Goal: Task Accomplishment & Management: Manage account settings

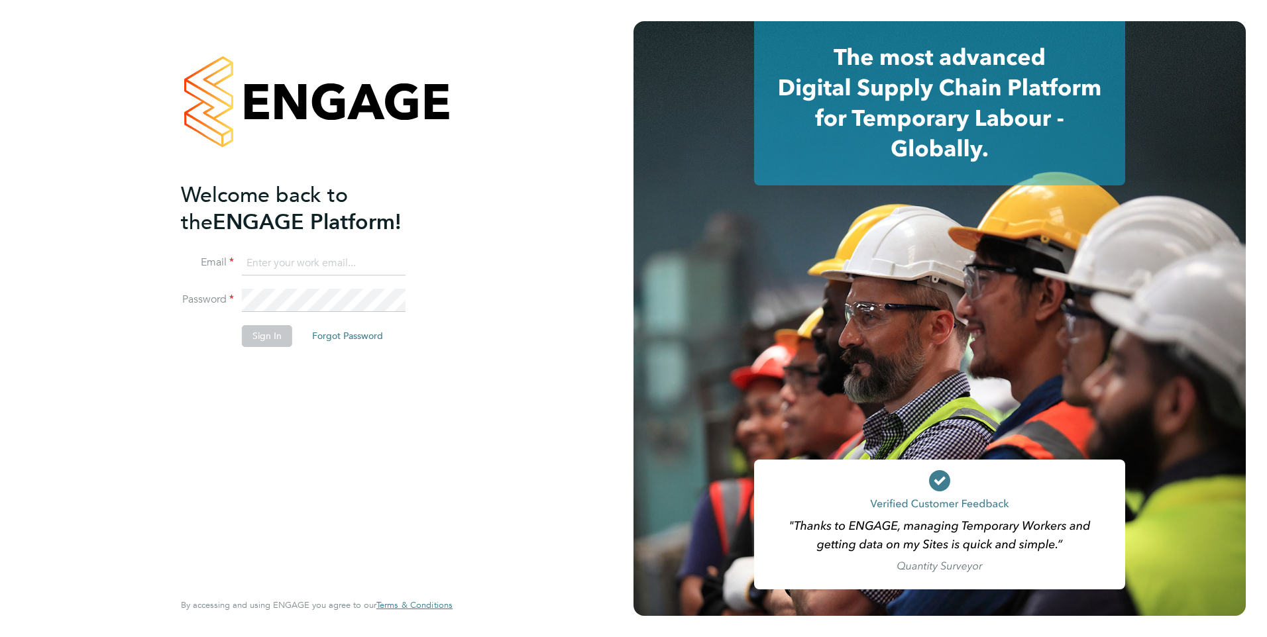
type input "[EMAIL_ADDRESS][DOMAIN_NAME]"
drag, startPoint x: 295, startPoint y: 256, endPoint x: 292, endPoint y: 268, distance: 11.7
click at [295, 256] on input "Engage2@pretiumresourcing.co.uk" at bounding box center [324, 264] width 164 height 24
click at [265, 335] on button "Sign In" at bounding box center [267, 335] width 50 height 21
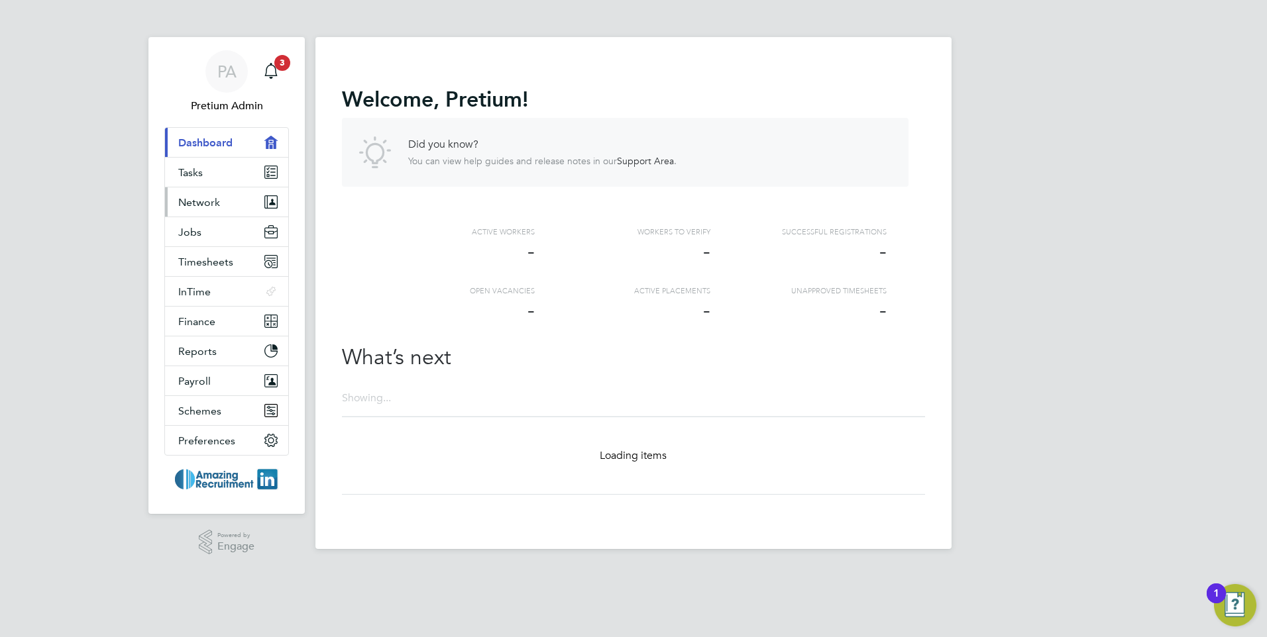
click at [204, 198] on span "Network" at bounding box center [199, 202] width 42 height 13
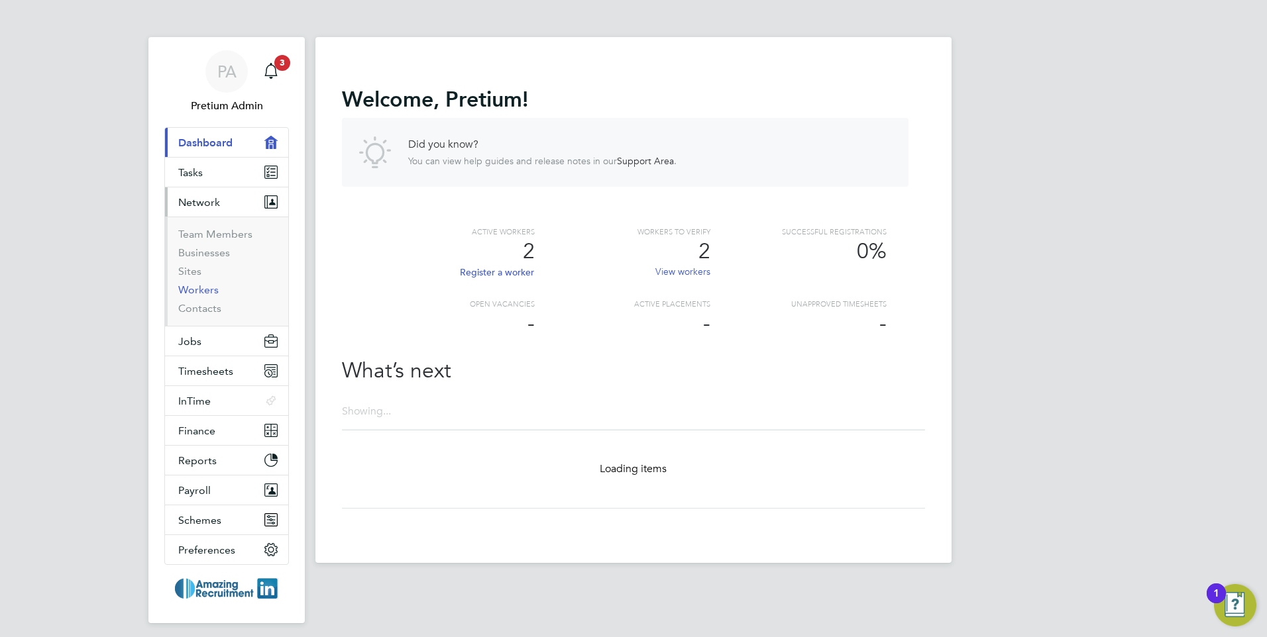
click at [198, 286] on link "Workers" at bounding box center [198, 290] width 40 height 13
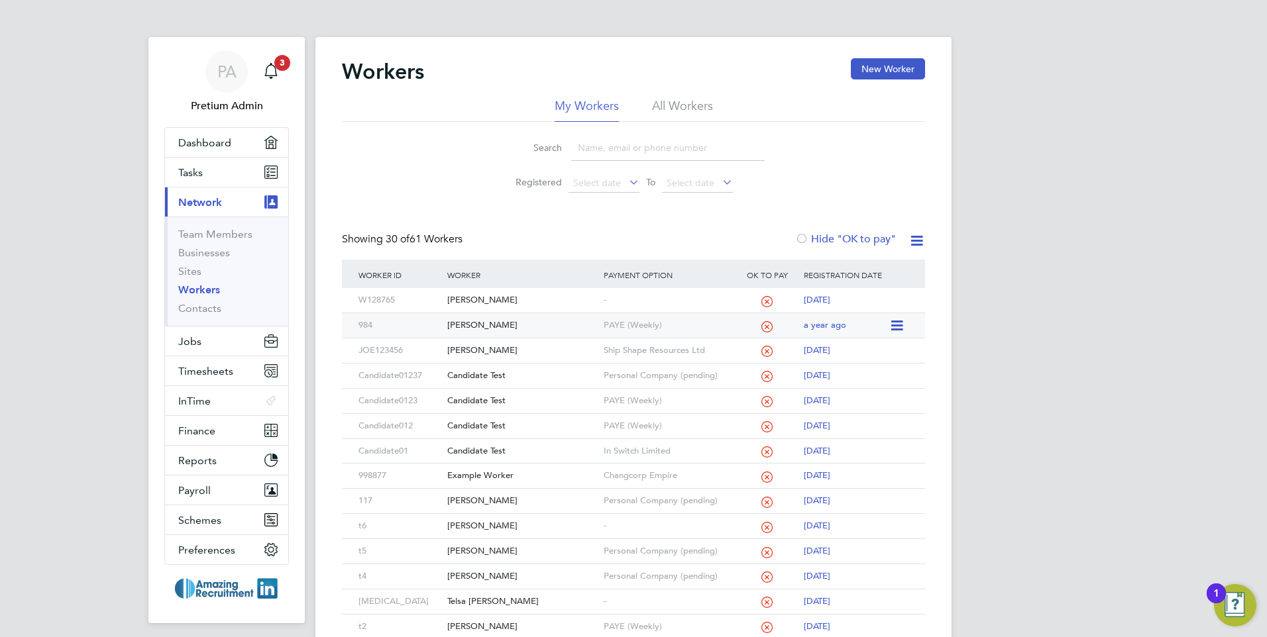
click at [472, 322] on div "Jess Test" at bounding box center [522, 325] width 156 height 25
click at [217, 341] on button "Jobs" at bounding box center [226, 341] width 123 height 29
click at [219, 345] on button "Jobs" at bounding box center [226, 341] width 123 height 29
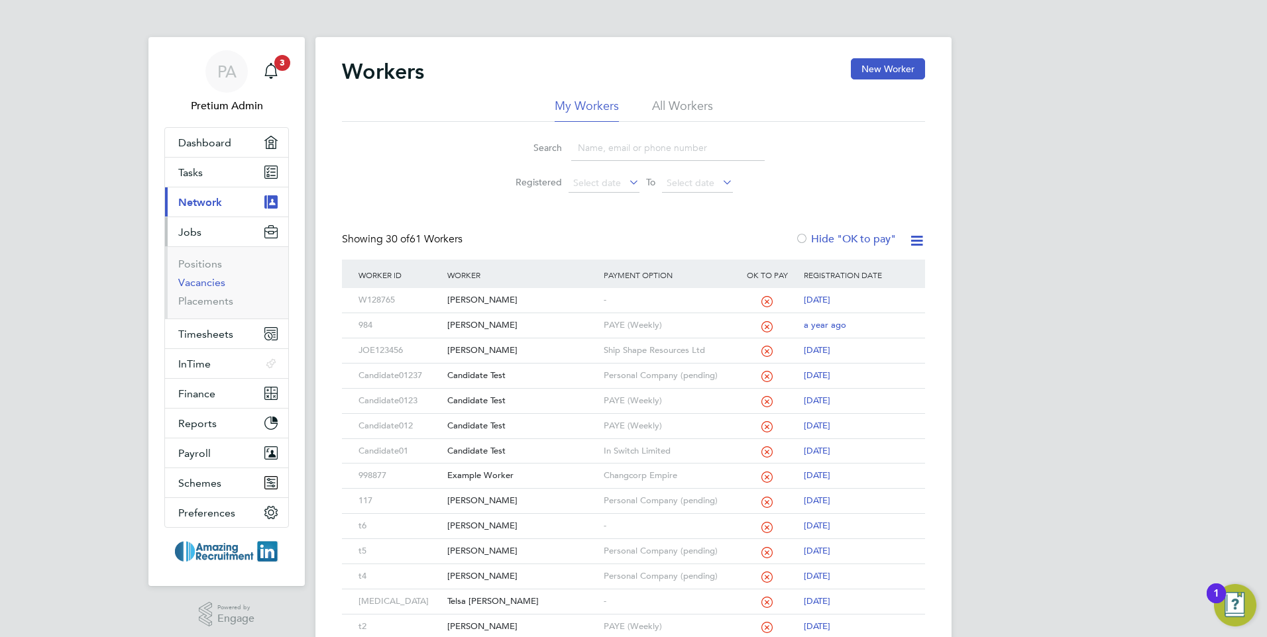
click at [203, 280] on link "Vacancies" at bounding box center [201, 282] width 47 height 13
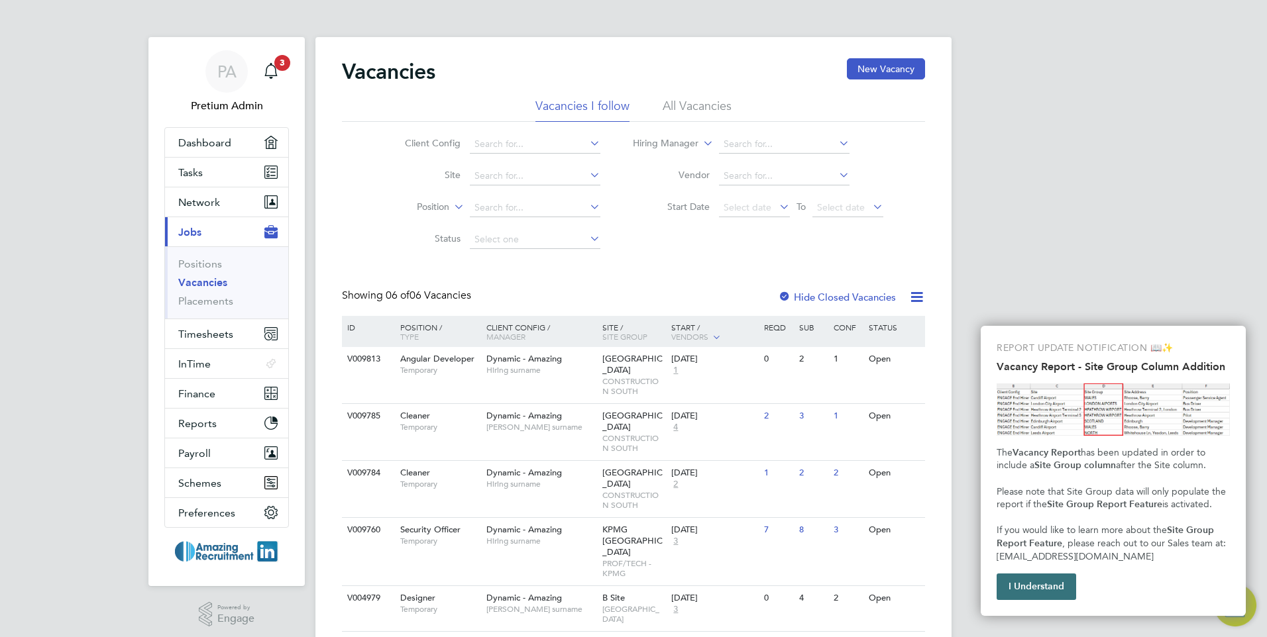
click at [1017, 586] on button "I Understand" at bounding box center [1037, 587] width 80 height 27
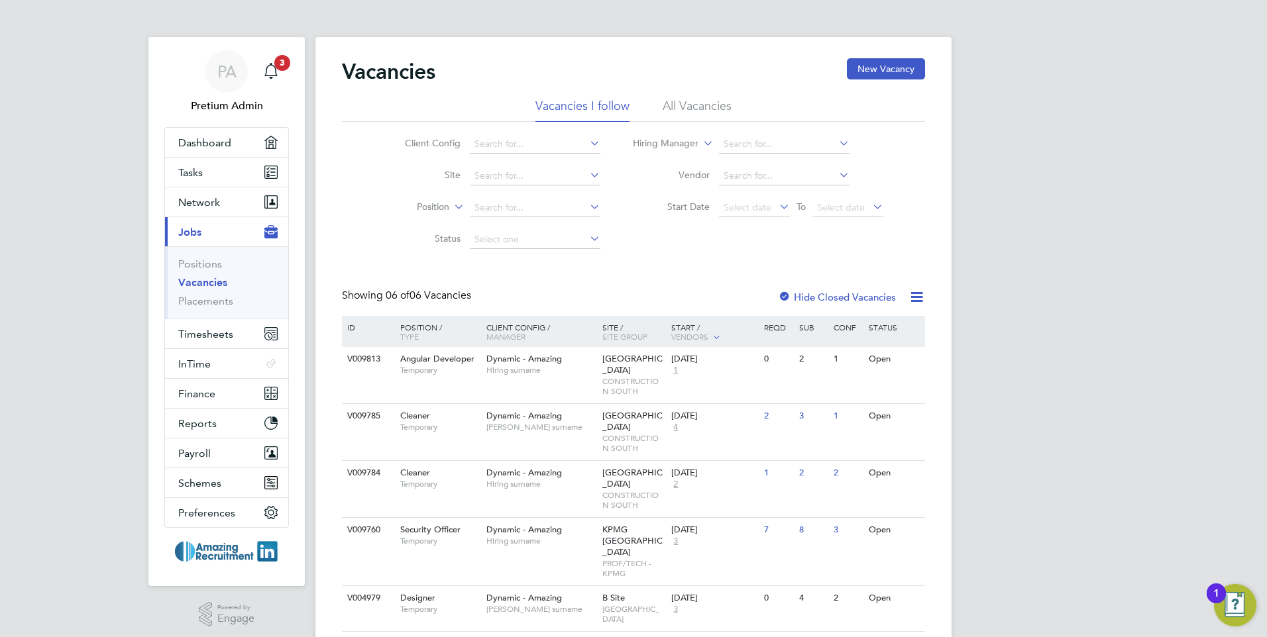
click at [698, 119] on li "All Vacancies" at bounding box center [697, 110] width 69 height 24
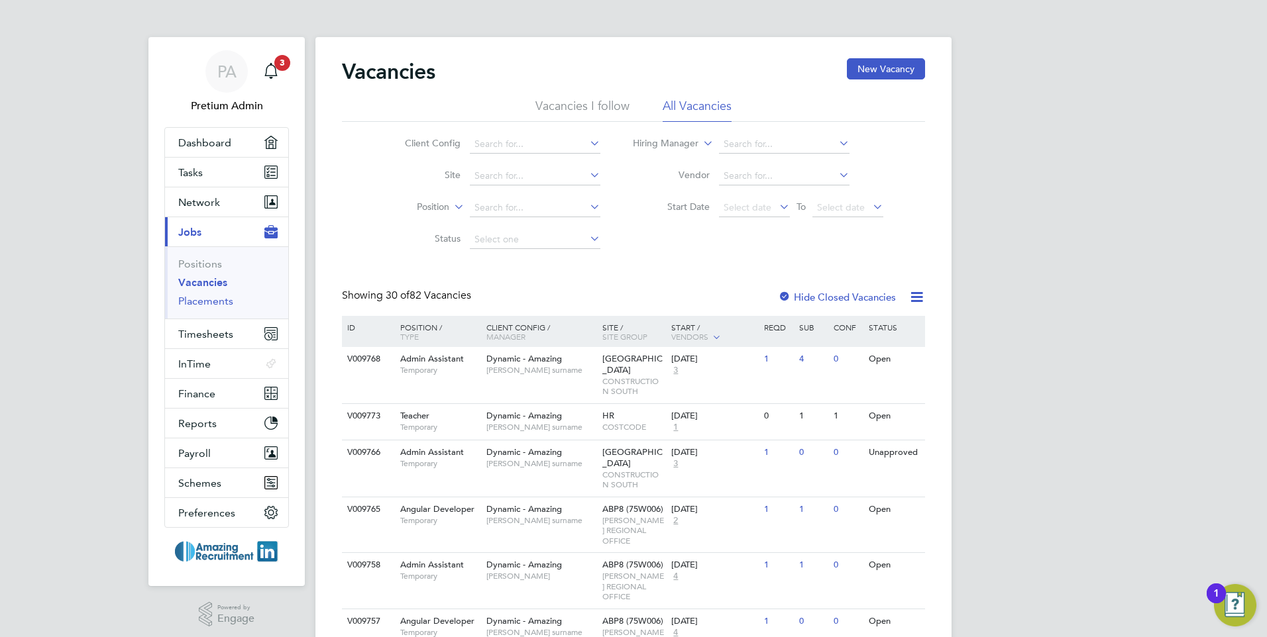
click at [209, 300] on link "Placements" at bounding box center [205, 301] width 55 height 13
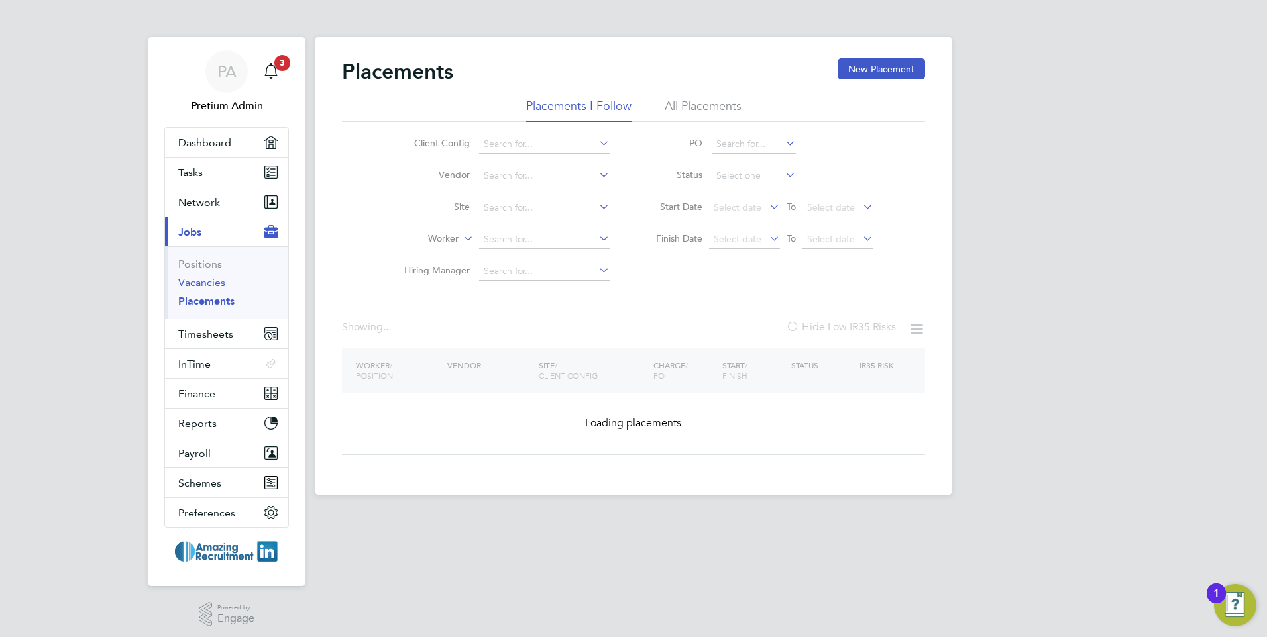
click at [201, 280] on link "Vacancies" at bounding box center [201, 282] width 47 height 13
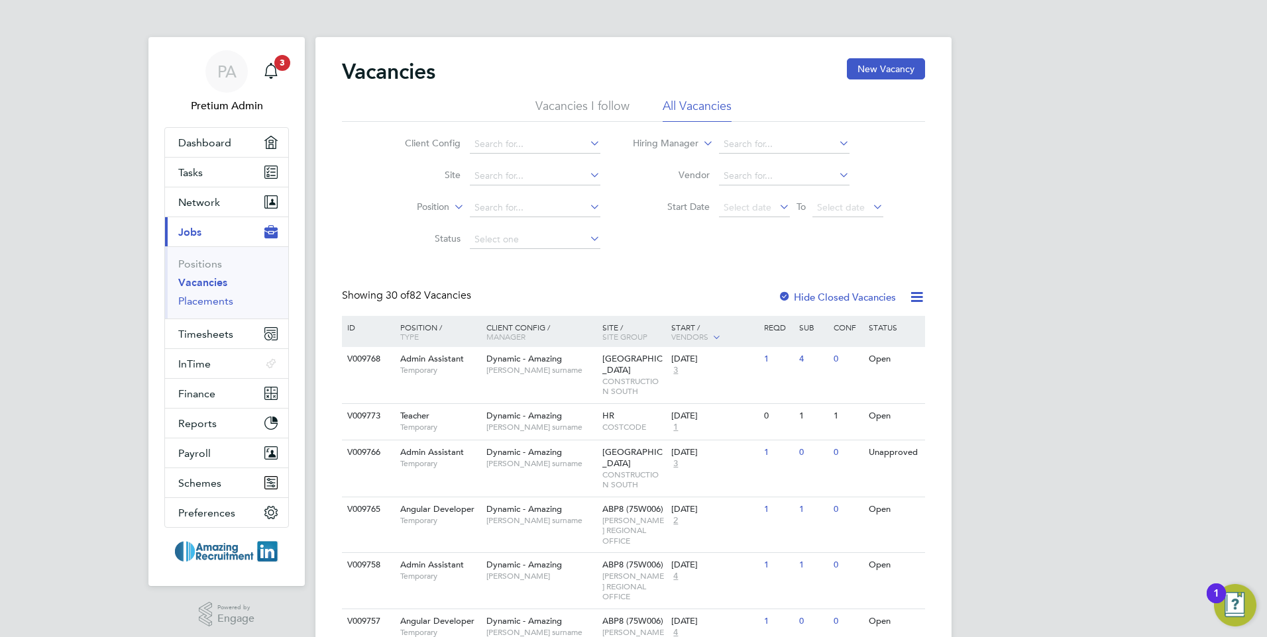
click at [215, 299] on link "Placements" at bounding box center [205, 301] width 55 height 13
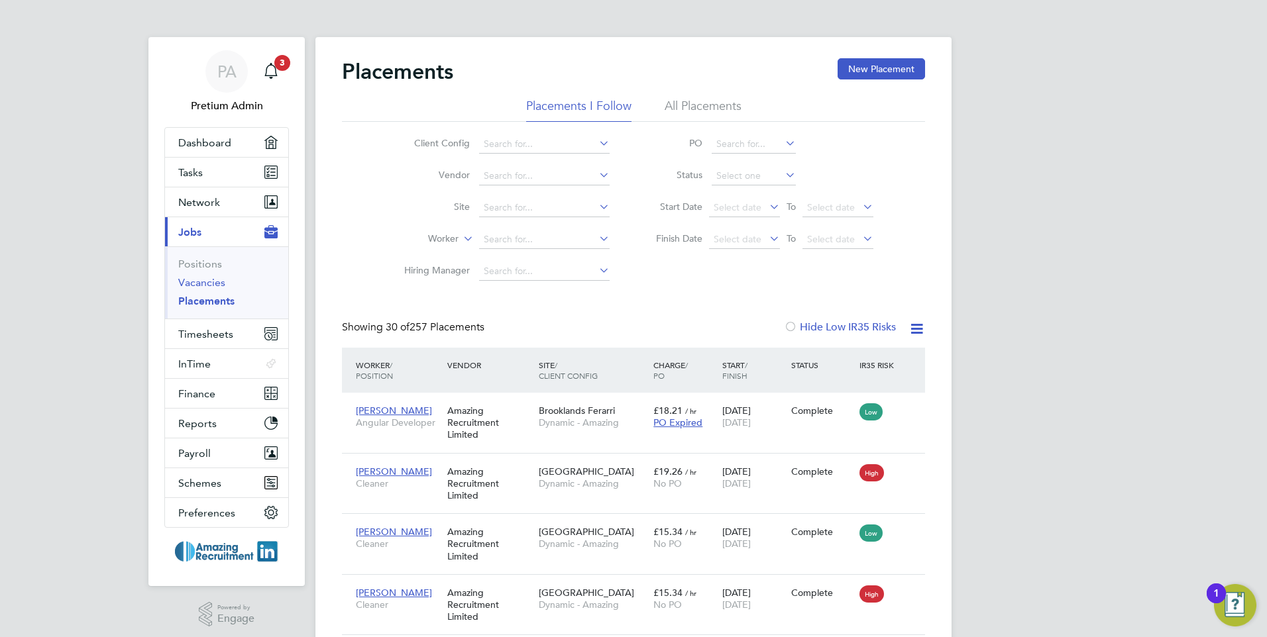
click at [211, 284] on link "Vacancies" at bounding box center [201, 282] width 47 height 13
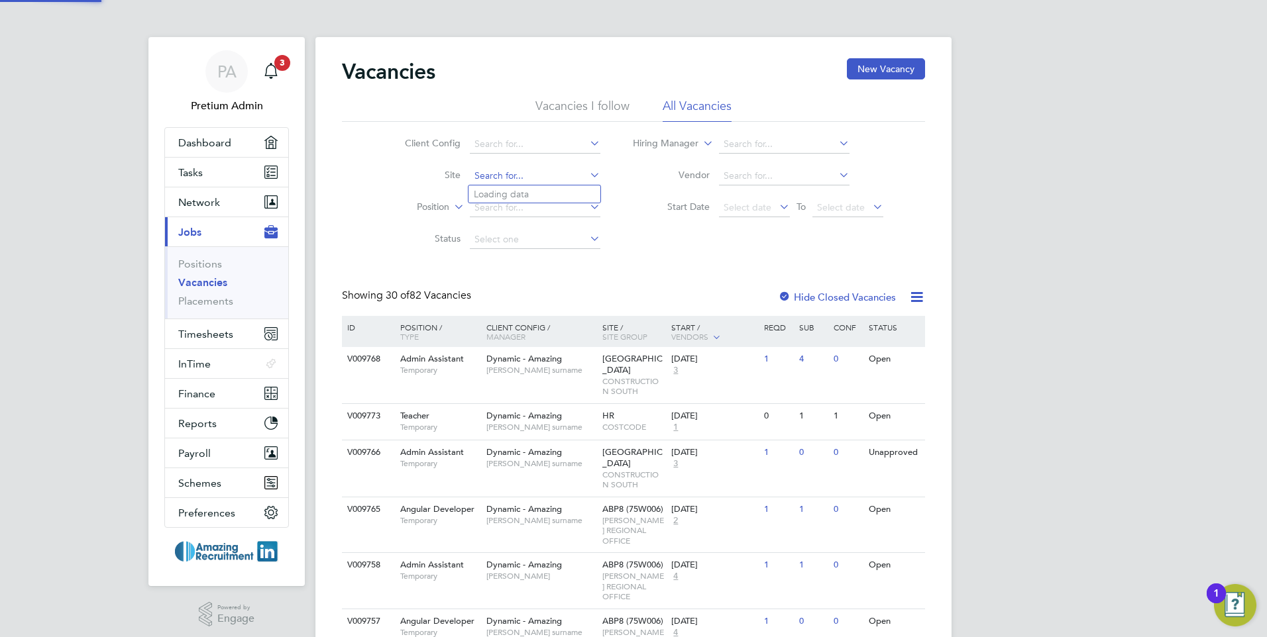
click at [492, 179] on input at bounding box center [535, 176] width 131 height 19
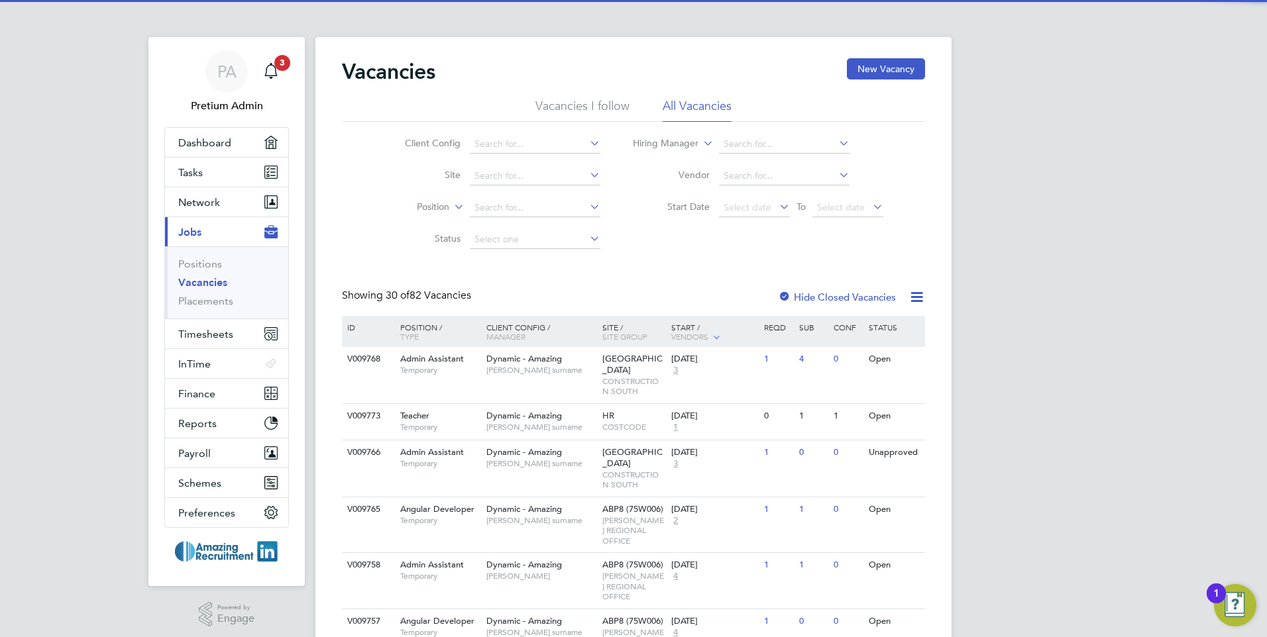
click at [528, 194] on li "14-16 Provision" at bounding box center [535, 195] width 132 height 18
type input "14-16 Provision"
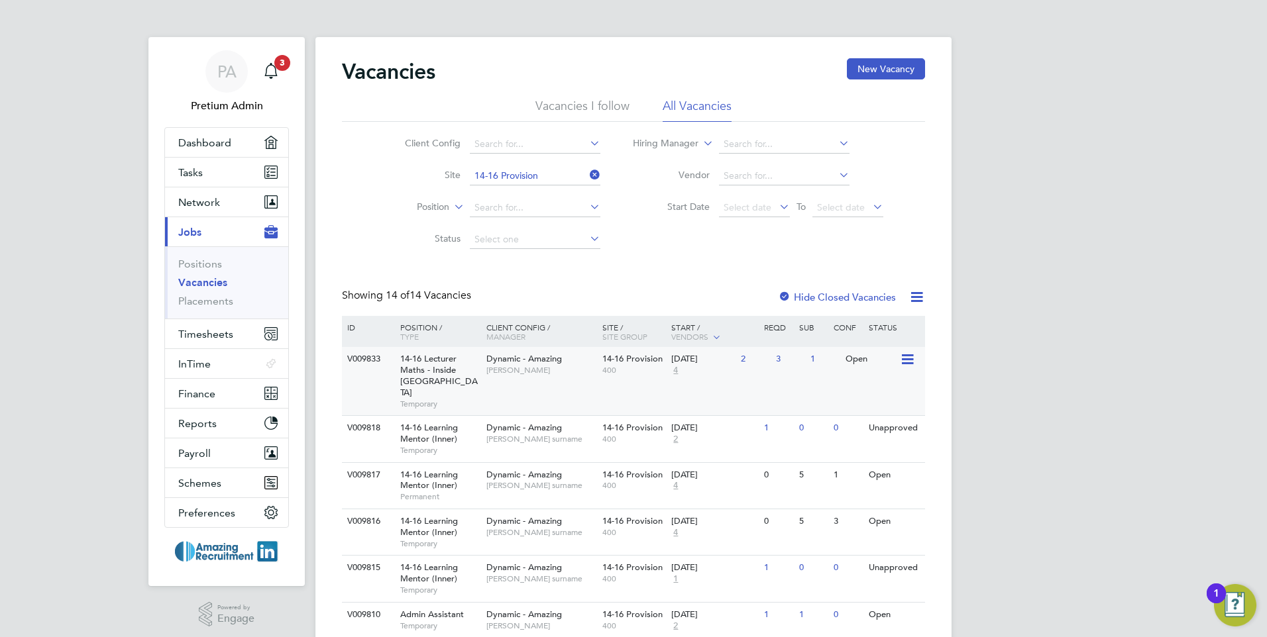
click at [620, 388] on div "V009833 14-16 Lecturer Maths - Inside London Temporary Dynamic - Amazing Abi Sh…" at bounding box center [633, 381] width 583 height 68
click at [563, 393] on div "V009833 14-16 Lecturer Maths - Inside London Temporary Dynamic - Amazing Abi Sh…" at bounding box center [633, 381] width 583 height 68
click at [628, 288] on div "Vacancies New Vacancy Vacancies I follow All Vacancies Client Config Site 14-16…" at bounding box center [633, 574] width 583 height 1033
drag, startPoint x: 222, startPoint y: 138, endPoint x: 579, endPoint y: 19, distance: 376.2
click at [222, 138] on span "Dashboard" at bounding box center [204, 143] width 53 height 13
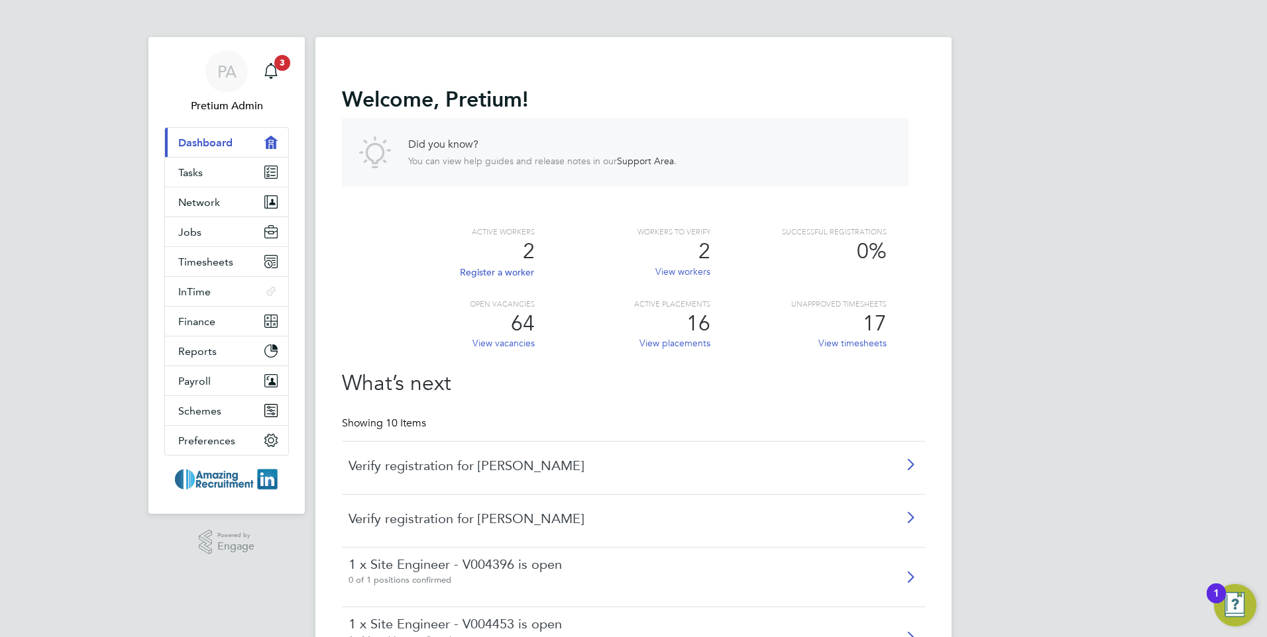
click at [577, 87] on h2 "Welcome , Pretium !" at bounding box center [625, 99] width 567 height 27
click at [243, 78] on div "PA" at bounding box center [226, 71] width 42 height 42
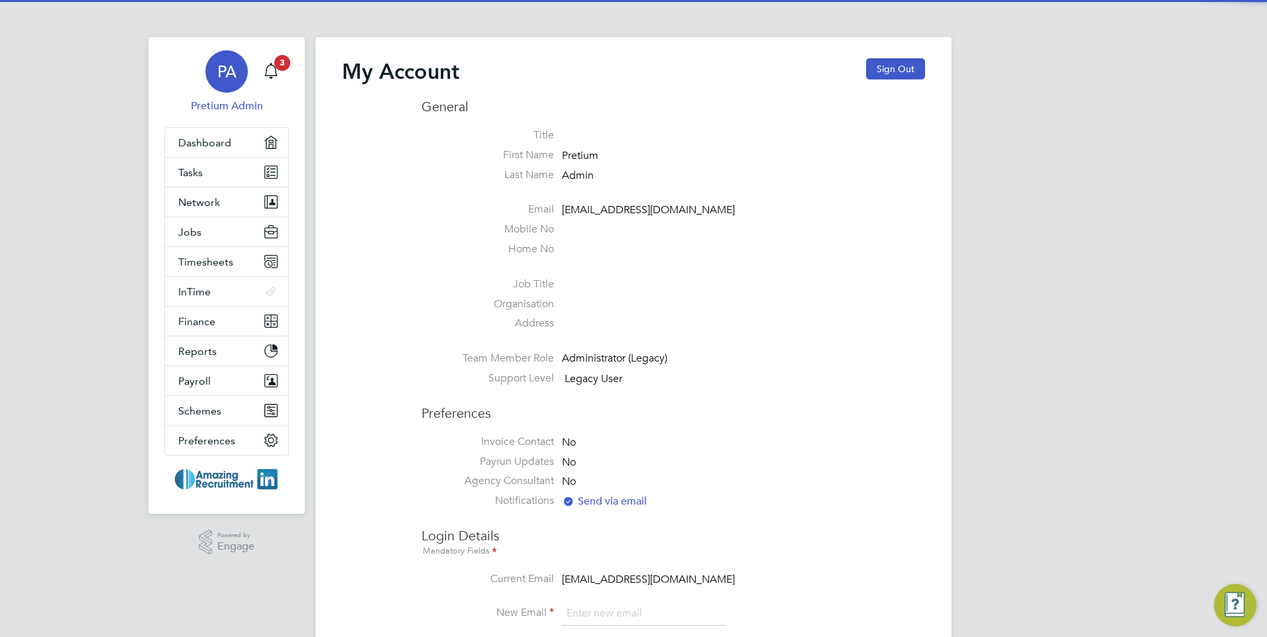
type input "Engage2@pretiumresourcing.co.uk"
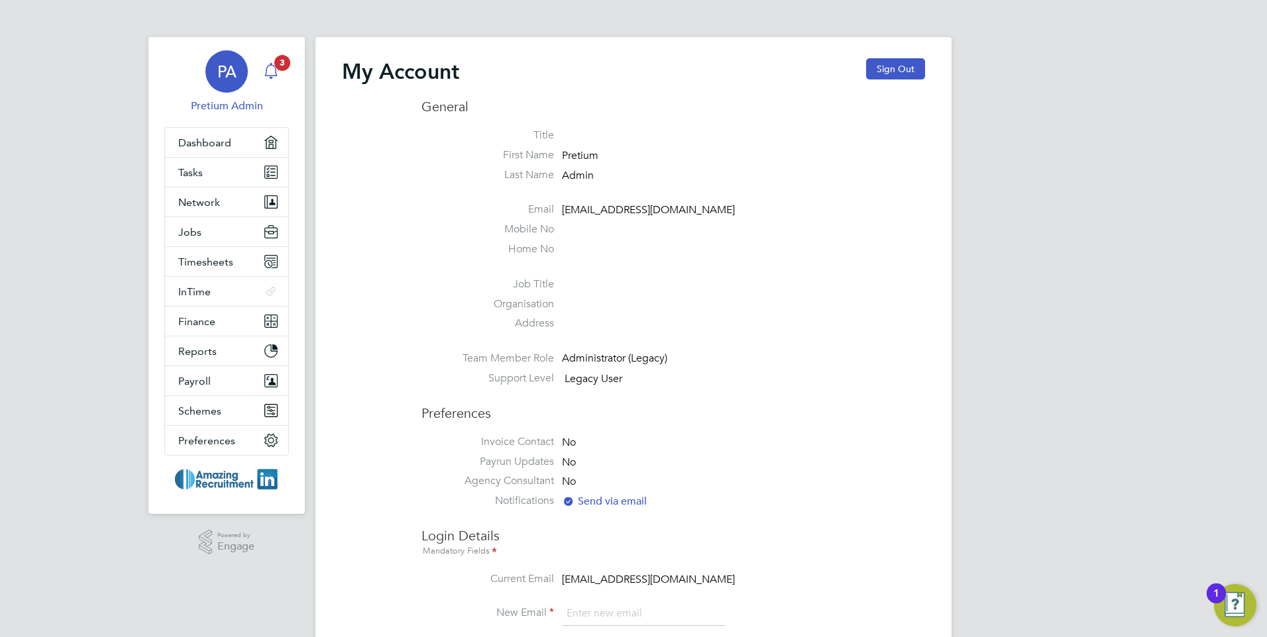
click at [275, 74] on icon "Main navigation" at bounding box center [271, 71] width 16 height 16
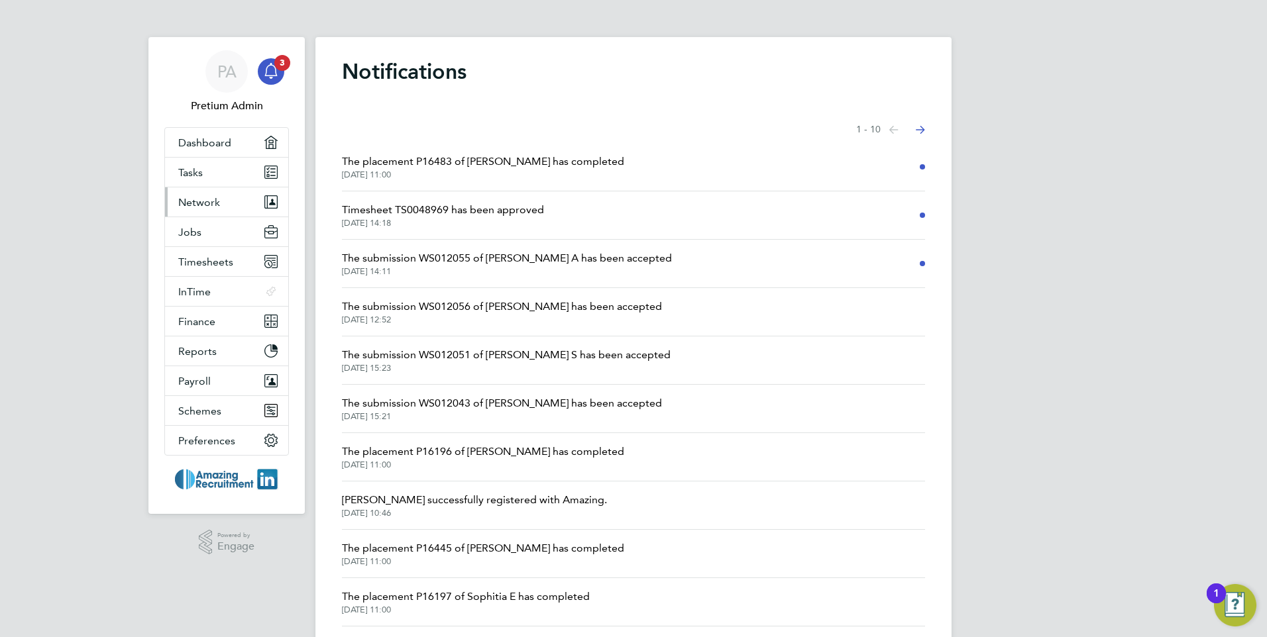
click at [224, 201] on button "Network" at bounding box center [226, 202] width 123 height 29
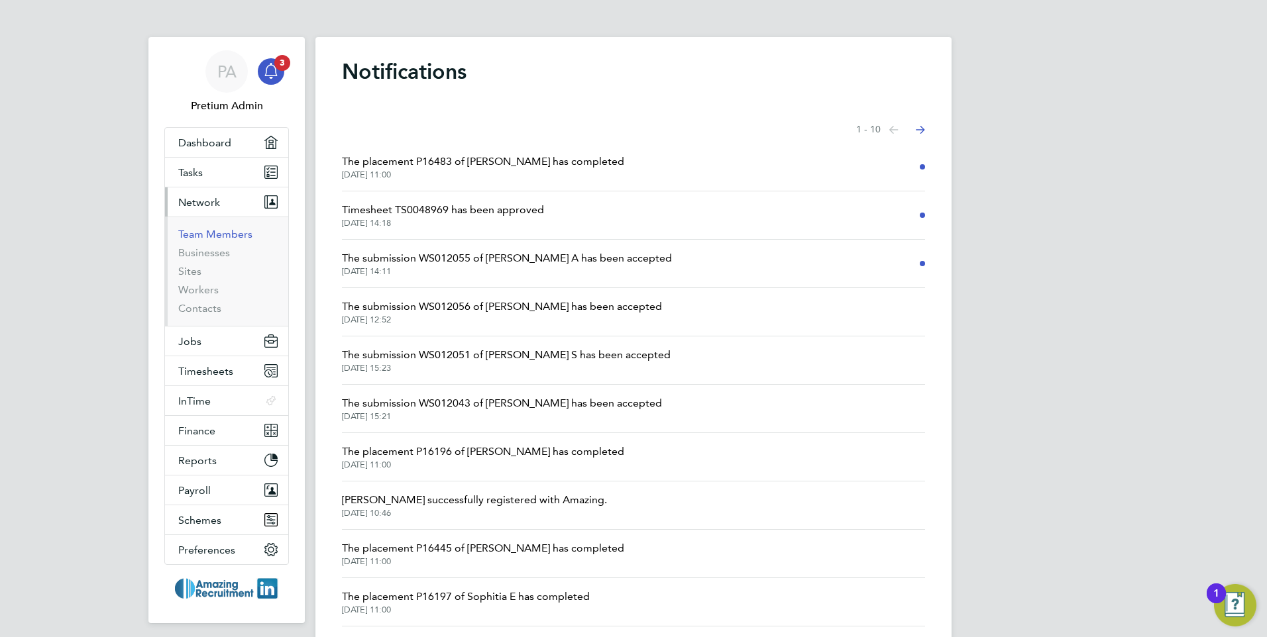
click at [229, 234] on link "Team Members" at bounding box center [215, 234] width 74 height 13
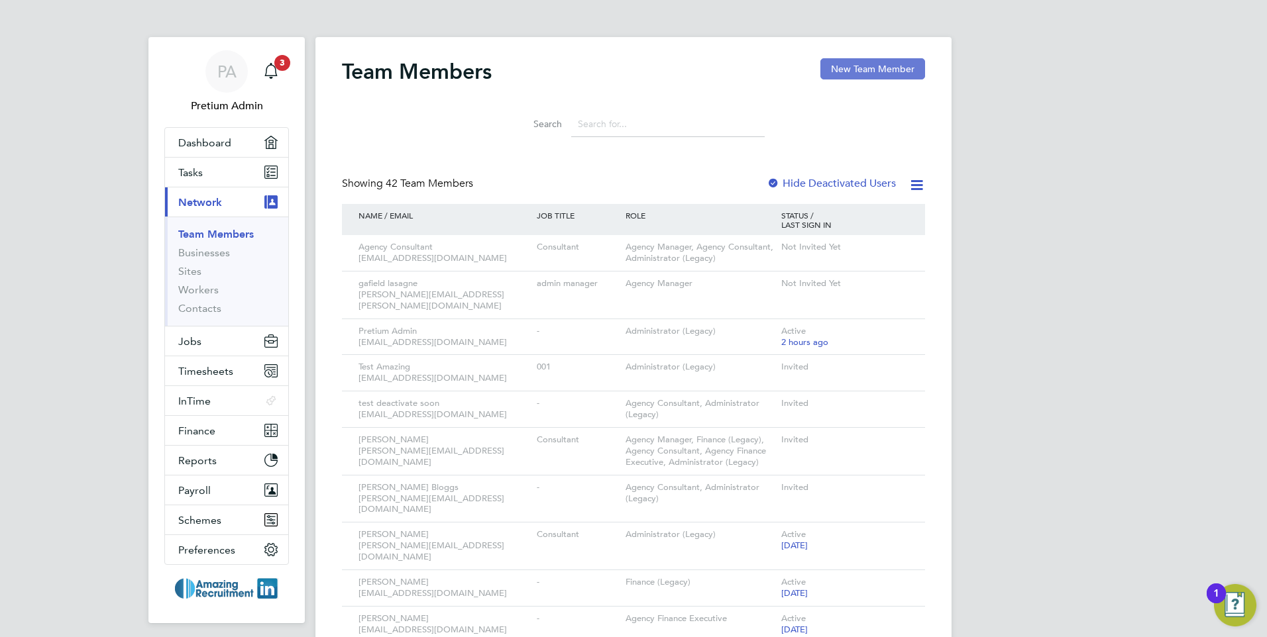
click at [871, 66] on button "New Team Member" at bounding box center [872, 68] width 105 height 21
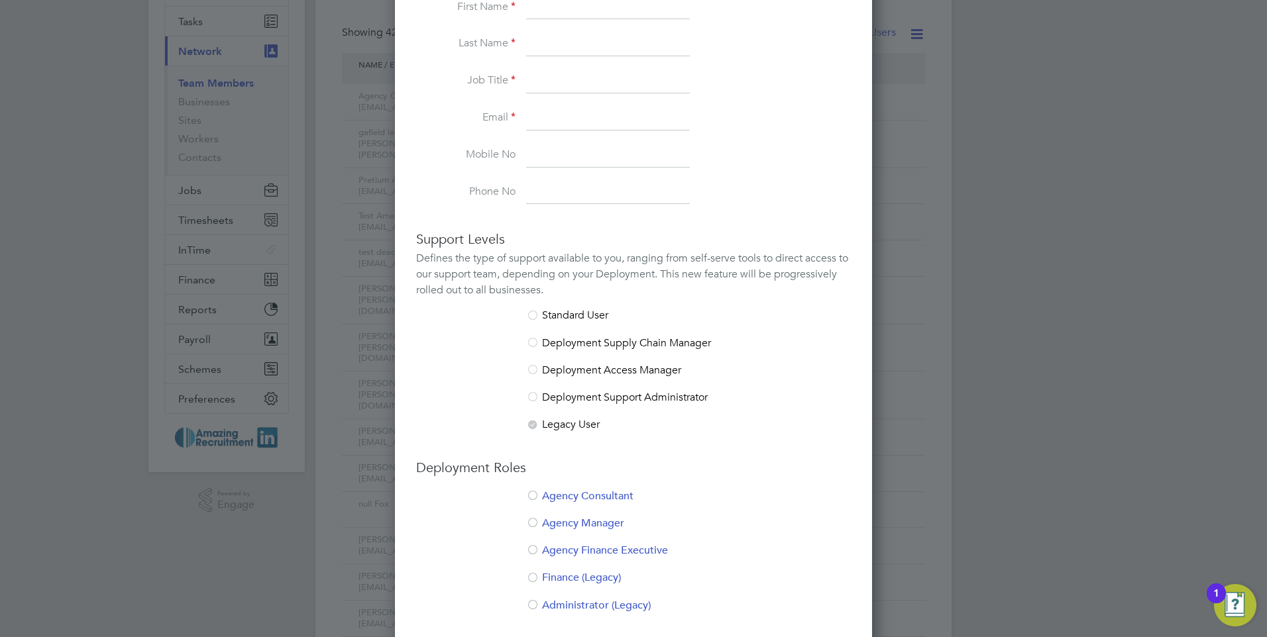
scroll to position [265, 0]
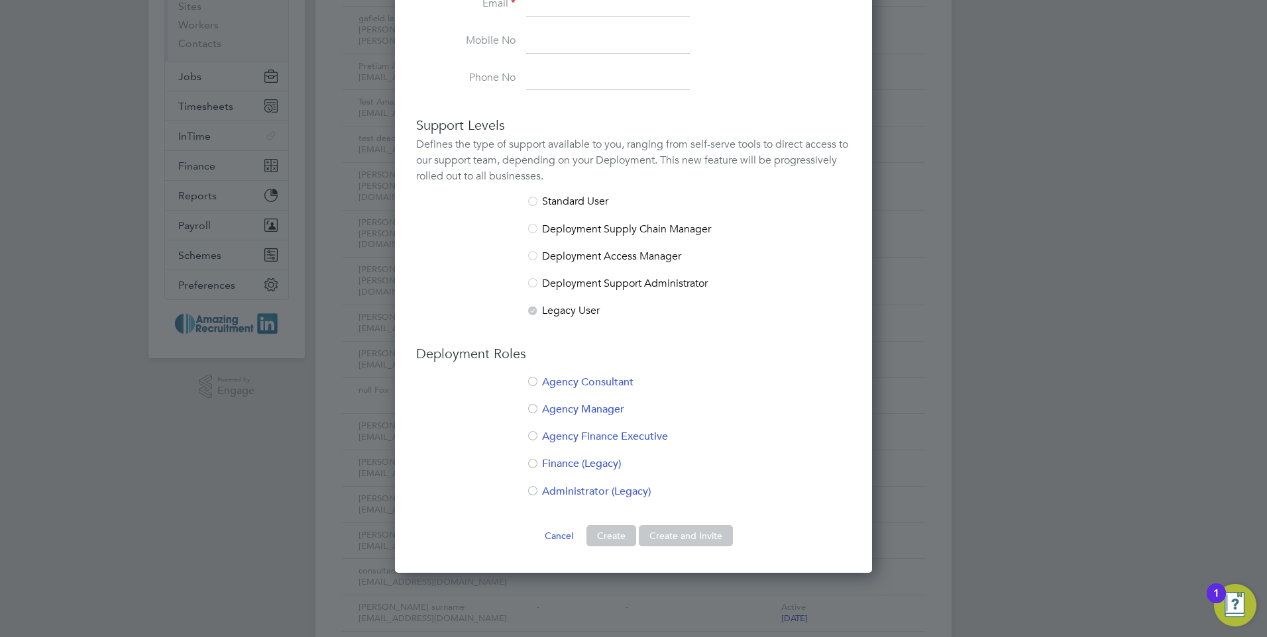
click at [550, 494] on li "Administrator (Legacy)" at bounding box center [633, 498] width 435 height 27
click at [582, 378] on li "Agency Consultant" at bounding box center [633, 389] width 435 height 27
drag, startPoint x: 565, startPoint y: 495, endPoint x: 580, endPoint y: 476, distance: 24.0
click at [566, 494] on li "Administrator (Legacy)" at bounding box center [633, 498] width 435 height 27
click at [600, 497] on li "Administrator (Legacy)" at bounding box center [633, 498] width 435 height 27
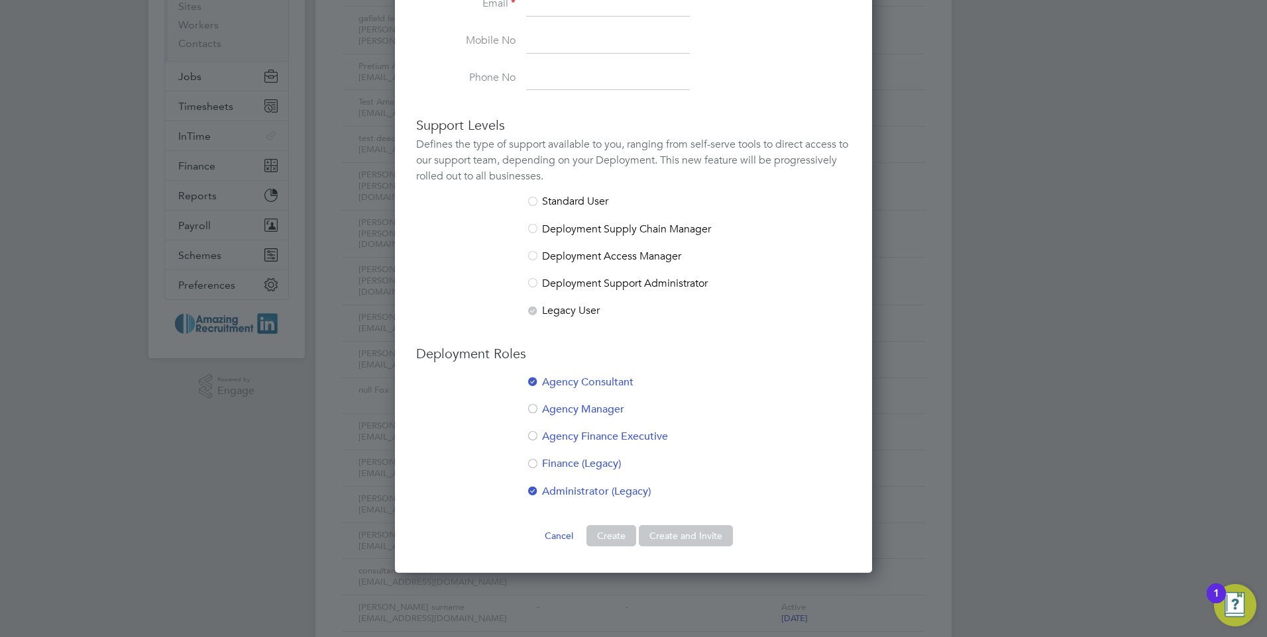
click at [564, 382] on li "Agency Consultant" at bounding box center [633, 389] width 435 height 27
click at [564, 531] on button "Cancel" at bounding box center [559, 535] width 50 height 21
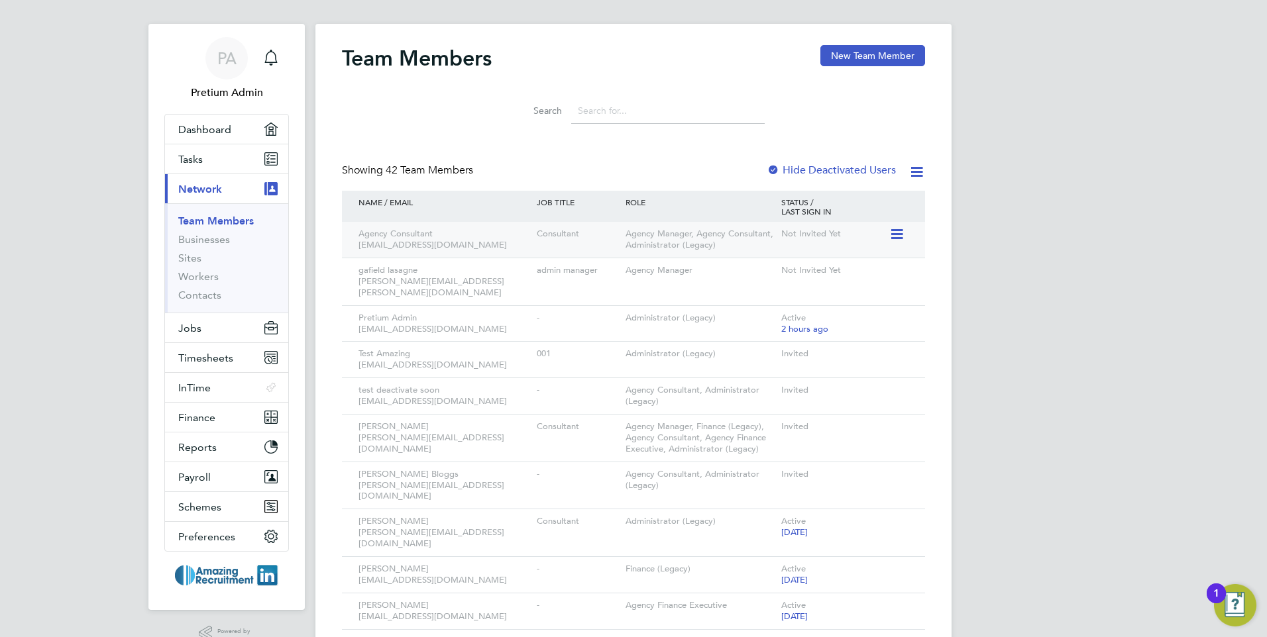
scroll to position [0, 0]
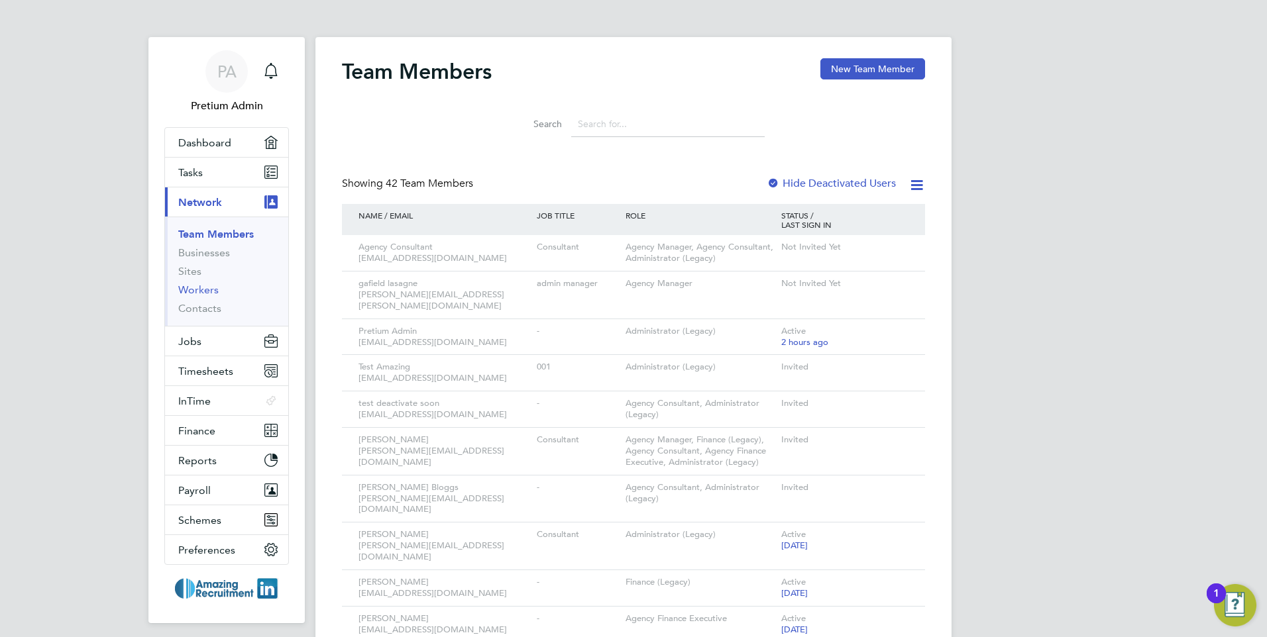
click at [208, 290] on link "Workers" at bounding box center [198, 290] width 40 height 13
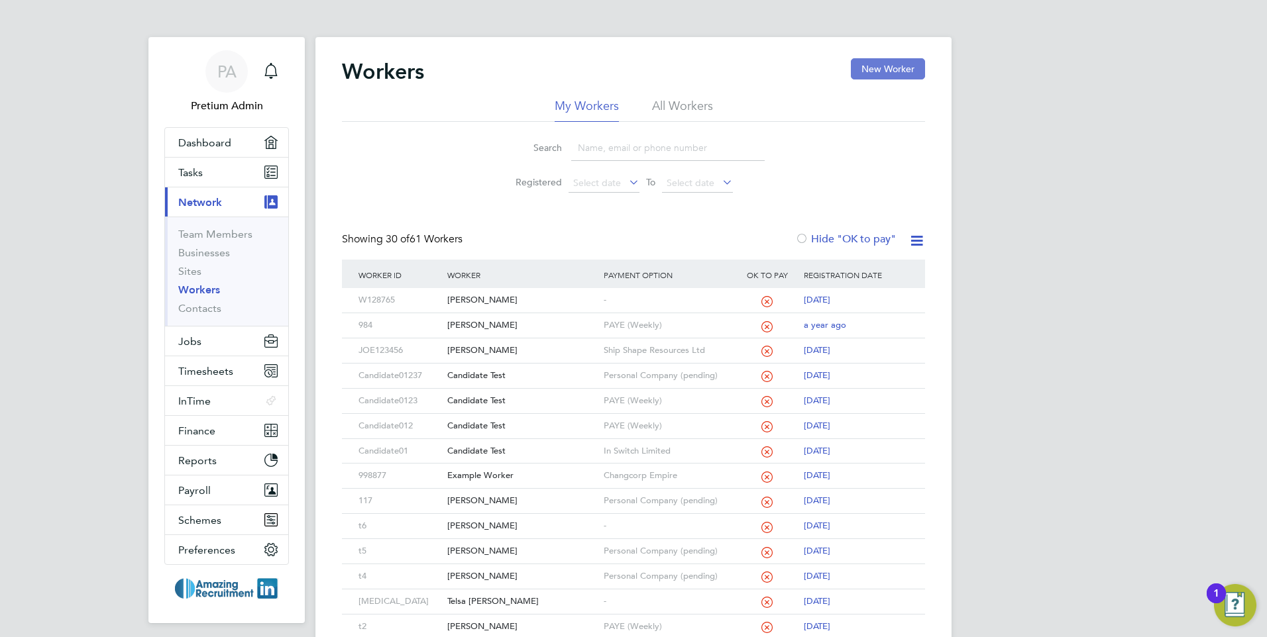
click at [898, 70] on button "New Worker" at bounding box center [888, 68] width 74 height 21
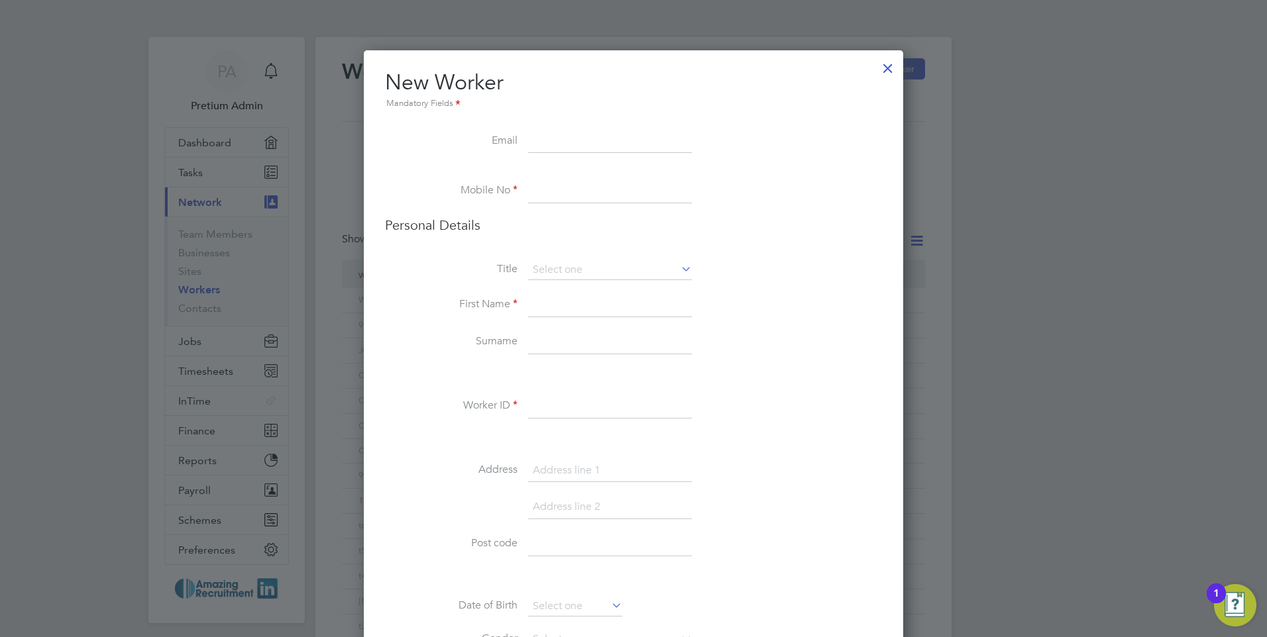
click at [509, 187] on li "Mobile No" at bounding box center [633, 198] width 497 height 37
click at [556, 228] on h3 "Personal Details" at bounding box center [633, 225] width 497 height 17
click at [565, 190] on input at bounding box center [610, 192] width 164 height 24
click at [468, 168] on li at bounding box center [633, 172] width 497 height 13
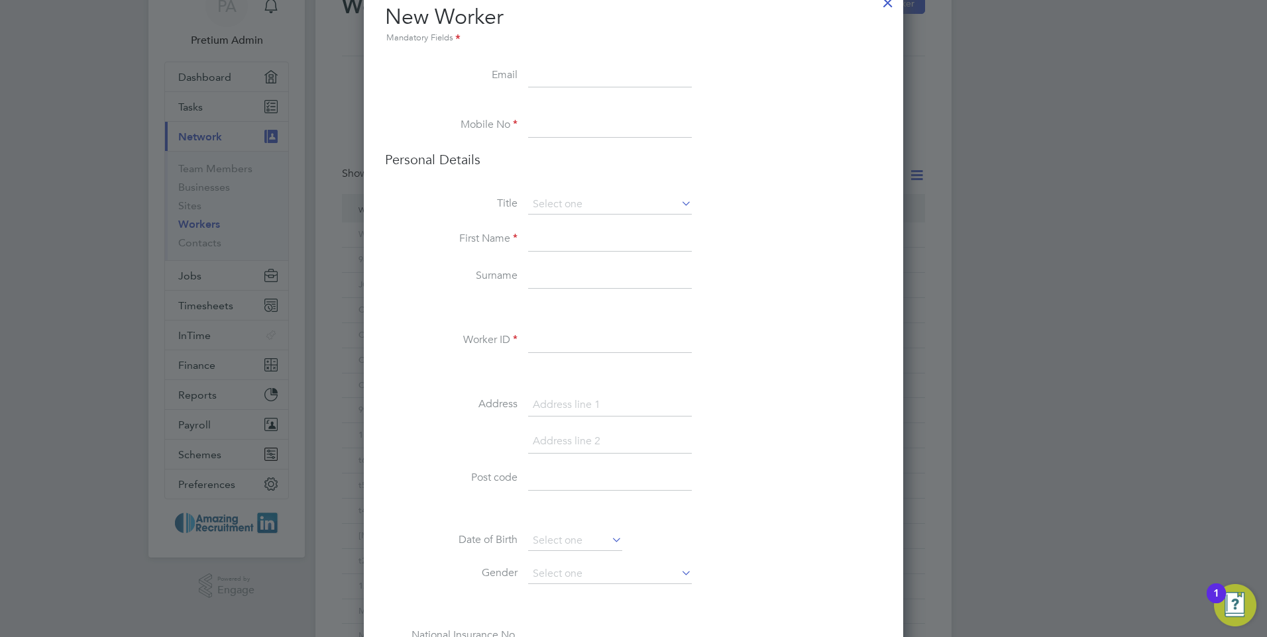
scroll to position [66, 0]
click at [572, 351] on input at bounding box center [610, 341] width 164 height 24
click at [506, 337] on label "Worker ID" at bounding box center [451, 340] width 133 height 14
click at [514, 338] on label "Worker ID" at bounding box center [451, 340] width 133 height 14
click at [617, 335] on input at bounding box center [610, 341] width 164 height 24
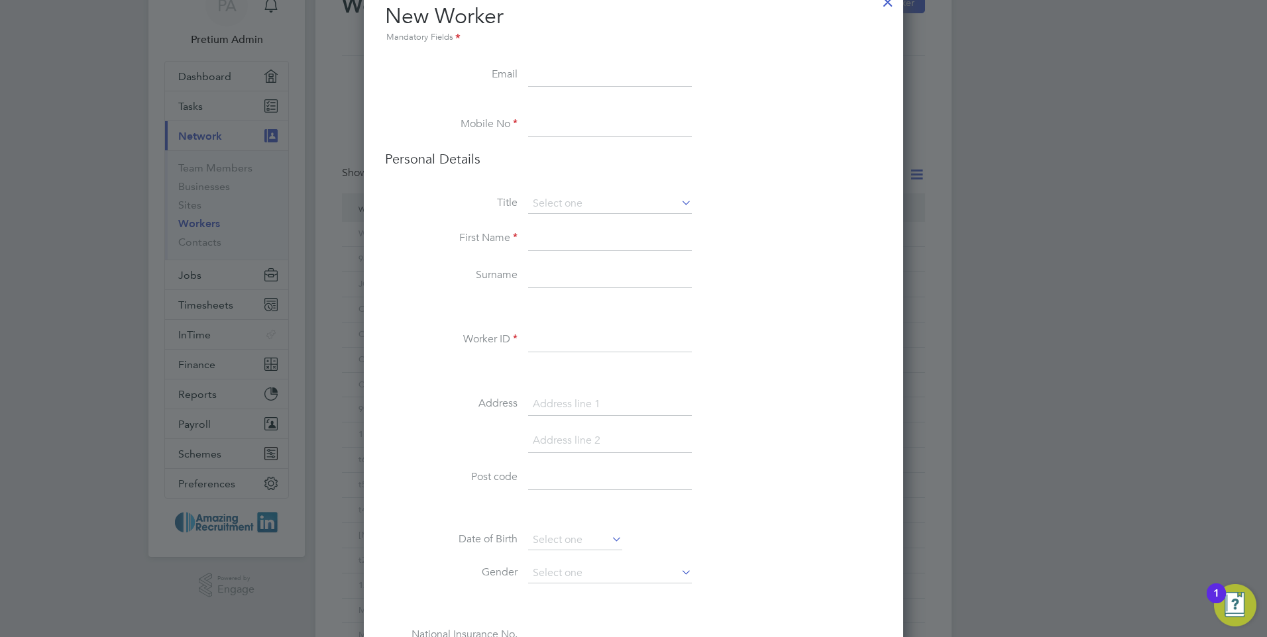
click at [617, 335] on input at bounding box center [610, 341] width 164 height 24
click at [739, 302] on li at bounding box center [633, 309] width 497 height 14
drag, startPoint x: 540, startPoint y: 339, endPoint x: 559, endPoint y: 343, distance: 18.8
click at [540, 339] on input at bounding box center [610, 341] width 164 height 24
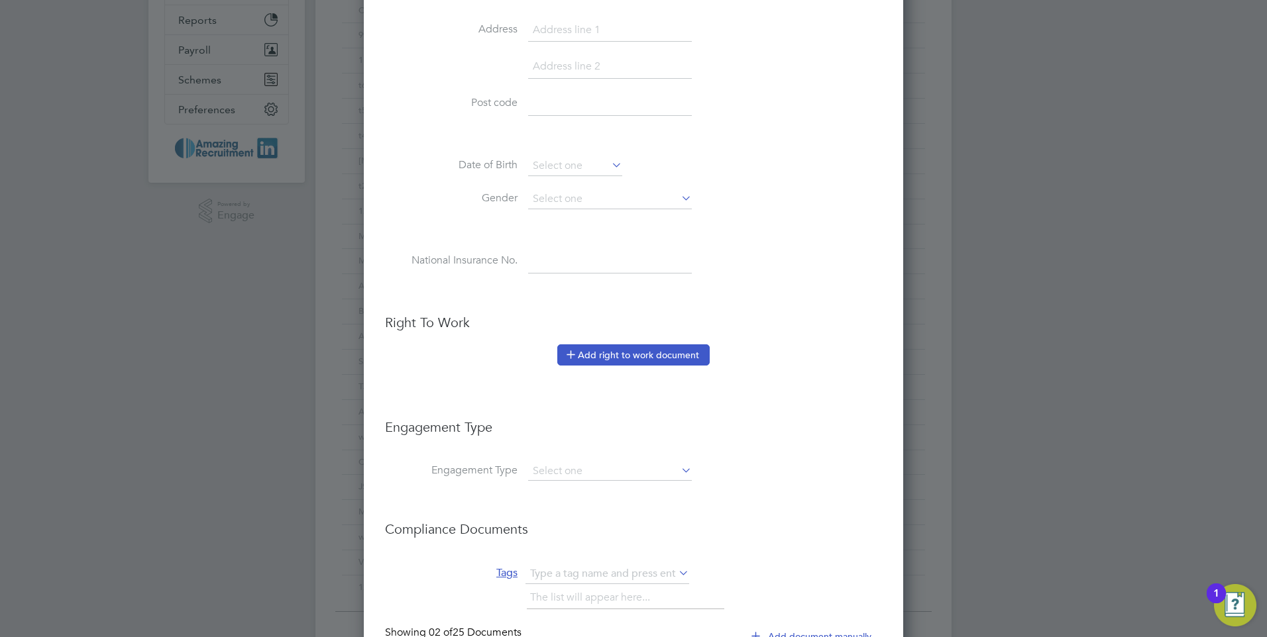
scroll to position [464, 0]
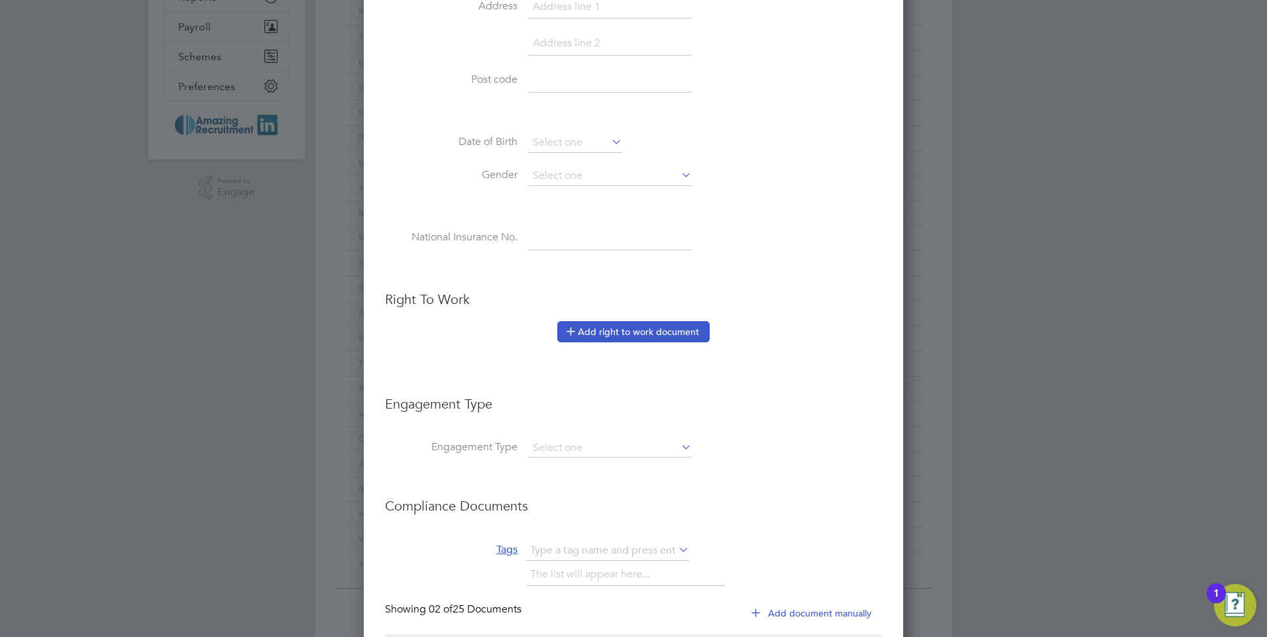
click at [618, 331] on button "Add right to work document" at bounding box center [633, 331] width 152 height 21
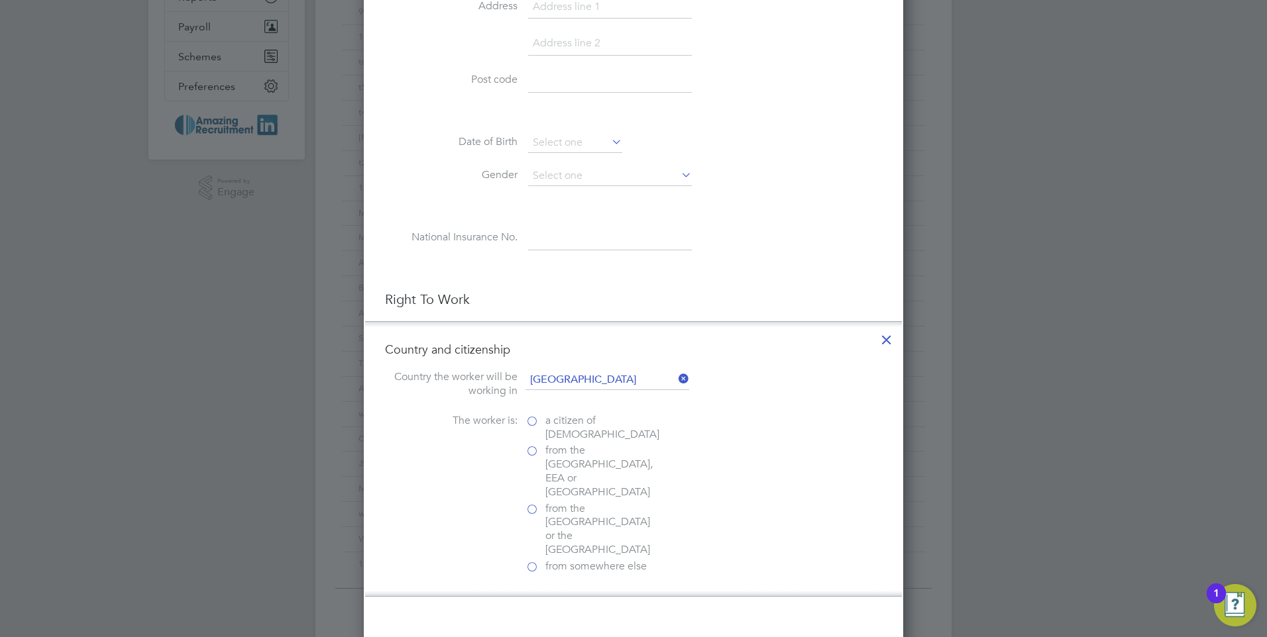
scroll to position [1577, 540]
drag, startPoint x: 890, startPoint y: 339, endPoint x: 854, endPoint y: 349, distance: 37.8
click at [889, 337] on icon at bounding box center [887, 337] width 24 height 24
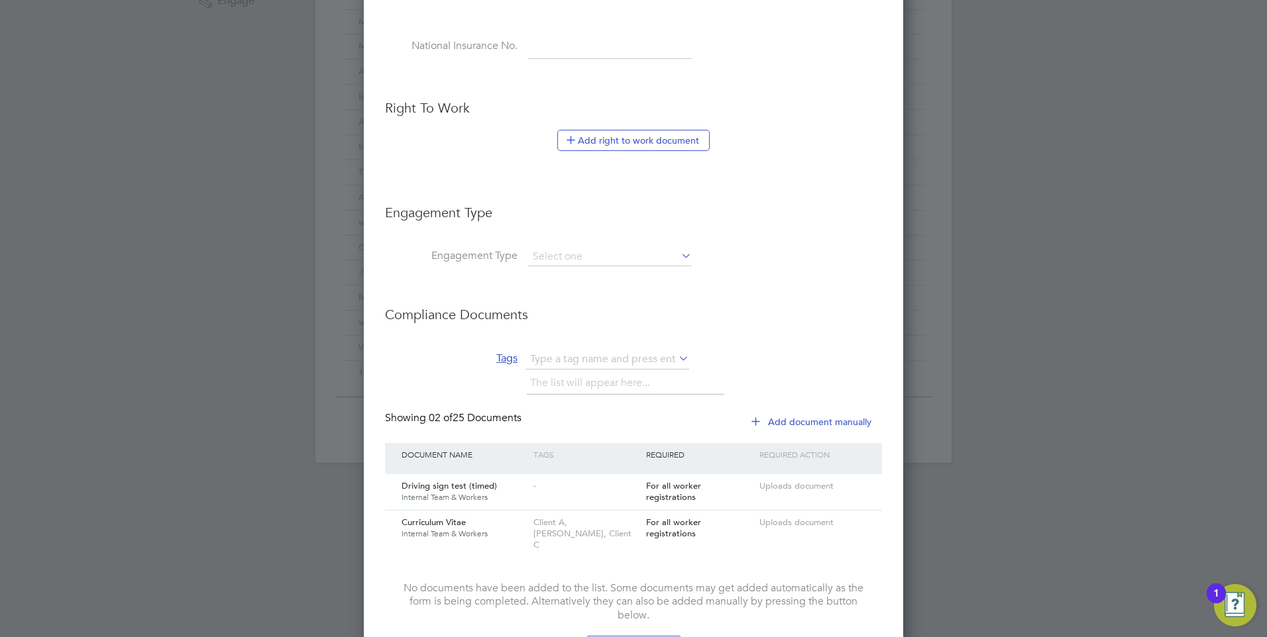
scroll to position [556, 0]
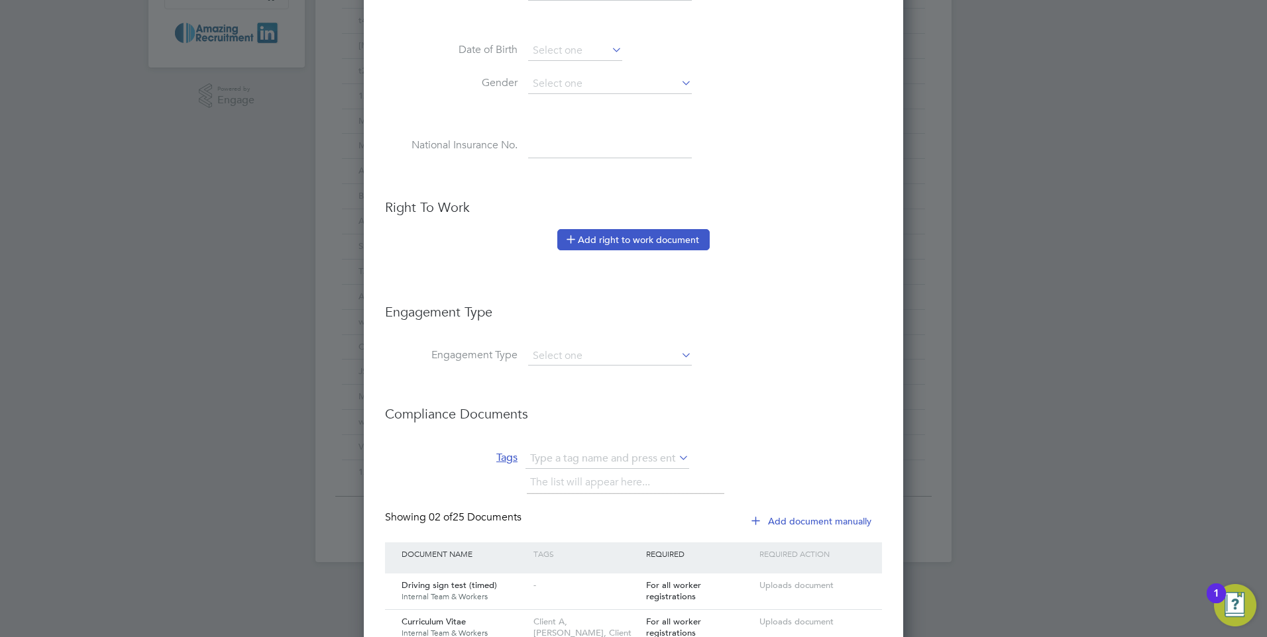
click at [632, 238] on button "Add right to work document" at bounding box center [633, 239] width 152 height 21
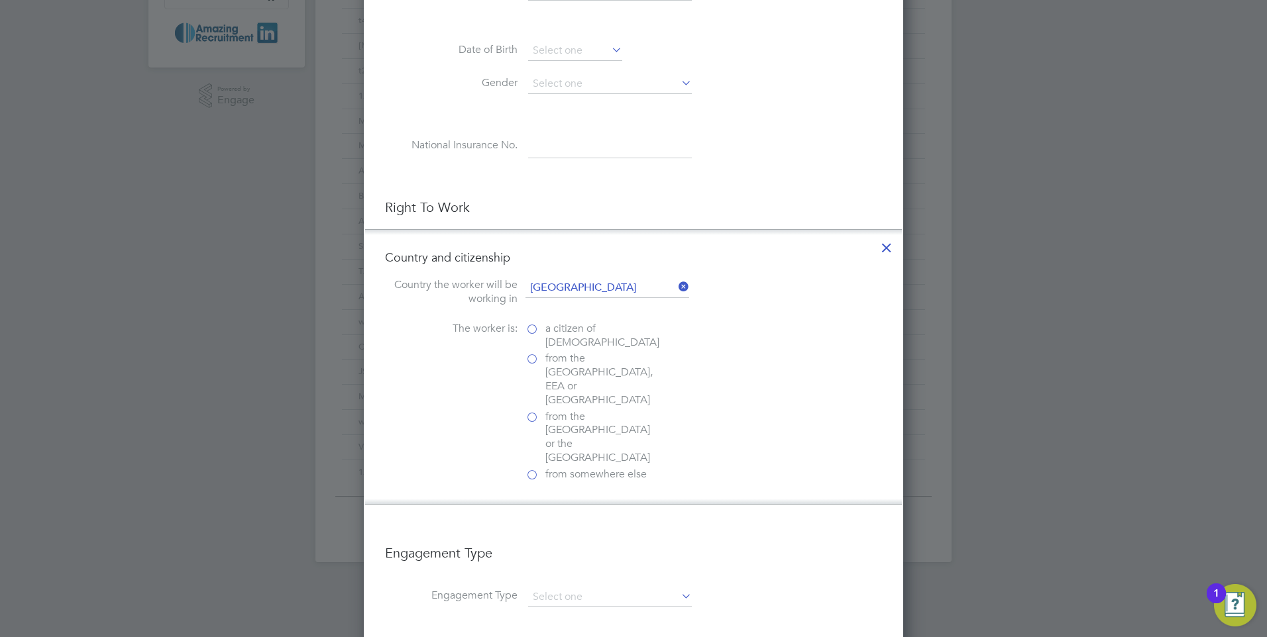
scroll to position [1577, 540]
click at [531, 330] on label "a citizen of United Kingdom" at bounding box center [591, 336] width 133 height 28
click at [0, 0] on input "a citizen of United Kingdom" at bounding box center [0, 0] width 0 height 0
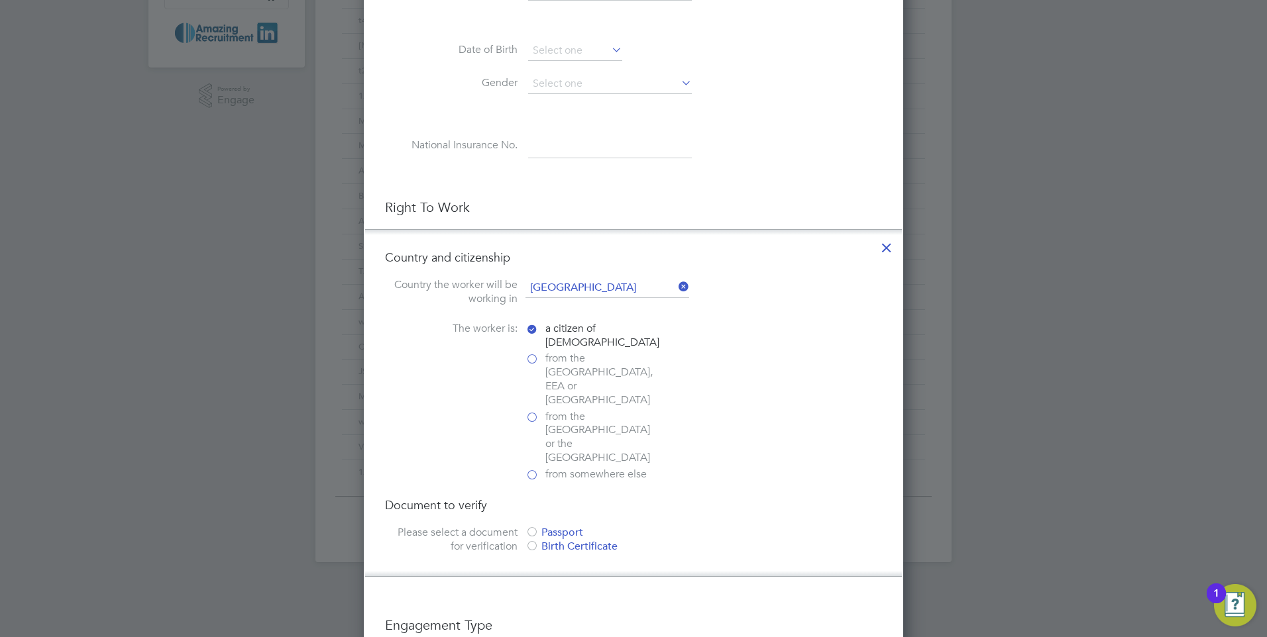
click at [534, 527] on div at bounding box center [531, 533] width 13 height 13
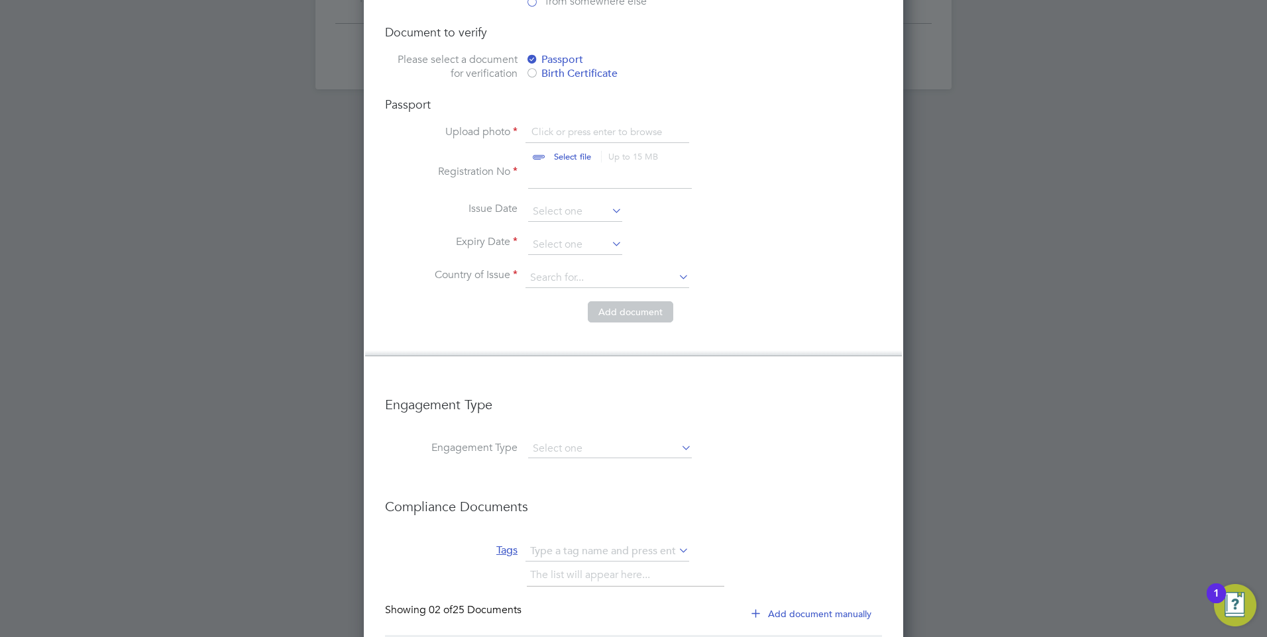
scroll to position [1152, 0]
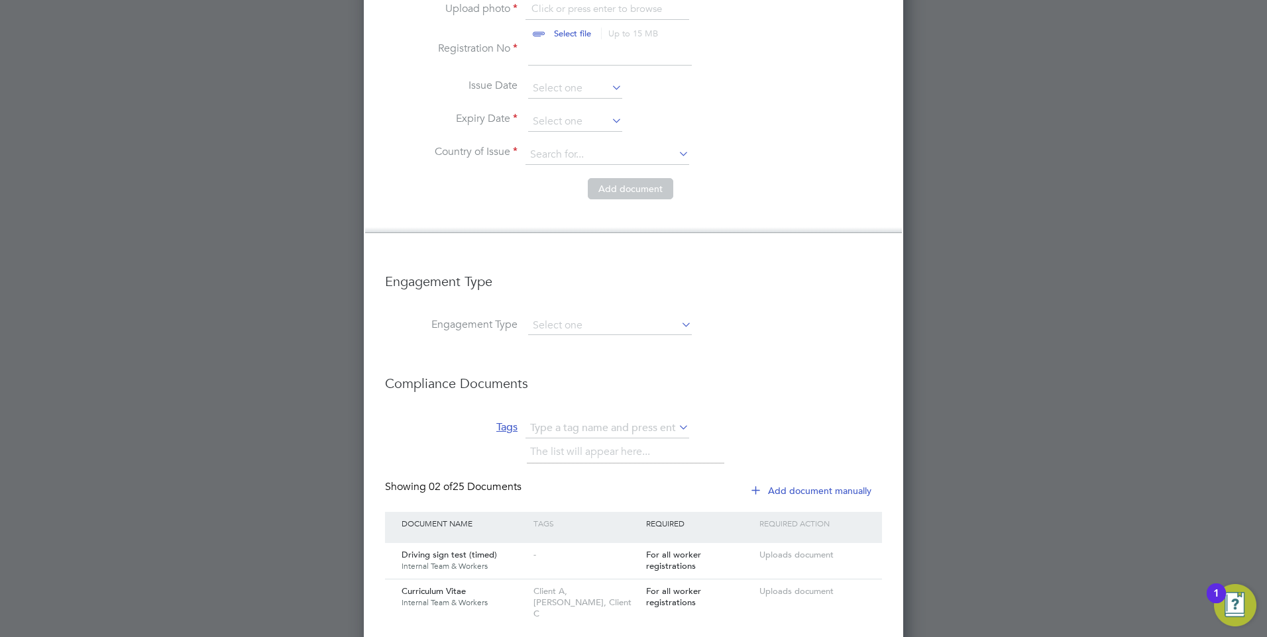
click at [610, 317] on input at bounding box center [610, 326] width 164 height 19
click at [615, 260] on h3 "Engagement Type" at bounding box center [633, 275] width 497 height 30
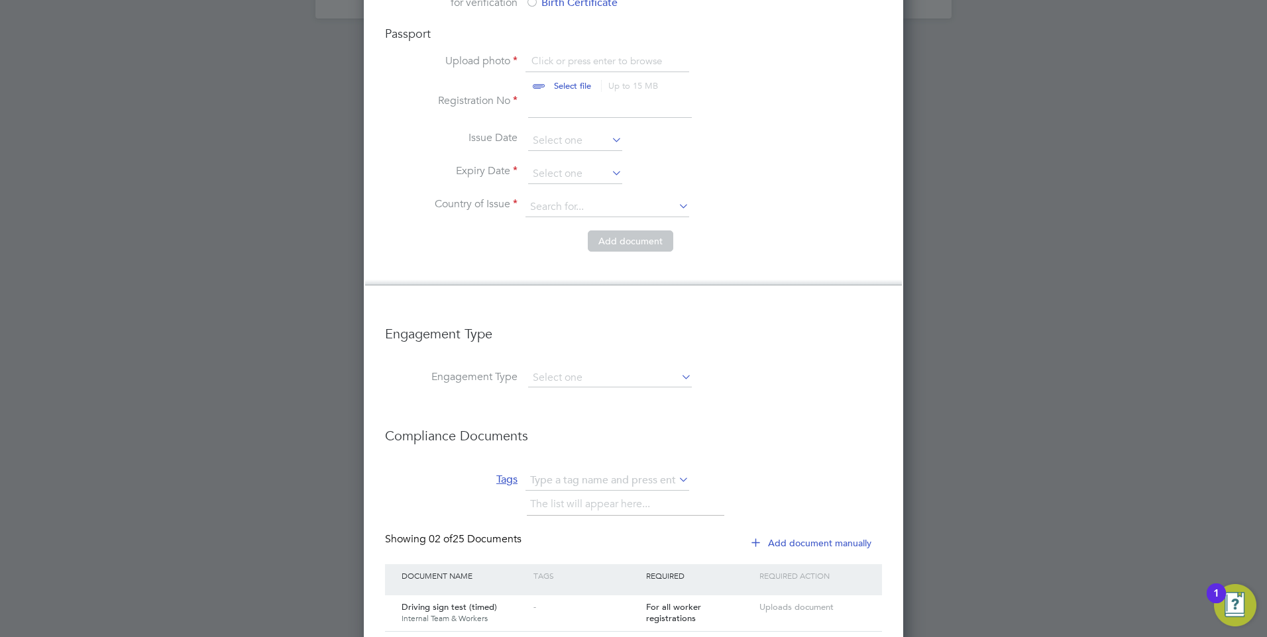
scroll to position [1020, 0]
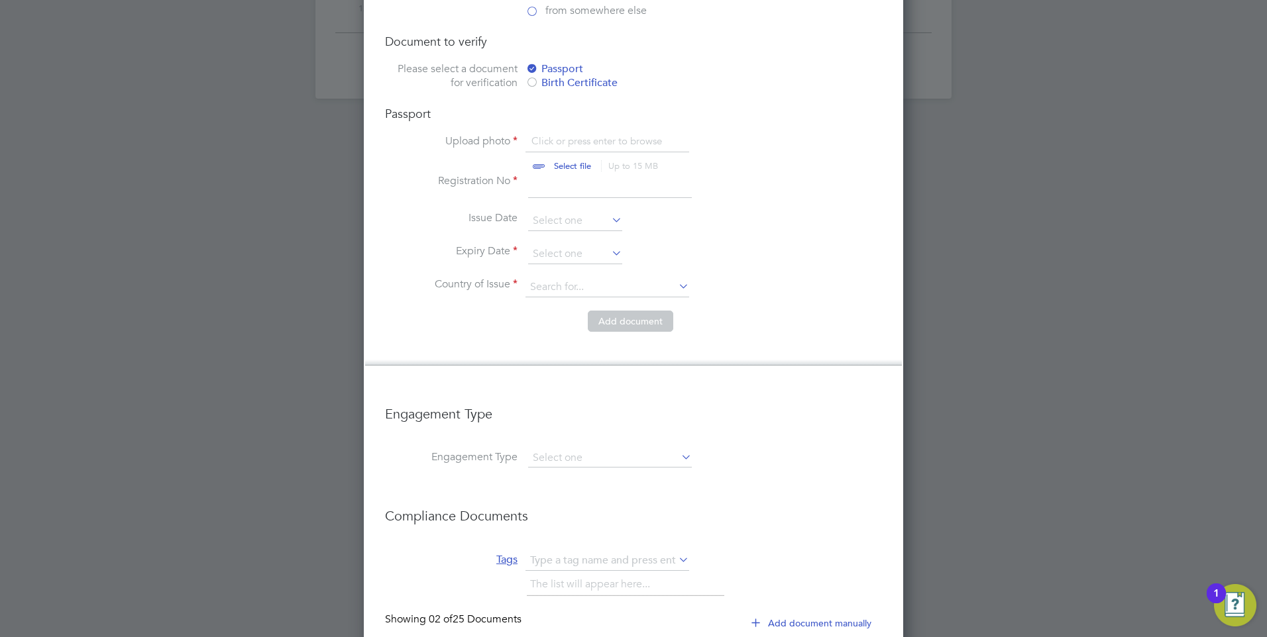
click at [554, 174] on input at bounding box center [610, 186] width 164 height 24
drag, startPoint x: 738, startPoint y: 159, endPoint x: 726, endPoint y: 152, distance: 13.4
click at [738, 174] on li "Registration No" at bounding box center [633, 192] width 497 height 37
click at [628, 174] on input at bounding box center [610, 186] width 164 height 24
click at [535, 77] on div at bounding box center [531, 83] width 13 height 13
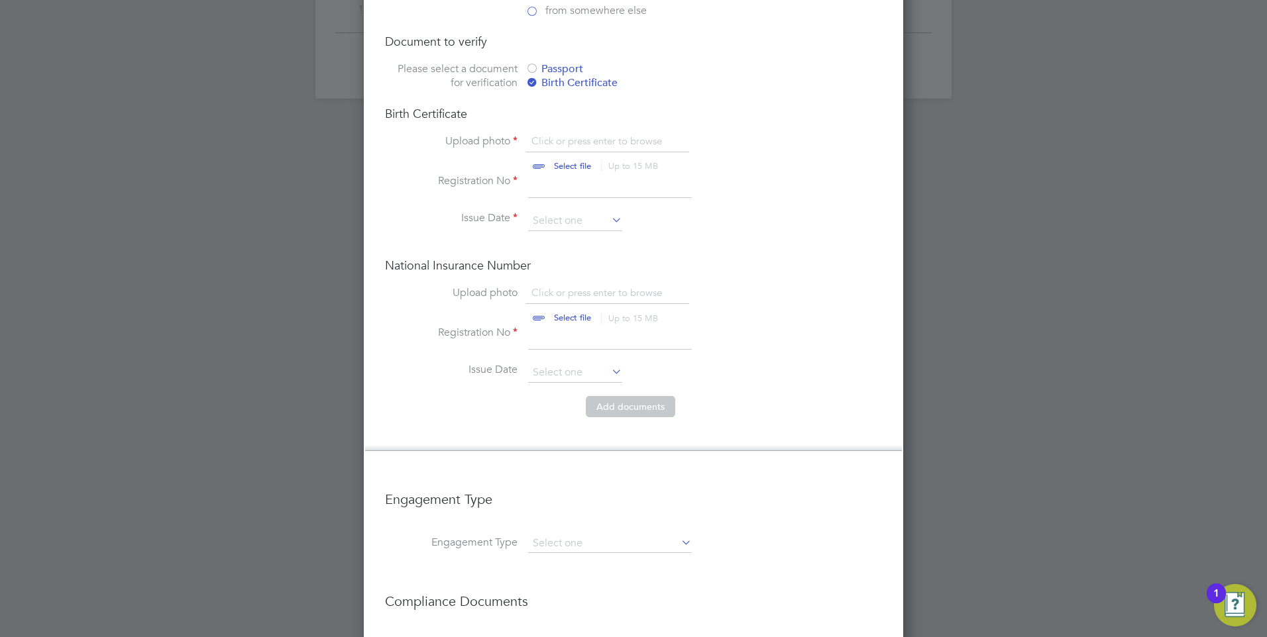
scroll to position [7, 7]
click at [529, 63] on div at bounding box center [531, 69] width 13 height 13
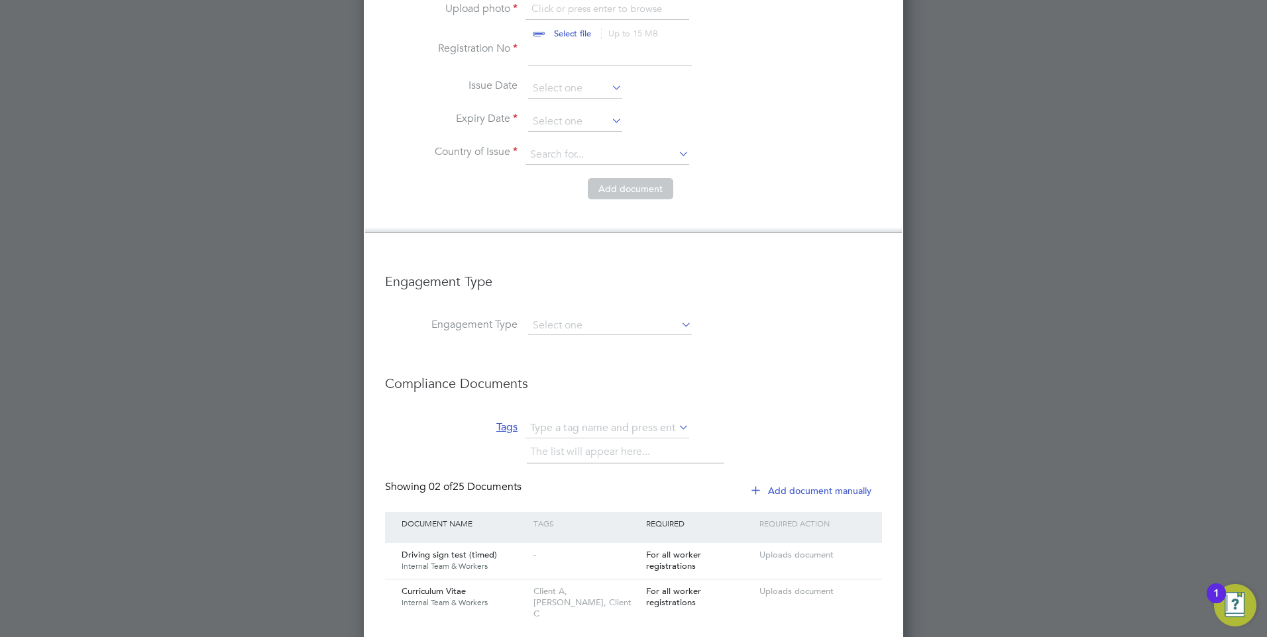
click at [583, 260] on h3 "Engagement Type" at bounding box center [633, 275] width 497 height 30
click at [580, 317] on input at bounding box center [610, 326] width 164 height 19
click at [579, 260] on li "Engagement Type" at bounding box center [633, 288] width 497 height 57
click at [593, 317] on input at bounding box center [610, 326] width 164 height 19
click at [586, 317] on li "PAYE Direct" at bounding box center [609, 322] width 165 height 19
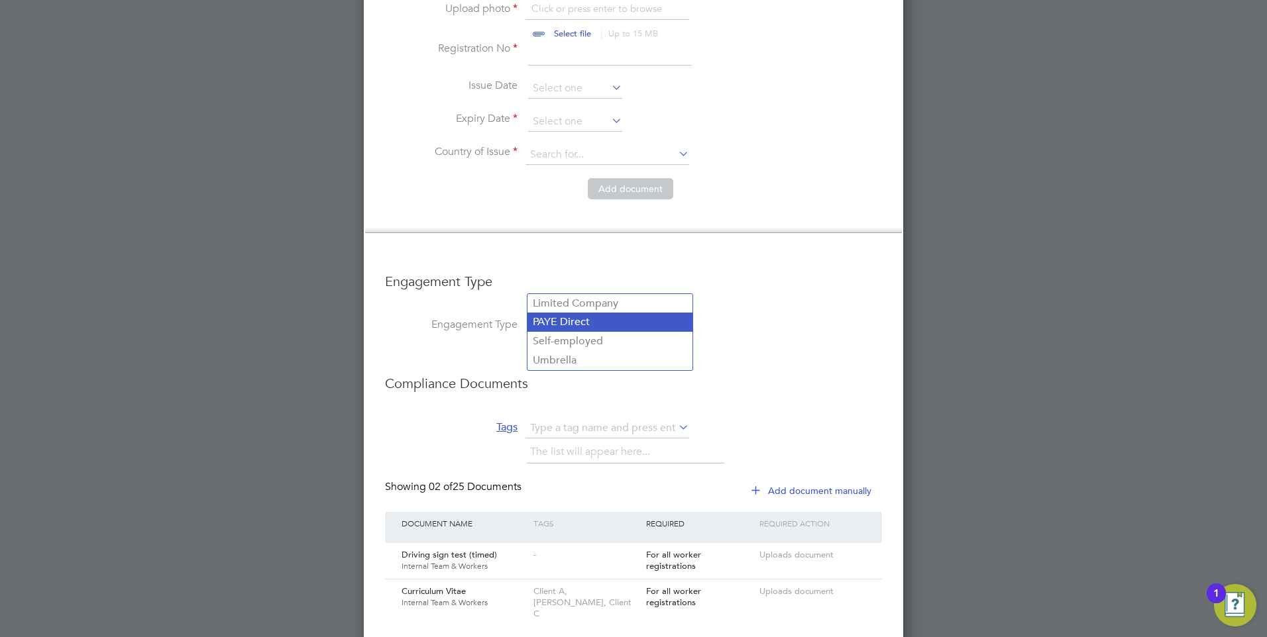
type input "PAYE Direct"
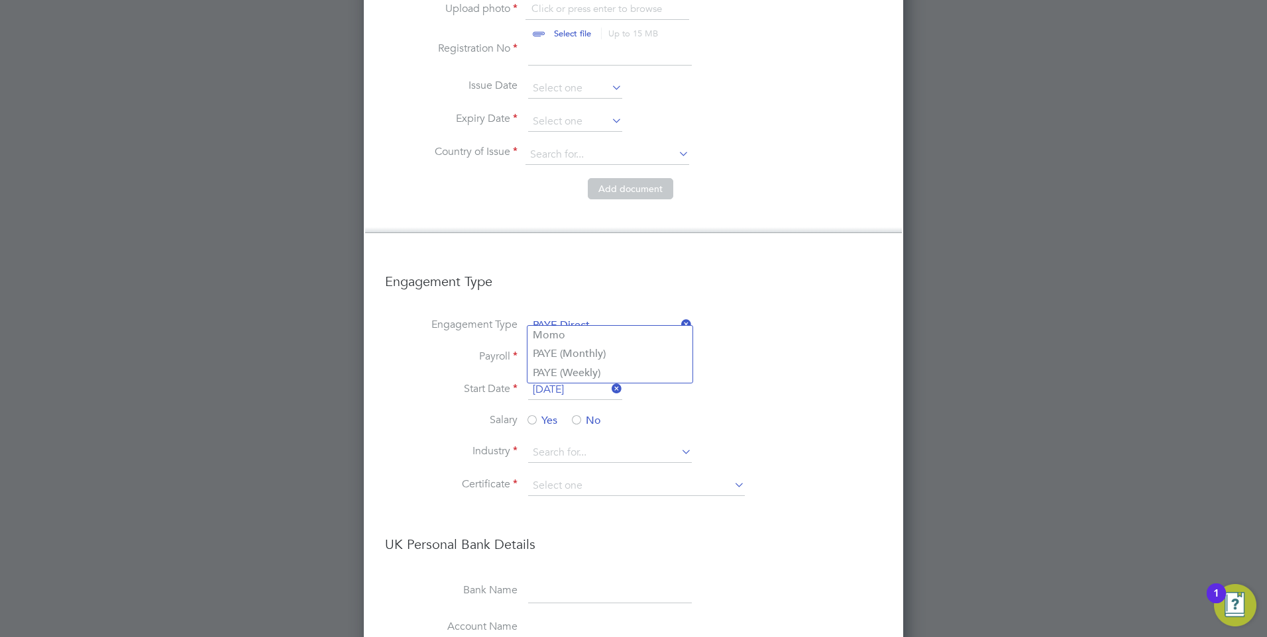
click at [610, 349] on input at bounding box center [610, 358] width 164 height 19
click at [805, 349] on li "Payroll" at bounding box center [633, 365] width 497 height 32
click at [584, 349] on input at bounding box center [610, 358] width 164 height 19
click at [591, 375] on li "PAYE (Weekly)" at bounding box center [609, 373] width 165 height 19
type input "PAYE (Weekly)"
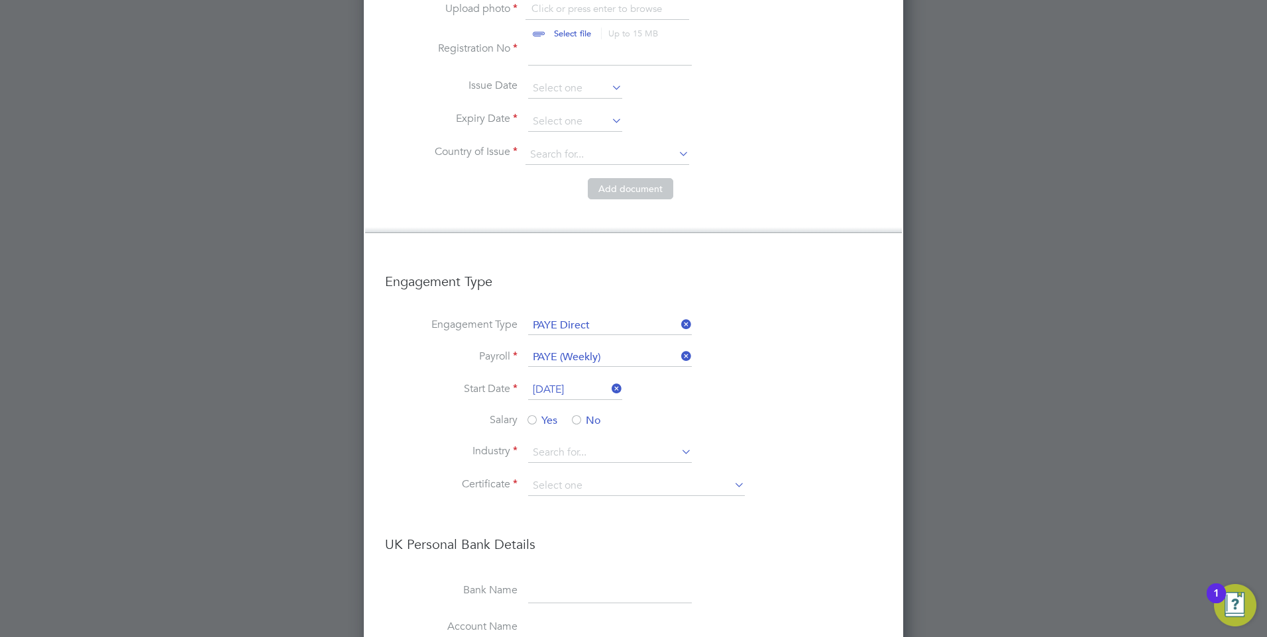
click at [735, 380] on li "Start Date 30 Sep 2025" at bounding box center [633, 396] width 497 height 33
click at [569, 380] on input "30 Sep 2025" at bounding box center [575, 390] width 94 height 20
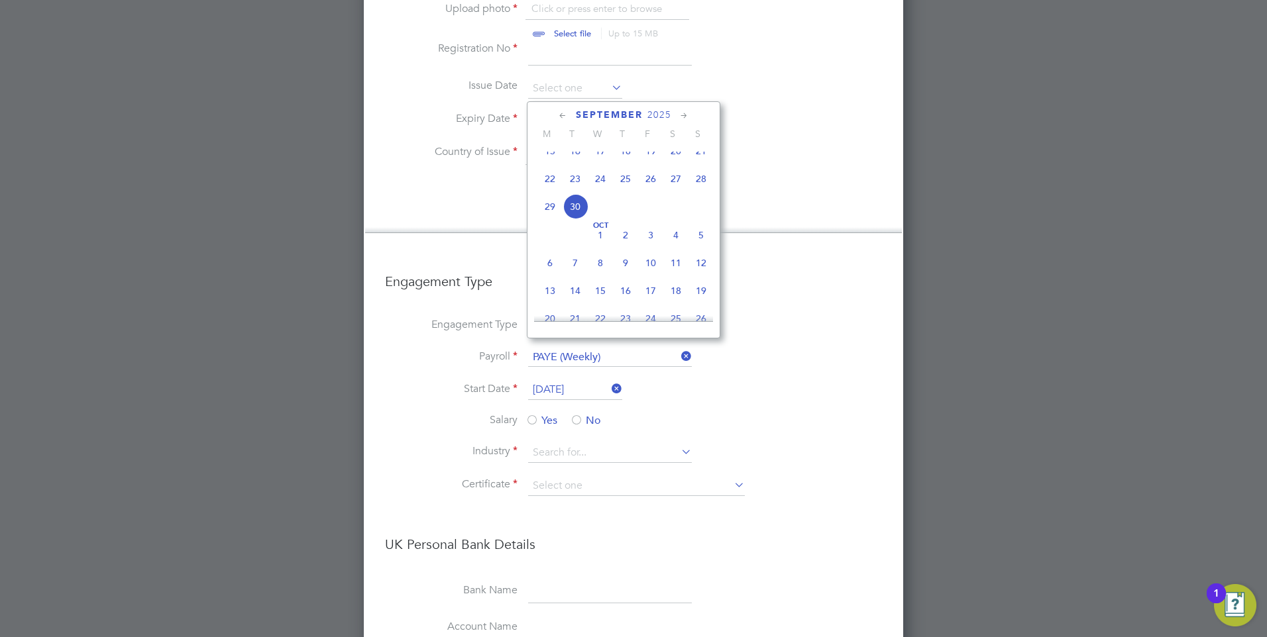
click at [696, 380] on li "Start Date 30 Sep 2025" at bounding box center [633, 396] width 497 height 33
click at [559, 380] on input "30 Sep 2025" at bounding box center [575, 390] width 94 height 20
click at [601, 248] on span "Oct 1" at bounding box center [600, 235] width 25 height 25
type input "01 Oct 2025"
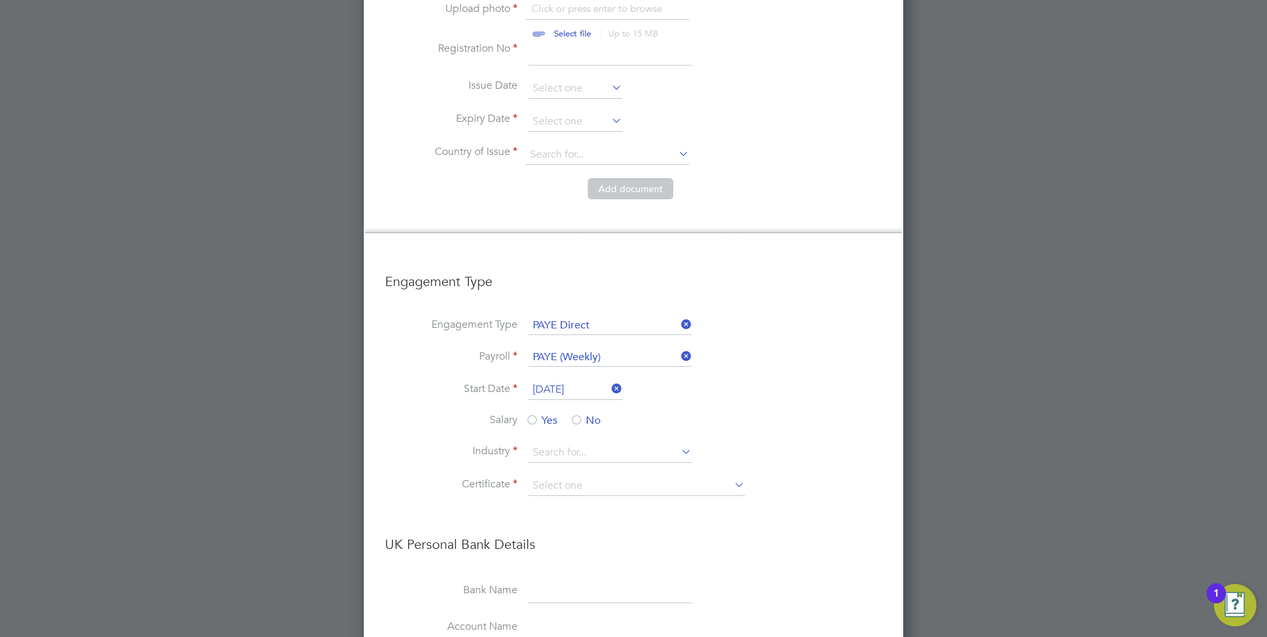
click at [827, 317] on li "Engagement Type PAYE Direct" at bounding box center [633, 333] width 497 height 32
drag, startPoint x: 575, startPoint y: 378, endPoint x: 584, endPoint y: 401, distance: 24.6
click at [575, 415] on div at bounding box center [576, 421] width 13 height 13
click at [600, 443] on input at bounding box center [610, 453] width 164 height 20
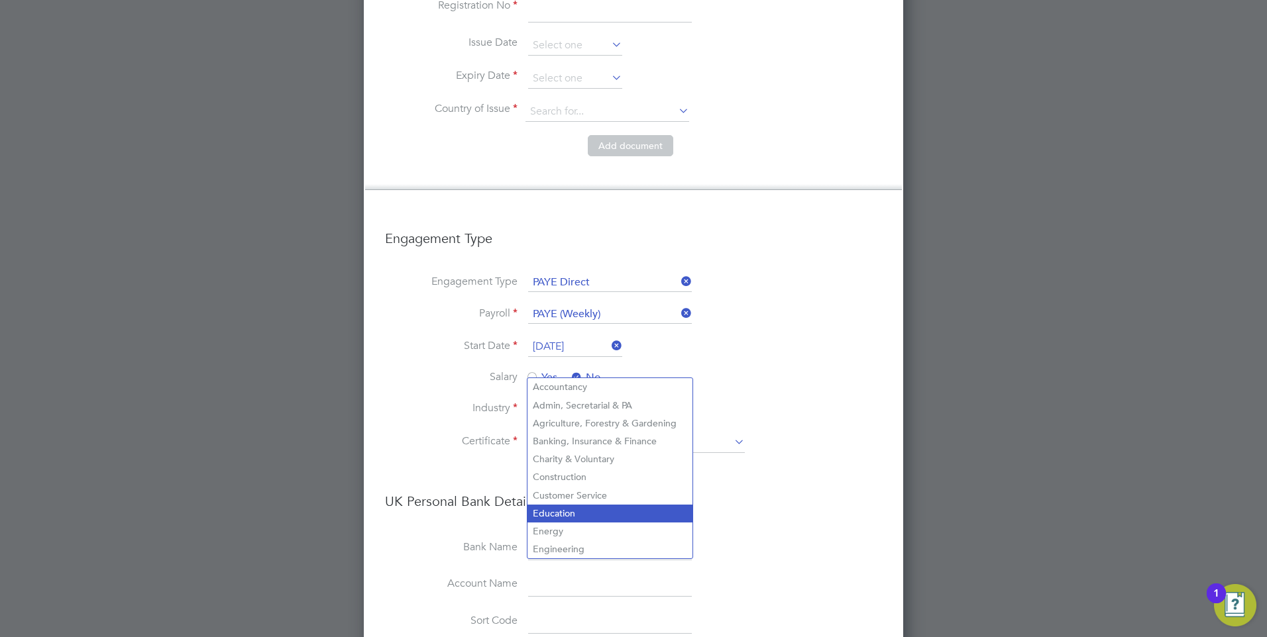
scroll to position [1219, 0]
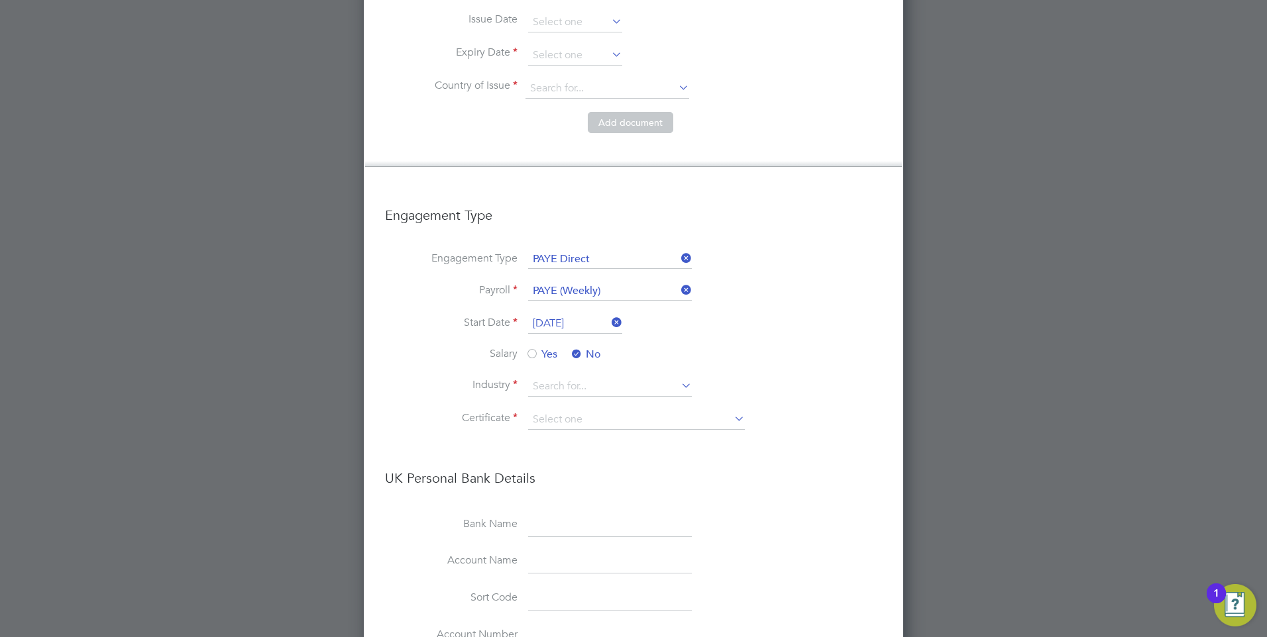
click at [592, 469] on li "Customer Service" at bounding box center [609, 473] width 165 height 18
type input "Customer Service"
click at [646, 377] on input at bounding box center [610, 387] width 164 height 20
drag, startPoint x: 628, startPoint y: 468, endPoint x: 631, endPoint y: 456, distance: 12.4
click at [628, 466] on li "Customer Service" at bounding box center [609, 473] width 165 height 18
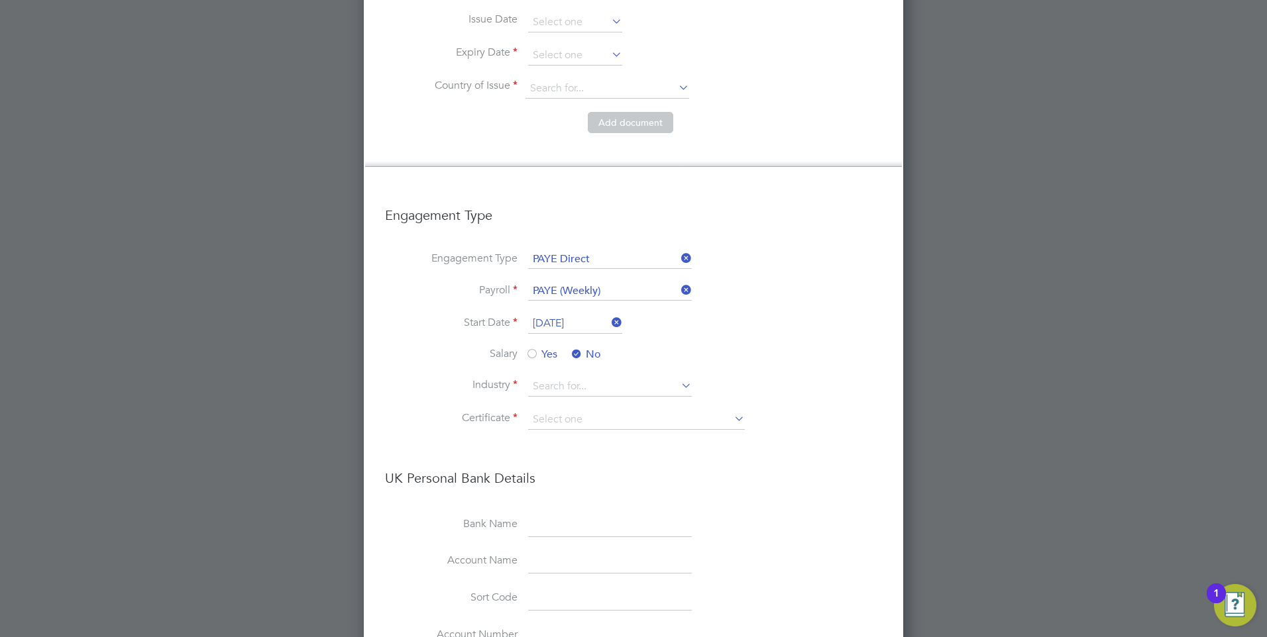
type input "Customer Service"
click at [607, 410] on input at bounding box center [636, 420] width 217 height 20
click at [573, 436] on li "Don't know" at bounding box center [636, 431] width 218 height 17
type input "Don't know"
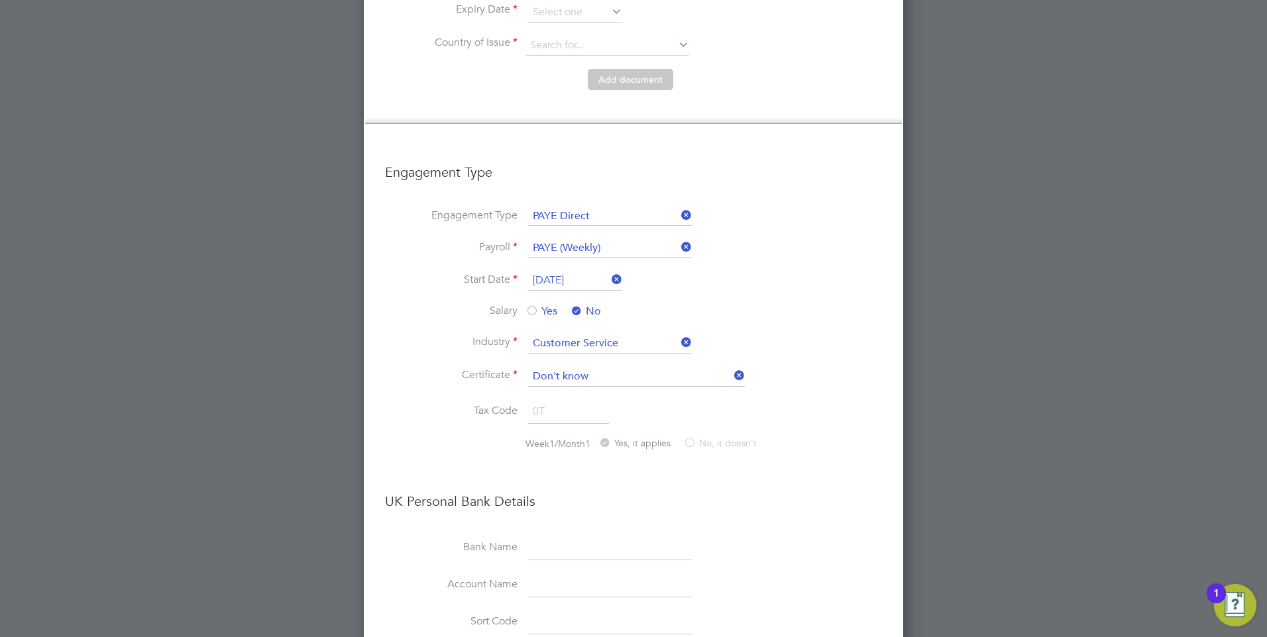
scroll to position [1285, 0]
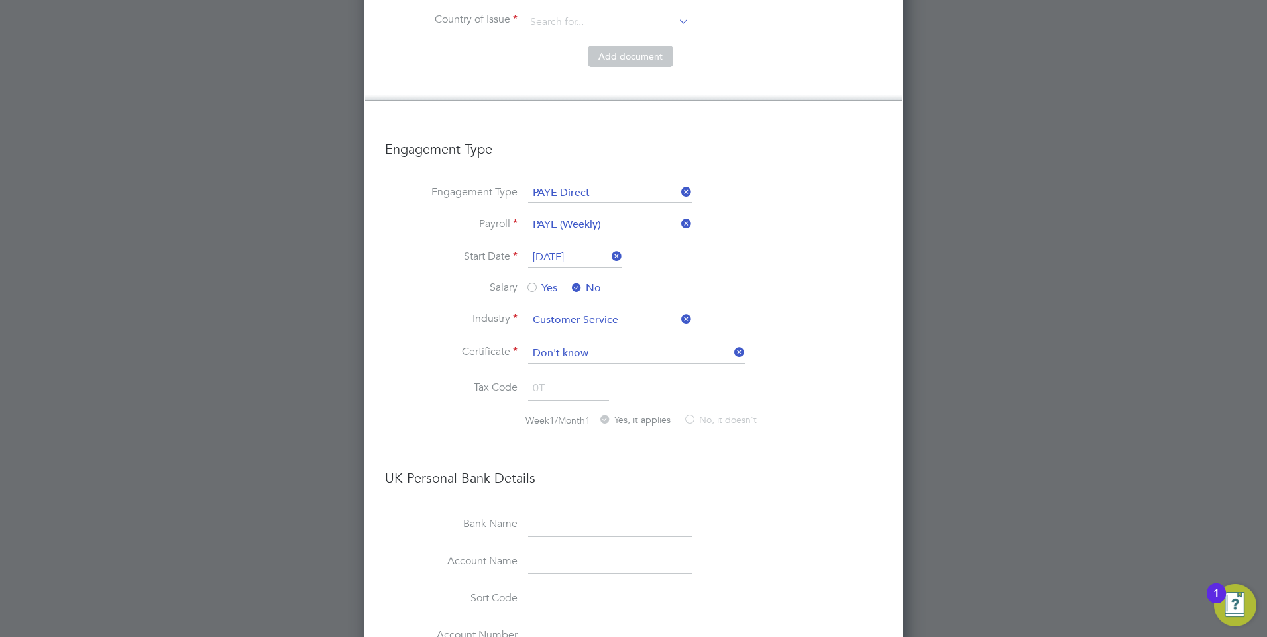
click at [683, 412] on div "Certificate Don't know Tax Code 0T Week1/Month1 Yes, it applies No, it doesn't …" at bounding box center [633, 521] width 497 height 355
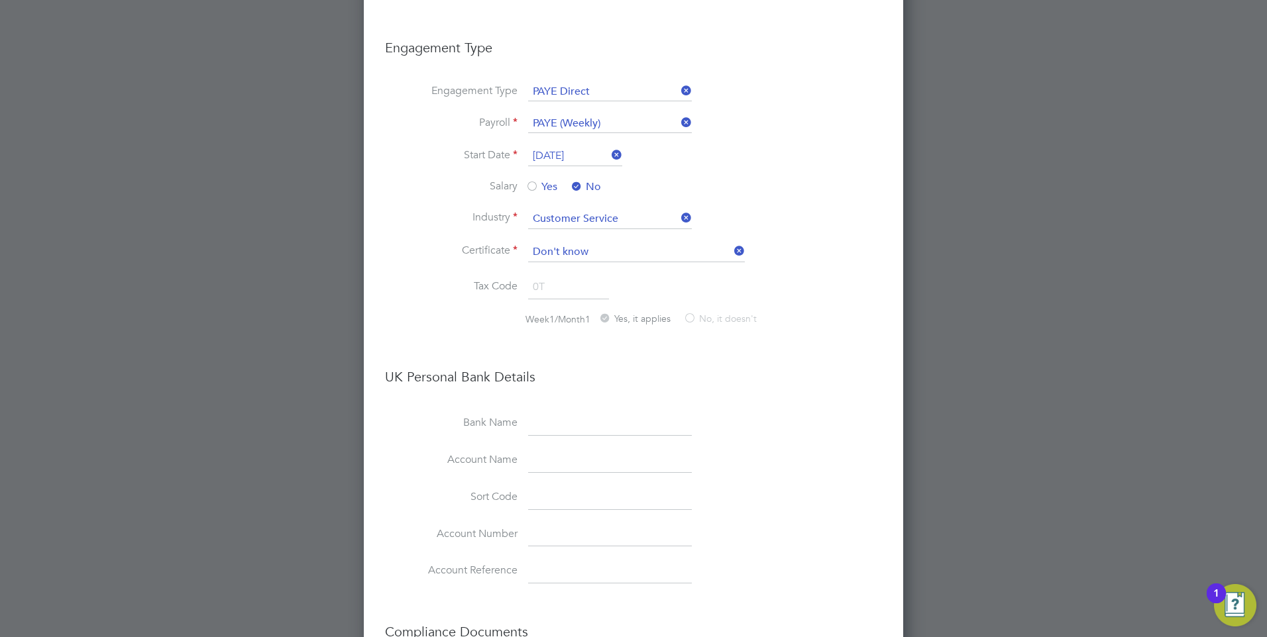
scroll to position [1550, 0]
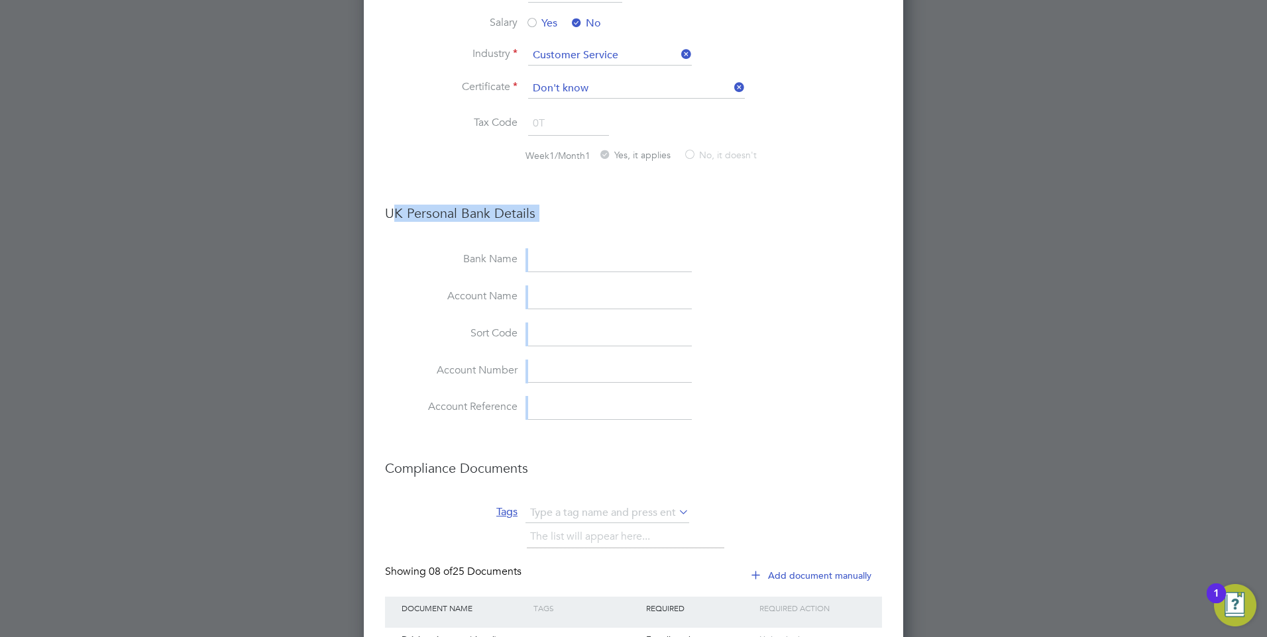
drag, startPoint x: 394, startPoint y: 172, endPoint x: 686, endPoint y: 370, distance: 352.9
click at [686, 370] on div "Certificate Don't know Tax Code 0T Week1/Month1 Yes, it applies No, it doesn't …" at bounding box center [633, 256] width 497 height 355
click at [603, 192] on h3 "UK Personal Bank Details" at bounding box center [633, 207] width 497 height 30
drag, startPoint x: 417, startPoint y: 147, endPoint x: 422, endPoint y: 158, distance: 11.9
click at [417, 146] on div "Certificate Don't know Tax Code 0T Week1/Month1 Yes, it applies No, it doesn't …" at bounding box center [633, 256] width 497 height 355
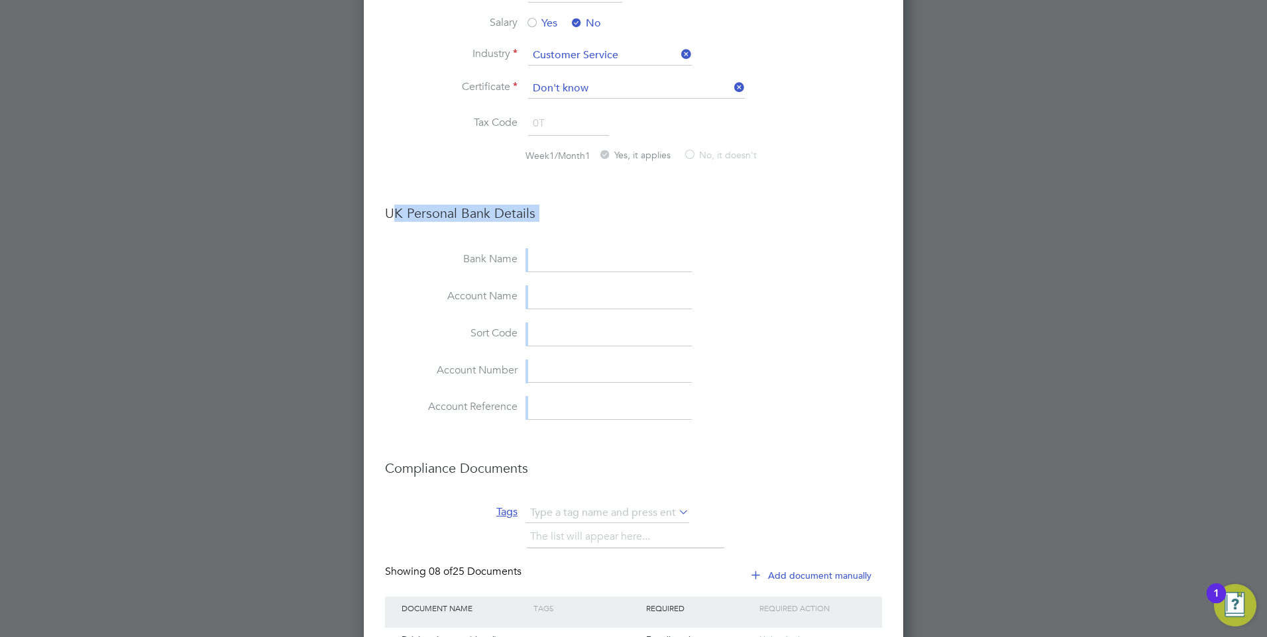
click at [431, 192] on h3 "UK Personal Bank Details" at bounding box center [633, 207] width 497 height 30
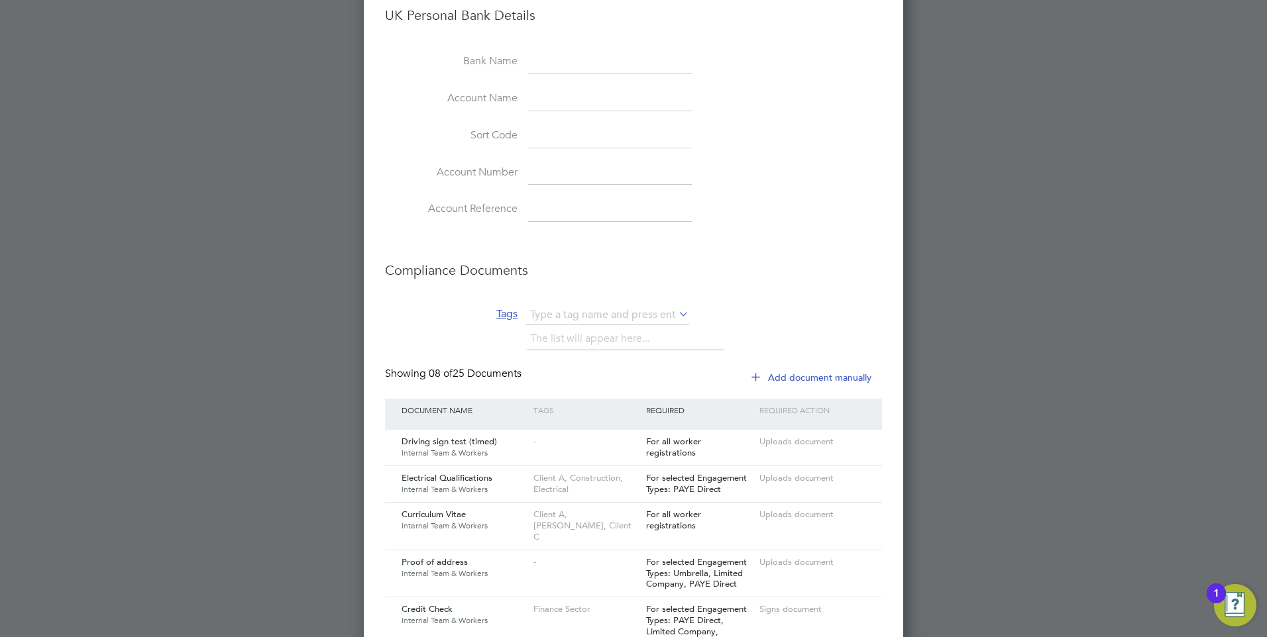
scroll to position [1749, 0]
drag, startPoint x: 433, startPoint y: 226, endPoint x: 590, endPoint y: 296, distance: 171.4
click at [590, 296] on div "Compliance Documents Tags The list will appear here... Showing 08 of 25 Documen…" at bounding box center [633, 585] width 497 height 675
drag, startPoint x: 590, startPoint y: 296, endPoint x: 742, endPoint y: 254, distance: 157.4
click at [740, 254] on li "Compliance Documents" at bounding box center [633, 276] width 497 height 57
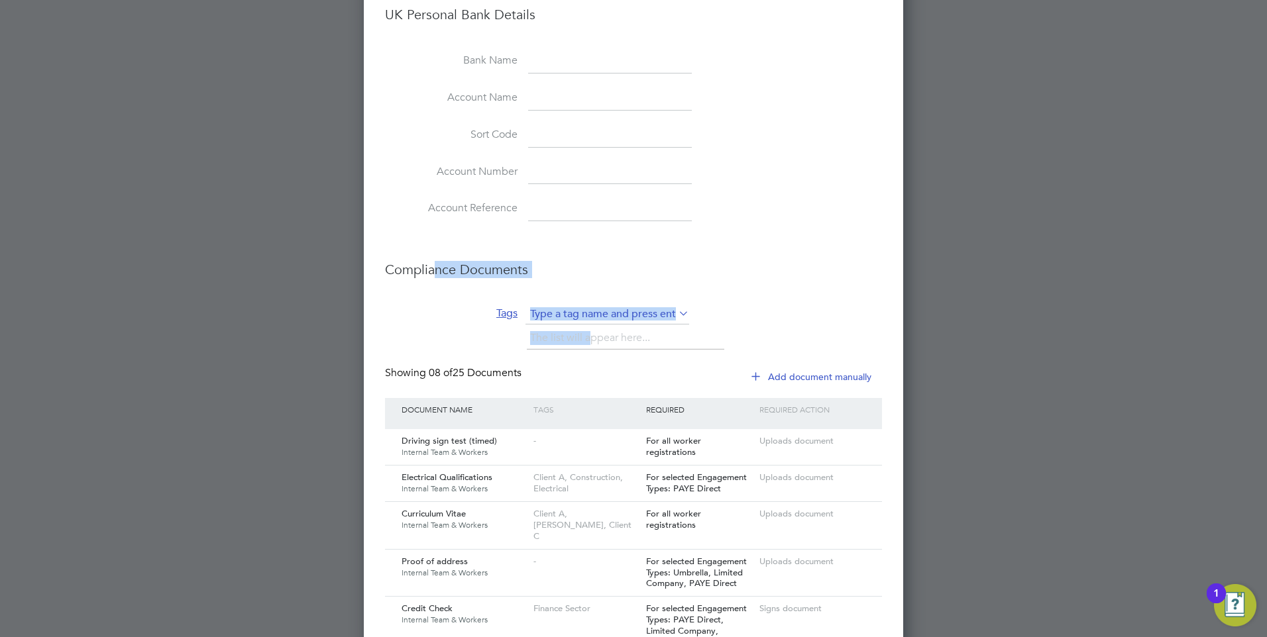
drag, startPoint x: 775, startPoint y: 277, endPoint x: 766, endPoint y: 269, distance: 11.7
click at [775, 305] on li "Tags The list will appear here..." at bounding box center [633, 336] width 497 height 62
click at [423, 248] on h3 "Compliance Documents" at bounding box center [633, 263] width 497 height 30
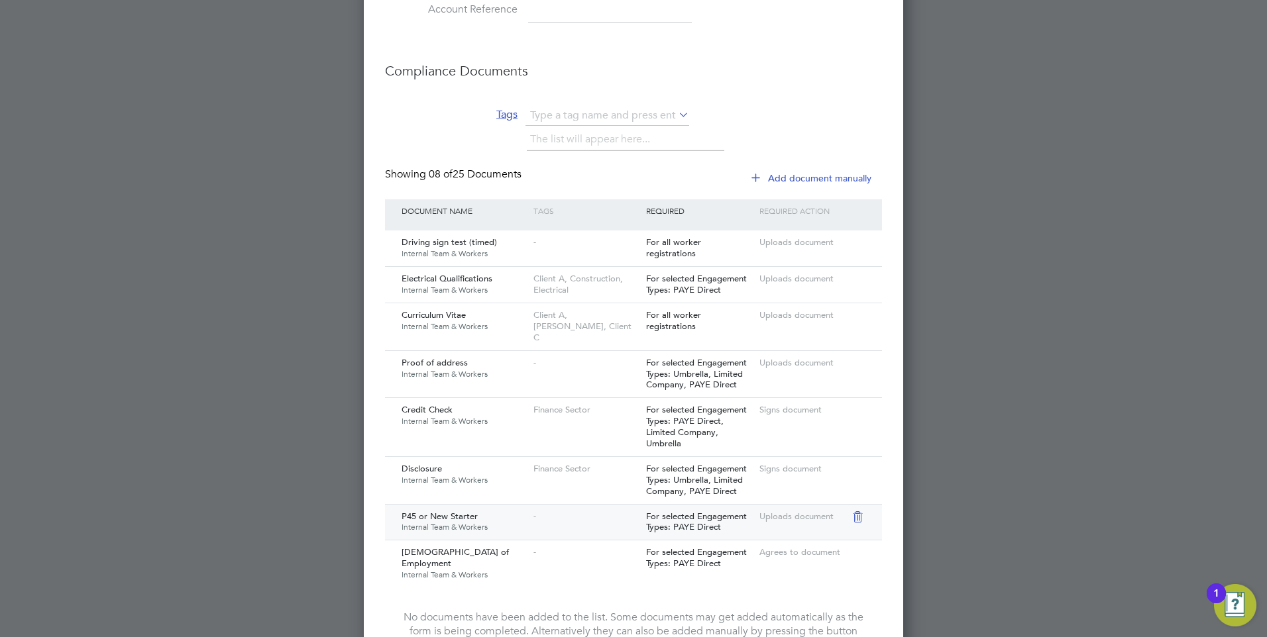
scroll to position [2059, 0]
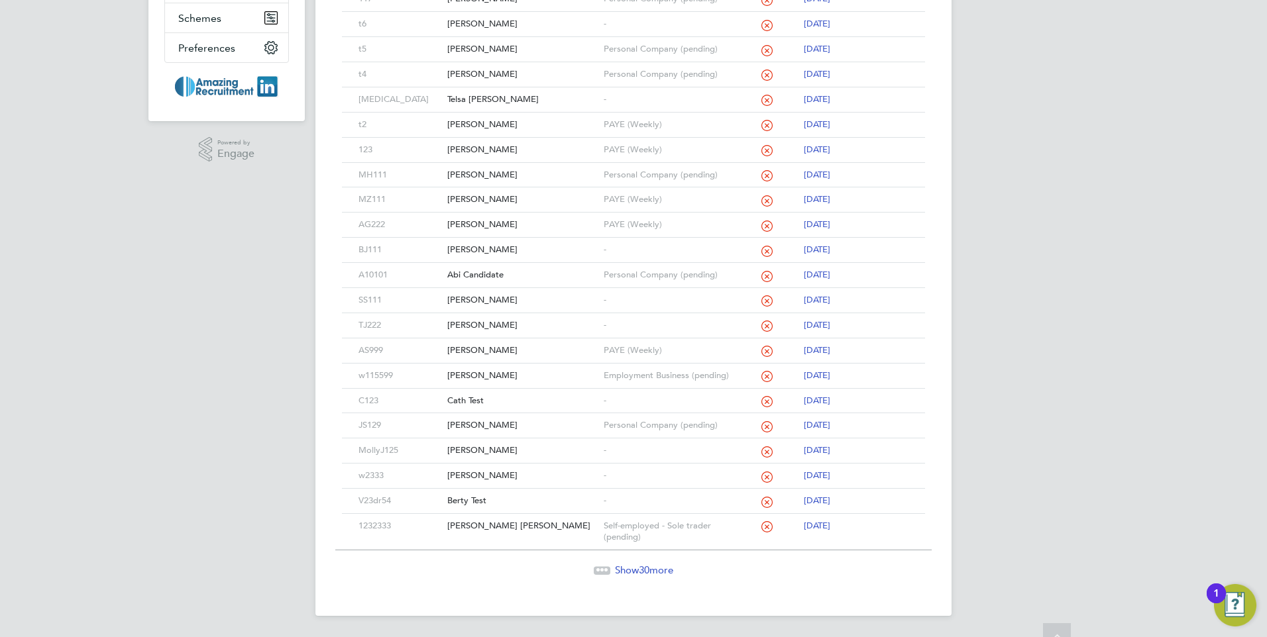
scroll to position [0, 0]
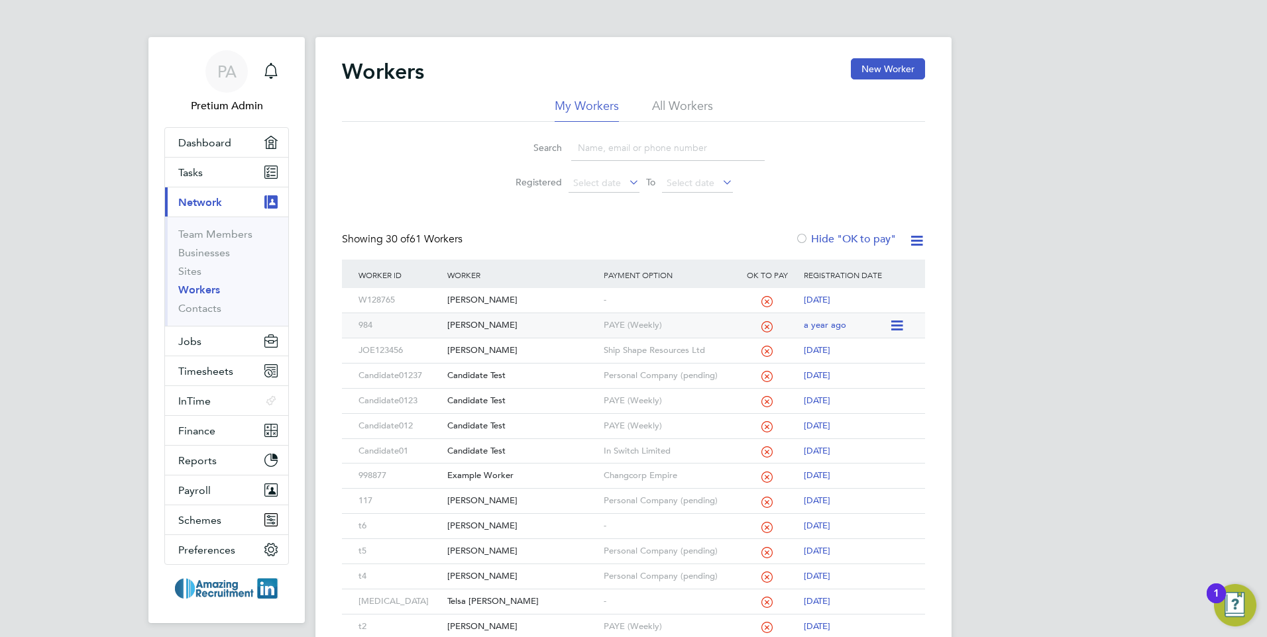
click at [470, 324] on div "Jess Test" at bounding box center [522, 325] width 156 height 25
click at [601, 154] on input at bounding box center [667, 148] width 193 height 26
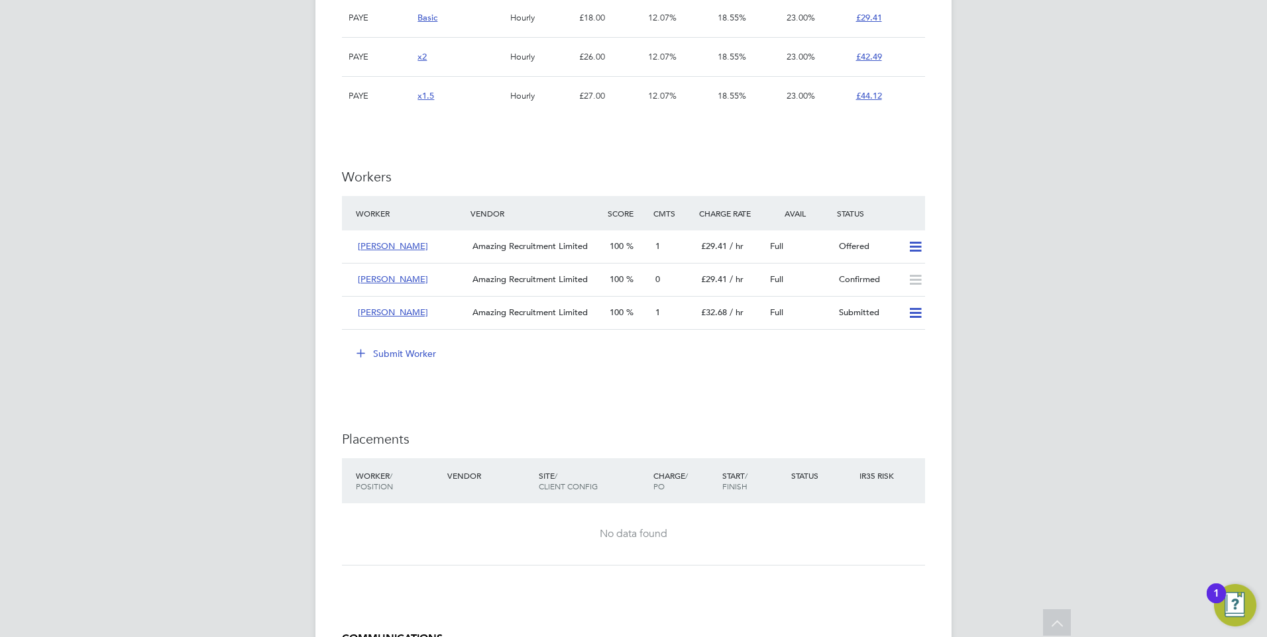
scroll to position [1127, 0]
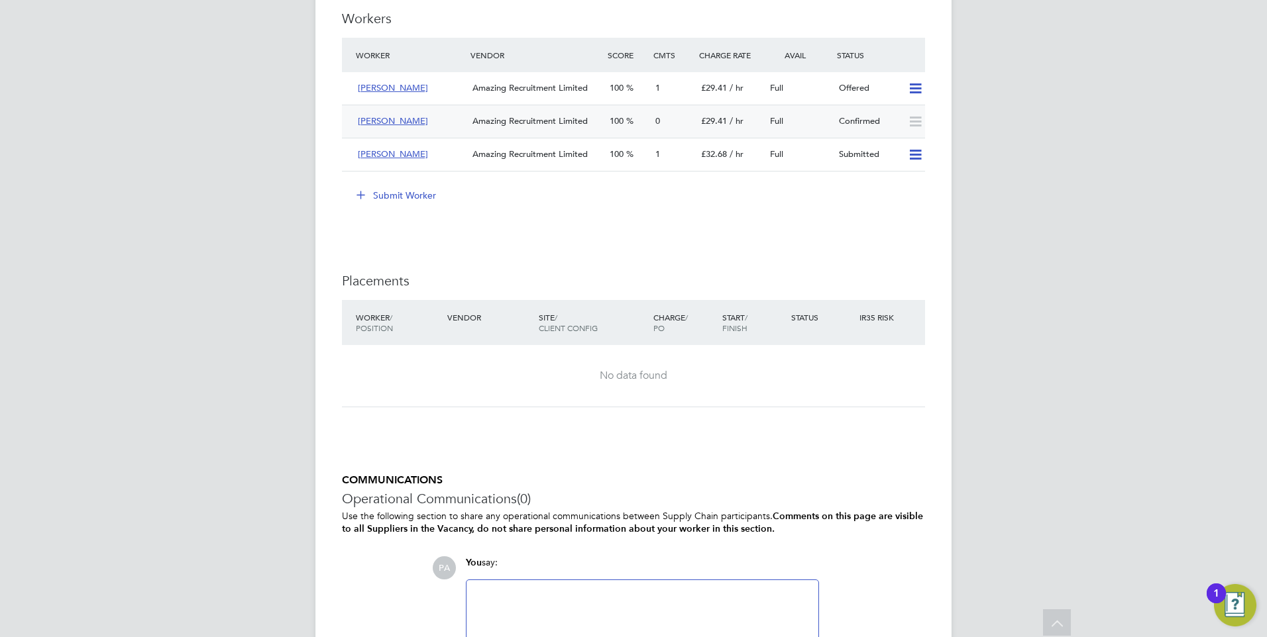
click at [435, 111] on div "Kathryn P" at bounding box center [410, 122] width 115 height 22
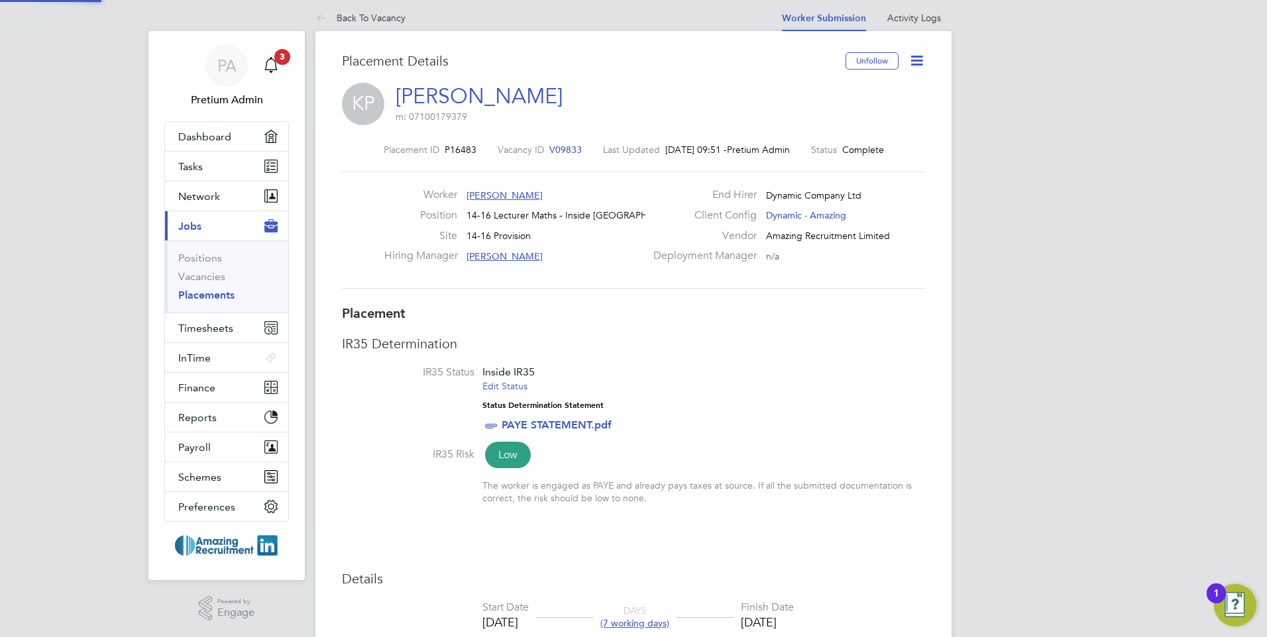
click at [914, 56] on icon at bounding box center [917, 60] width 17 height 17
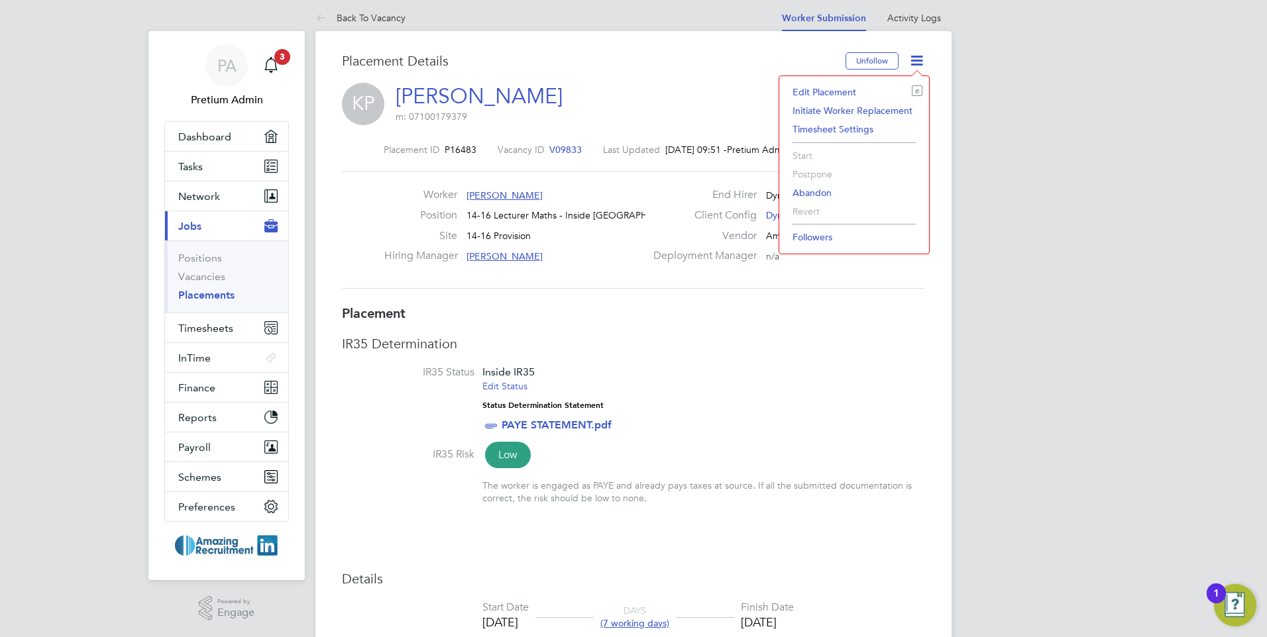
click at [850, 92] on li "Edit Placement e" at bounding box center [854, 92] width 137 height 19
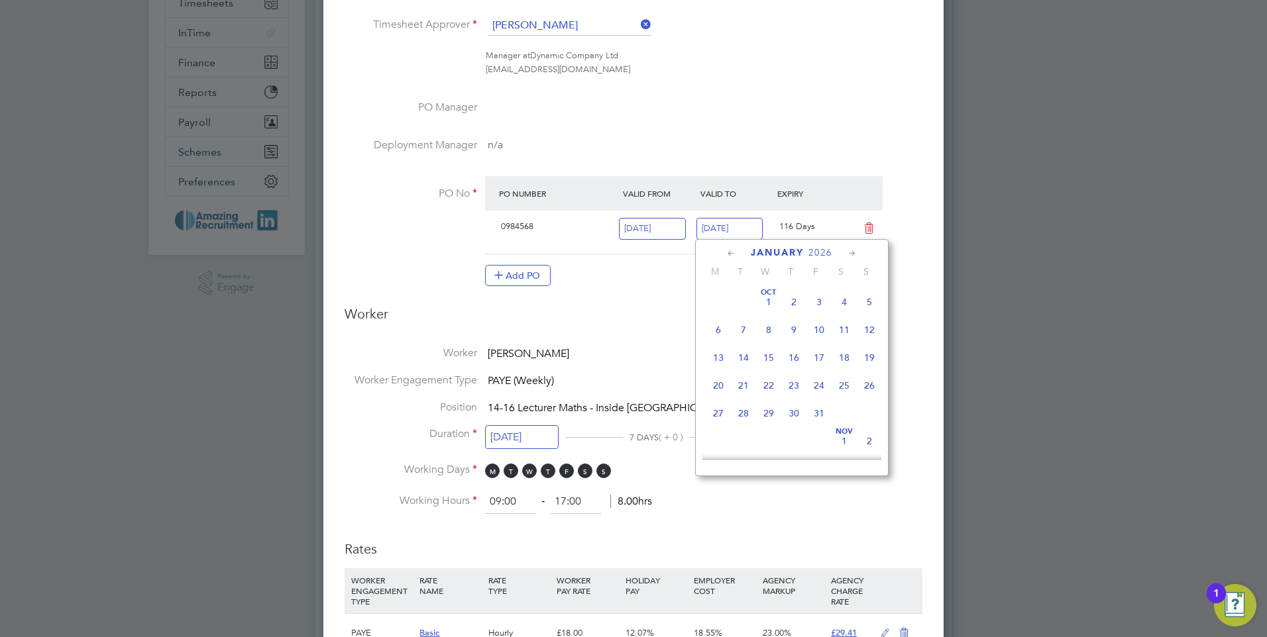
click at [736, 223] on input "24 Jan 2026" at bounding box center [729, 229] width 67 height 22
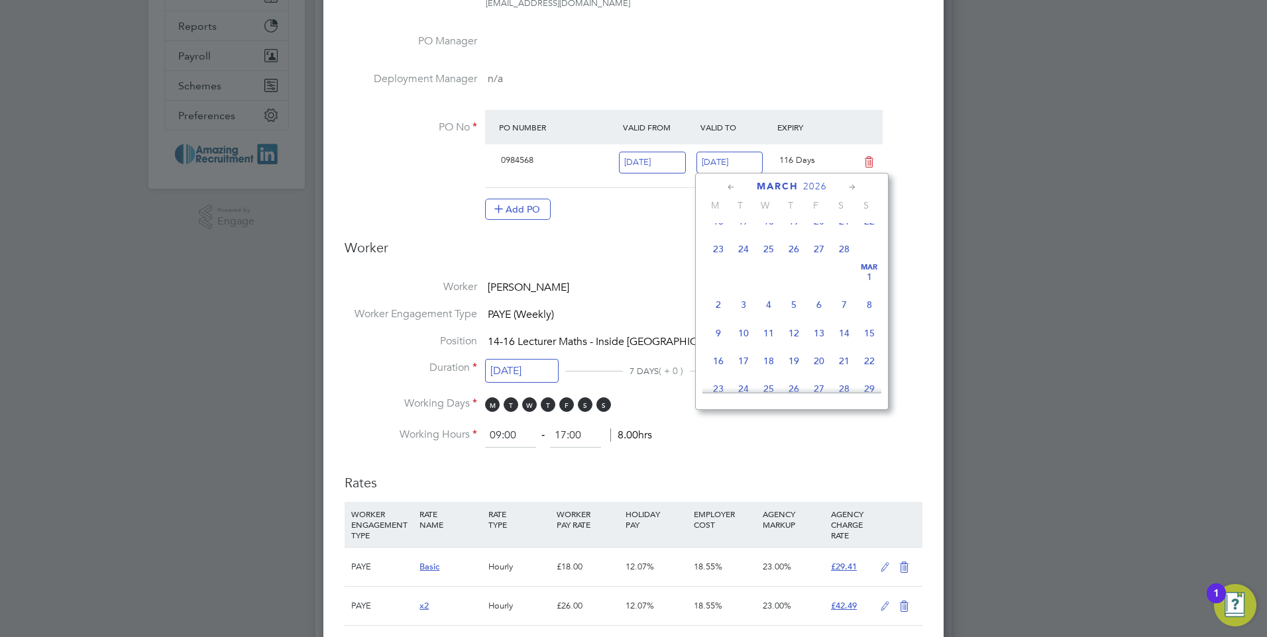
click at [683, 282] on li "Worker Kathryn P" at bounding box center [634, 293] width 578 height 27
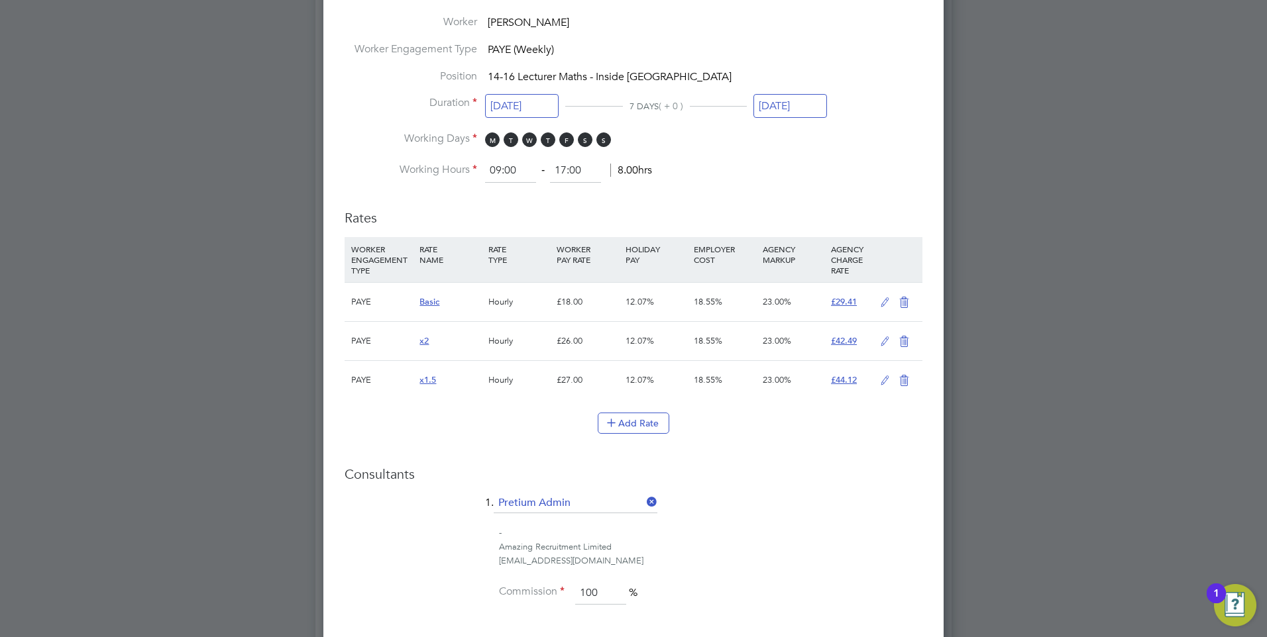
click at [802, 103] on input "28 Sep 2025" at bounding box center [790, 106] width 74 height 25
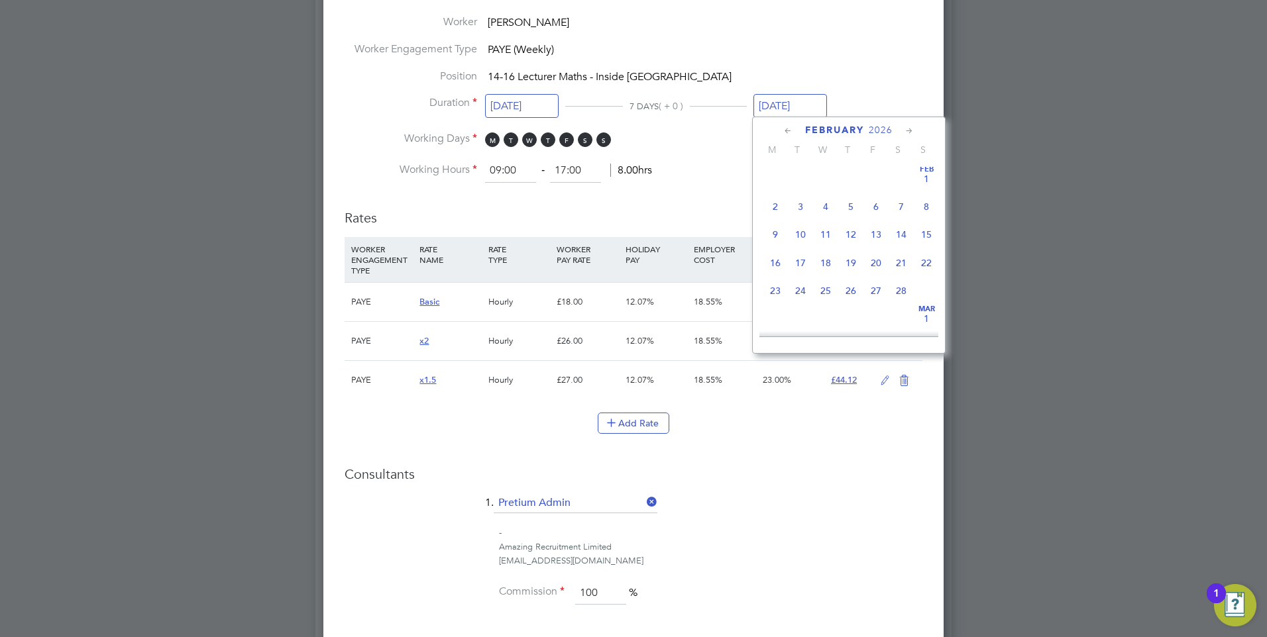
click at [904, 304] on span "28" at bounding box center [901, 290] width 25 height 25
type input "28 Feb 2026"
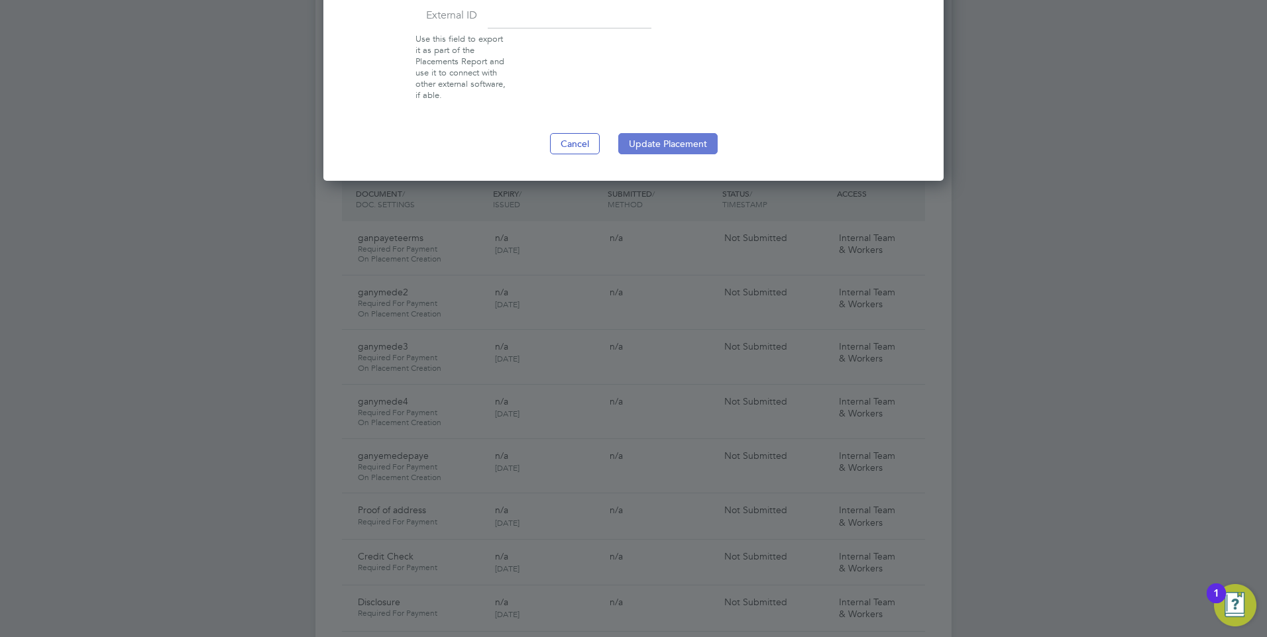
click at [694, 142] on button "Update Placement" at bounding box center [667, 143] width 99 height 21
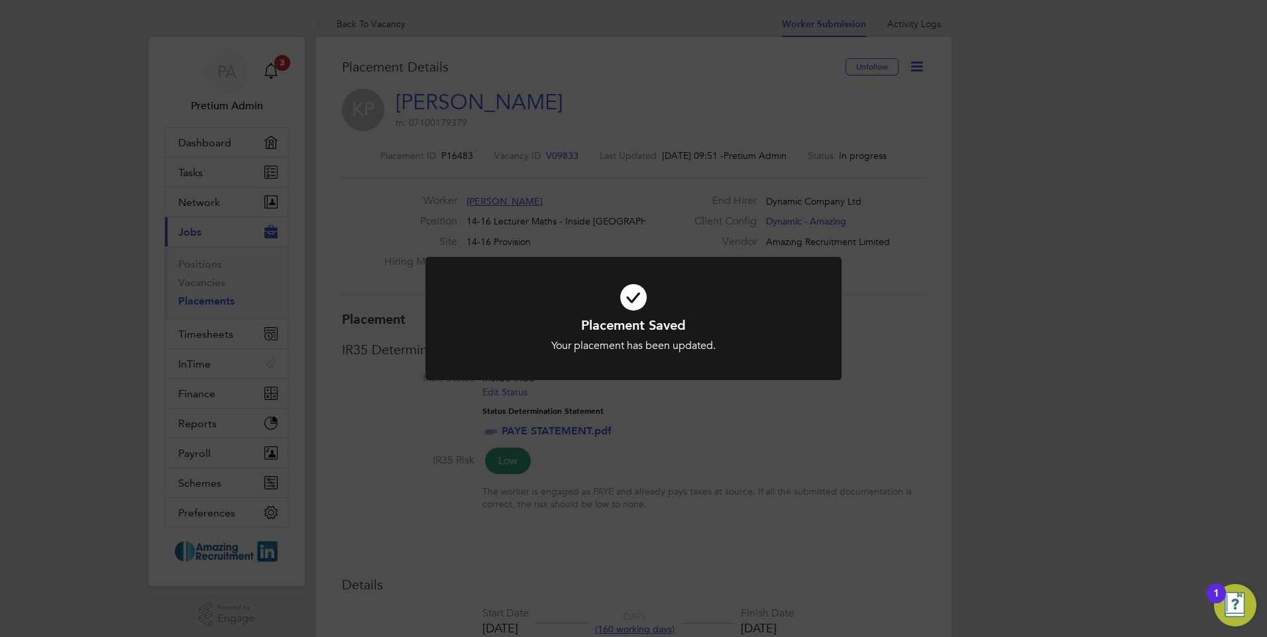
click at [681, 121] on div "Placement Saved Your placement has been updated. Cancel Okay" at bounding box center [633, 318] width 1267 height 637
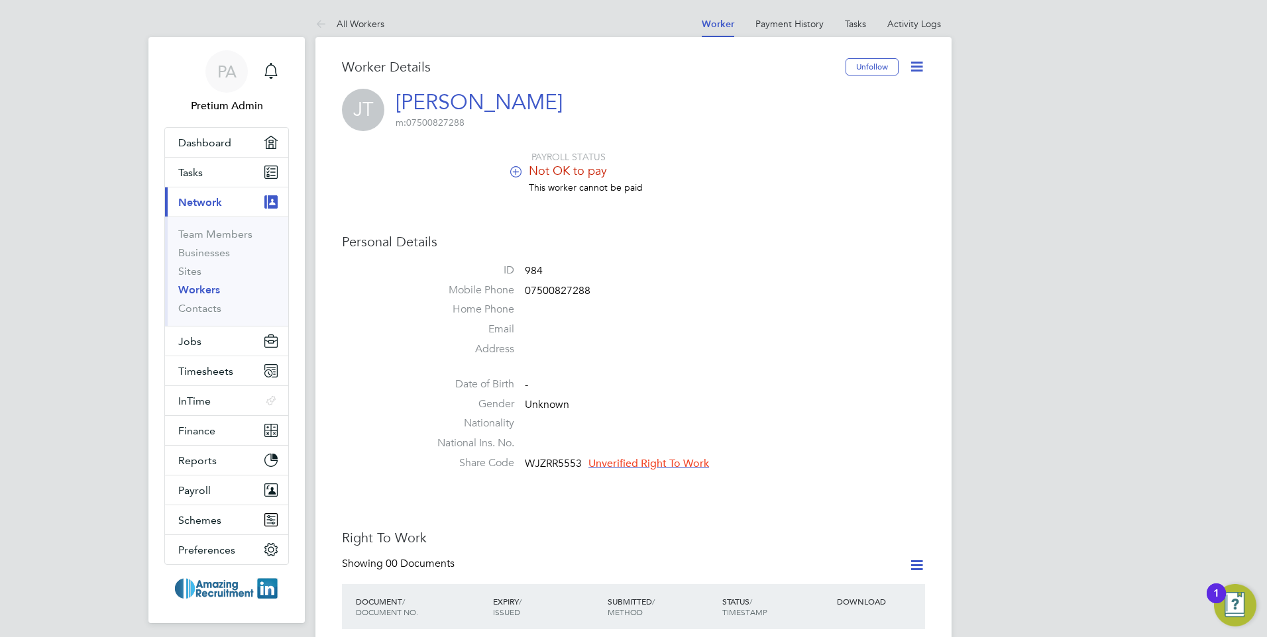
click at [794, 250] on div "Personal Details ID 984 Mobile Phone [PHONE_NUMBER] Home Phone Email Address Da…" at bounding box center [633, 354] width 583 height 243
drag, startPoint x: 794, startPoint y: 250, endPoint x: 702, endPoint y: 315, distance: 112.7
click at [702, 315] on li "Home Phone" at bounding box center [673, 313] width 504 height 20
drag, startPoint x: 629, startPoint y: 329, endPoint x: 632, endPoint y: 317, distance: 12.2
click at [628, 326] on li "Email" at bounding box center [673, 333] width 504 height 20
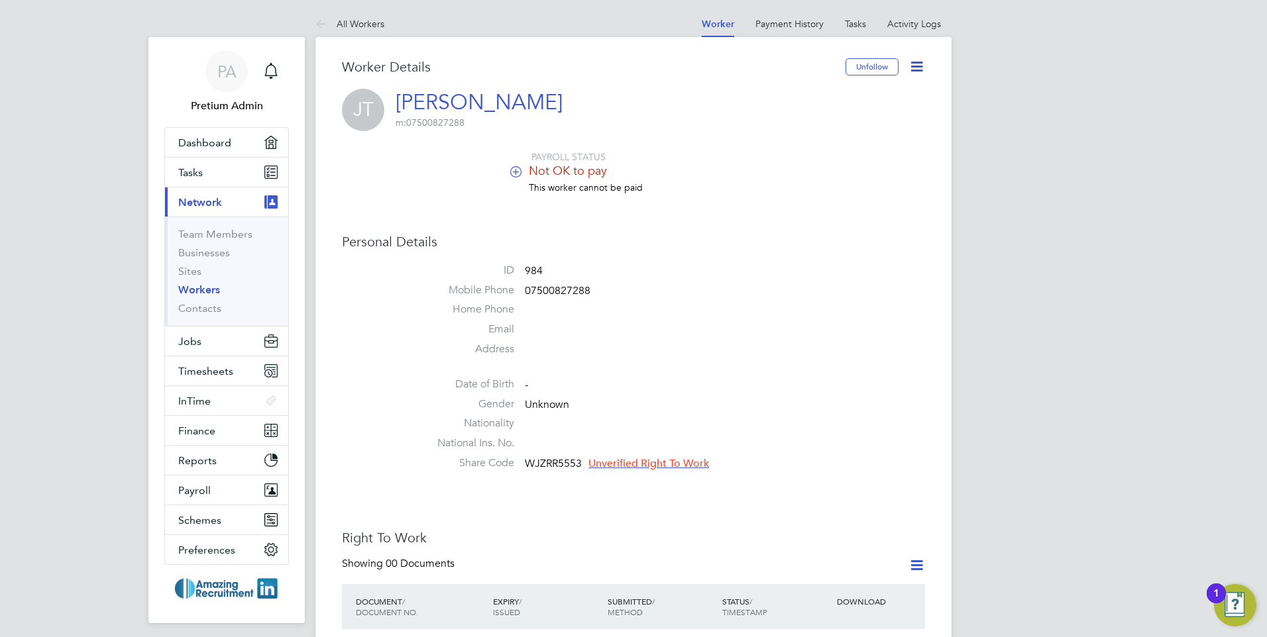
drag, startPoint x: 529, startPoint y: 116, endPoint x: 423, endPoint y: 103, distance: 106.8
click at [423, 103] on div "[PERSON_NAME] Test m: 07500827288" at bounding box center [633, 110] width 583 height 42
drag, startPoint x: 423, startPoint y: 103, endPoint x: 718, endPoint y: 239, distance: 324.1
click at [717, 238] on h3 "Personal Details" at bounding box center [633, 241] width 583 height 17
drag, startPoint x: 774, startPoint y: 448, endPoint x: 485, endPoint y: 266, distance: 341.2
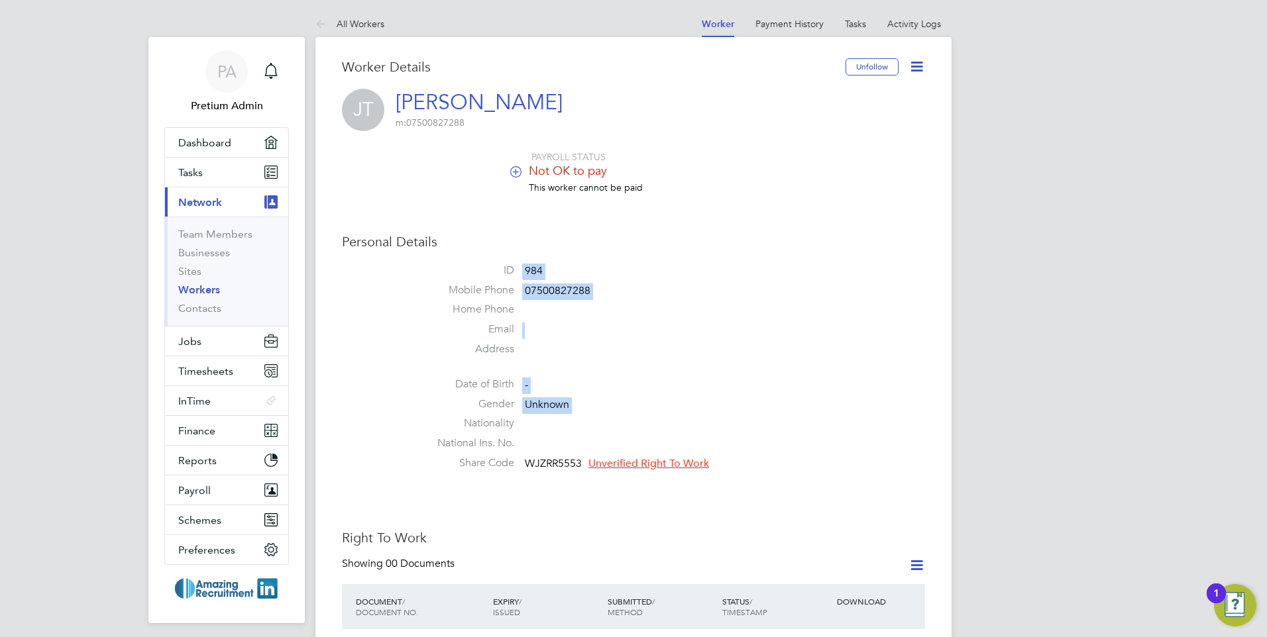
click at [485, 266] on ul "ID 984 Mobile Phone [PHONE_NUMBER] Home Phone Email Address Date of Birth - Gen…" at bounding box center [673, 370] width 504 height 213
drag, startPoint x: 485, startPoint y: 266, endPoint x: 726, endPoint y: 370, distance: 262.7
click at [726, 370] on ul "ID 984 Mobile Phone [PHONE_NUMBER] Home Phone Email Address Date of Birth - Gen…" at bounding box center [673, 370] width 504 height 213
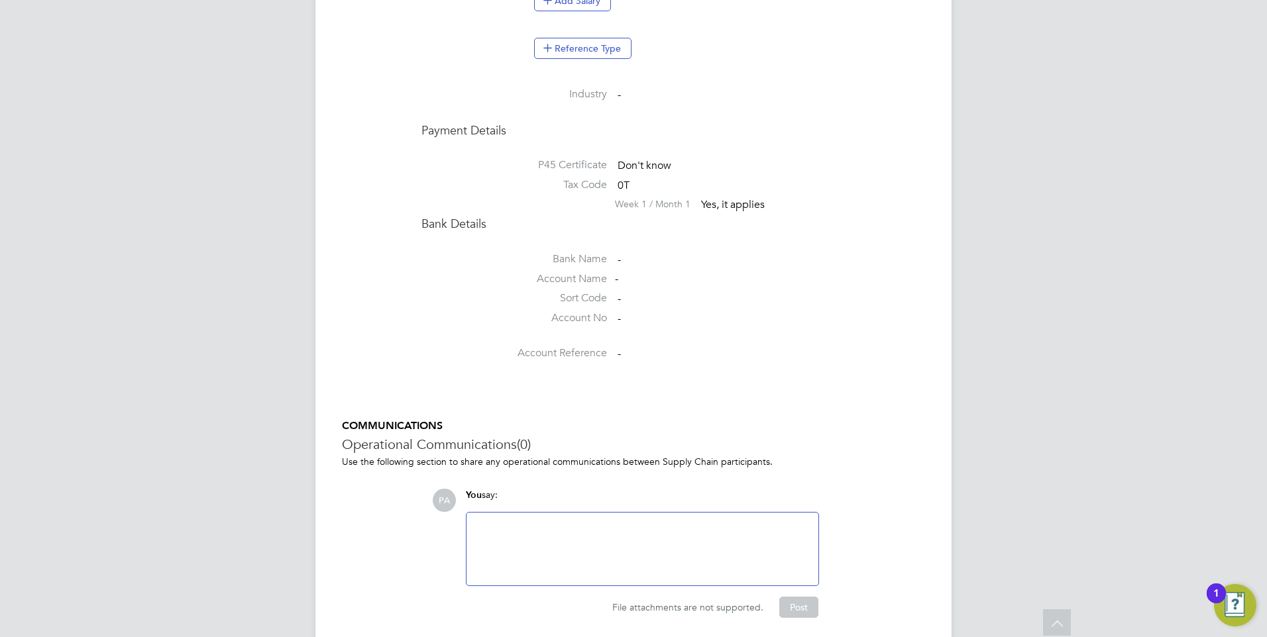
scroll to position [1723, 0]
click at [582, 521] on div at bounding box center [642, 543] width 336 height 57
click at [412, 533] on div "COMMUNICATIONS Operational Communications (0) Use the following section to shar…" at bounding box center [633, 513] width 583 height 199
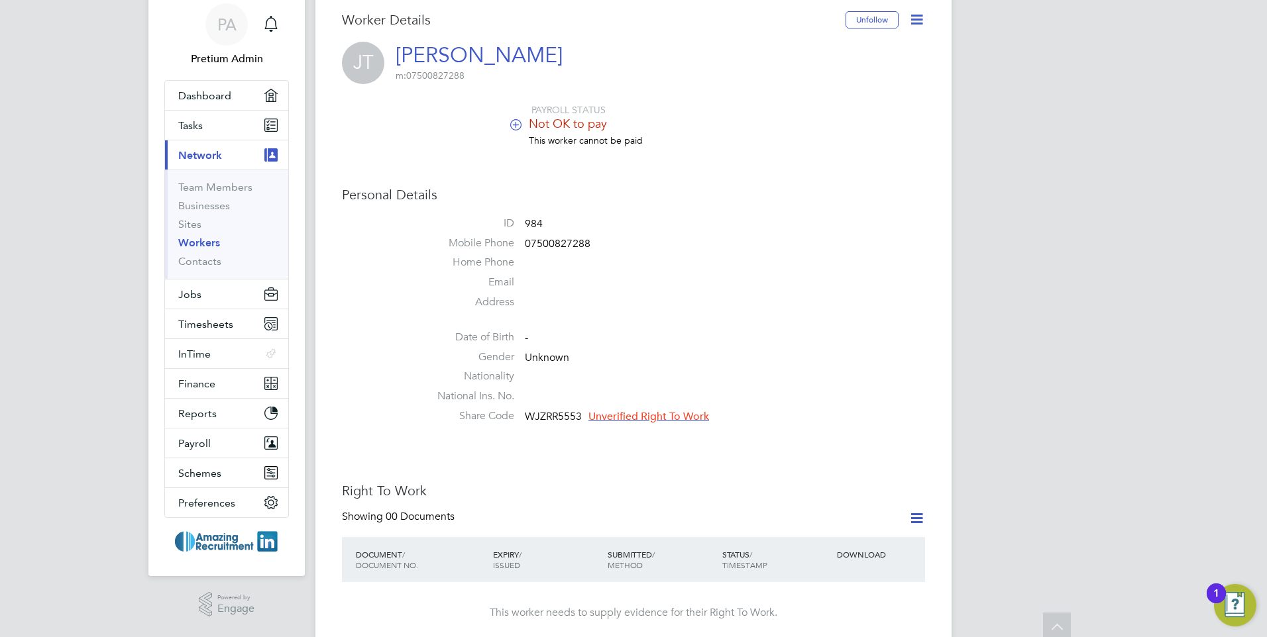
scroll to position [0, 0]
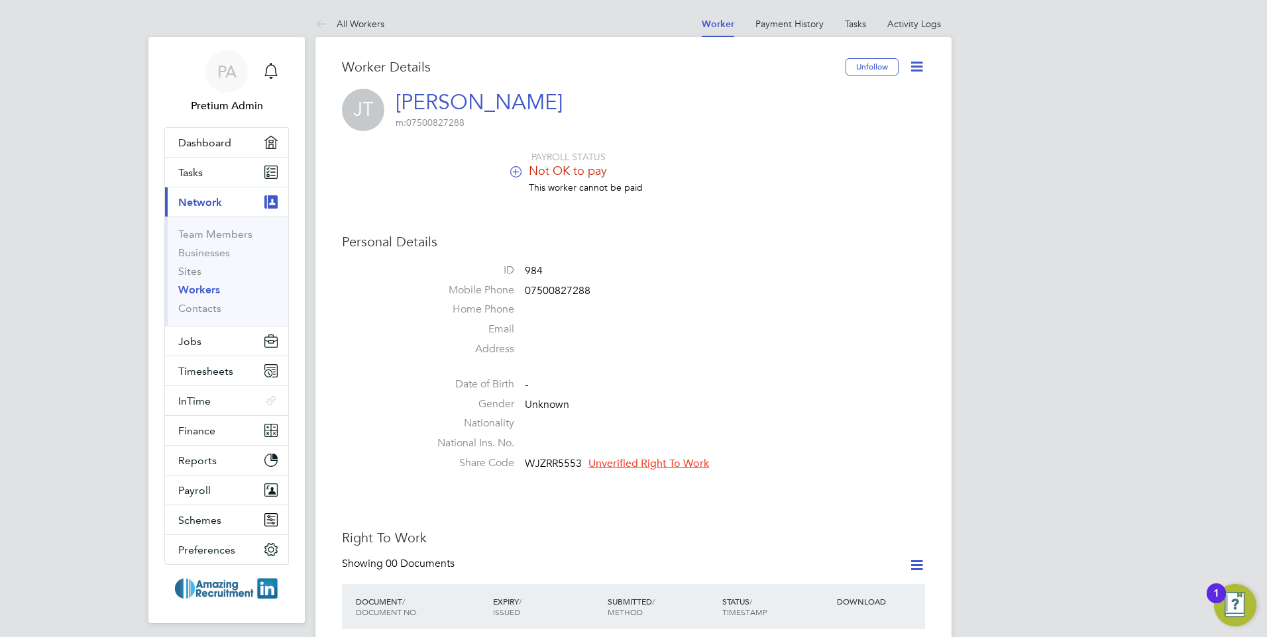
click at [920, 65] on icon at bounding box center [917, 66] width 17 height 17
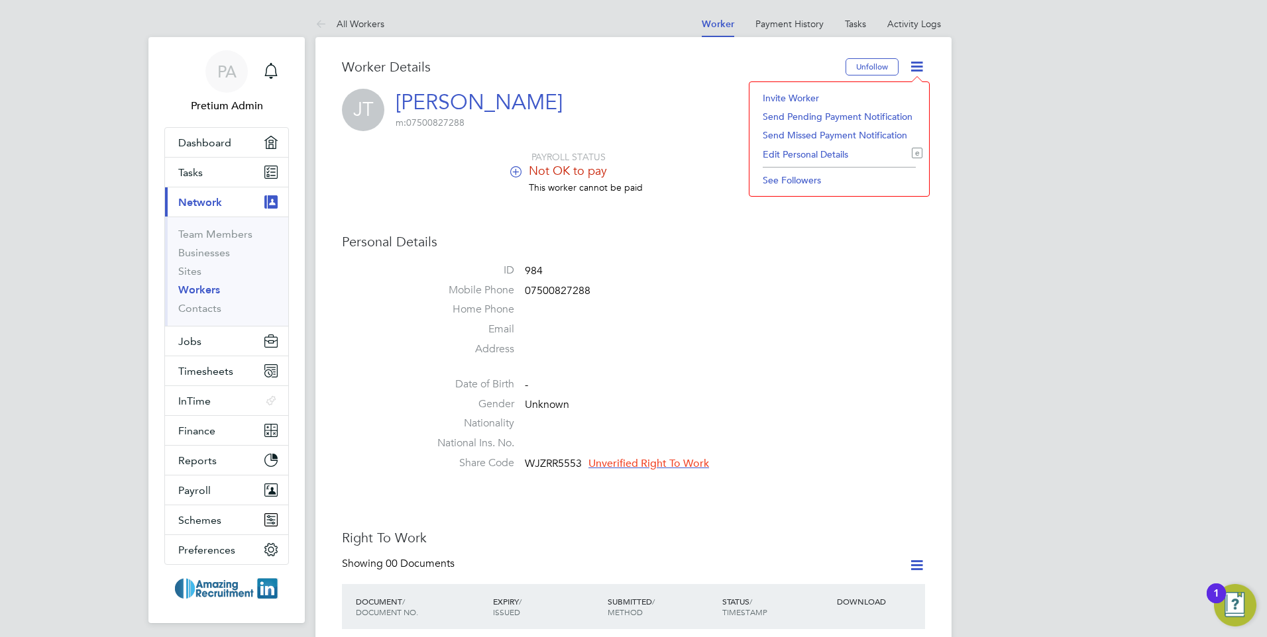
click at [828, 152] on li "Edit Personal Details e" at bounding box center [839, 154] width 166 height 19
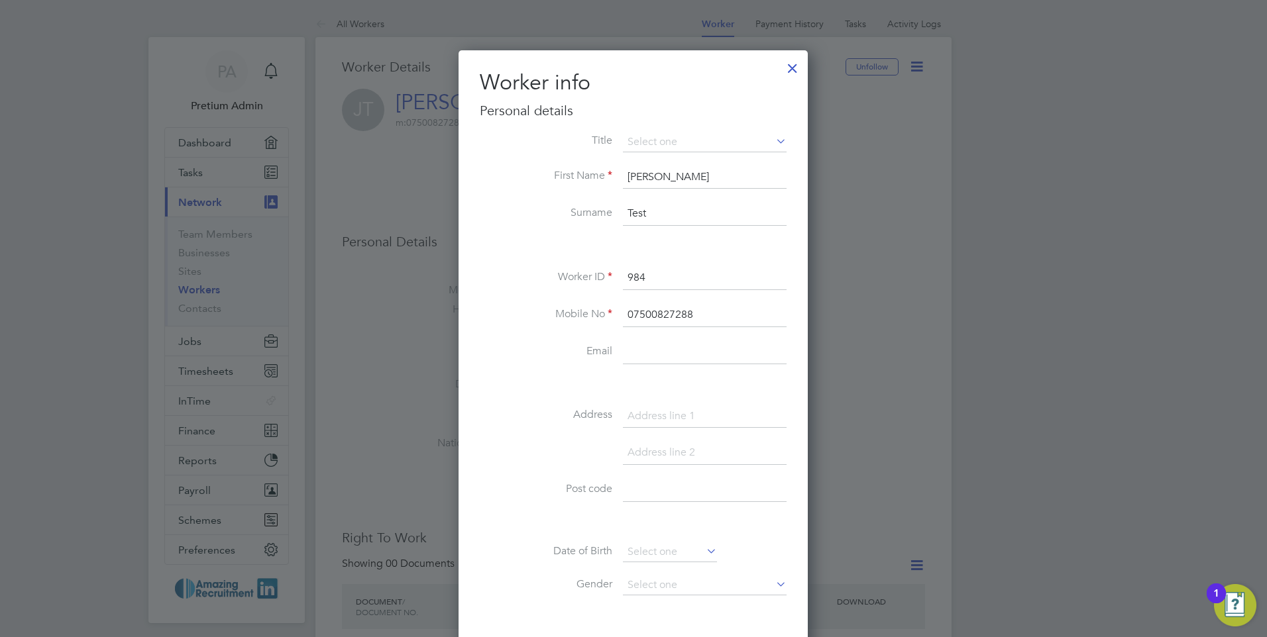
click at [712, 86] on h2 "Worker info" at bounding box center [633, 83] width 307 height 28
drag, startPoint x: 791, startPoint y: 68, endPoint x: 800, endPoint y: 124, distance: 56.3
click at [791, 68] on div at bounding box center [793, 65] width 24 height 24
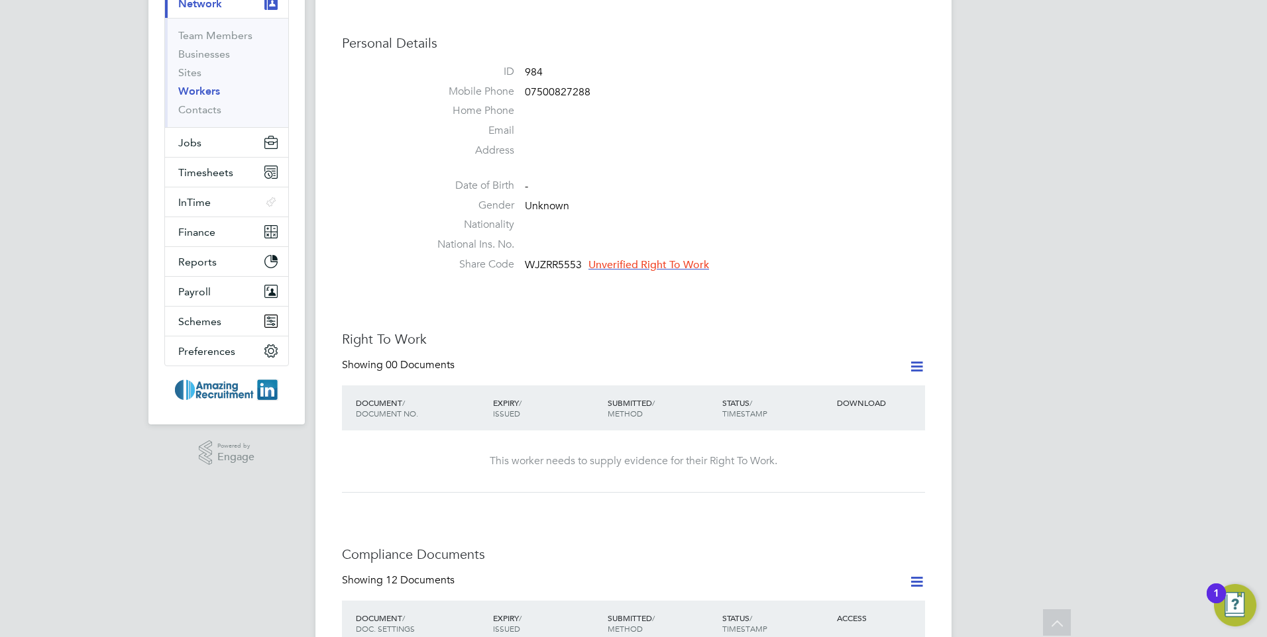
scroll to position [359, 0]
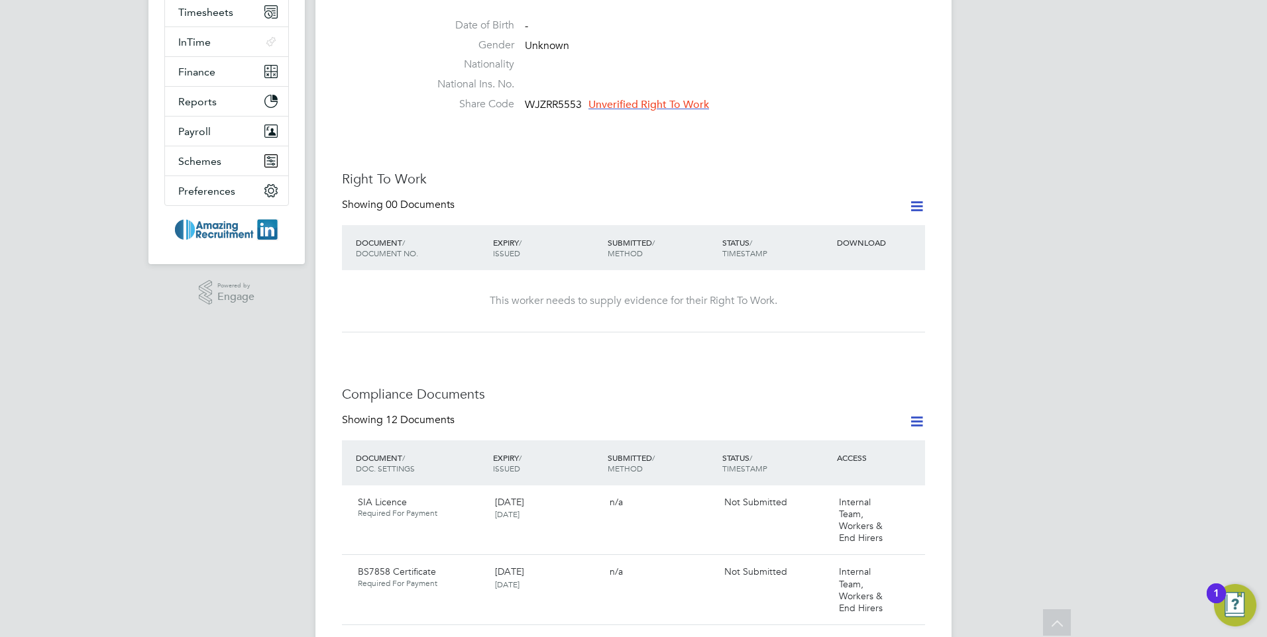
click at [914, 207] on icon at bounding box center [917, 206] width 17 height 17
drag, startPoint x: 793, startPoint y: 184, endPoint x: 914, endPoint y: 226, distance: 127.6
click at [795, 184] on h3 "Right To Work" at bounding box center [633, 178] width 583 height 17
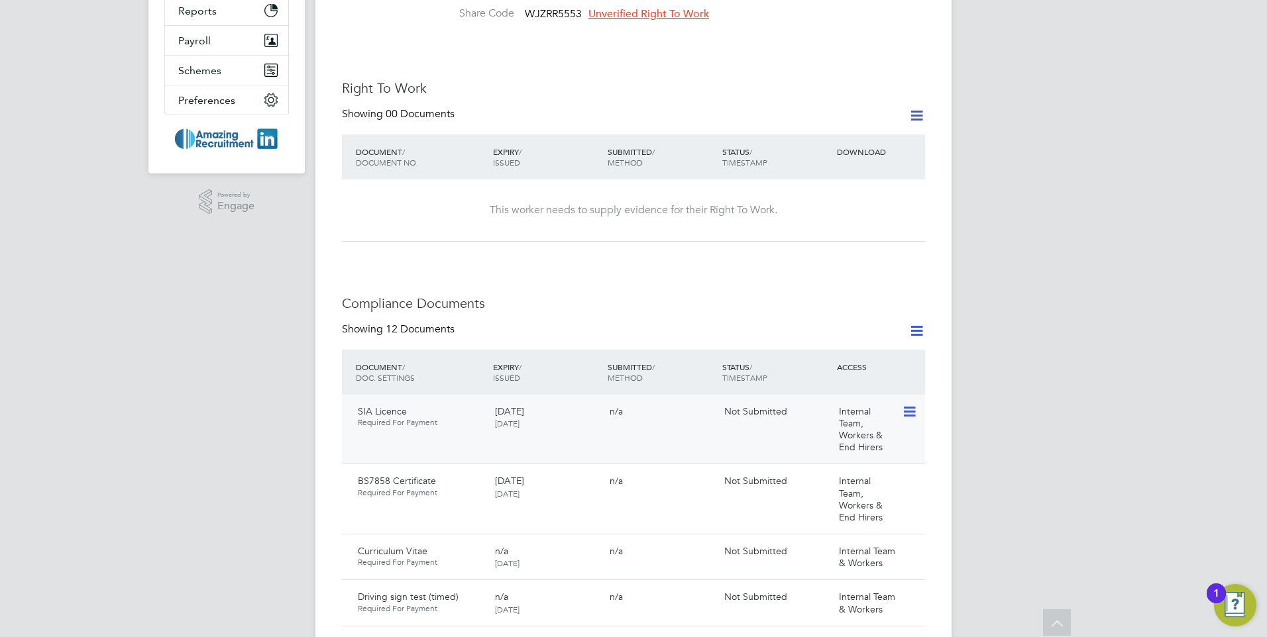
scroll to position [558, 0]
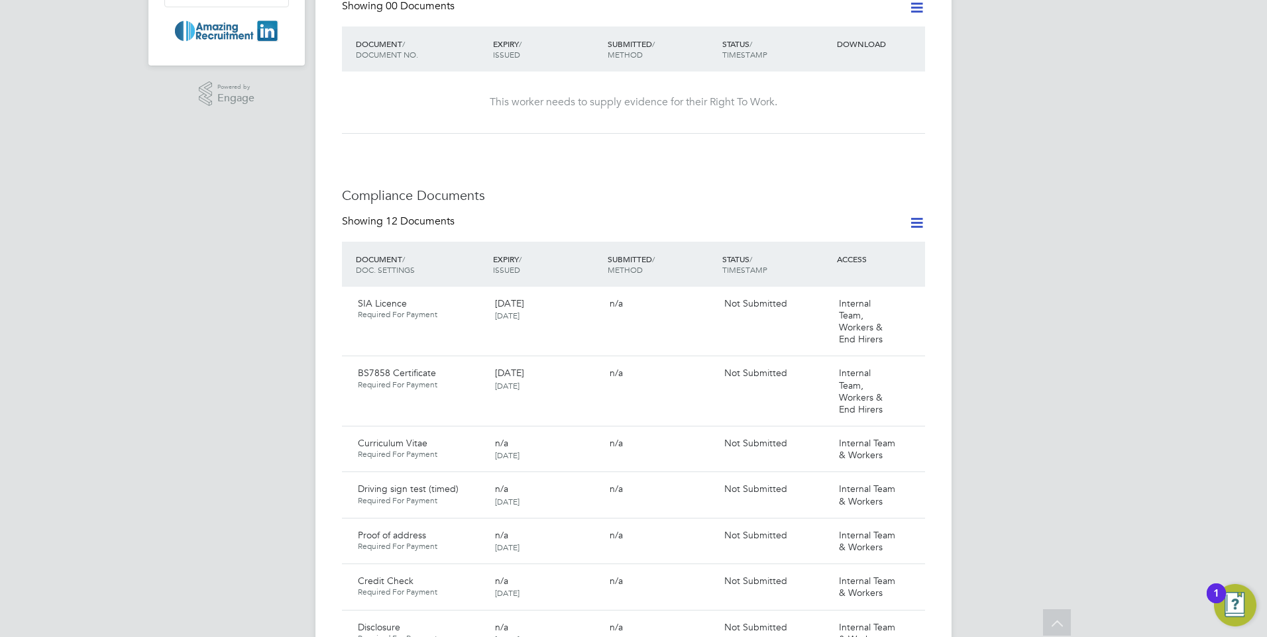
click at [920, 226] on icon at bounding box center [917, 223] width 17 height 17
drag, startPoint x: 843, startPoint y: 194, endPoint x: 883, endPoint y: 219, distance: 47.6
click at [844, 193] on h3 "Compliance Documents" at bounding box center [633, 195] width 583 height 17
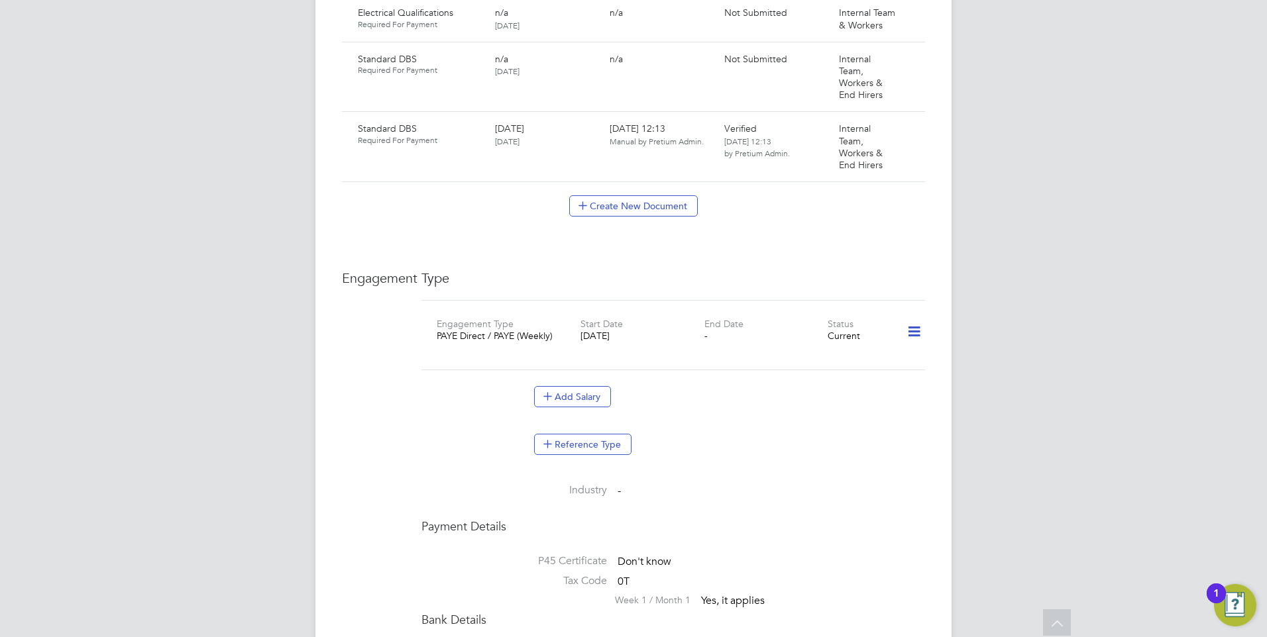
scroll to position [1353, 0]
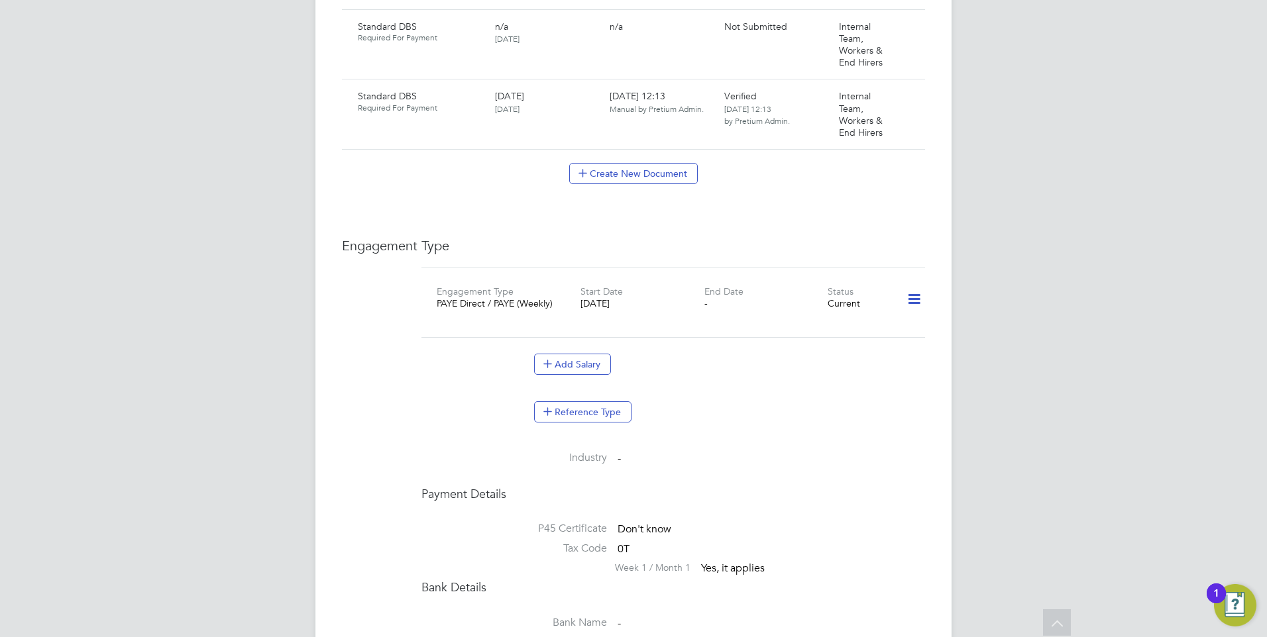
click at [865, 388] on div "Reference Type" at bounding box center [673, 412] width 504 height 48
click at [909, 290] on icon at bounding box center [914, 299] width 23 height 30
click at [801, 436] on ul "Industry -" at bounding box center [673, 454] width 504 height 37
click at [917, 294] on icon at bounding box center [914, 299] width 23 height 30
click at [857, 436] on ul "Industry -" at bounding box center [673, 454] width 504 height 37
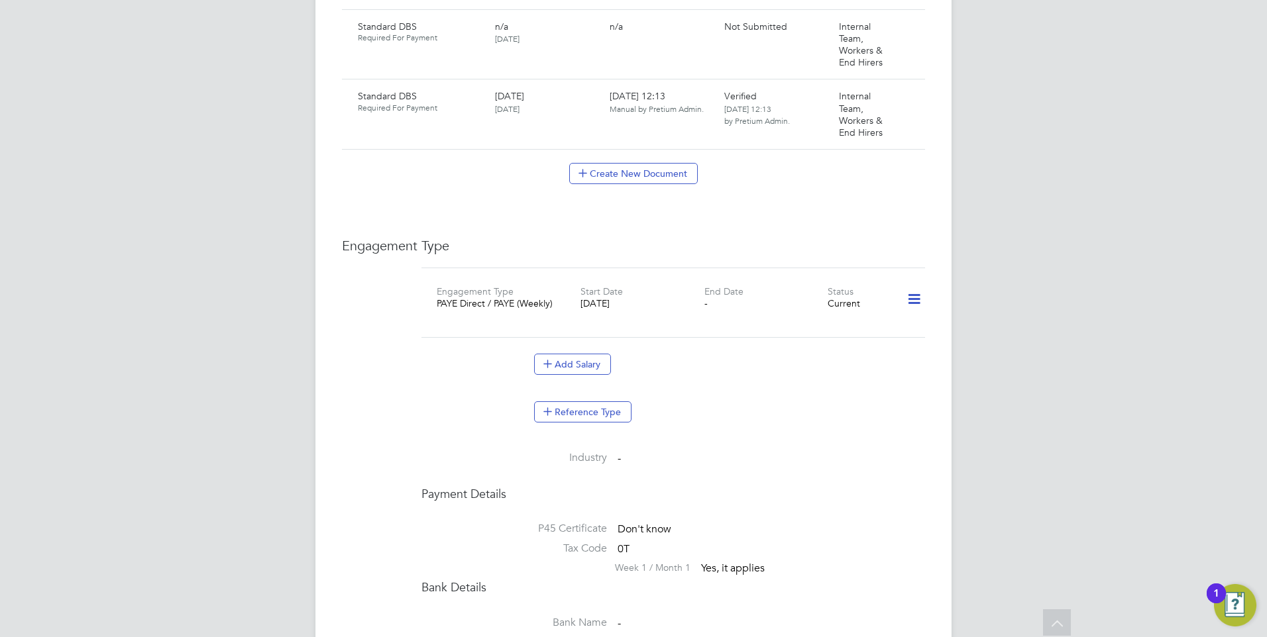
click at [751, 388] on div "Reference Type" at bounding box center [673, 412] width 504 height 48
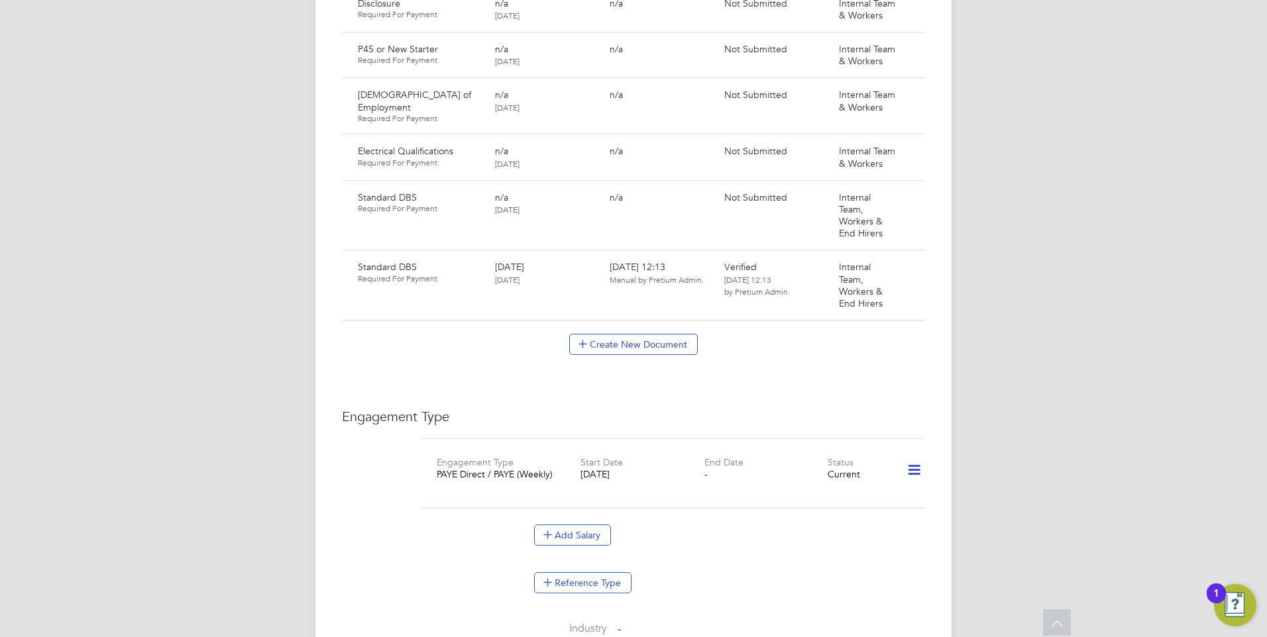
scroll to position [1325, 0]
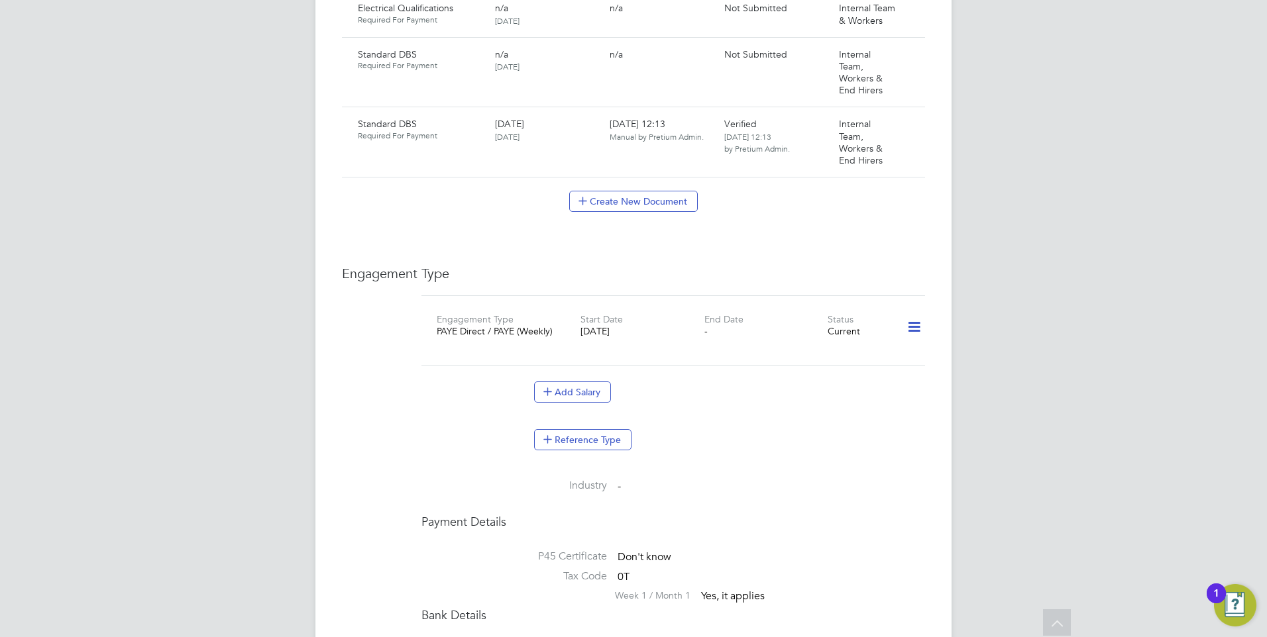
click at [696, 394] on div "Add Salary" at bounding box center [673, 399] width 504 height 34
drag, startPoint x: 643, startPoint y: 321, endPoint x: 565, endPoint y: 305, distance: 79.8
click at [565, 312] on div "Engagement Type PAYE Direct / PAYE (Weekly) Start Date [DATE] End Date - Status…" at bounding box center [673, 330] width 514 height 37
drag, startPoint x: 565, startPoint y: 305, endPoint x: 789, endPoint y: 424, distance: 253.8
click at [789, 429] on div "Reference Type" at bounding box center [729, 439] width 391 height 21
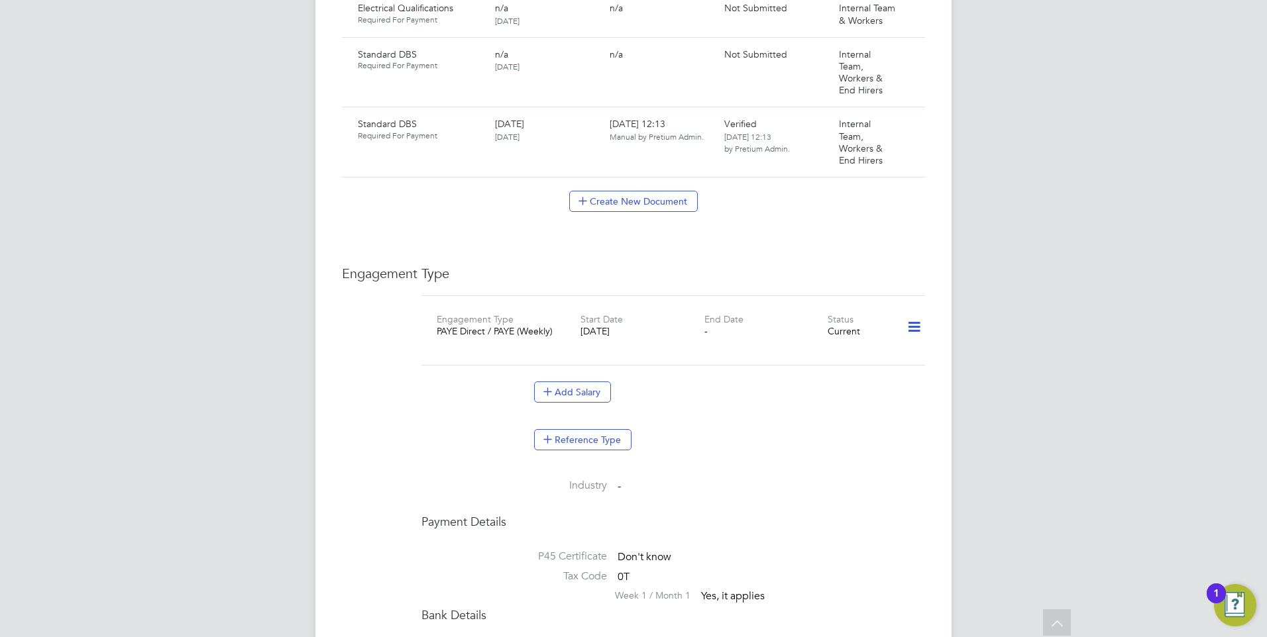
drag, startPoint x: 640, startPoint y: 323, endPoint x: 573, endPoint y: 308, distance: 69.1
click at [573, 312] on div "Engagement Type PAYE Direct / PAYE (Weekly) Start Date [DATE] End Date - Status…" at bounding box center [673, 330] width 514 height 37
drag, startPoint x: 573, startPoint y: 308, endPoint x: 724, endPoint y: 416, distance: 185.7
click at [726, 419] on div "Reference Type" at bounding box center [673, 440] width 504 height 48
click at [716, 429] on div "Reference Type" at bounding box center [729, 439] width 391 height 21
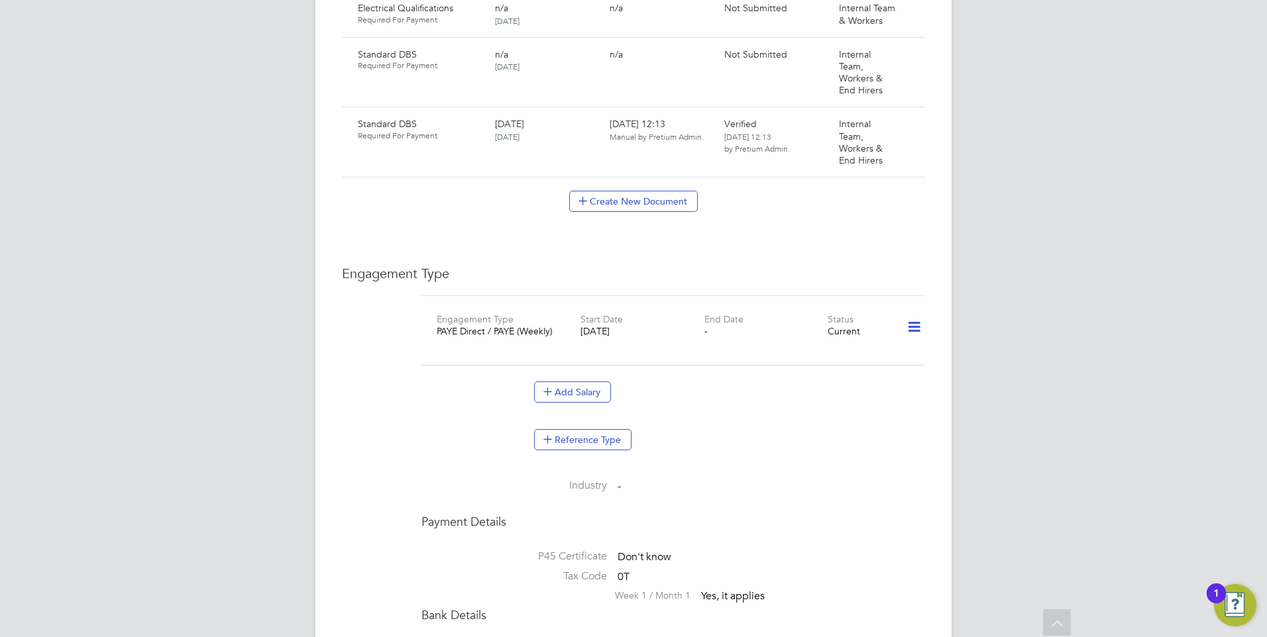
click at [737, 402] on div "Add Salary" at bounding box center [673, 399] width 504 height 34
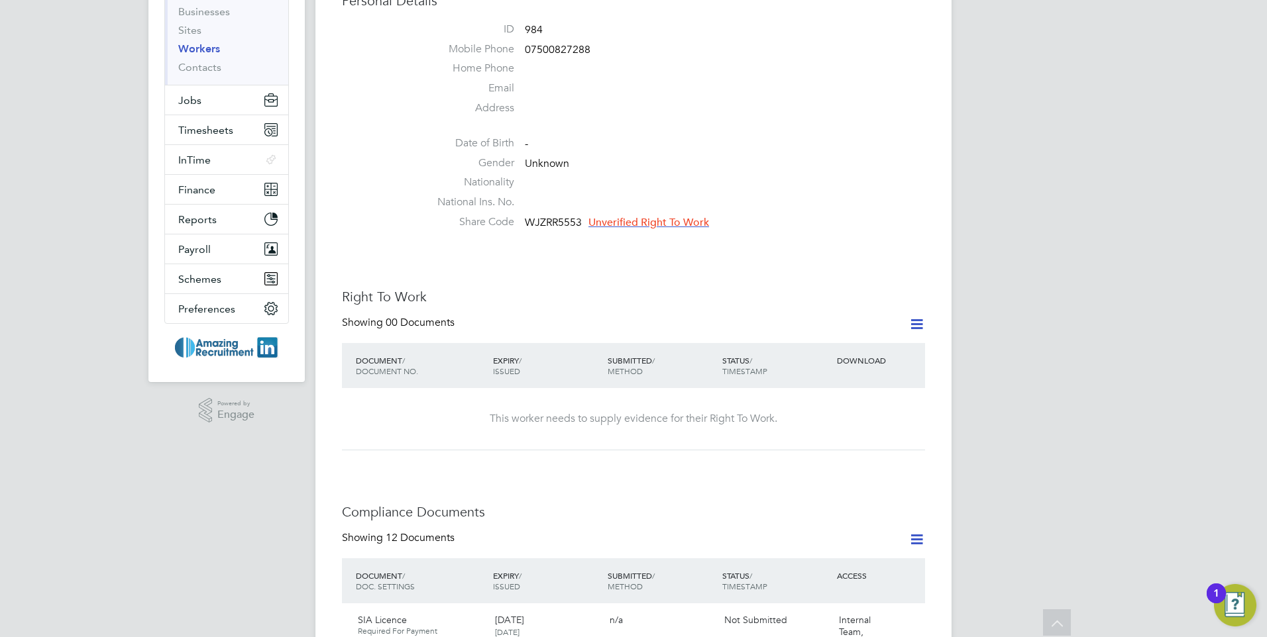
scroll to position [0, 0]
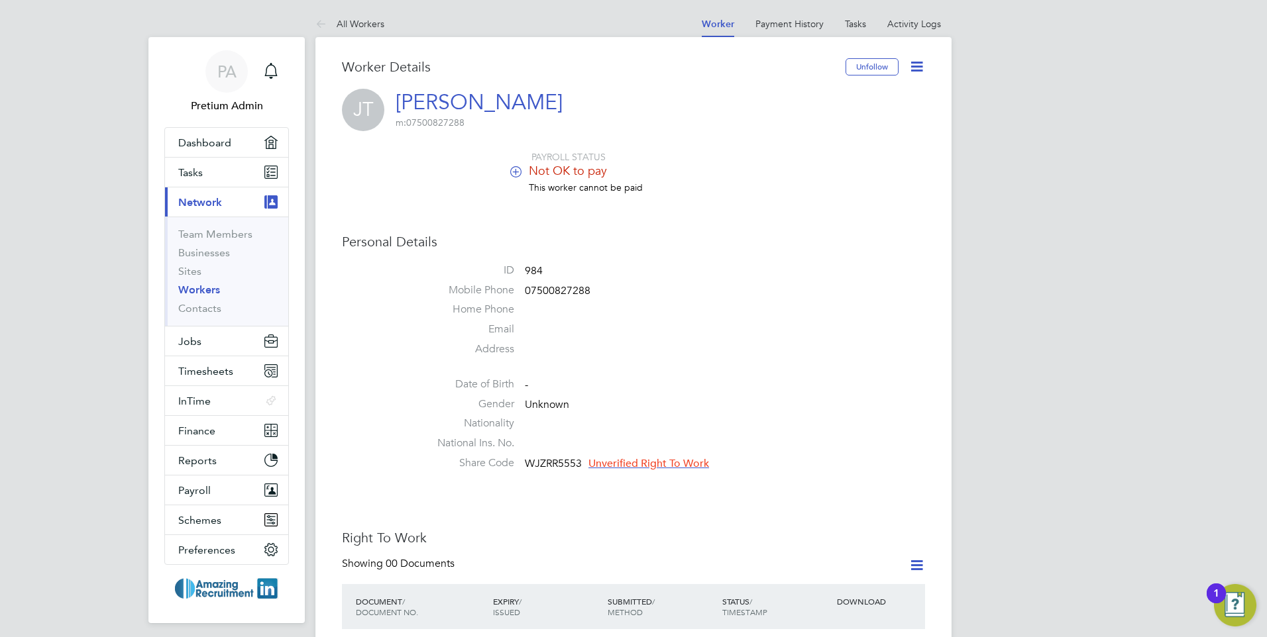
click at [231, 200] on button "Current page: Network" at bounding box center [226, 202] width 123 height 29
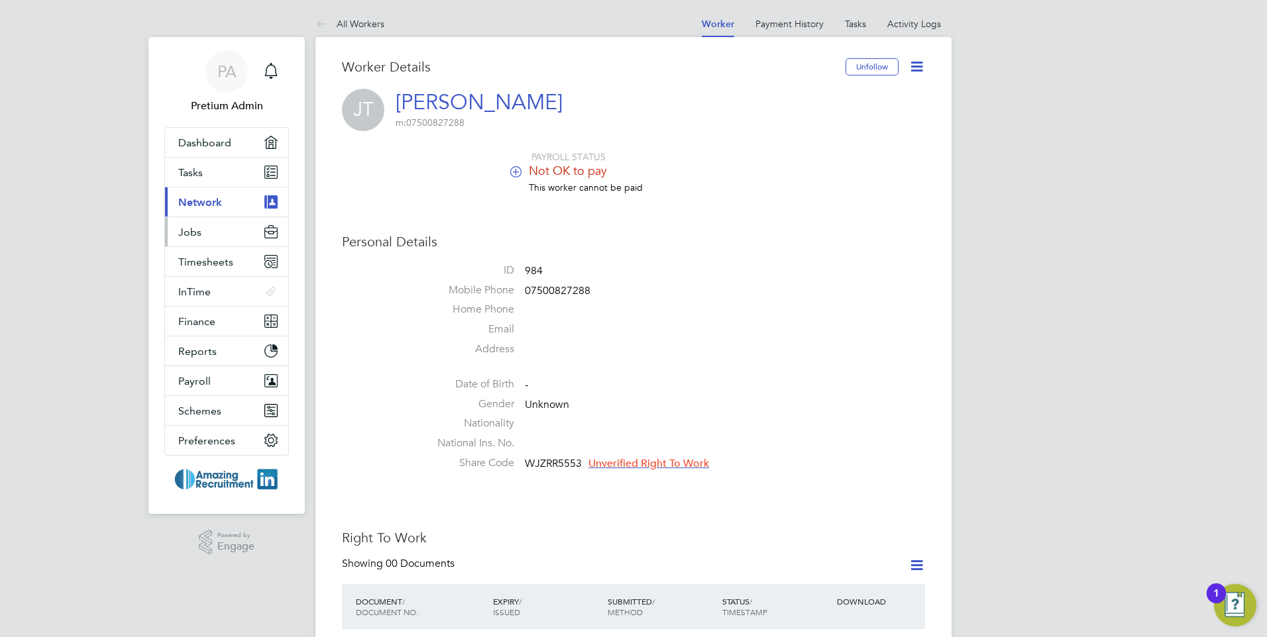
click at [225, 233] on button "Jobs" at bounding box center [226, 231] width 123 height 29
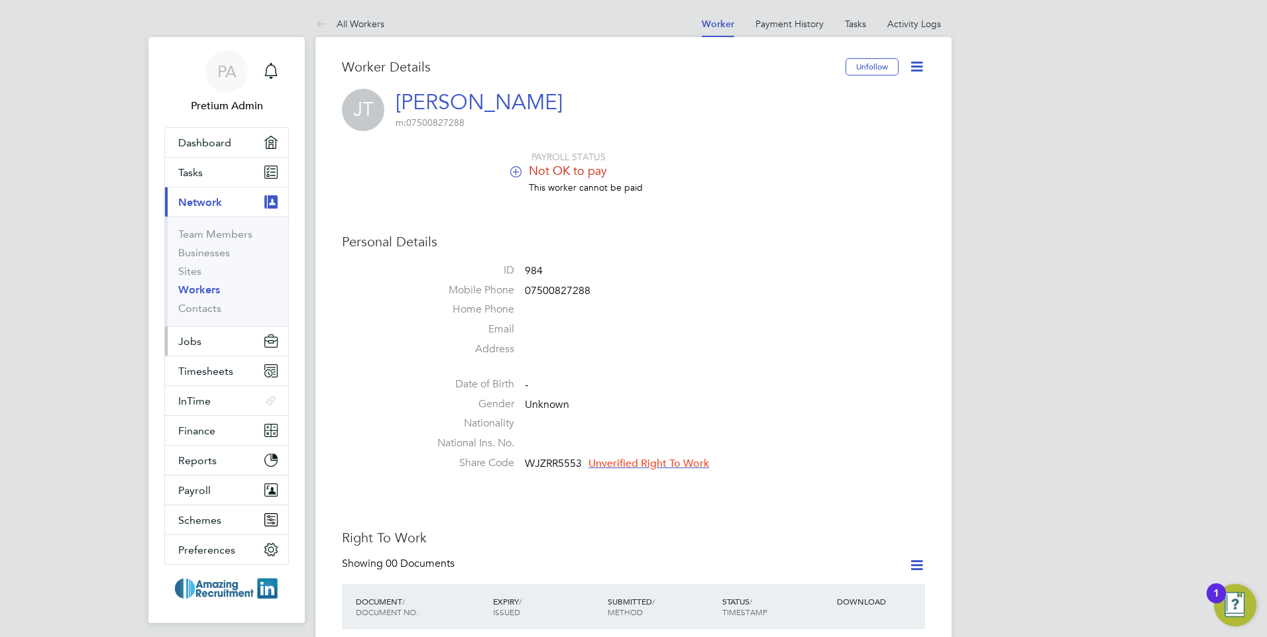
click at [215, 342] on button "Jobs" at bounding box center [226, 341] width 123 height 29
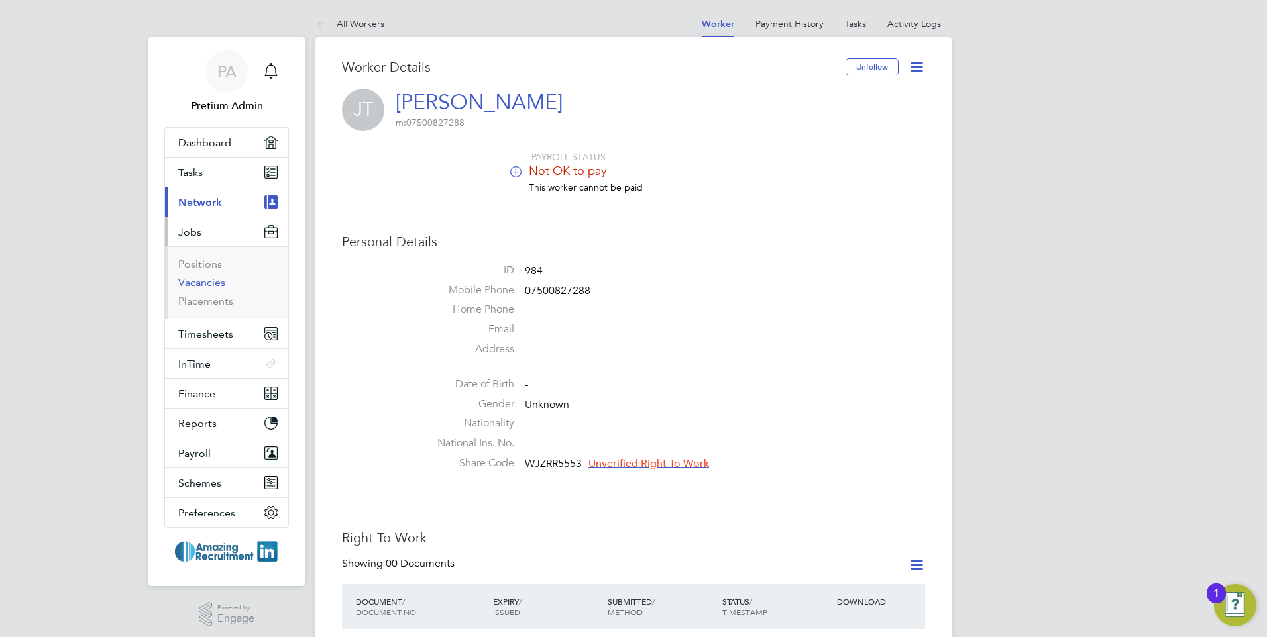
click at [203, 288] on link "Vacancies" at bounding box center [201, 282] width 47 height 13
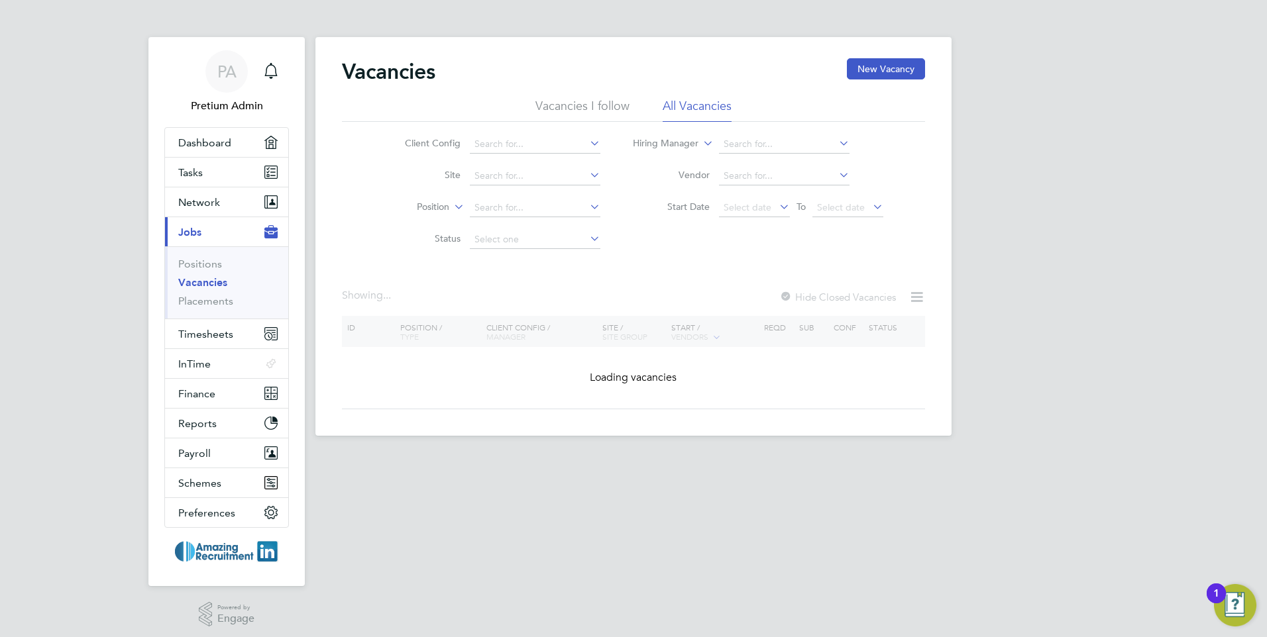
click at [624, 274] on div "Vacancies New Vacancy Vacancies I follow All Vacancies Client Config Site Posit…" at bounding box center [633, 233] width 583 height 351
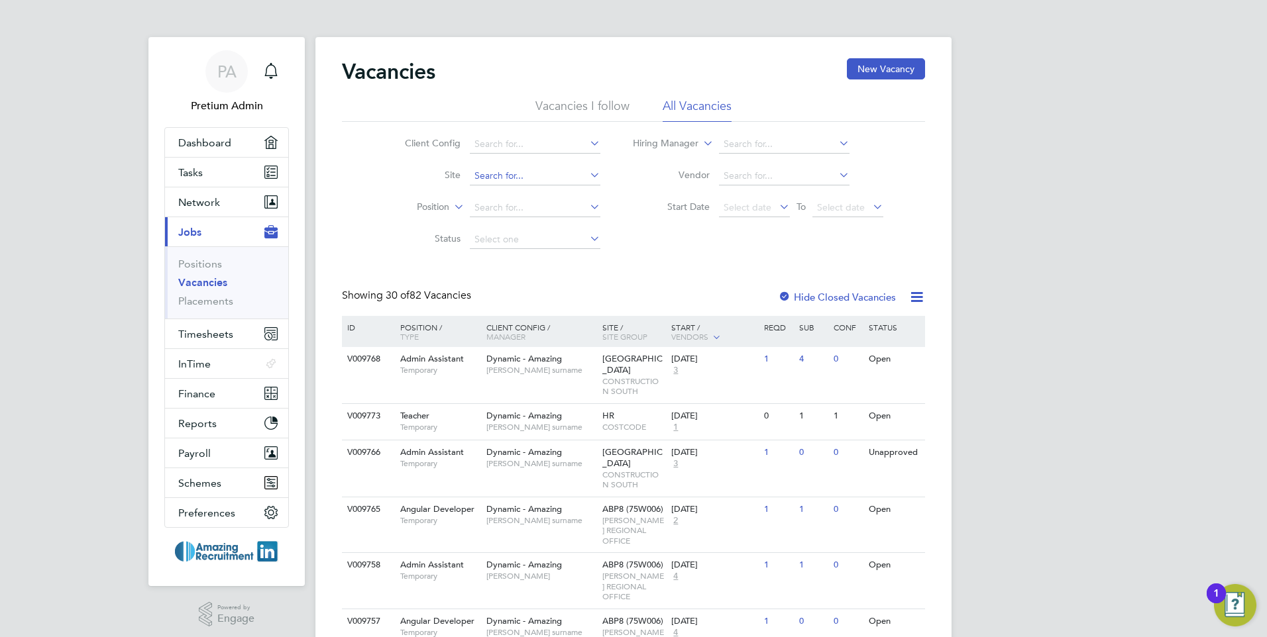
click at [548, 178] on input at bounding box center [535, 176] width 131 height 19
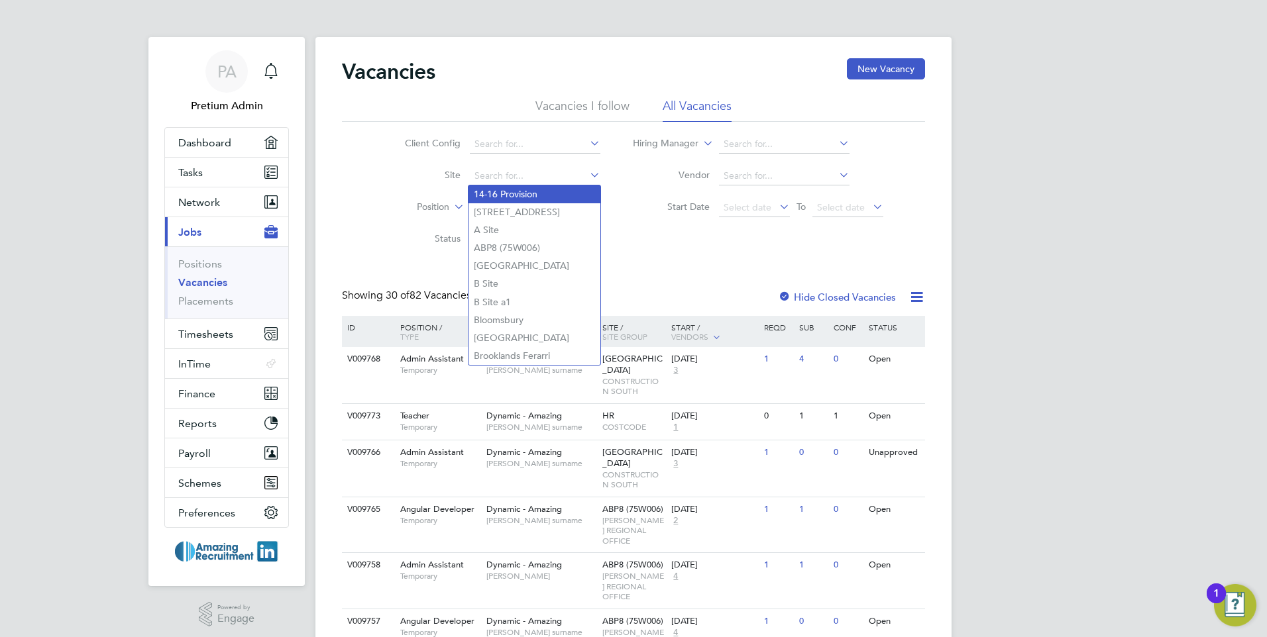
click at [531, 189] on li "14-16 Provision" at bounding box center [535, 195] width 132 height 18
type input "14-16 Provision"
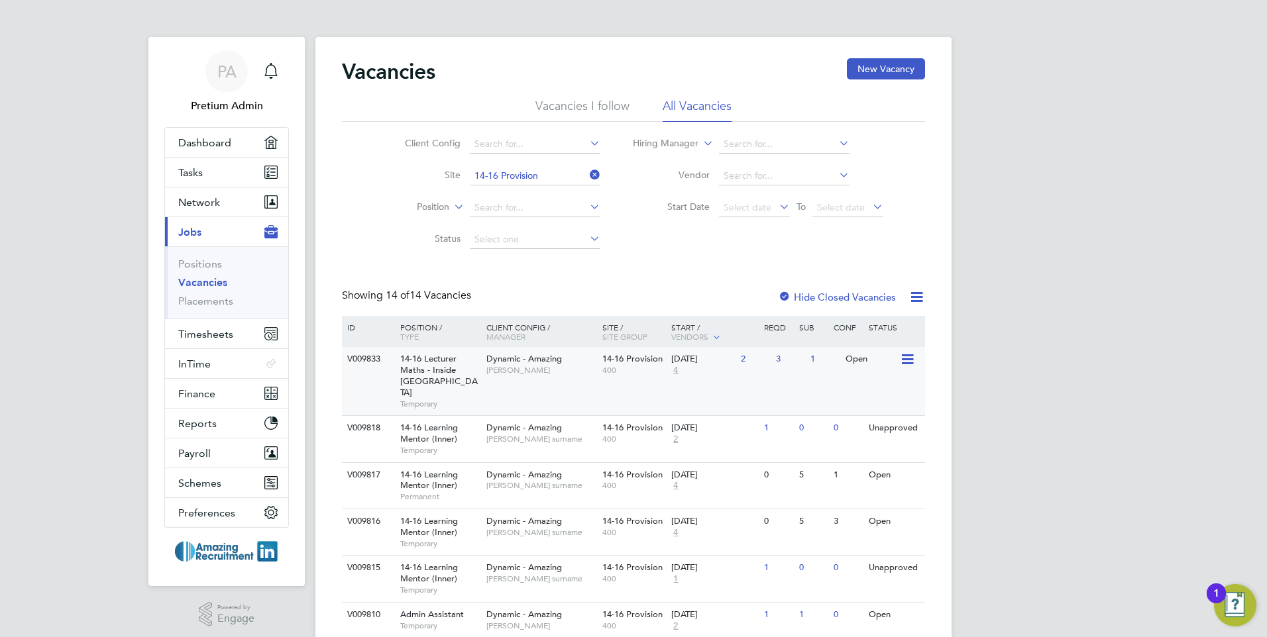
click at [579, 370] on span "[PERSON_NAME]" at bounding box center [540, 370] width 109 height 11
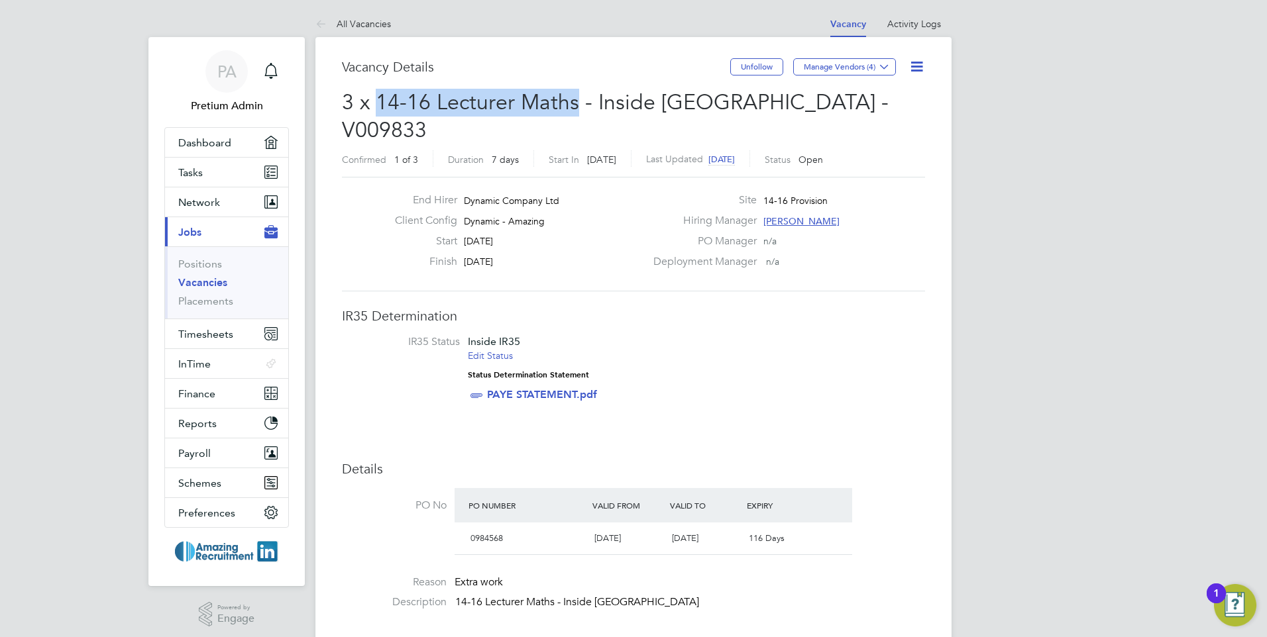
drag, startPoint x: 376, startPoint y: 97, endPoint x: 575, endPoint y: 110, distance: 199.2
click at [575, 110] on span "3 x 14-16 Lecturer Maths - Inside [GEOGRAPHIC_DATA] - V009833" at bounding box center [615, 116] width 547 height 54
click at [681, 307] on h3 "IR35 Determination" at bounding box center [633, 315] width 583 height 17
drag, startPoint x: 750, startPoint y: 94, endPoint x: 852, endPoint y: 103, distance: 101.8
click at [850, 102] on h2 "3 x 14-16 Lecturer Maths - Inside [GEOGRAPHIC_DATA] - V009833 Confirmed 1 of 3 …" at bounding box center [633, 130] width 583 height 83
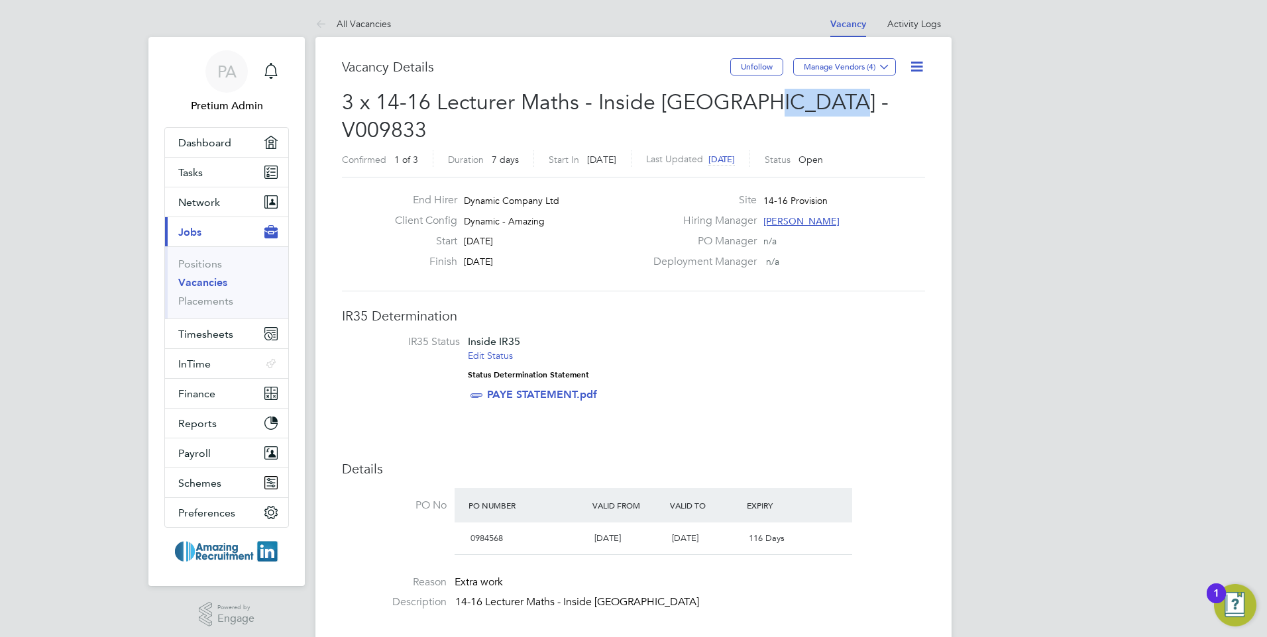
click at [845, 100] on h2 "3 x 14-16 Lecturer Maths - Inside London - V009833 Confirmed 1 of 3 Duration 7 …" at bounding box center [633, 130] width 583 height 83
click at [821, 99] on span "3 x 14-16 Lecturer Maths - Inside London - V009833" at bounding box center [615, 116] width 547 height 54
click at [822, 98] on span "3 x 14-16 Lecturer Maths - Inside London - V009833" at bounding box center [615, 116] width 547 height 54
drag, startPoint x: 822, startPoint y: 98, endPoint x: 804, endPoint y: 321, distance: 224.0
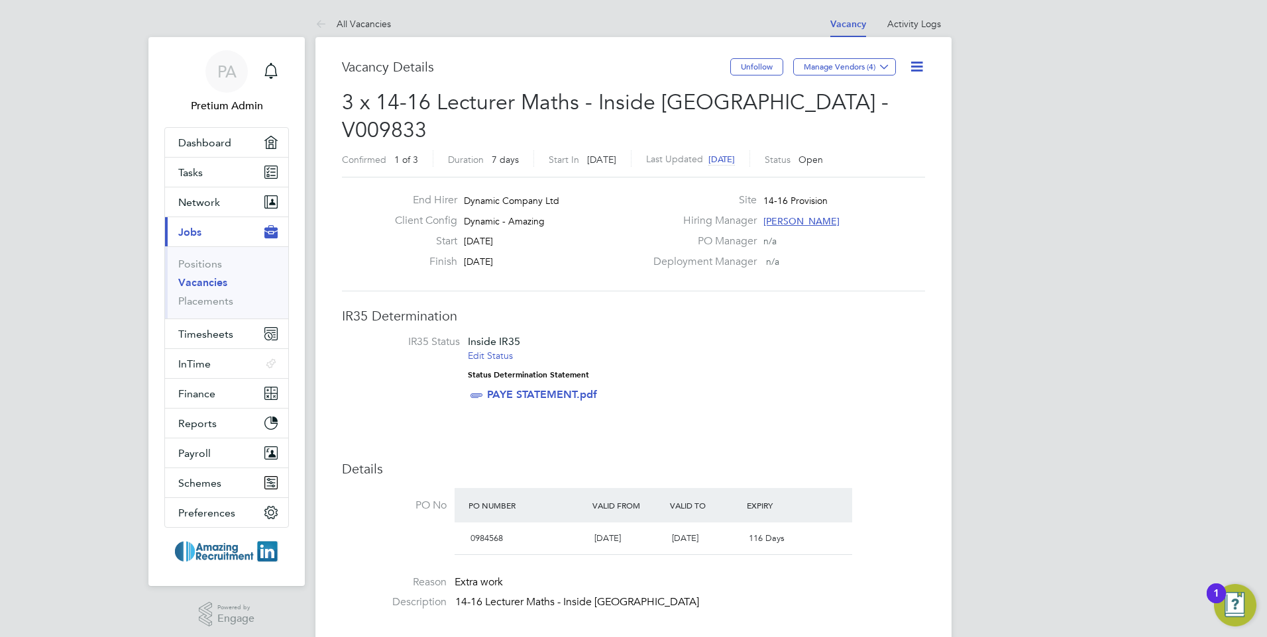
click at [804, 335] on li "IR35 Status Inside IR35 Edit Status Status Determination Statement PAYE STATEME…" at bounding box center [633, 371] width 557 height 72
click at [786, 101] on span "3 x 14-16 Lecturer Maths - Inside London - V009833" at bounding box center [615, 116] width 547 height 54
click at [785, 101] on span "3 x 14-16 Lecturer Maths - Inside London - V009833" at bounding box center [615, 116] width 547 height 54
click at [775, 343] on li "IR35 Status Inside IR35 Edit Status Status Determination Statement PAYE STATEME…" at bounding box center [633, 371] width 557 height 72
drag, startPoint x: 517, startPoint y: 215, endPoint x: 467, endPoint y: 205, distance: 50.8
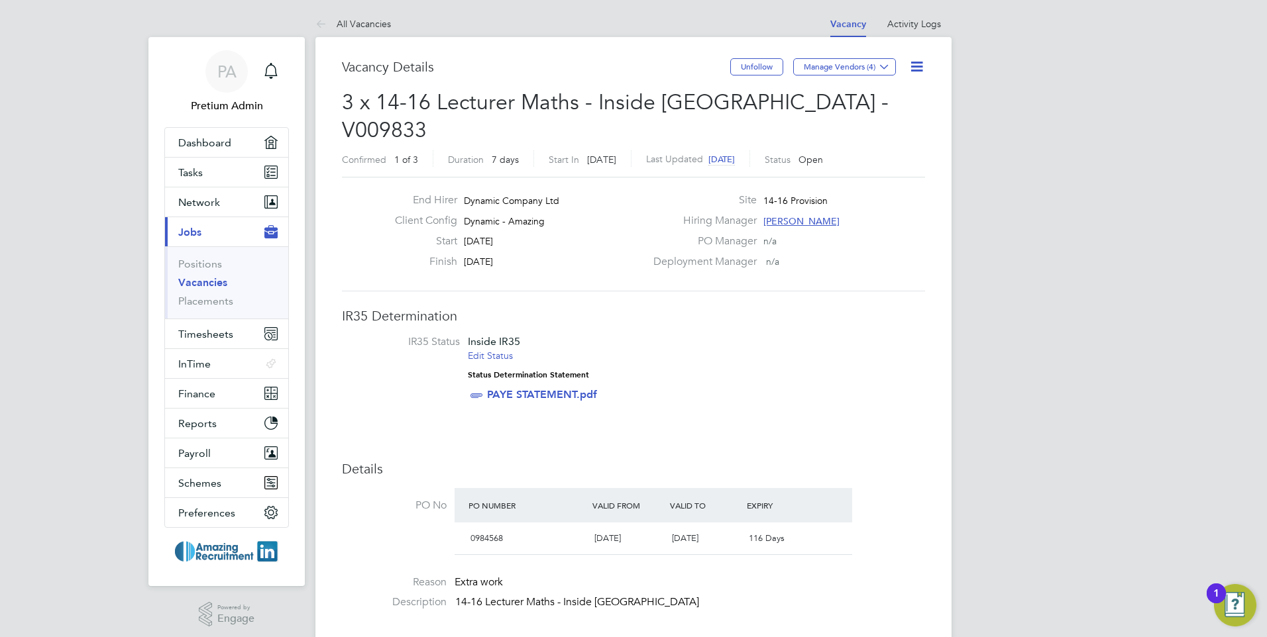
click at [467, 205] on div "End Hirer Dynamic Company Ltd Client Config Dynamic - Amazing Start 22 Sep 2025…" at bounding box center [514, 234] width 261 height 82
drag, startPoint x: 467, startPoint y: 205, endPoint x: 525, endPoint y: 233, distance: 64.9
click at [522, 255] on div "Finish 28 Sep 2025" at bounding box center [514, 265] width 261 height 21
drag, startPoint x: 518, startPoint y: 237, endPoint x: 460, endPoint y: 239, distance: 58.4
click at [460, 255] on div "Finish 28 Sep 2025" at bounding box center [514, 265] width 261 height 21
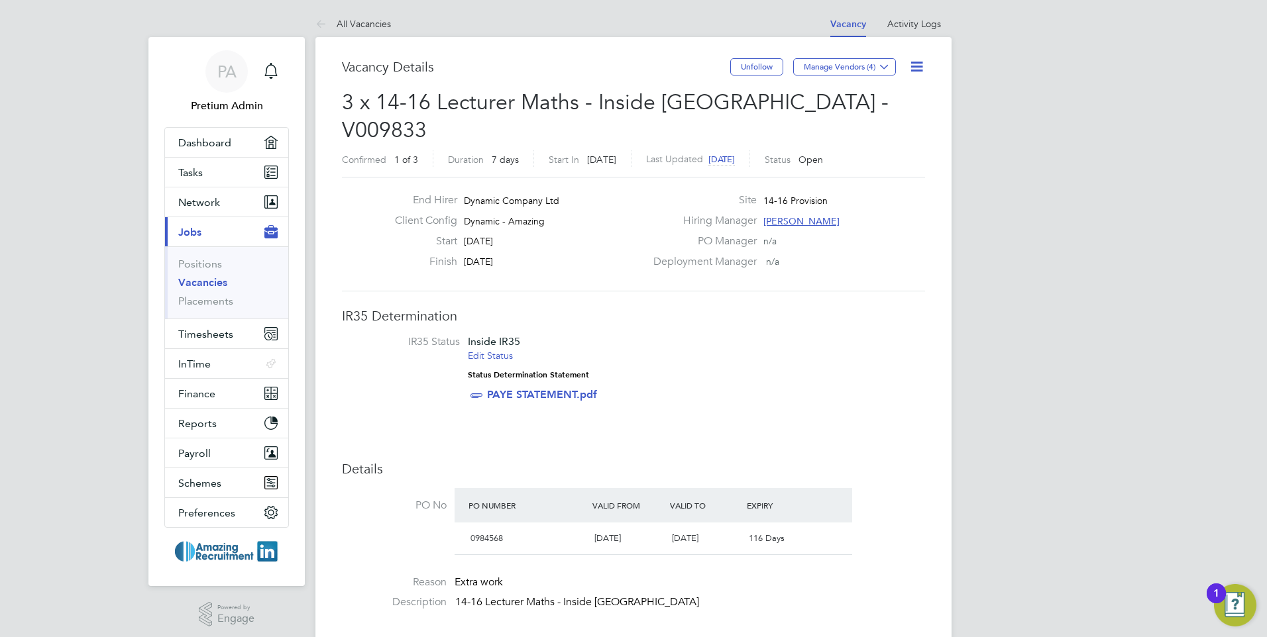
drag, startPoint x: 460, startPoint y: 239, endPoint x: 667, endPoint y: 266, distance: 208.4
click at [792, 215] on span "[PERSON_NAME]" at bounding box center [801, 221] width 76 height 12
drag, startPoint x: 926, startPoint y: 272, endPoint x: 805, endPoint y: 270, distance: 120.6
click at [805, 270] on div "AS Abi Shahid Manager abida.shahid@hotmail.co.uk" at bounding box center [867, 262] width 172 height 52
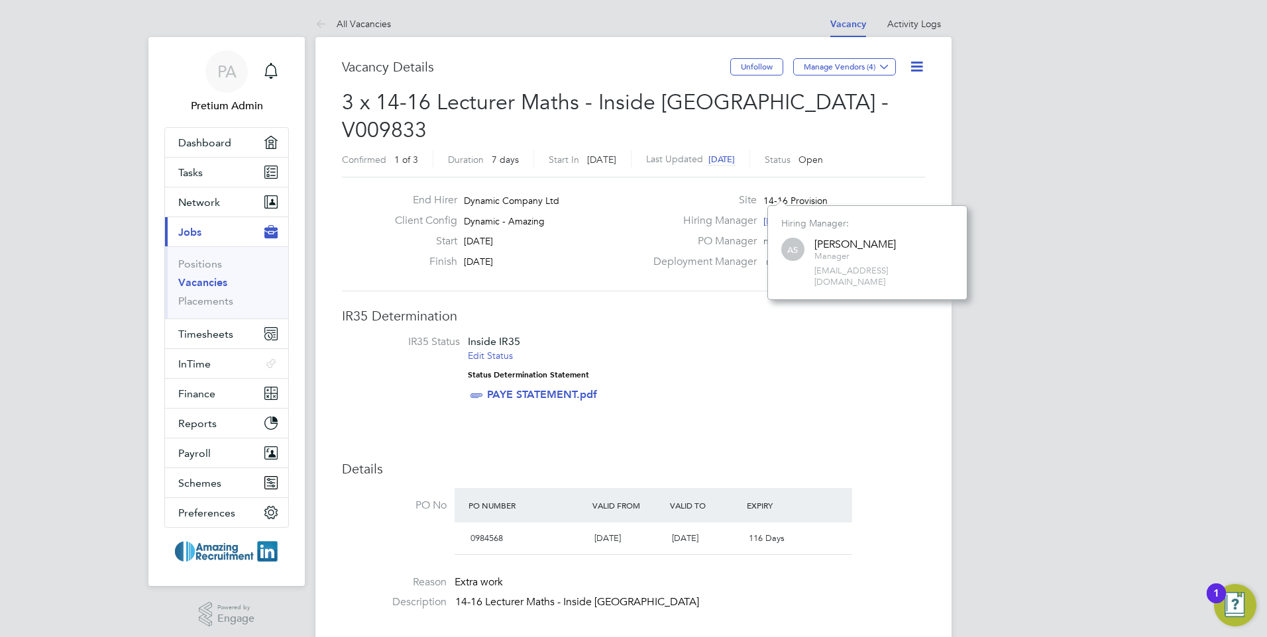
drag, startPoint x: 805, startPoint y: 270, endPoint x: 770, endPoint y: 321, distance: 61.9
click at [770, 335] on li "IR35 Status Inside IR35 Edit Status Status Determination Statement PAYE STATEME…" at bounding box center [633, 371] width 557 height 72
drag, startPoint x: 818, startPoint y: 179, endPoint x: 756, endPoint y: 170, distance: 62.2
click at [756, 193] on div "Site 14-16 Provision" at bounding box center [787, 203] width 285 height 21
drag, startPoint x: 756, startPoint y: 170, endPoint x: 730, endPoint y: 302, distance: 134.4
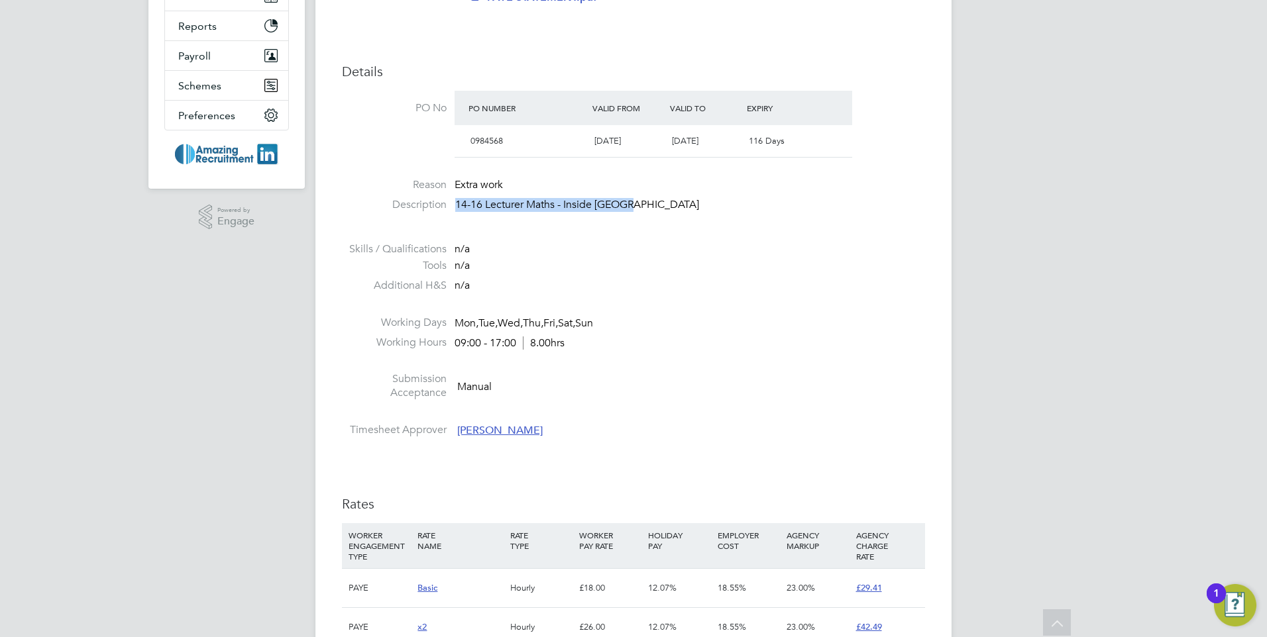
drag, startPoint x: 644, startPoint y: 177, endPoint x: 430, endPoint y: 178, distance: 214.0
click at [430, 198] on li "Description 14-16 Lecturer Maths - Inside London" at bounding box center [633, 211] width 583 height 27
click at [549, 243] on li "Skills / Qualifications n/a" at bounding box center [633, 251] width 583 height 17
drag, startPoint x: 504, startPoint y: 259, endPoint x: 419, endPoint y: 211, distance: 97.3
click at [419, 211] on ul "PO No PO Number Valid From Valid To Expiry 0984568 01 Jan 2025 24 Jan 2026 116 …" at bounding box center [633, 267] width 583 height 353
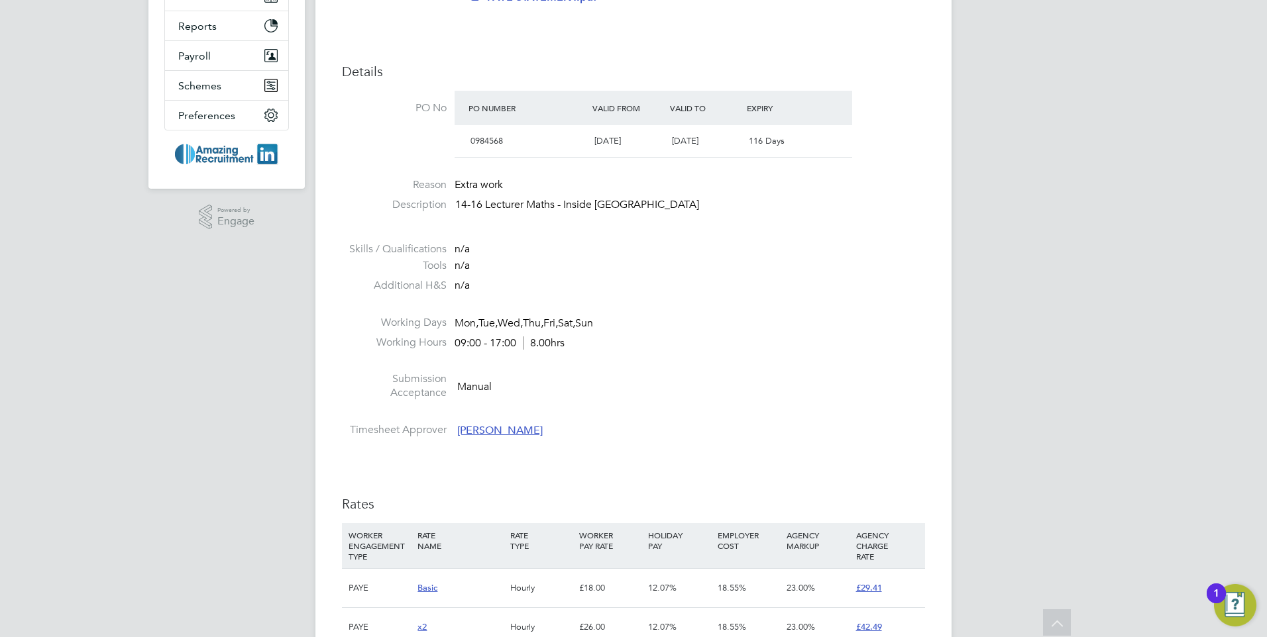
drag, startPoint x: 419, startPoint y: 211, endPoint x: 671, endPoint y: 343, distance: 283.9
click at [671, 355] on li at bounding box center [633, 363] width 583 height 17
drag, startPoint x: 454, startPoint y: 293, endPoint x: 651, endPoint y: 327, distance: 199.8
click at [651, 327] on ul "PO No PO Number Valid From Valid To Expiry 0984568 01 Jan 2025 24 Jan 2026 116 …" at bounding box center [633, 267] width 583 height 353
click at [560, 406] on li at bounding box center [633, 414] width 583 height 17
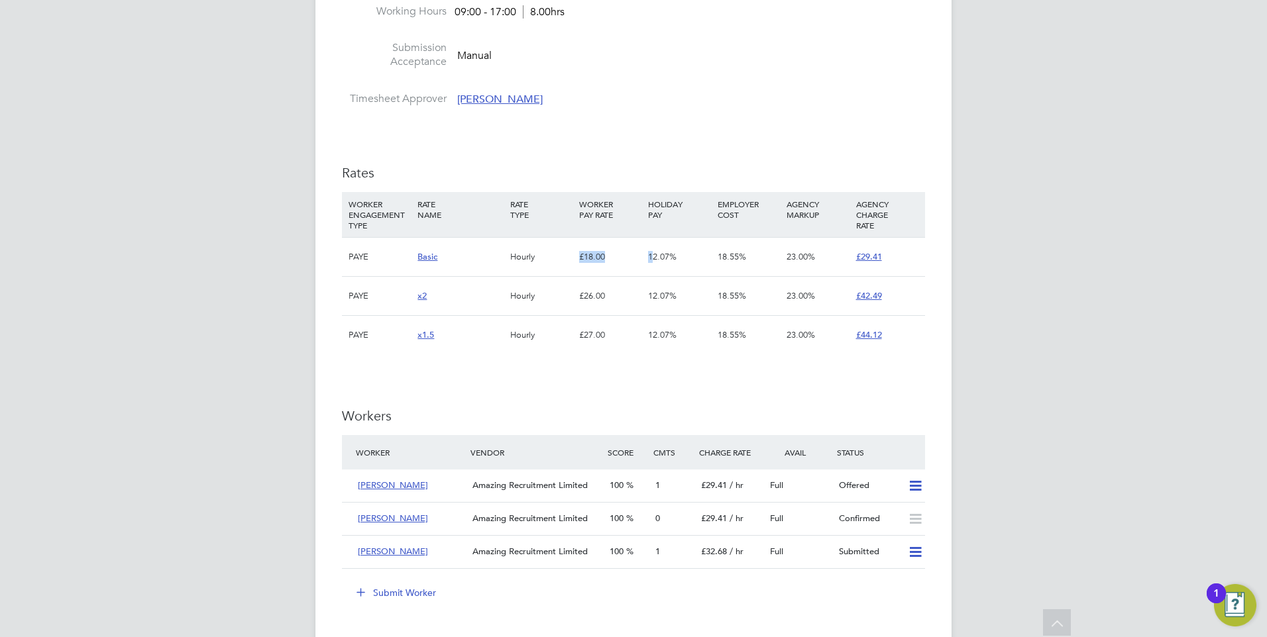
drag, startPoint x: 575, startPoint y: 229, endPoint x: 653, endPoint y: 236, distance: 78.5
click at [653, 237] on div "PAYE Basic Hourly £18.00 12.07% 18.55% 23.00% £29.41" at bounding box center [633, 256] width 583 height 39
click at [599, 277] on div "£26.00" at bounding box center [610, 296] width 69 height 38
drag, startPoint x: 599, startPoint y: 249, endPoint x: 594, endPoint y: 236, distance: 14.3
click at [594, 238] on div "£18.00" at bounding box center [610, 257] width 69 height 38
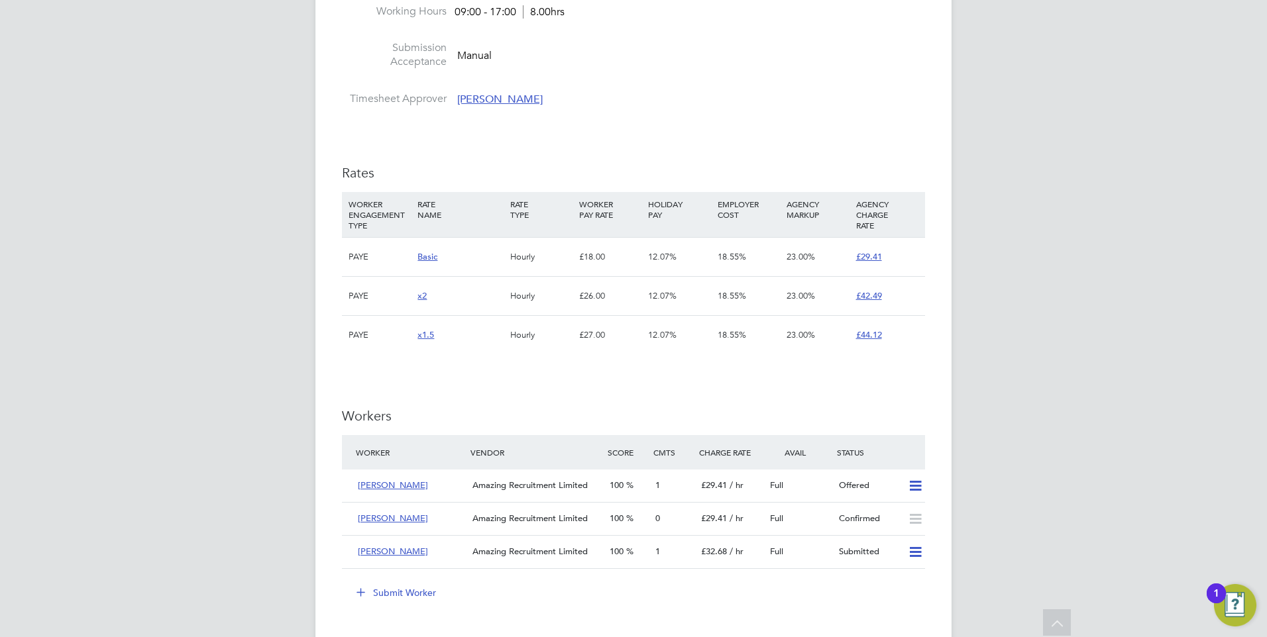
drag, startPoint x: 594, startPoint y: 236, endPoint x: 592, endPoint y: 227, distance: 8.8
click at [591, 238] on div "£18.00" at bounding box center [610, 257] width 69 height 38
click at [592, 238] on div "£18.00" at bounding box center [610, 257] width 69 height 38
click at [579, 359] on div "IR35 Determination IR35 Status Inside IR35 Edit Status Status Determination Sta…" at bounding box center [633, 346] width 583 height 1535
drag, startPoint x: 577, startPoint y: 229, endPoint x: 634, endPoint y: 235, distance: 56.6
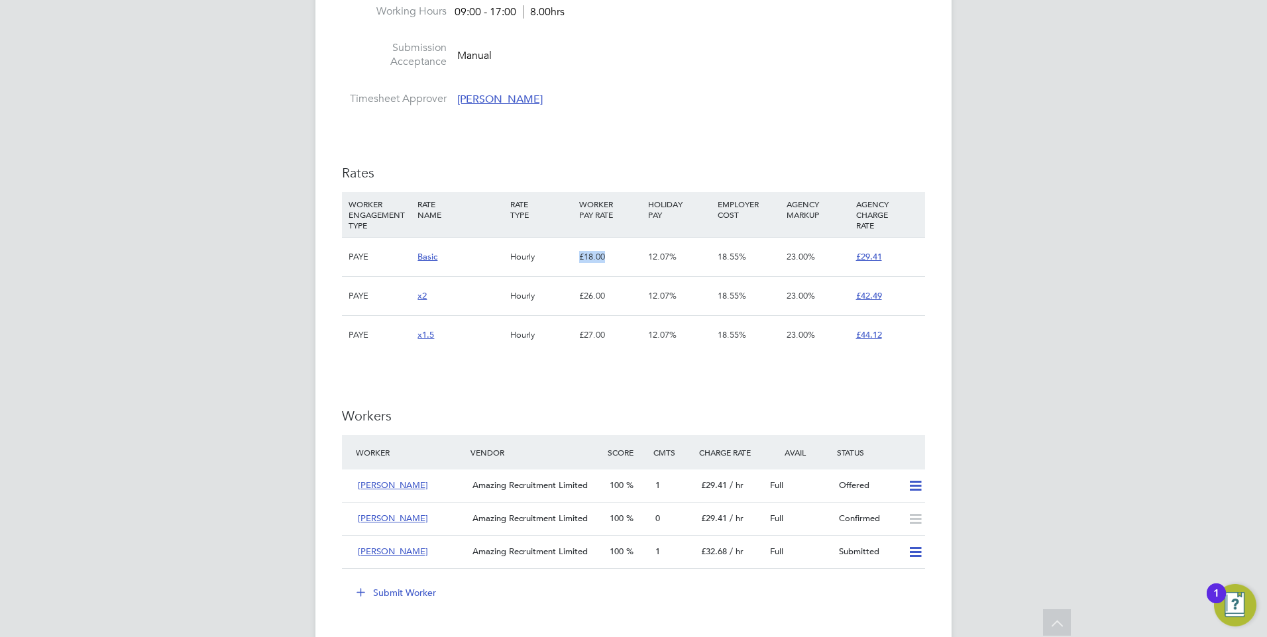
click at [634, 238] on div "£18.00" at bounding box center [610, 257] width 69 height 38
drag, startPoint x: 634, startPoint y: 235, endPoint x: 572, endPoint y: 353, distance: 133.1
click at [571, 351] on div "IR35 Determination IR35 Status Inside IR35 Edit Status Status Determination Sta…" at bounding box center [633, 346] width 583 height 1535
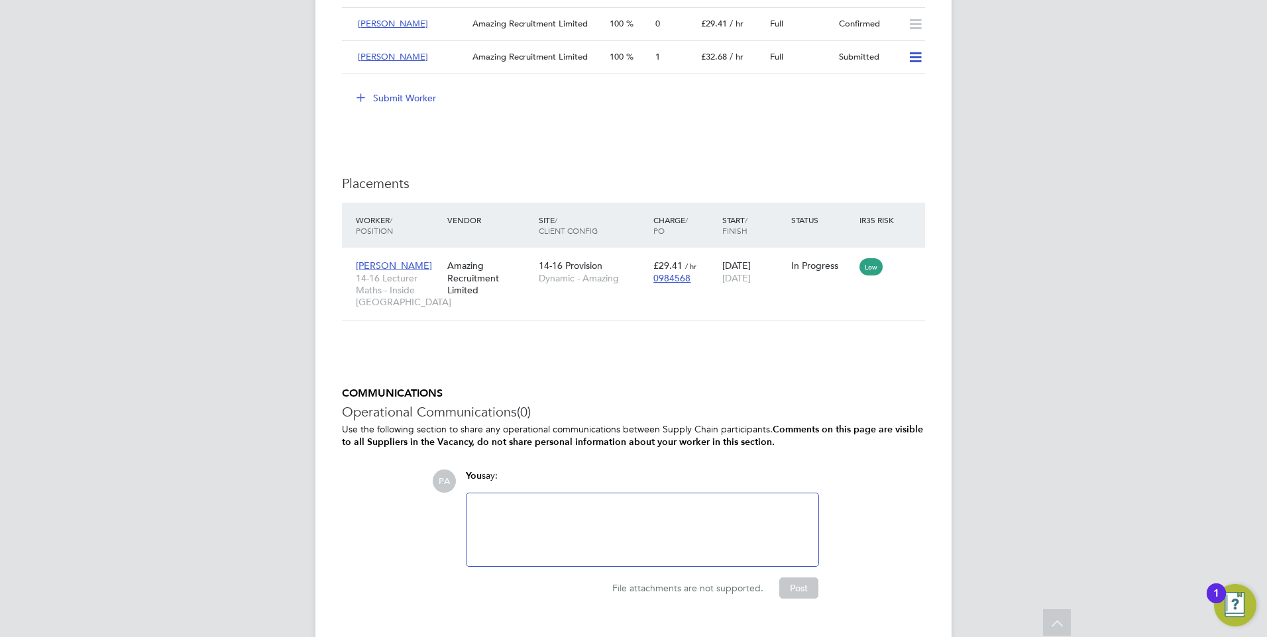
drag, startPoint x: 549, startPoint y: 494, endPoint x: 470, endPoint y: 502, distance: 79.2
click at [548, 502] on div at bounding box center [642, 530] width 336 height 57
click at [416, 502] on div "COMMUNICATIONS Operational Communications (0) Use the following section to shar…" at bounding box center [633, 493] width 583 height 212
click at [529, 502] on div at bounding box center [642, 530] width 336 height 57
click at [582, 502] on div at bounding box center [642, 530] width 336 height 57
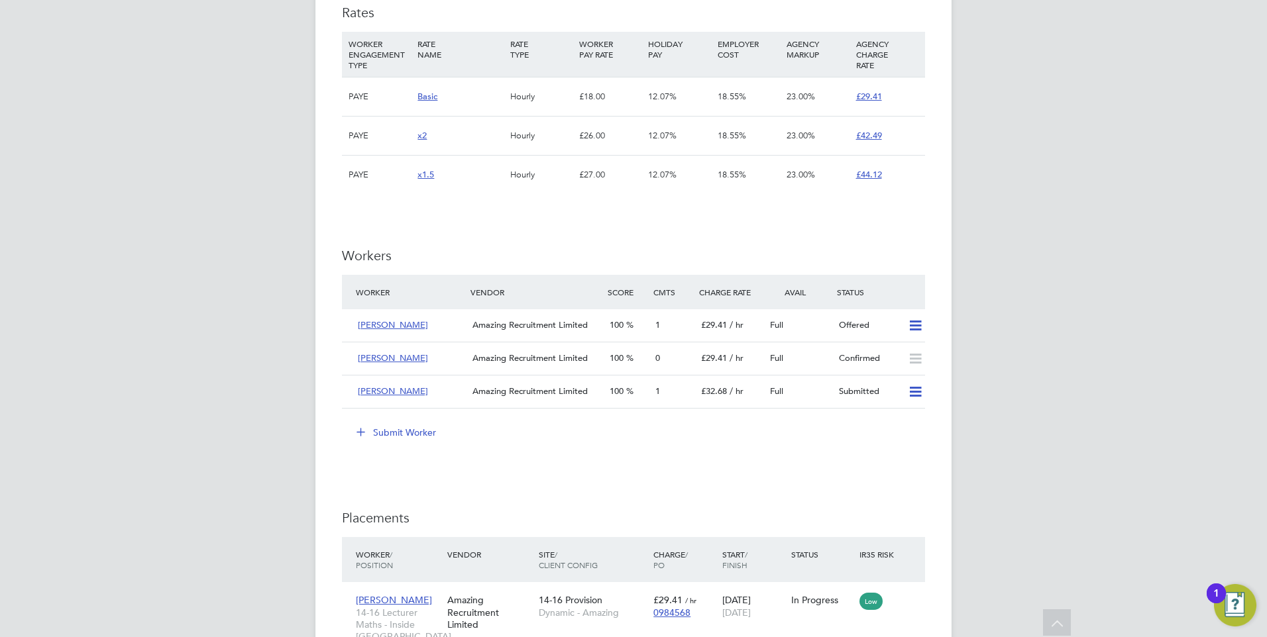
scroll to position [893, 0]
drag, startPoint x: 335, startPoint y: 222, endPoint x: 455, endPoint y: 277, distance: 131.4
click at [455, 277] on div "Vacancy Details Unfollow Manage Vendors (4) 3 x 14-16 Lecturer Maths - Inside L…" at bounding box center [633, 60] width 636 height 1832
drag, startPoint x: 455, startPoint y: 277, endPoint x: 583, endPoint y: 412, distance: 186.1
click at [583, 419] on div "Submit Worker" at bounding box center [636, 429] width 578 height 21
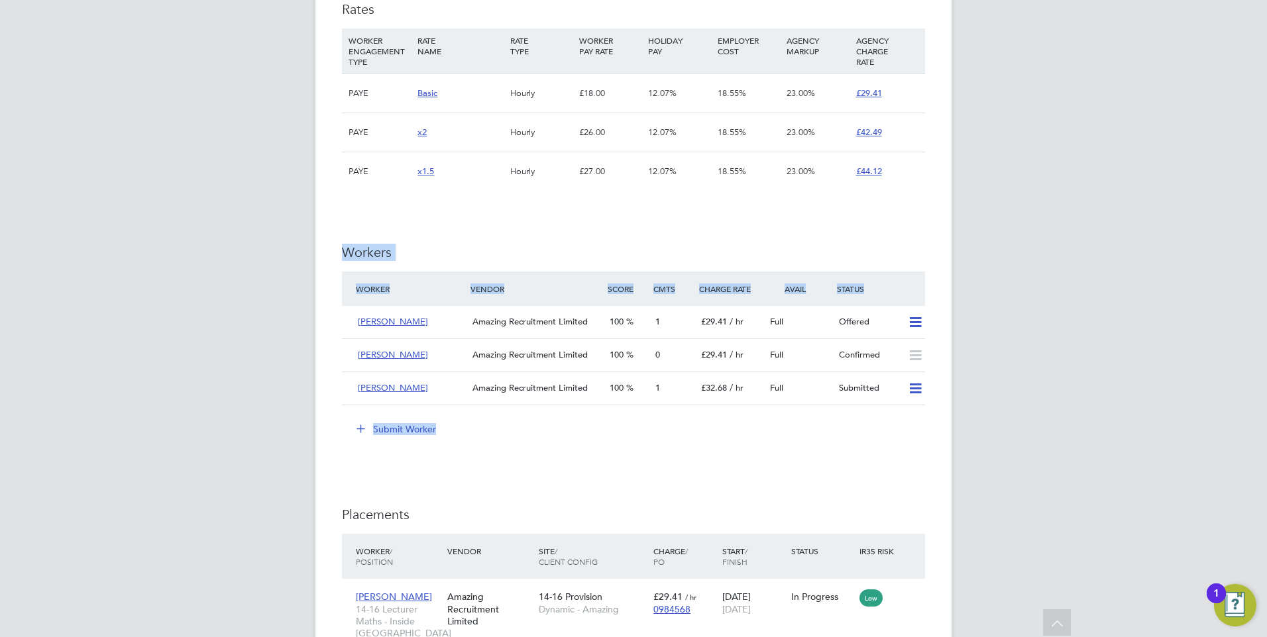
drag, startPoint x: 457, startPoint y: 369, endPoint x: 314, endPoint y: 212, distance: 212.5
click at [314, 212] on div "PA Pretium Admin Notifications Applications: Dashboard Tasks Network Team Membe…" at bounding box center [633, 52] width 1267 height 1891
click at [534, 443] on div "IR35 Determination IR35 Status Inside IR35 Edit Status Status Determination Sta…" at bounding box center [633, 182] width 583 height 1535
click at [390, 419] on button "Submit Worker" at bounding box center [396, 429] width 99 height 21
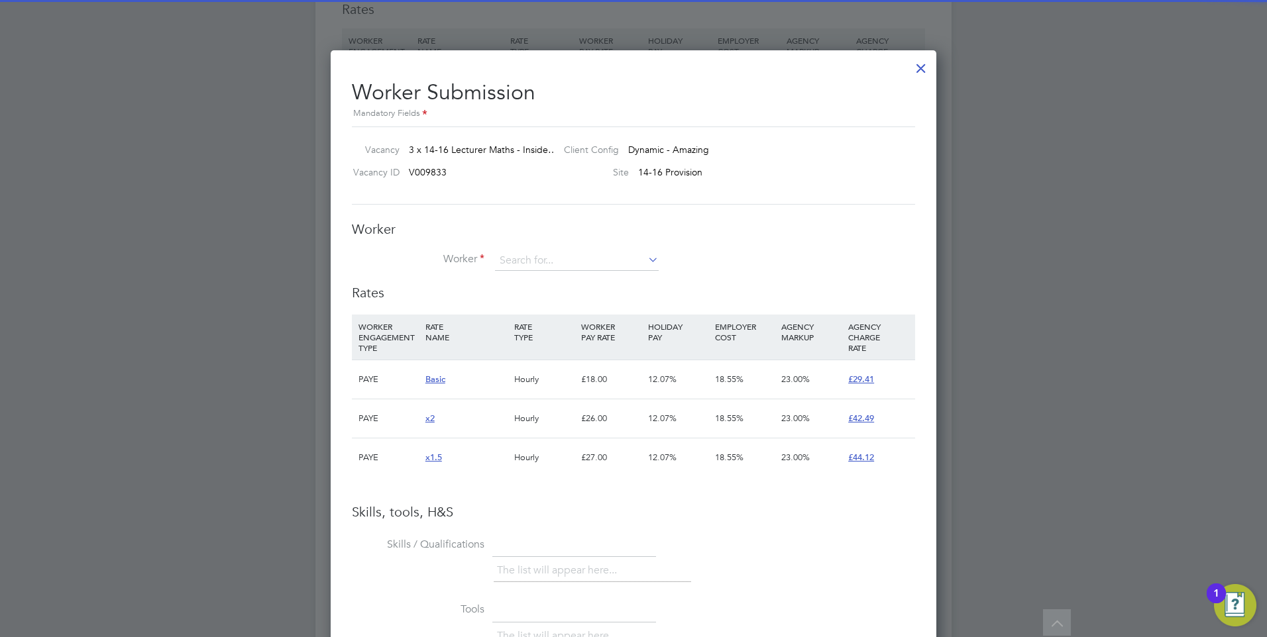
scroll to position [39, 90]
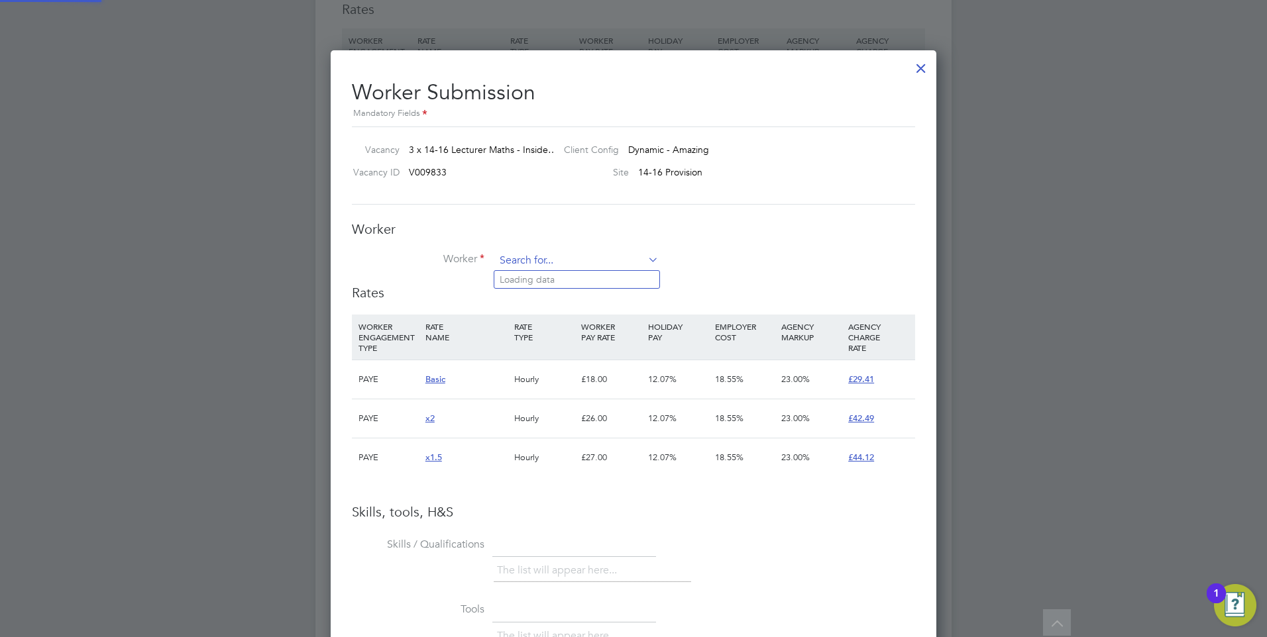
click at [552, 259] on input at bounding box center [577, 261] width 164 height 20
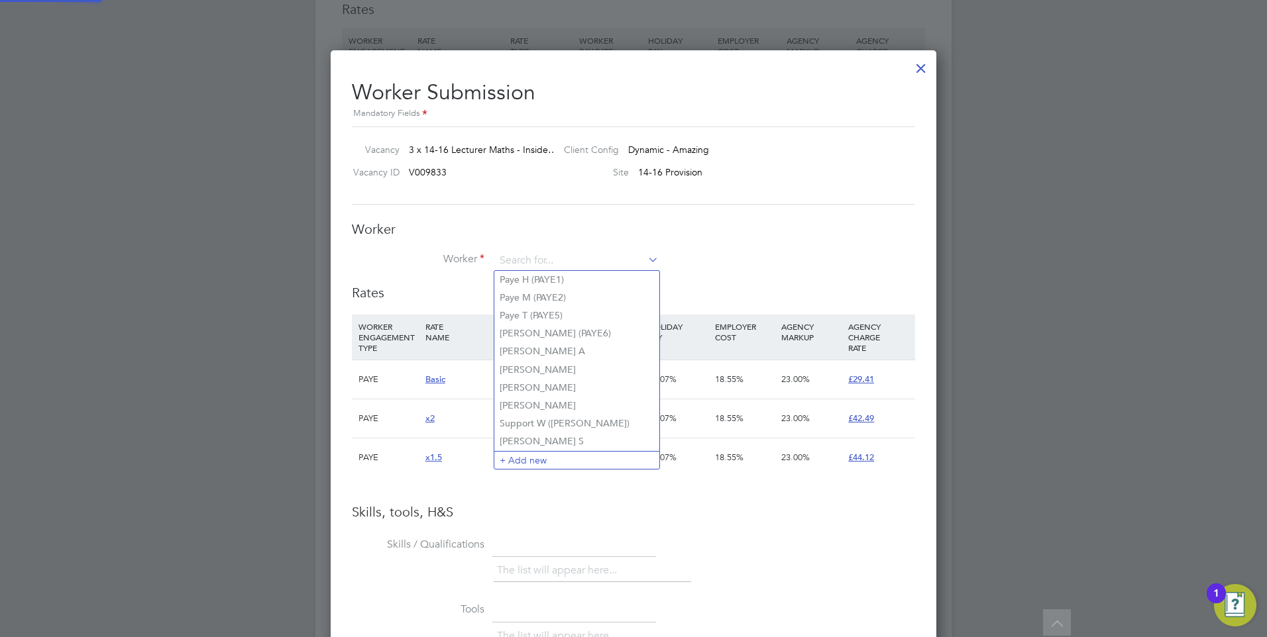
click at [729, 251] on li "Worker" at bounding box center [633, 267] width 563 height 33
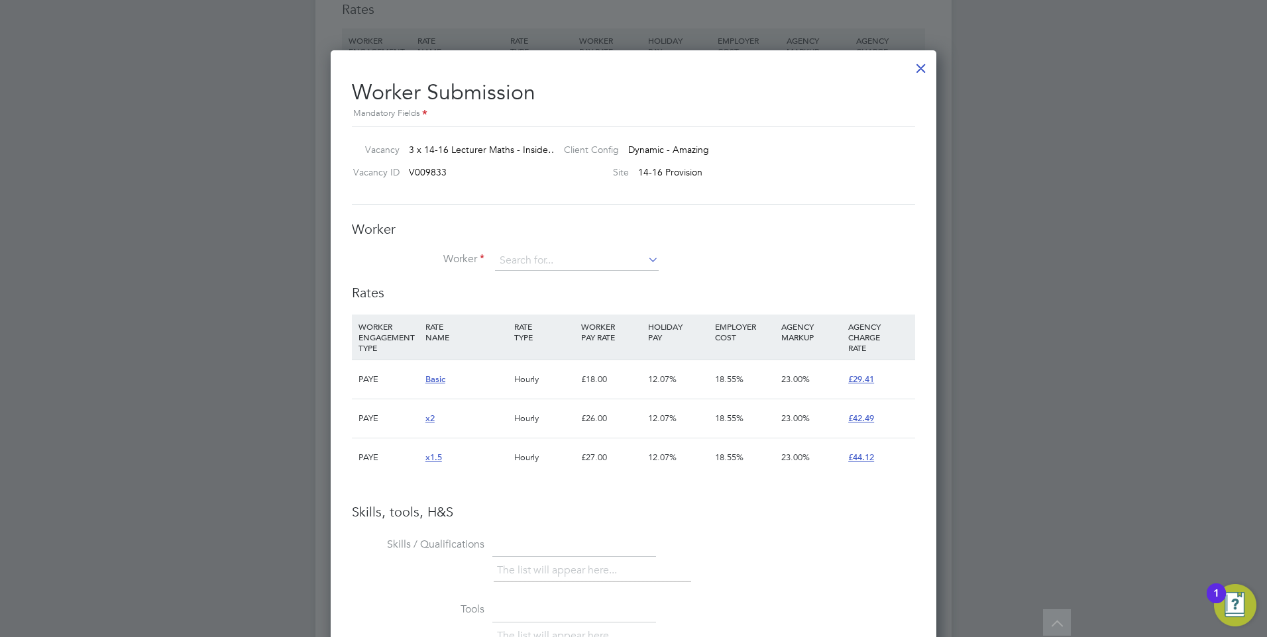
click at [714, 254] on li "Worker" at bounding box center [633, 267] width 563 height 33
click at [547, 258] on input at bounding box center [577, 261] width 164 height 20
click at [549, 278] on li "K athryn P (PAYE0001)" at bounding box center [582, 280] width 176 height 18
type input "Kathryn P (PAYE0001)"
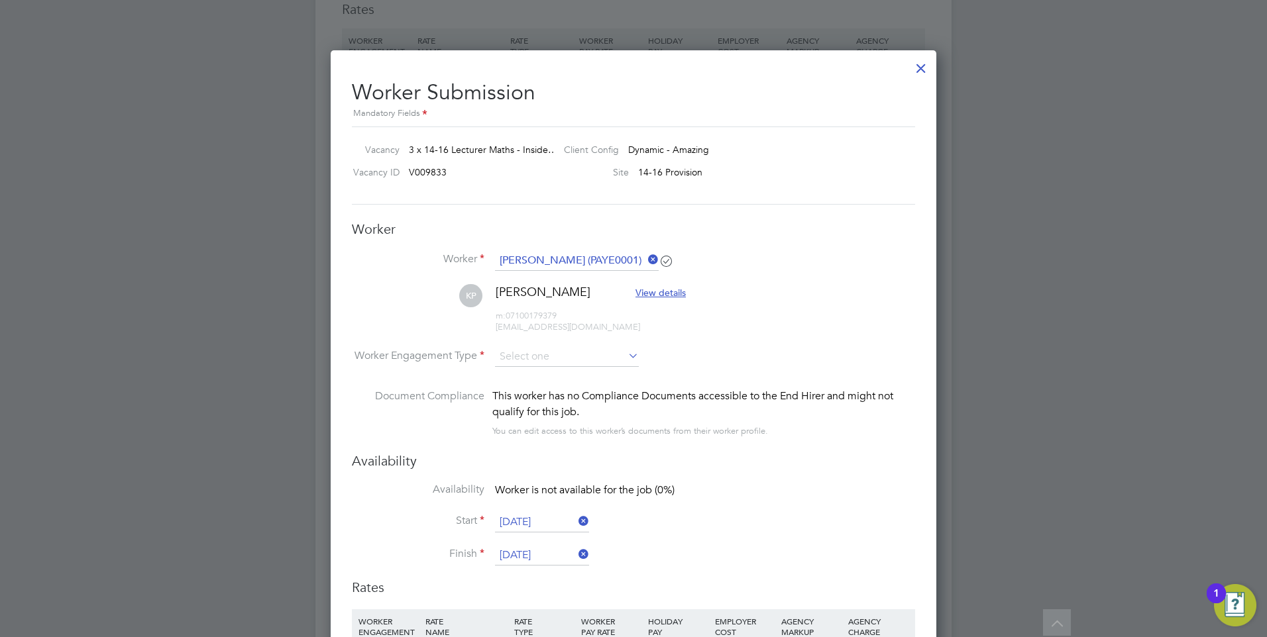
scroll to position [7, 7]
click at [645, 258] on icon at bounding box center [645, 259] width 0 height 19
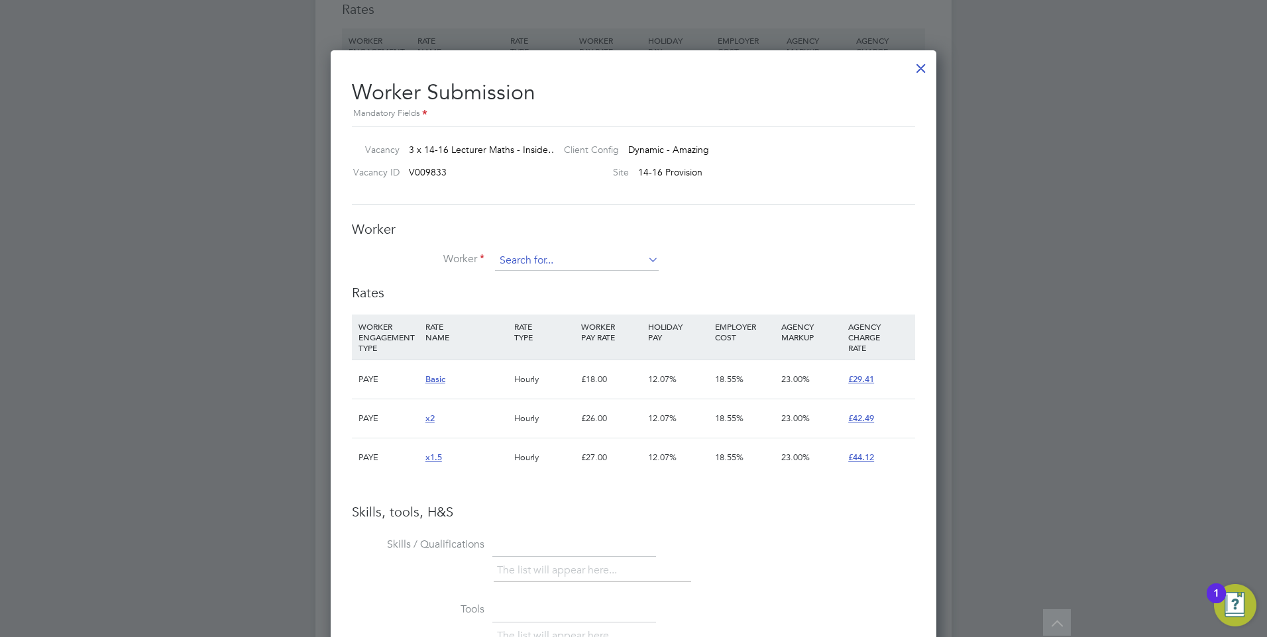
scroll to position [916, 606]
click at [592, 260] on input at bounding box center [577, 261] width 164 height 20
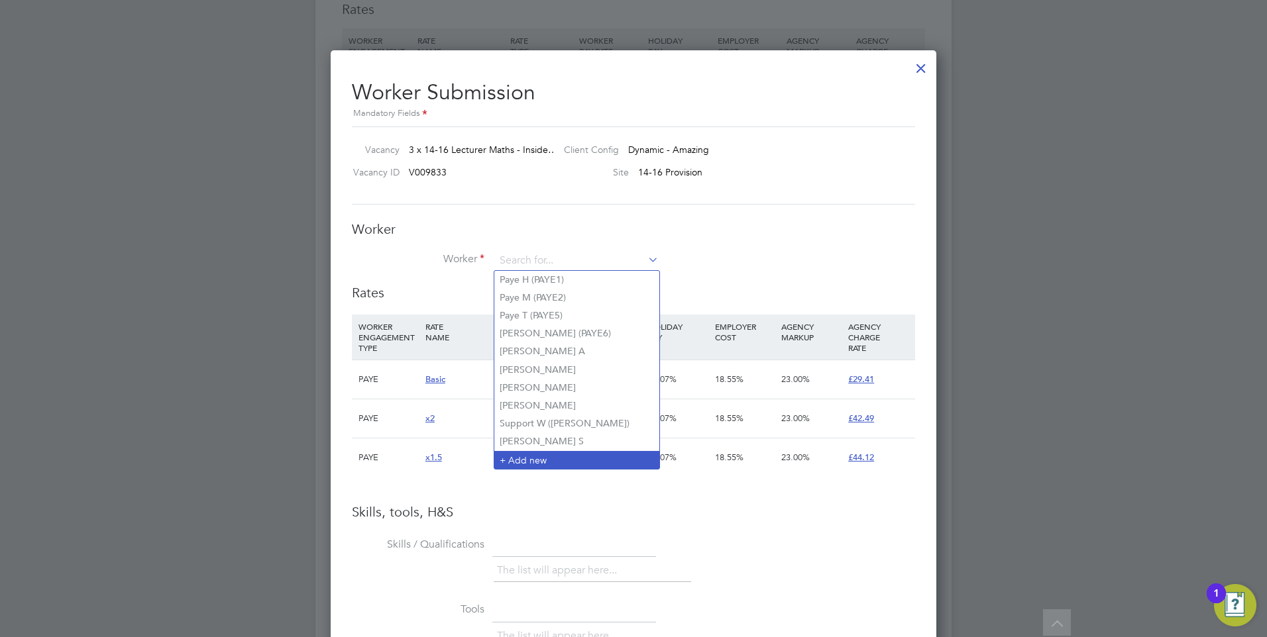
click at [518, 453] on li "+ Add new" at bounding box center [576, 460] width 165 height 18
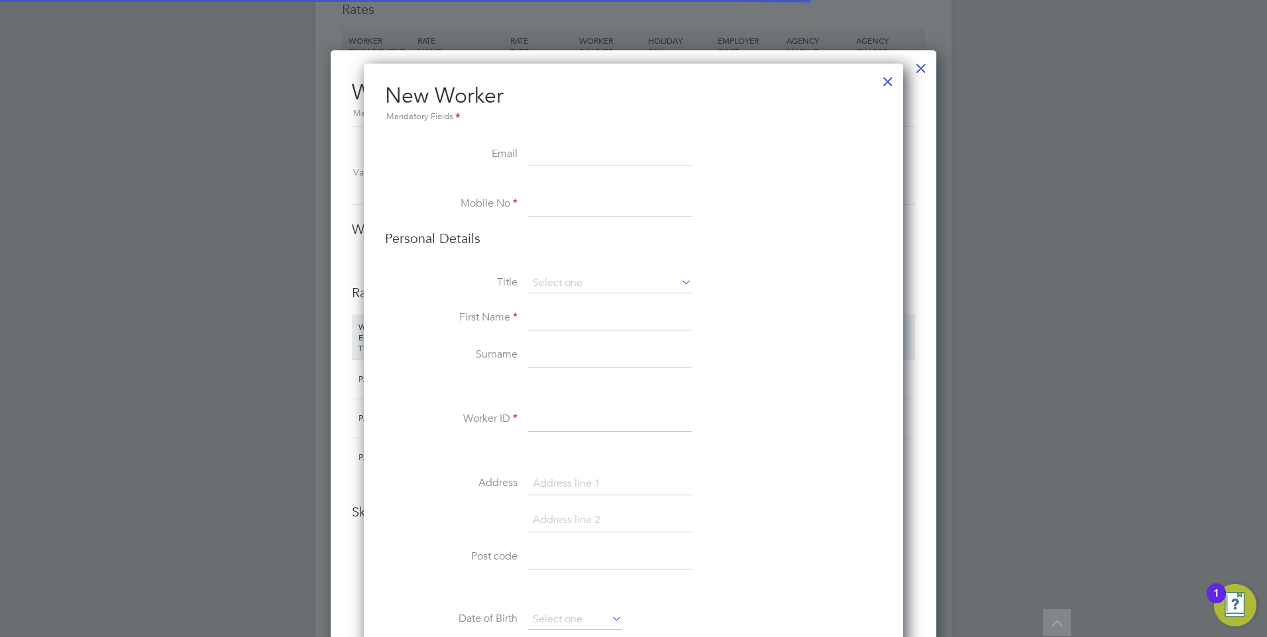
scroll to position [7, 7]
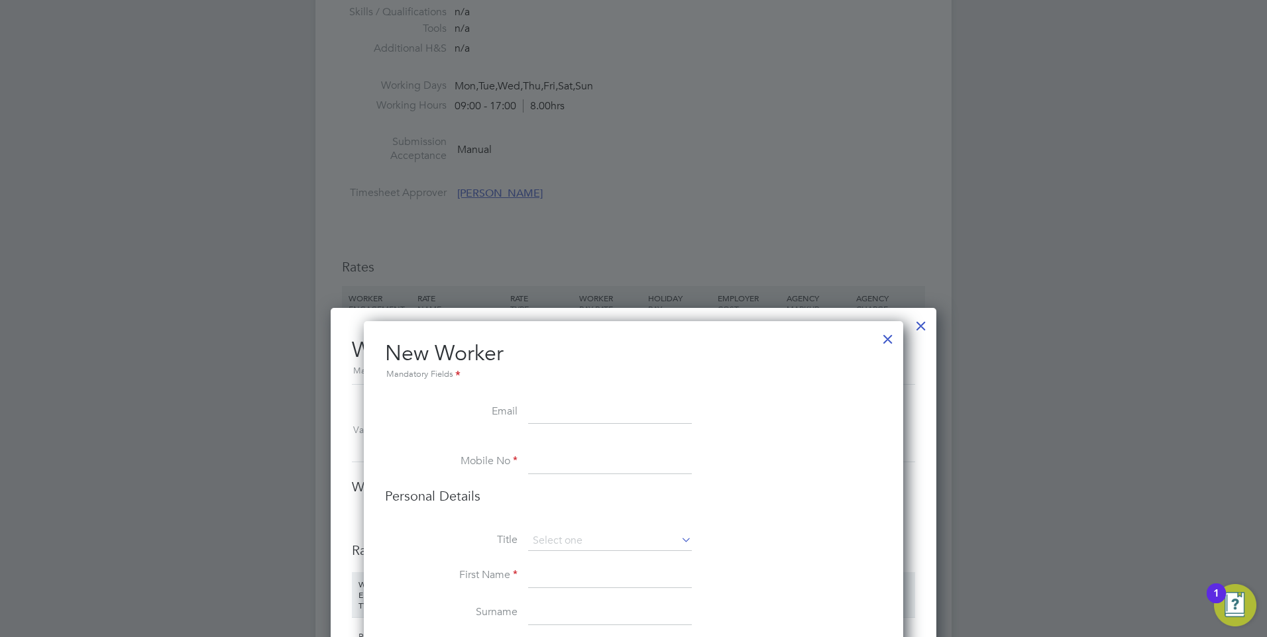
click at [889, 345] on div at bounding box center [888, 336] width 24 height 24
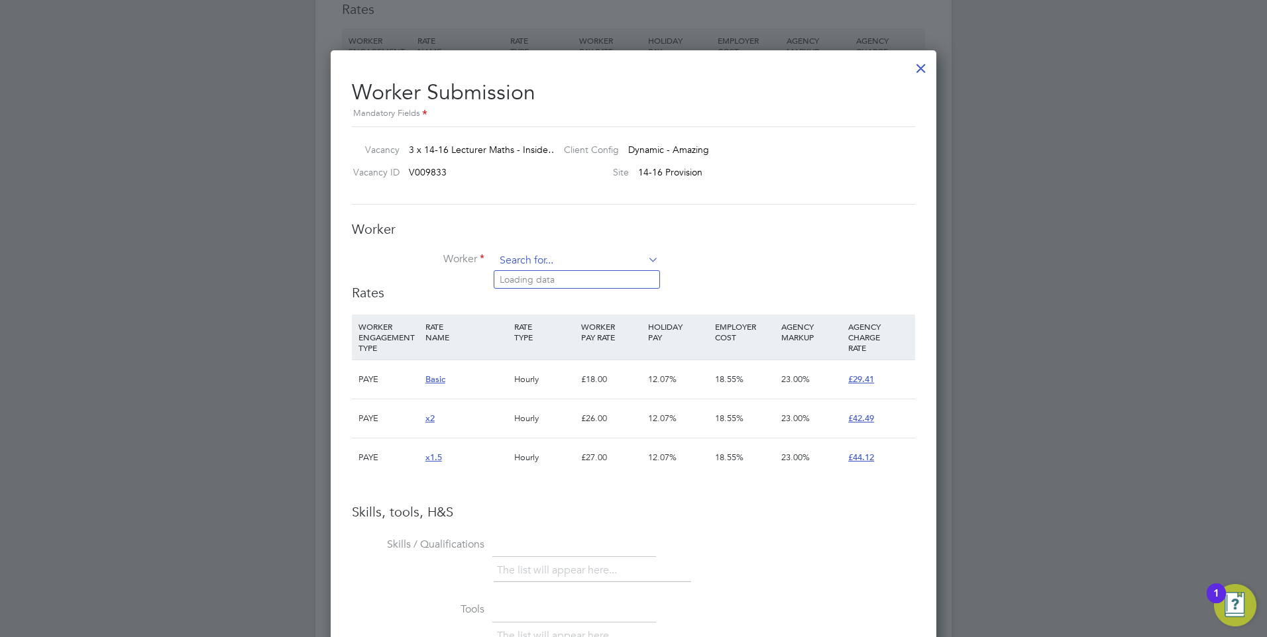
click at [567, 259] on input at bounding box center [577, 261] width 164 height 20
click at [543, 387] on li "Greg D" at bounding box center [576, 388] width 165 height 18
type input "Greg D"
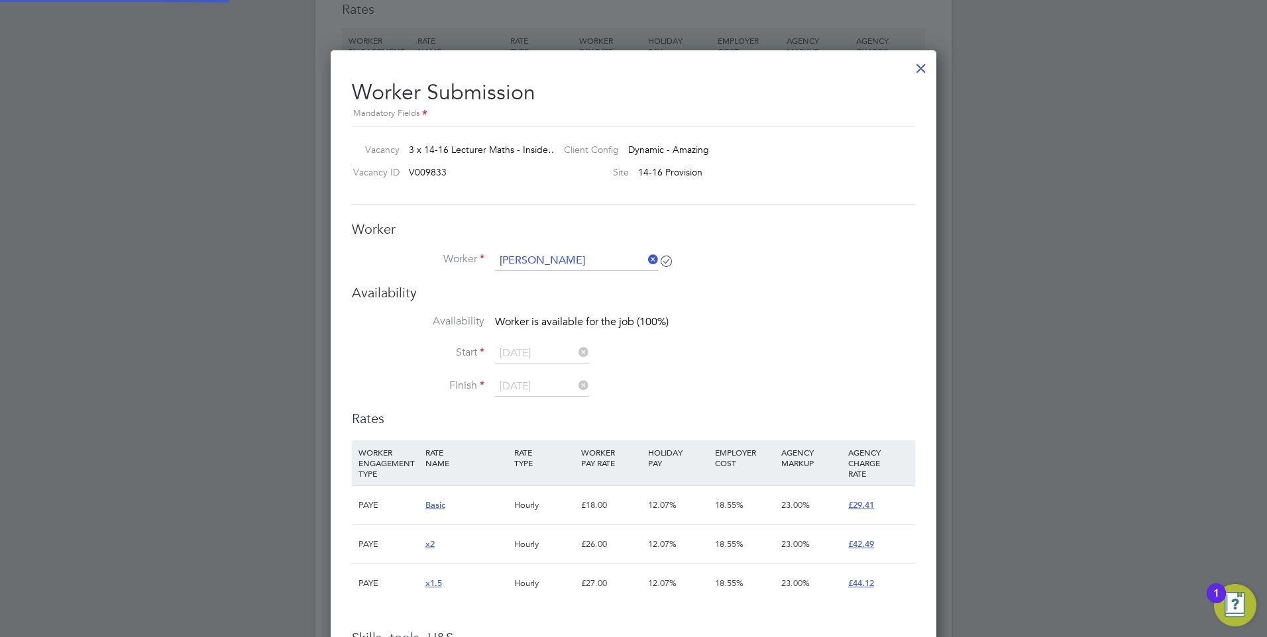
click at [762, 262] on li "Worker Greg D" at bounding box center [633, 267] width 563 height 33
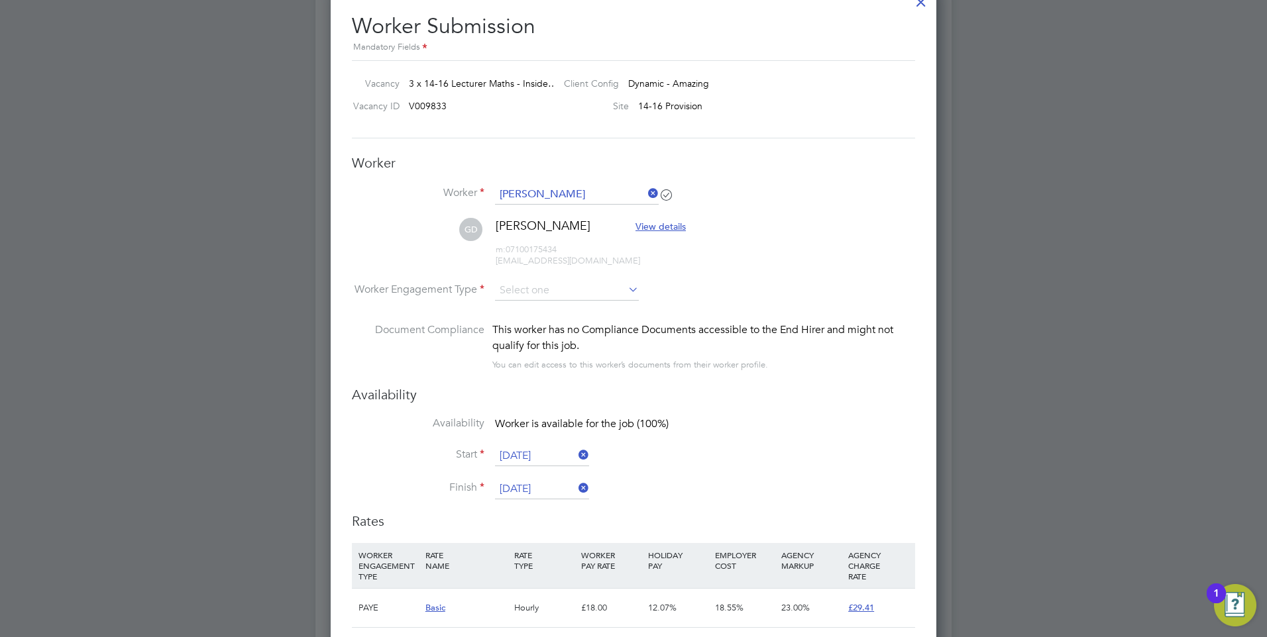
drag, startPoint x: 372, startPoint y: 282, endPoint x: 453, endPoint y: 280, distance: 80.2
click at [453, 280] on ul "Worker Greg D GD Greg D View details m: 07100175434 176863@testop.com Worker En…" at bounding box center [633, 285] width 563 height 201
drag, startPoint x: 538, startPoint y: 292, endPoint x: 538, endPoint y: 284, distance: 8.0
click at [537, 290] on input at bounding box center [567, 291] width 144 height 20
click at [521, 329] on li "PAYE" at bounding box center [566, 326] width 145 height 17
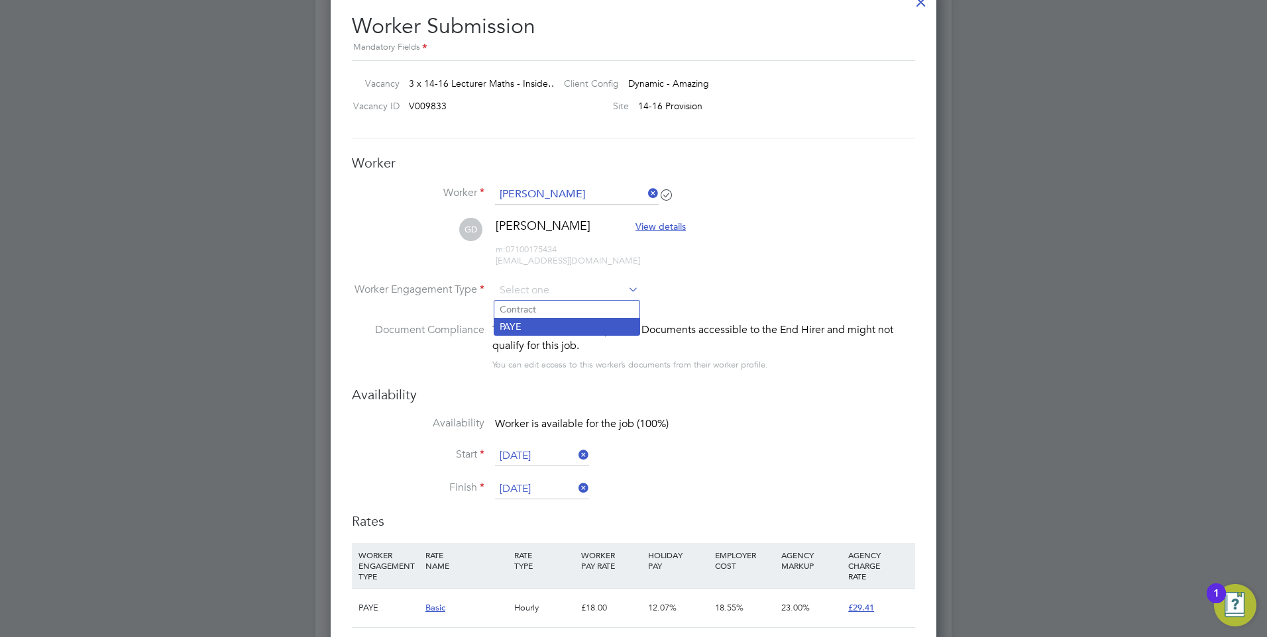
type input "PAYE"
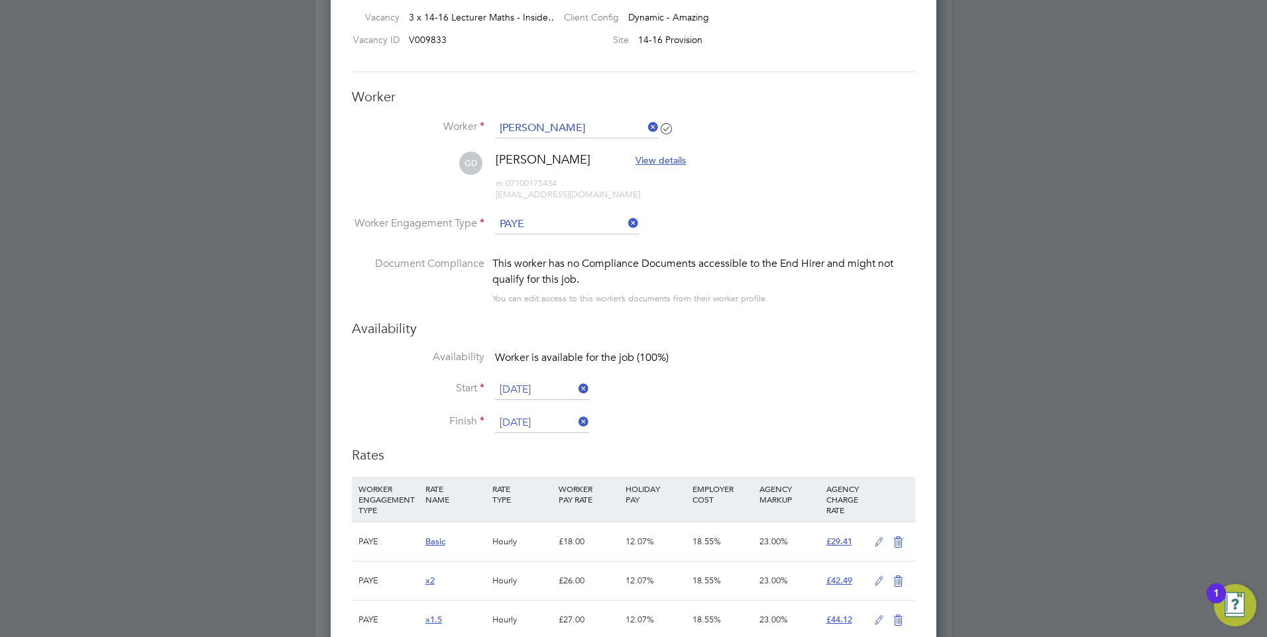
click at [525, 395] on input "[DATE]" at bounding box center [542, 390] width 94 height 20
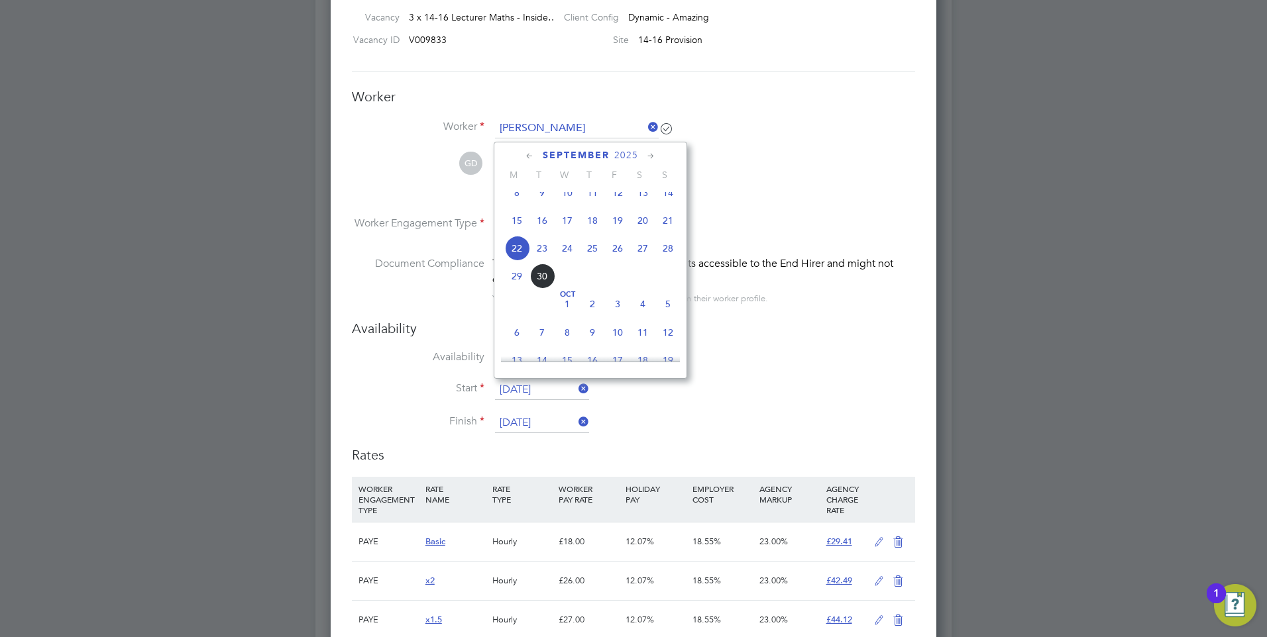
drag, startPoint x: 694, startPoint y: 400, endPoint x: 643, endPoint y: 415, distance: 53.3
click at [694, 400] on li "Start 22 Sep 2025" at bounding box center [633, 396] width 563 height 33
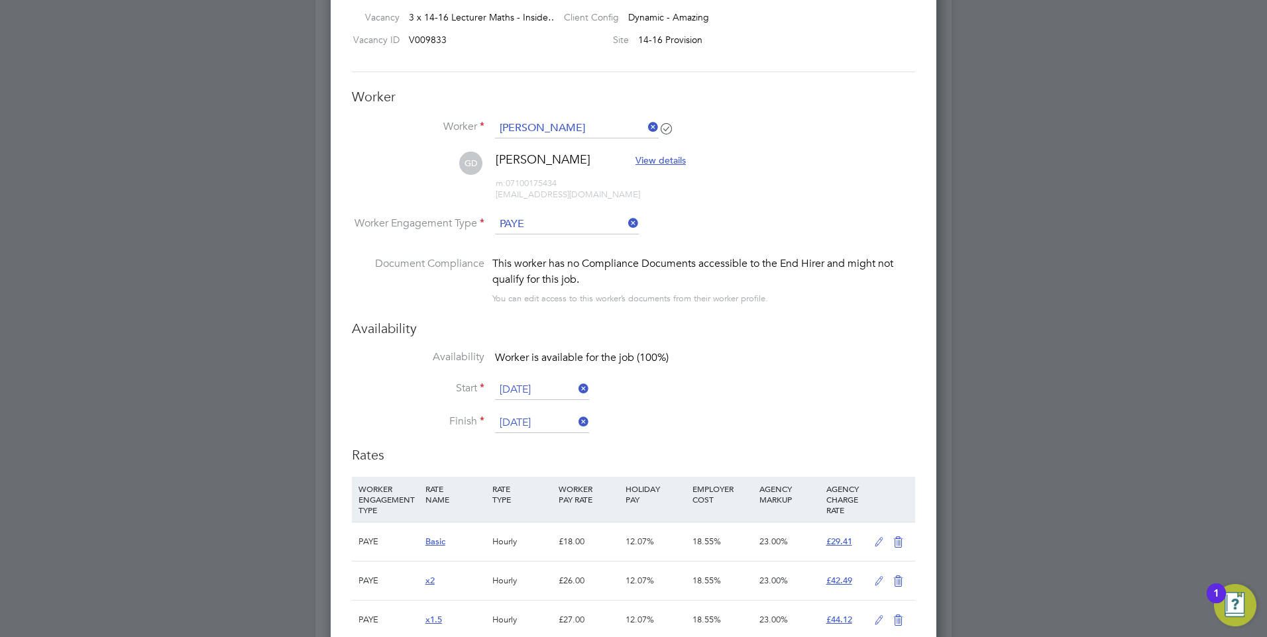
click at [549, 425] on input "[DATE]" at bounding box center [542, 424] width 94 height 20
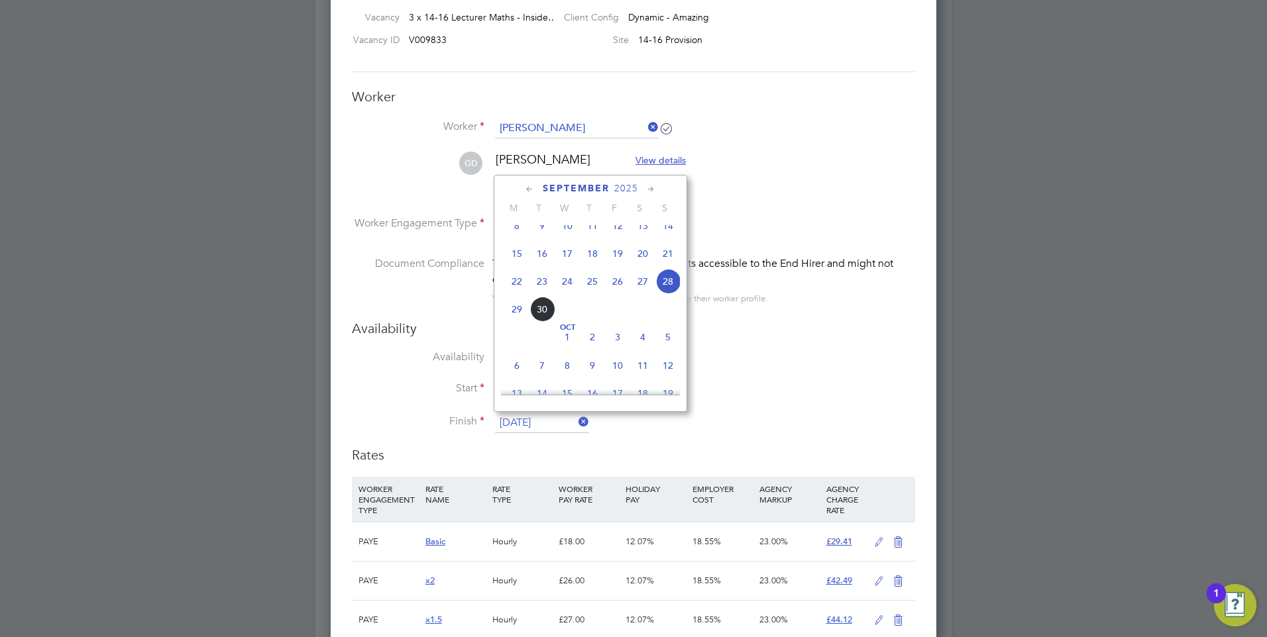
click at [692, 417] on li "Finish 28 Sep 2025" at bounding box center [633, 430] width 563 height 33
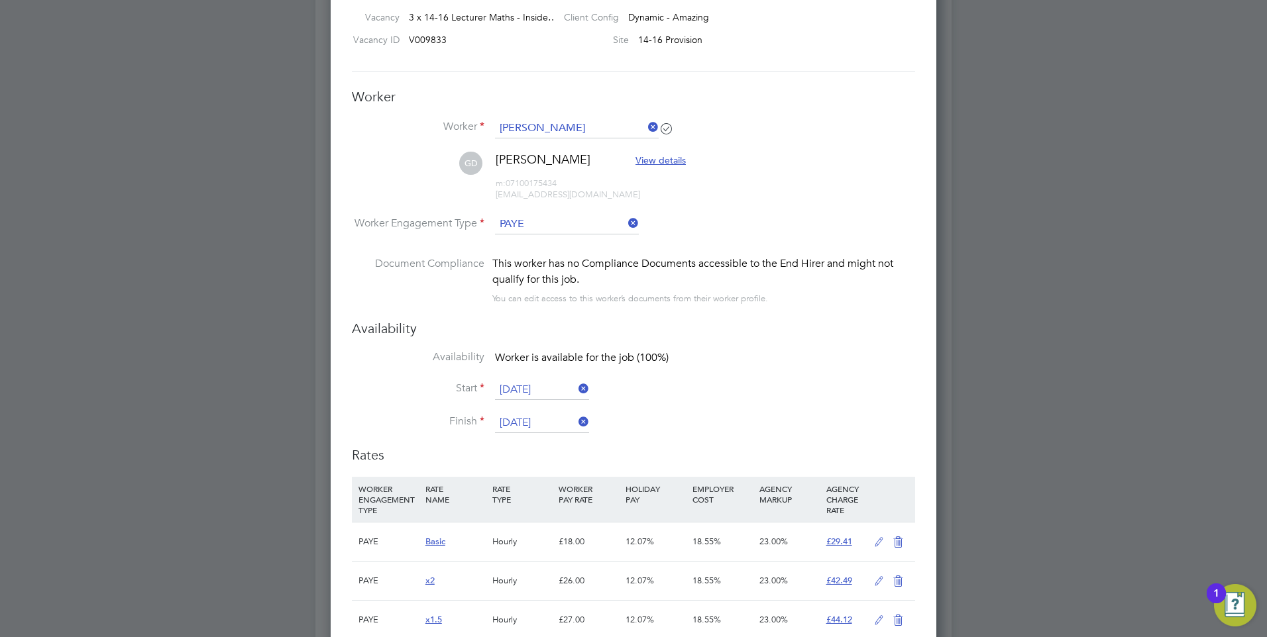
click at [553, 393] on input "[DATE]" at bounding box center [542, 390] width 94 height 20
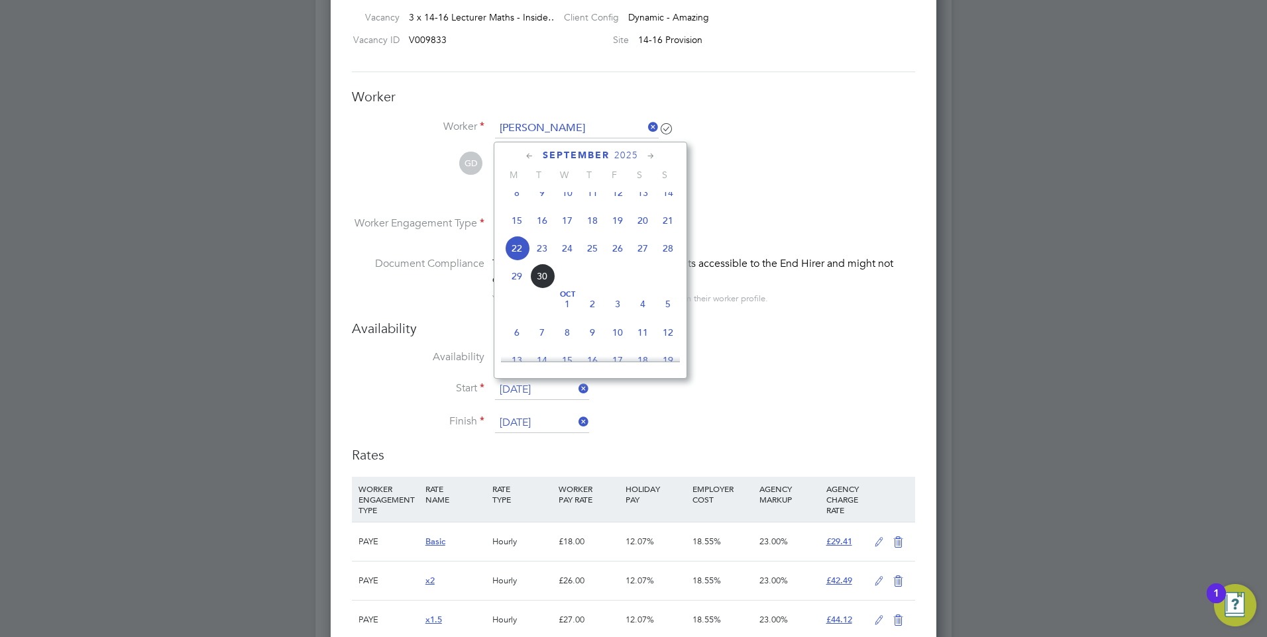
click at [721, 347] on div "Availability Availability Worker is available for the job (100%) Start 22 Sep 2…" at bounding box center [633, 383] width 563 height 127
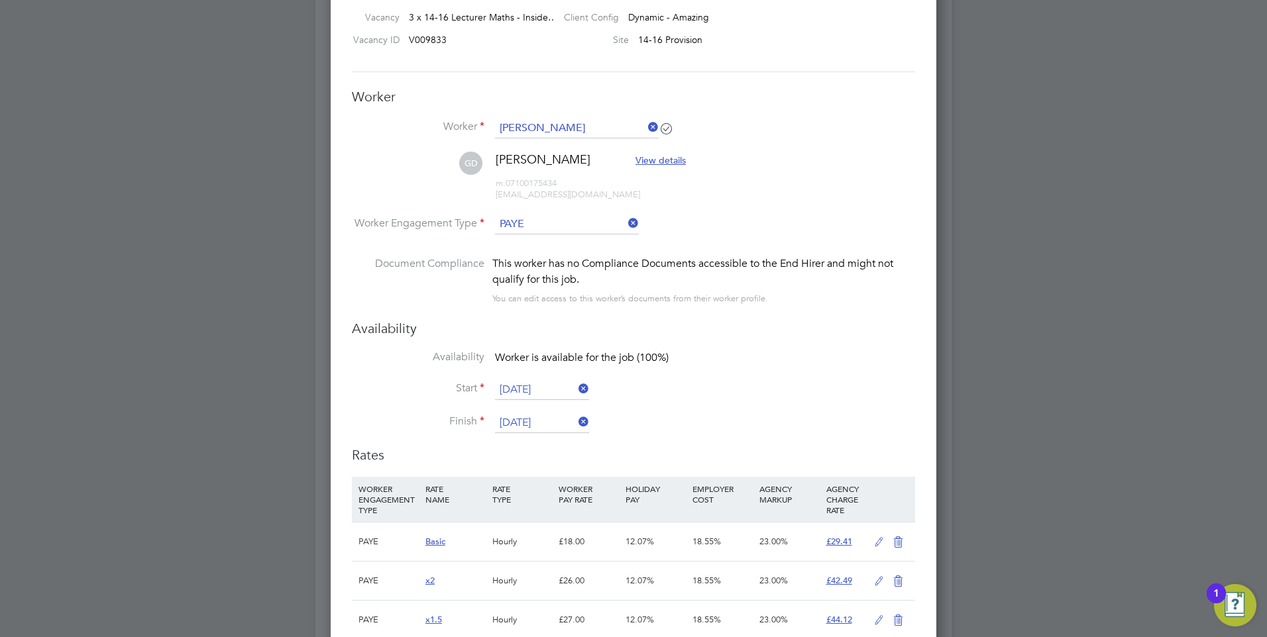
click at [728, 402] on li "Start 22 Sep 2025" at bounding box center [633, 396] width 563 height 33
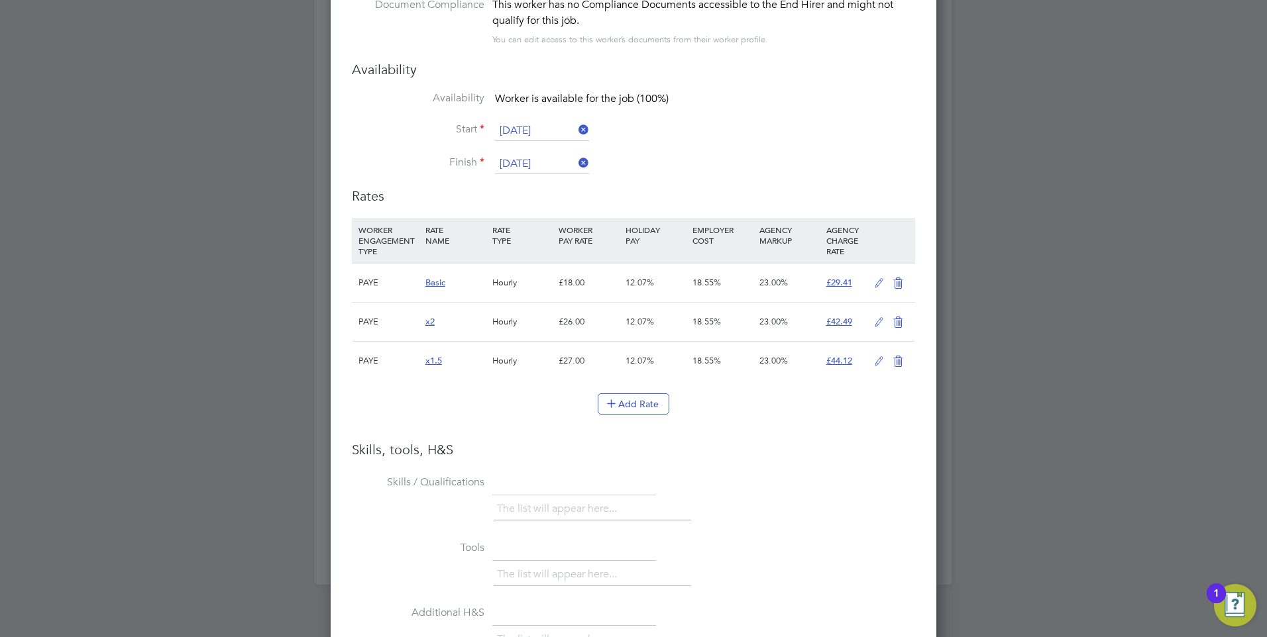
click at [881, 285] on icon at bounding box center [879, 283] width 17 height 11
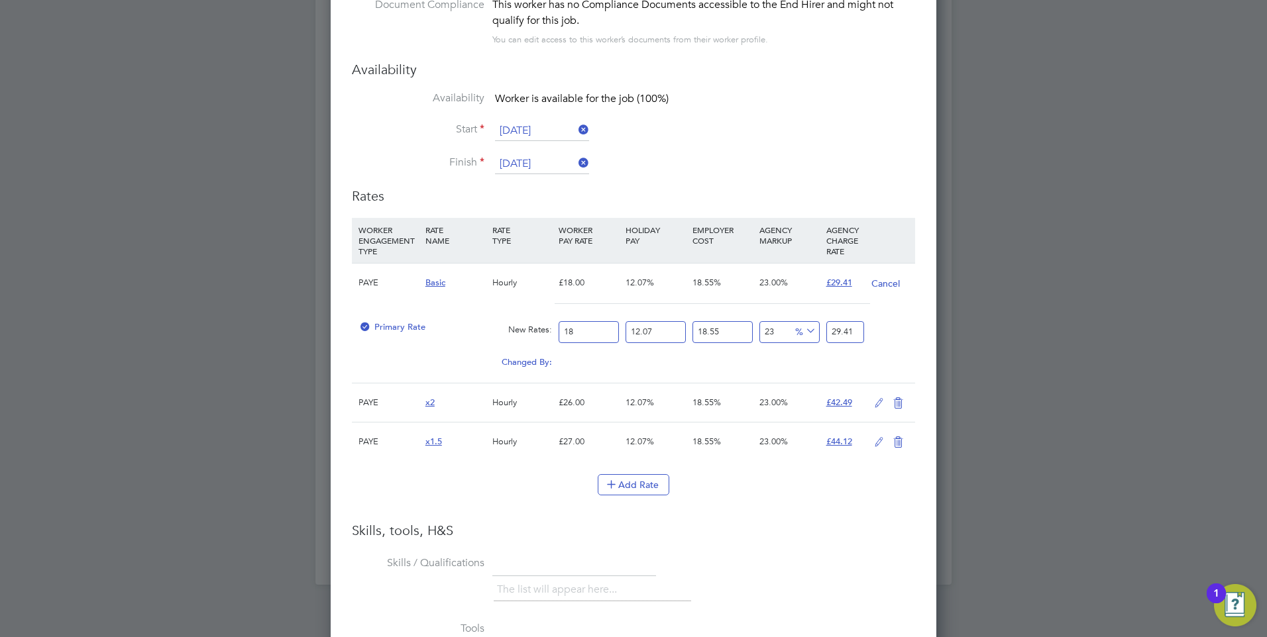
drag, startPoint x: 602, startPoint y: 337, endPoint x: 517, endPoint y: 335, distance: 85.5
click at [519, 337] on div "Primary Rate New Rates: 18 12.07 n/a 18.55 n/a 23 0 % 29.41" at bounding box center [633, 332] width 563 height 35
type input "2"
type input "3.268331031"
type input "20"
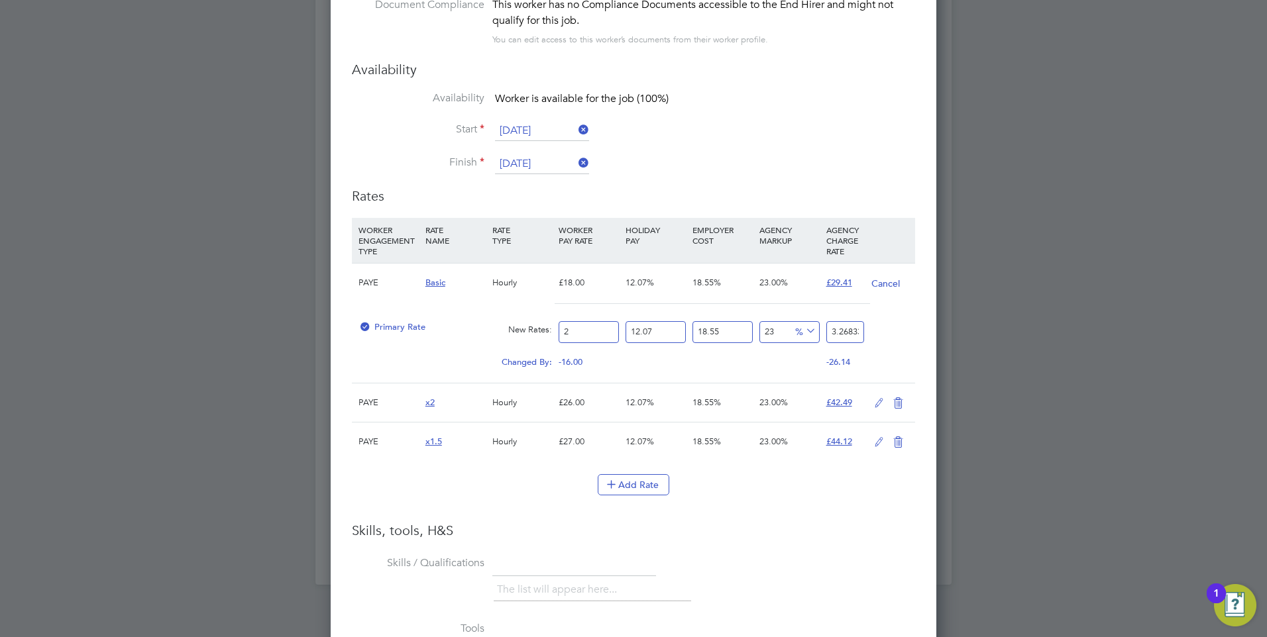
type input "32.68331031"
type input "20"
click at [685, 527] on h3 "Skills, tools, H&S" at bounding box center [633, 530] width 563 height 17
drag, startPoint x: 598, startPoint y: 337, endPoint x: 542, endPoint y: 334, distance: 56.4
click at [542, 334] on div "Primary Rate New Rates: 20 12.07 n/a 18.55 n/a 23 6.11151331 % 32.68331031" at bounding box center [633, 332] width 563 height 35
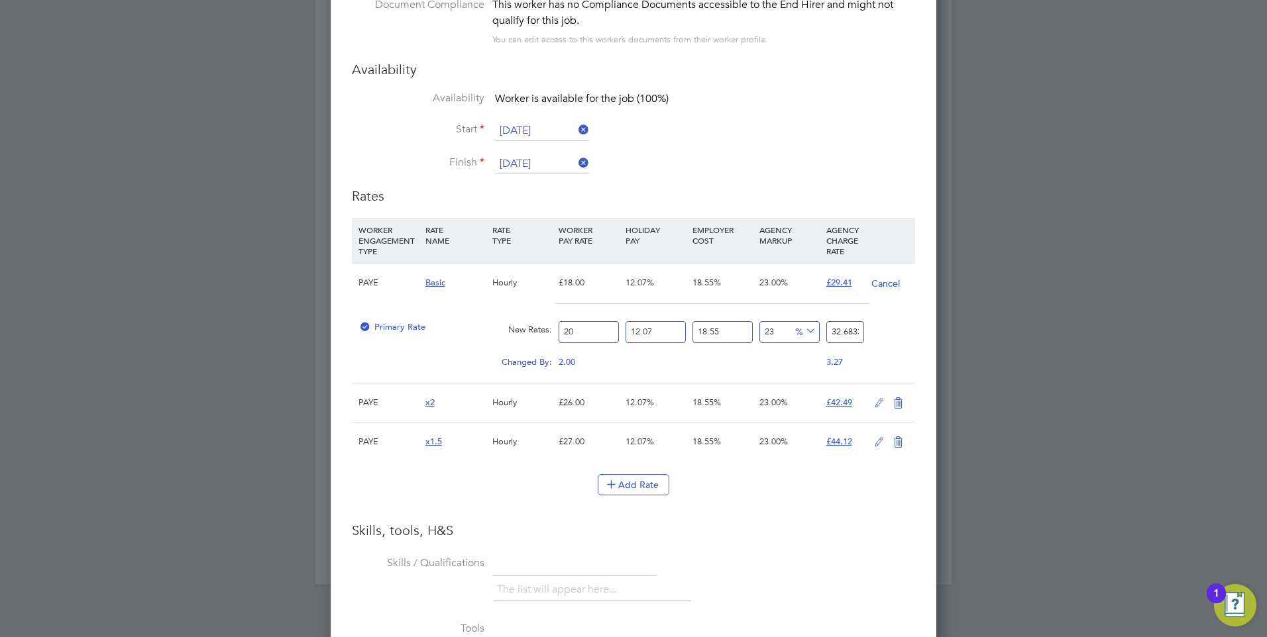
click at [612, 328] on input "20" at bounding box center [589, 332] width 60 height 22
click at [602, 332] on input "20" at bounding box center [589, 332] width 60 height 22
drag, startPoint x: 554, startPoint y: 335, endPoint x: 540, endPoint y: 333, distance: 14.1
click at [543, 333] on div "Primary Rate New Rates: 20 12.07 n/a 18.55 n/a 23 6.11151331 % 32.68331031" at bounding box center [633, 332] width 563 height 35
click at [885, 286] on button "Cancel" at bounding box center [886, 283] width 30 height 13
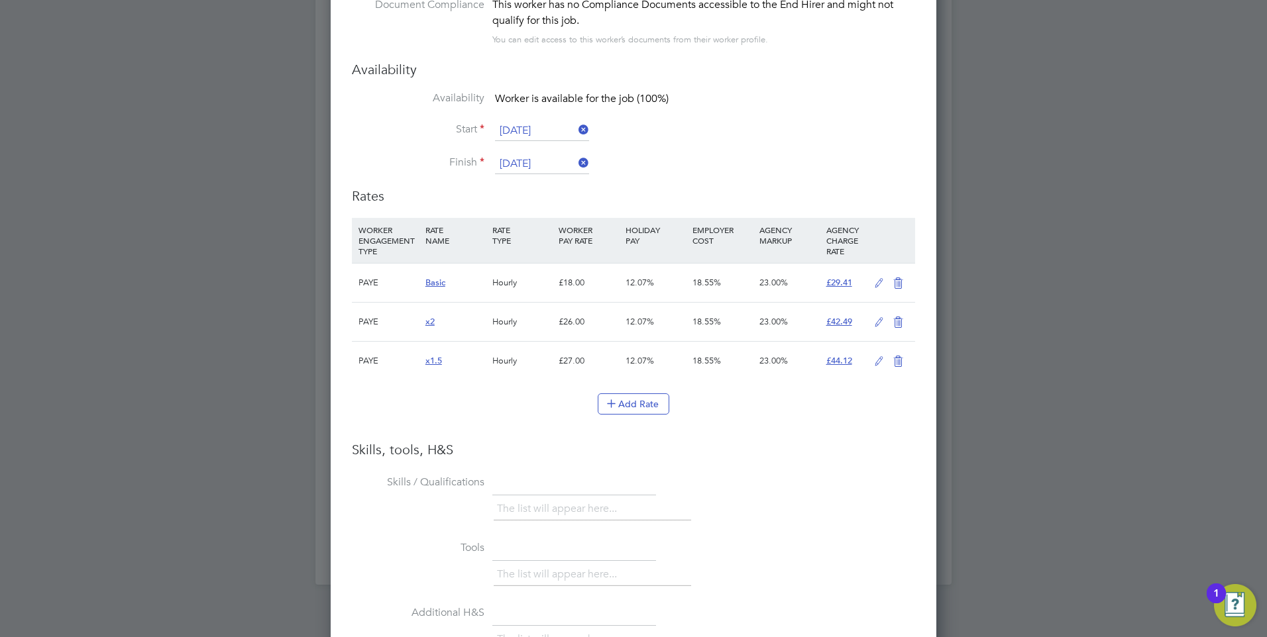
click at [877, 281] on icon at bounding box center [879, 283] width 17 height 11
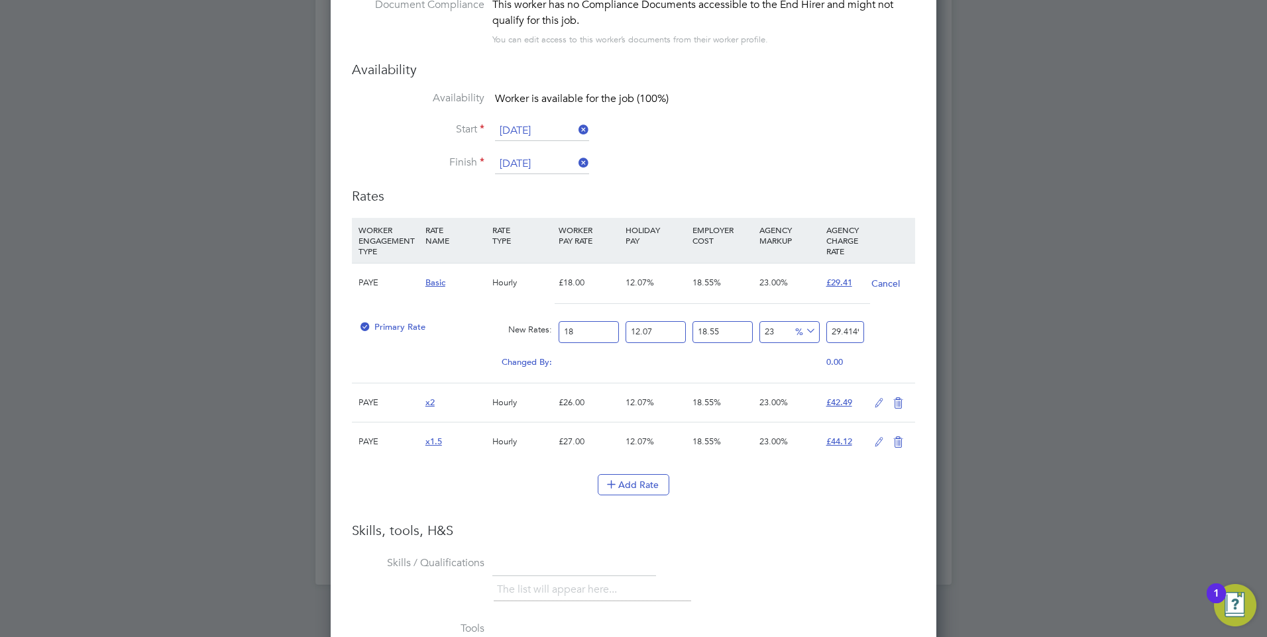
drag, startPoint x: 540, startPoint y: 328, endPoint x: 492, endPoint y: 332, distance: 47.9
click at [494, 332] on div "Primary Rate New Rates: 18 12.07 n/a 18.55 n/a 23 5.500361979 % 29.414979279" at bounding box center [633, 332] width 563 height 35
click at [871, 284] on button "Cancel" at bounding box center [886, 283] width 30 height 13
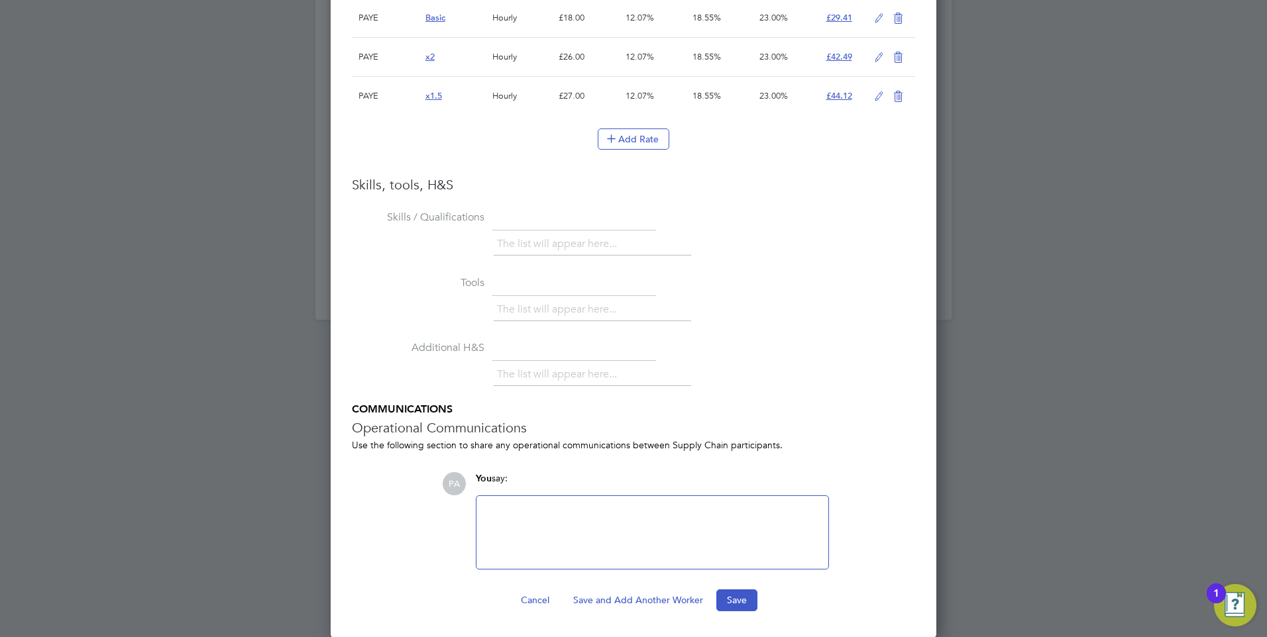
click at [531, 596] on button "Cancel" at bounding box center [535, 600] width 50 height 21
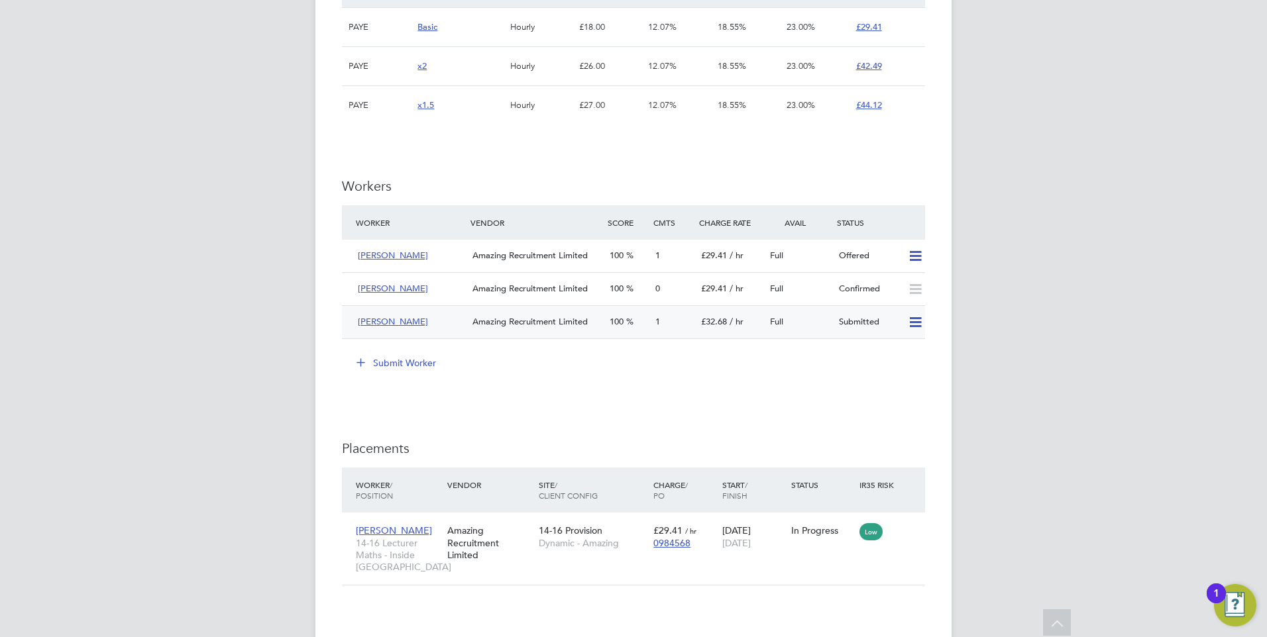
click at [414, 311] on div "Sarah K" at bounding box center [410, 322] width 115 height 22
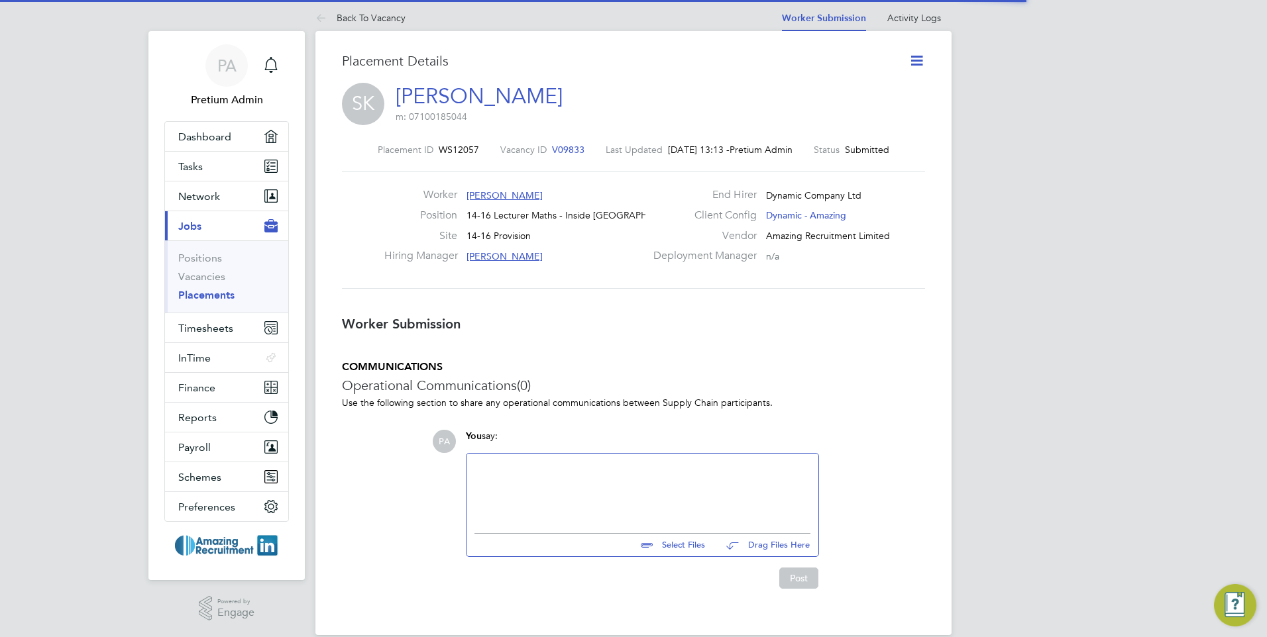
scroll to position [7, 7]
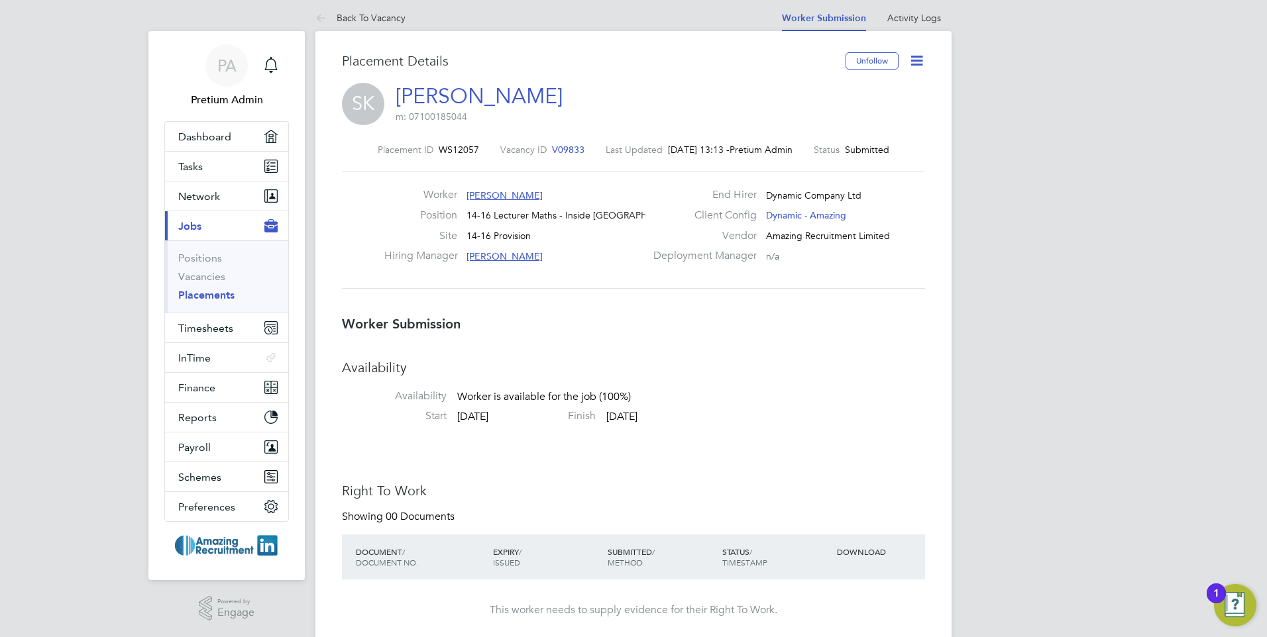
click at [425, 63] on h3 "Placement Details" at bounding box center [589, 60] width 494 height 17
click at [375, 22] on link "Back To Vacancy" at bounding box center [360, 18] width 90 height 12
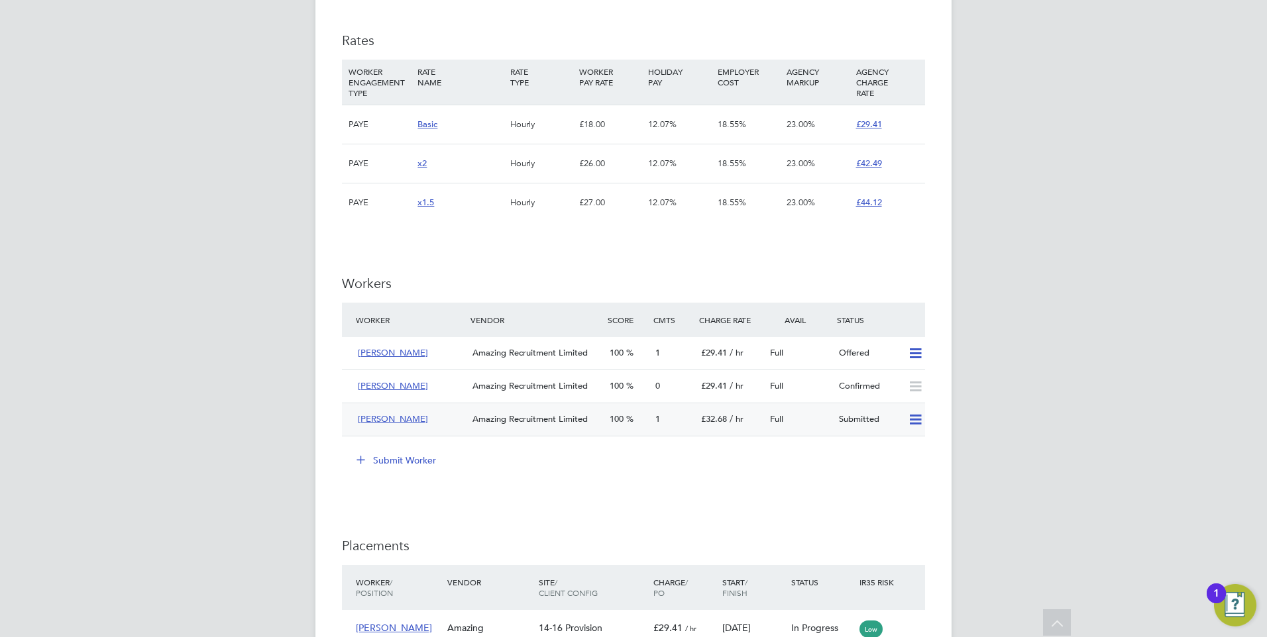
click at [446, 409] on div "Sarah K" at bounding box center [410, 420] width 115 height 22
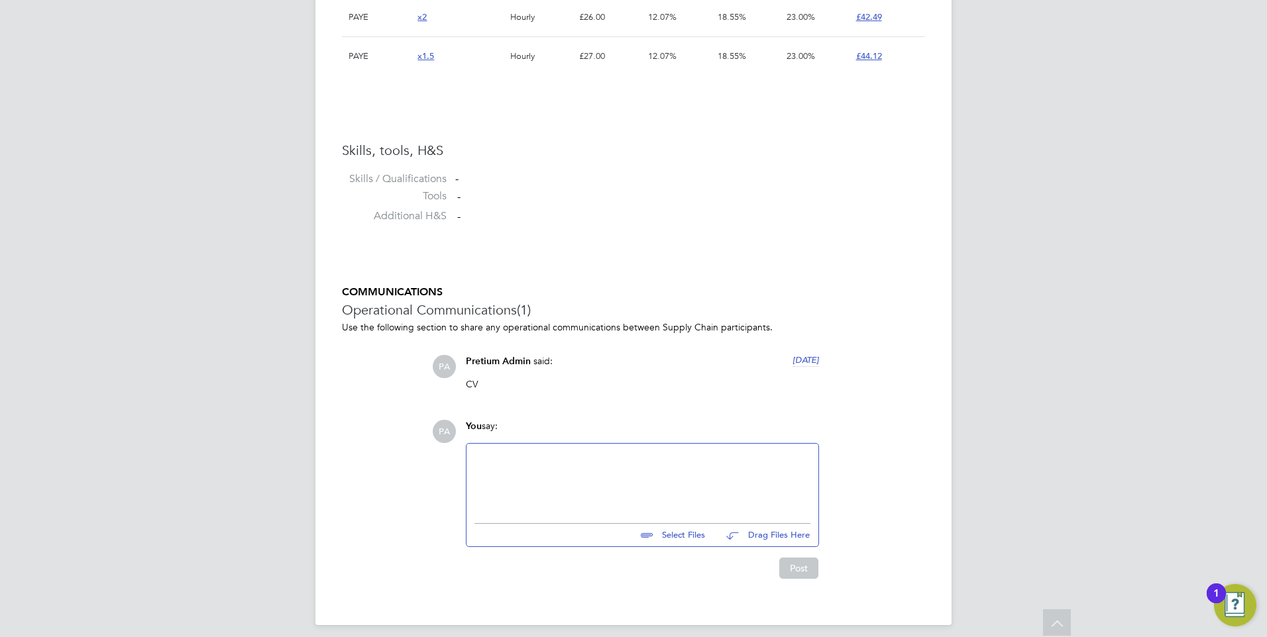
click at [556, 487] on div at bounding box center [642, 480] width 336 height 57
click at [643, 406] on div "COMMUNICATIONS Operational Communications (1) Use the following section to shar…" at bounding box center [633, 433] width 583 height 294
click at [592, 394] on div "COMMUNICATIONS Operational Communications (1) Use the following section to shar…" at bounding box center [633, 433] width 583 height 294
drag, startPoint x: 526, startPoint y: 462, endPoint x: 600, endPoint y: 470, distance: 74.0
click at [526, 461] on div at bounding box center [642, 480] width 336 height 57
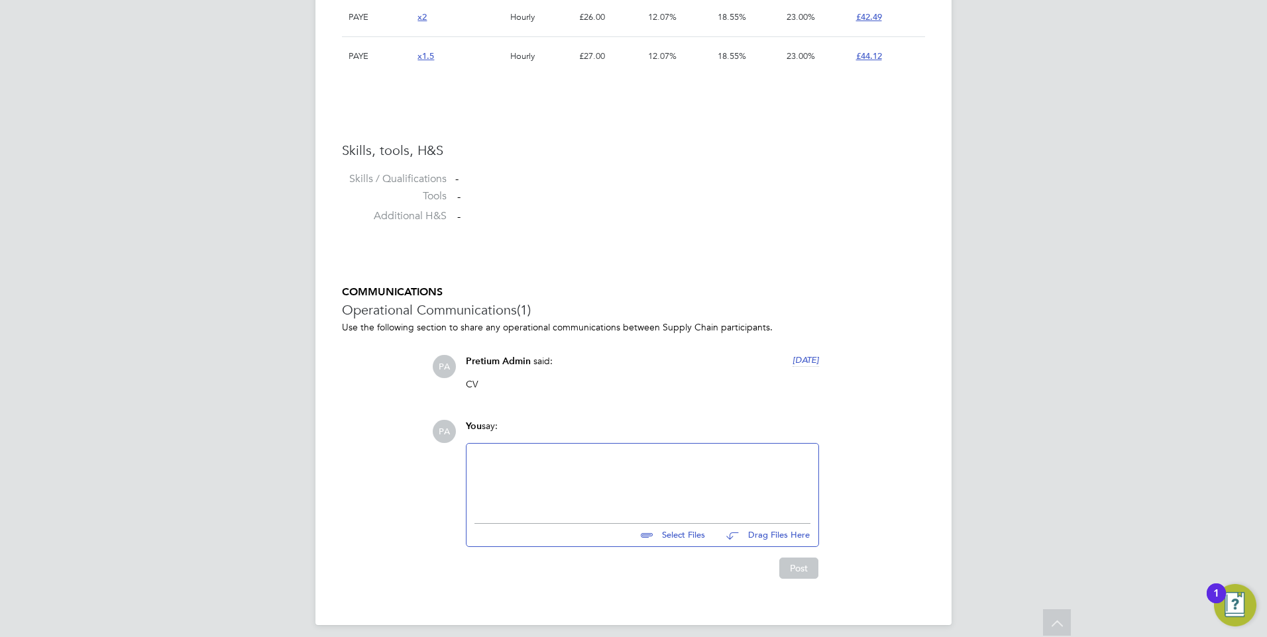
click at [577, 385] on div "CV" at bounding box center [642, 389] width 353 height 22
drag, startPoint x: 651, startPoint y: 502, endPoint x: 643, endPoint y: 495, distance: 10.8
click at [649, 500] on div at bounding box center [643, 480] width 352 height 73
click at [599, 461] on div at bounding box center [642, 480] width 336 height 57
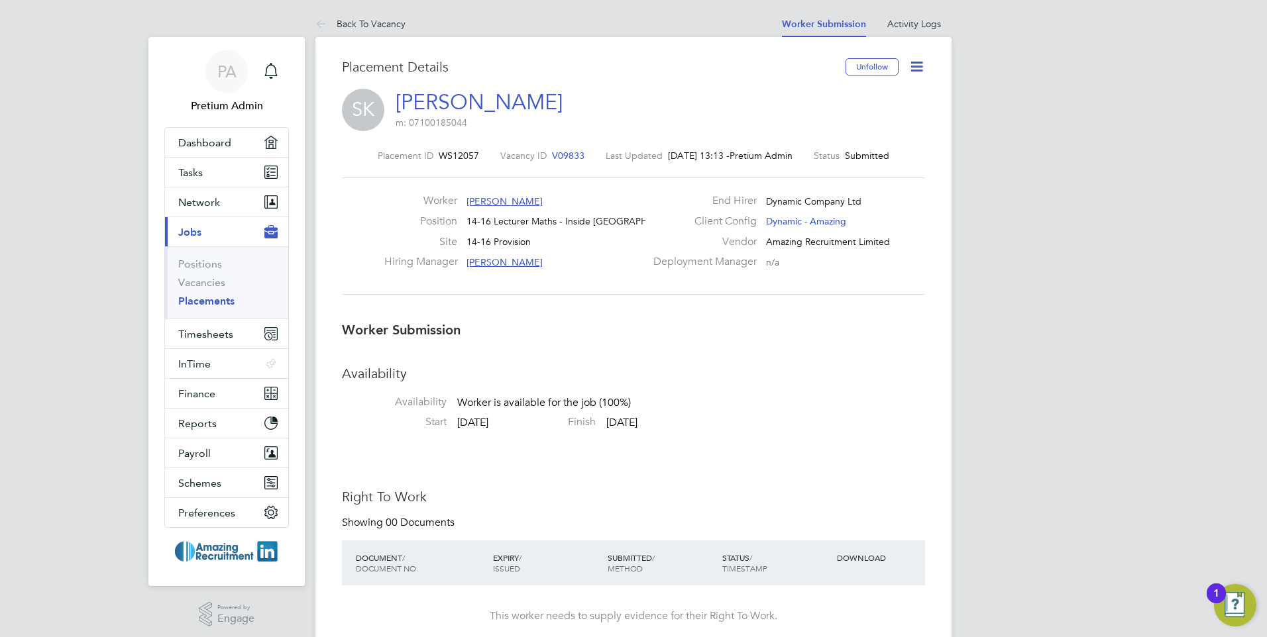
click at [552, 153] on span "V09833" at bounding box center [568, 156] width 32 height 12
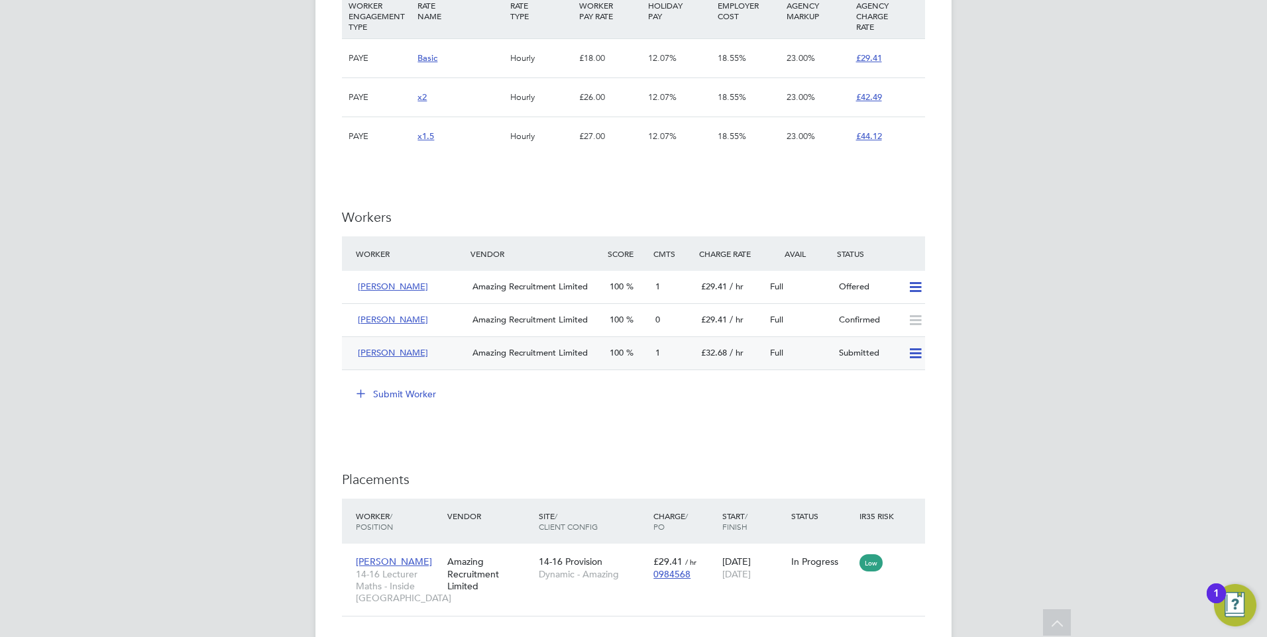
click at [916, 349] on icon at bounding box center [915, 354] width 17 height 11
click at [805, 384] on li "Submit Worker" at bounding box center [633, 401] width 583 height 34
click at [918, 282] on icon at bounding box center [915, 287] width 17 height 11
click at [789, 384] on div "Submit Worker" at bounding box center [636, 394] width 578 height 21
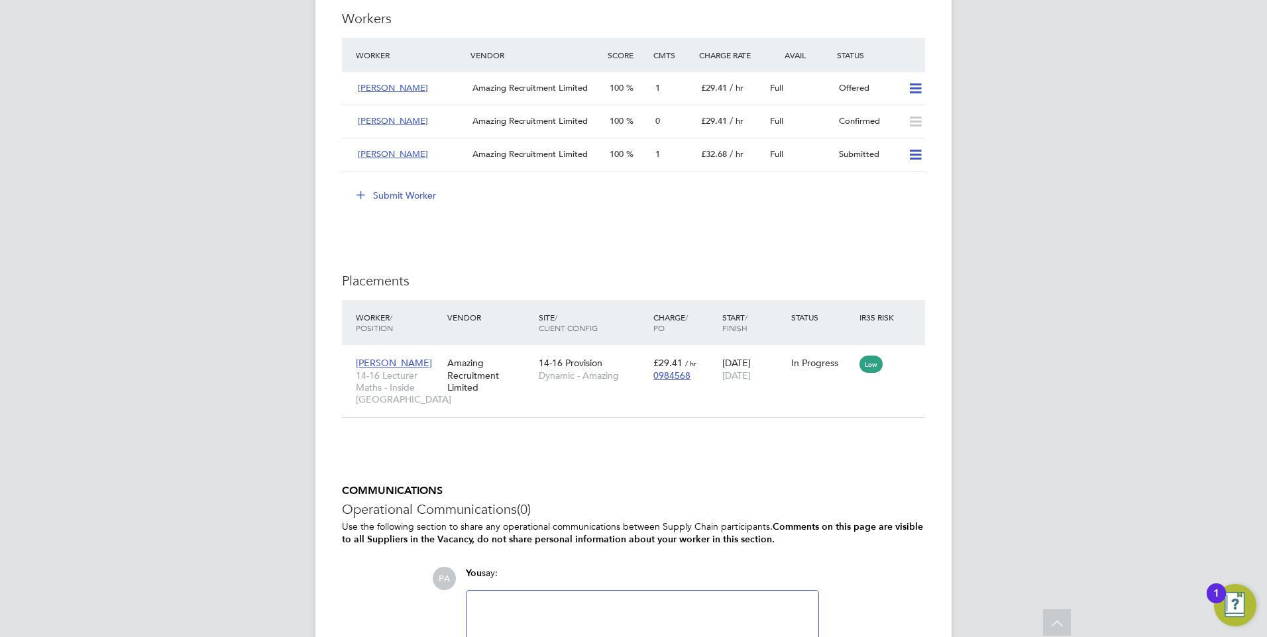
click at [421, 370] on span "14-16 Lecturer Maths - Inside [GEOGRAPHIC_DATA]" at bounding box center [398, 388] width 85 height 36
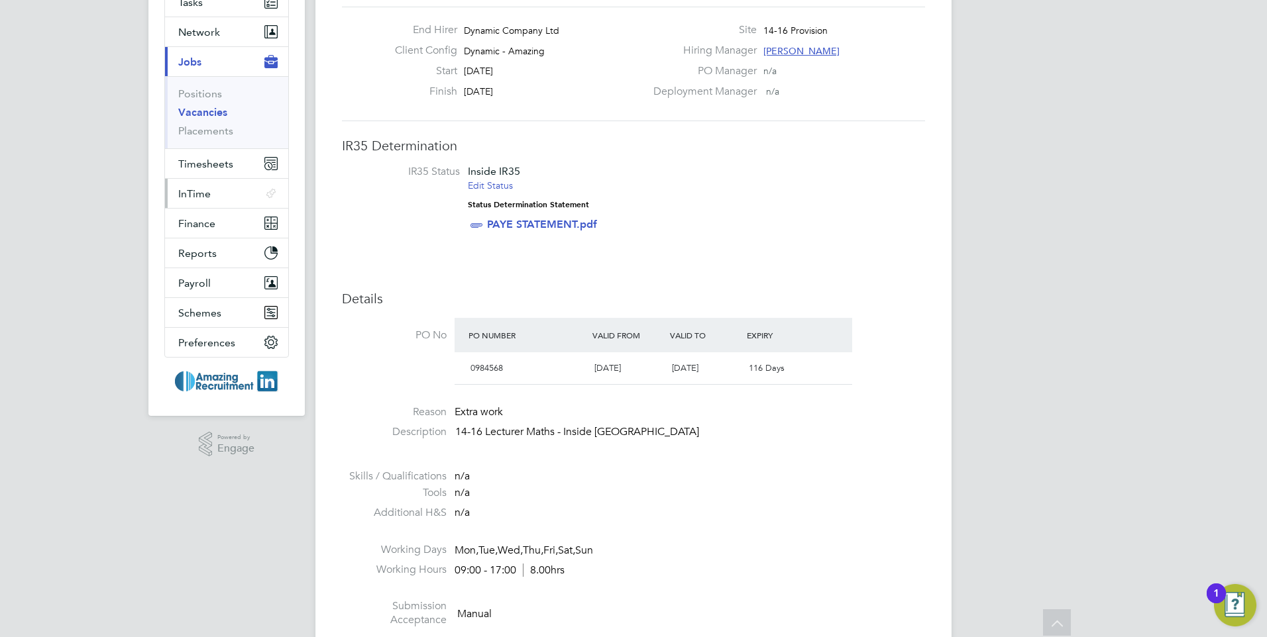
scroll to position [66, 0]
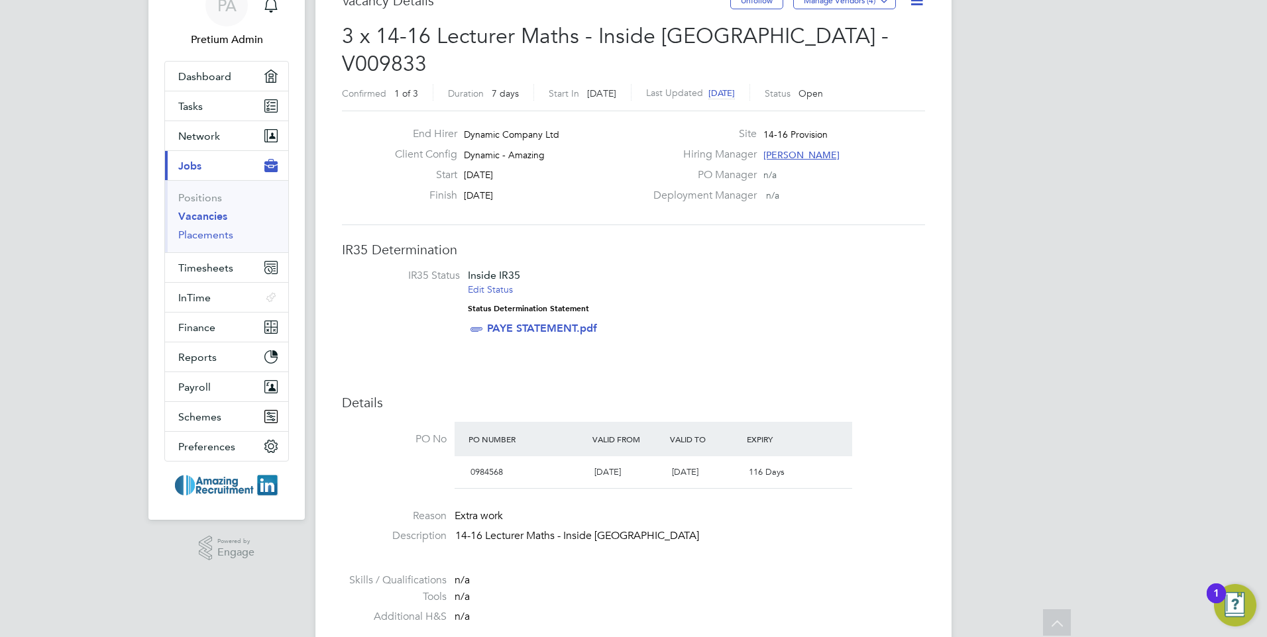
drag, startPoint x: 201, startPoint y: 238, endPoint x: 247, endPoint y: 238, distance: 45.7
click at [201, 238] on link "Placements" at bounding box center [205, 235] width 55 height 13
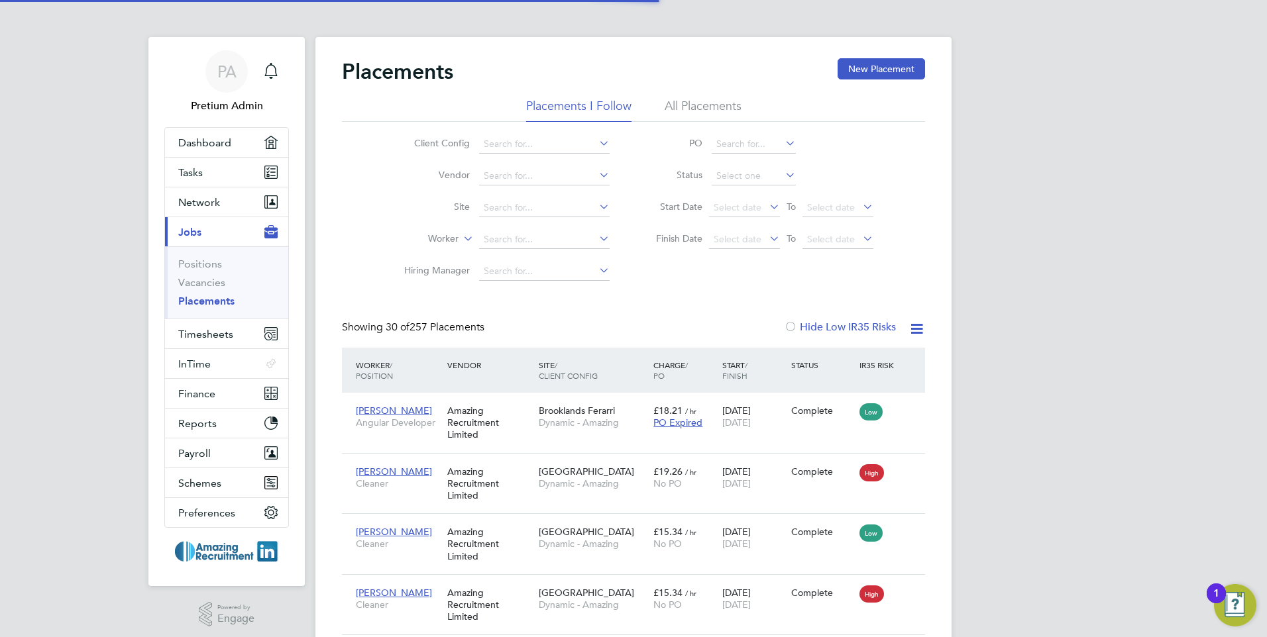
scroll to position [38, 115]
click at [694, 102] on li "All Placements" at bounding box center [703, 110] width 77 height 24
click at [757, 170] on input at bounding box center [754, 176] width 84 height 19
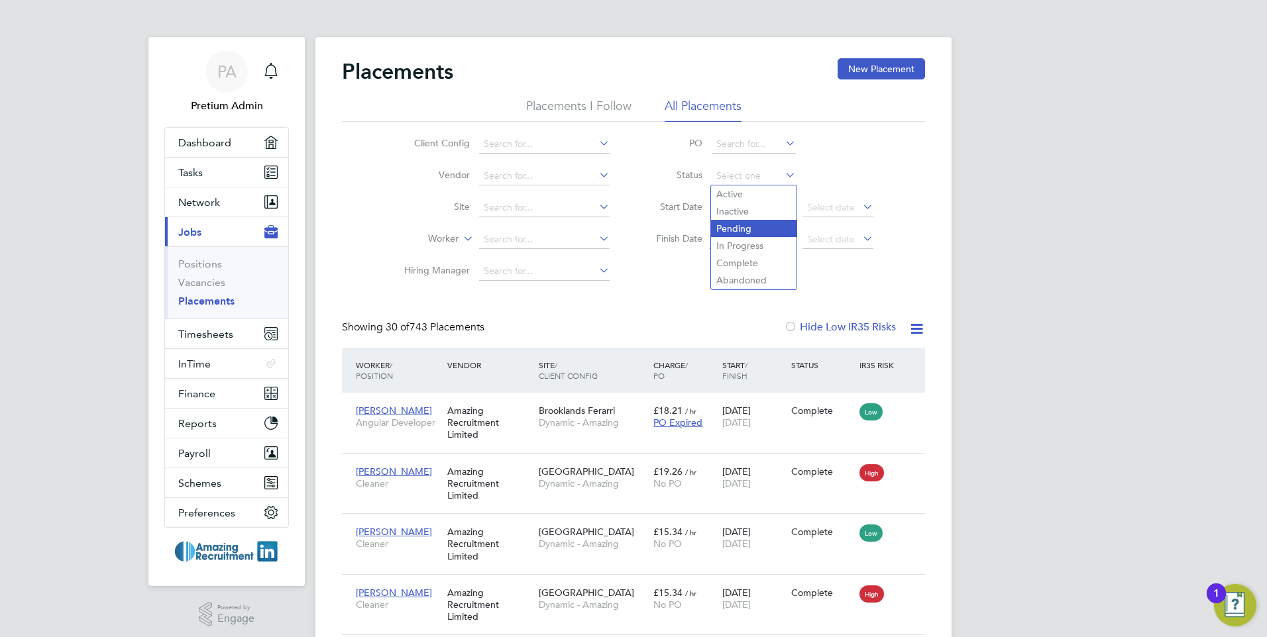
click at [764, 229] on li "Pending" at bounding box center [753, 228] width 85 height 17
type input "Pending"
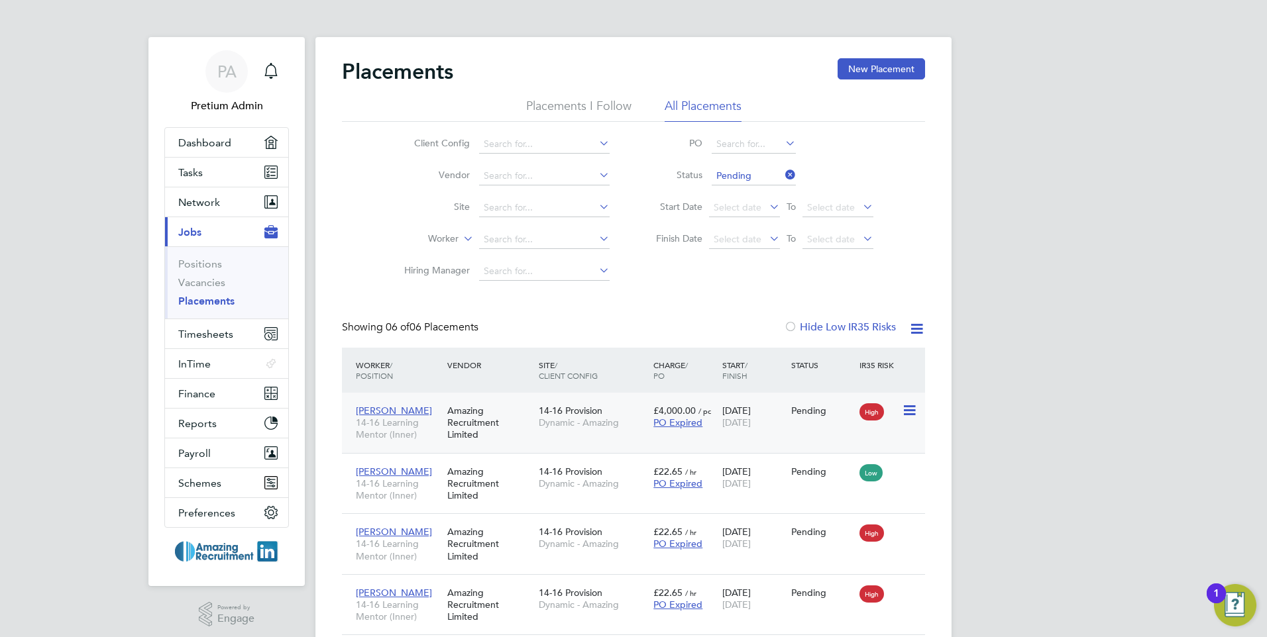
click at [598, 440] on div "Abi Worker 14-16 Learning Mentor (Inner) Amazing Recruitment Limited 14-16 Prov…" at bounding box center [633, 423] width 583 height 60
click at [514, 421] on div "Amazing Recruitment Limited" at bounding box center [489, 423] width 91 height 50
click at [783, 175] on icon at bounding box center [783, 175] width 0 height 19
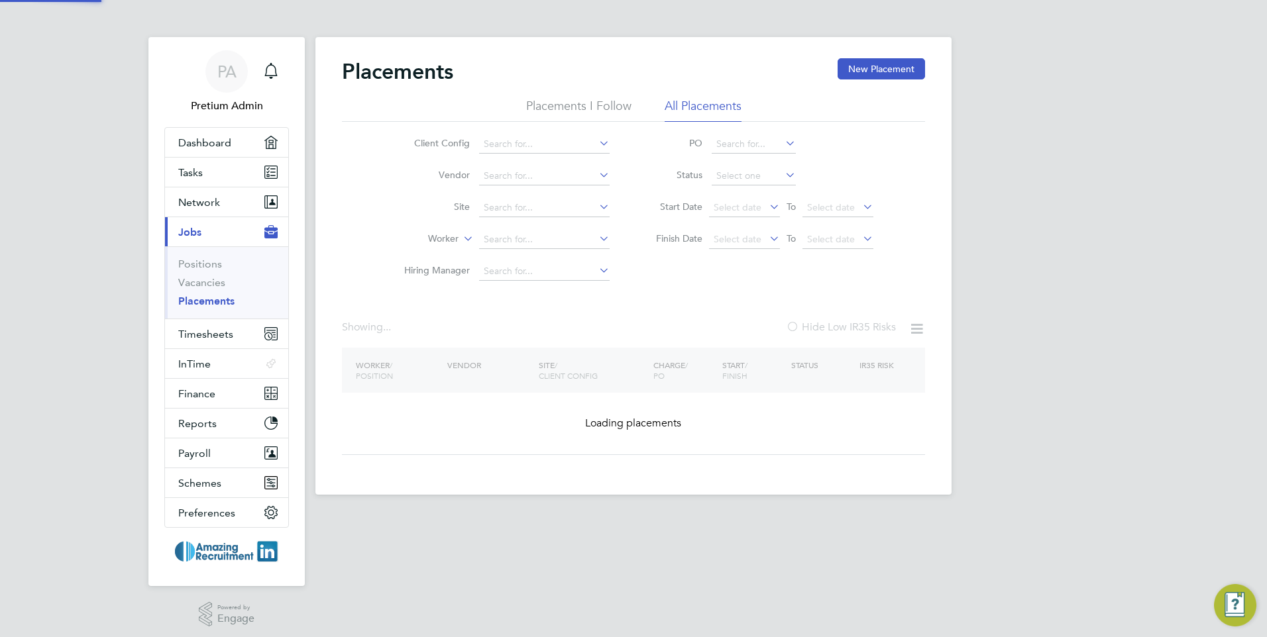
click at [706, 305] on div "Placements New Placement Placements I Follow All Placements Client Config Vendo…" at bounding box center [633, 256] width 583 height 397
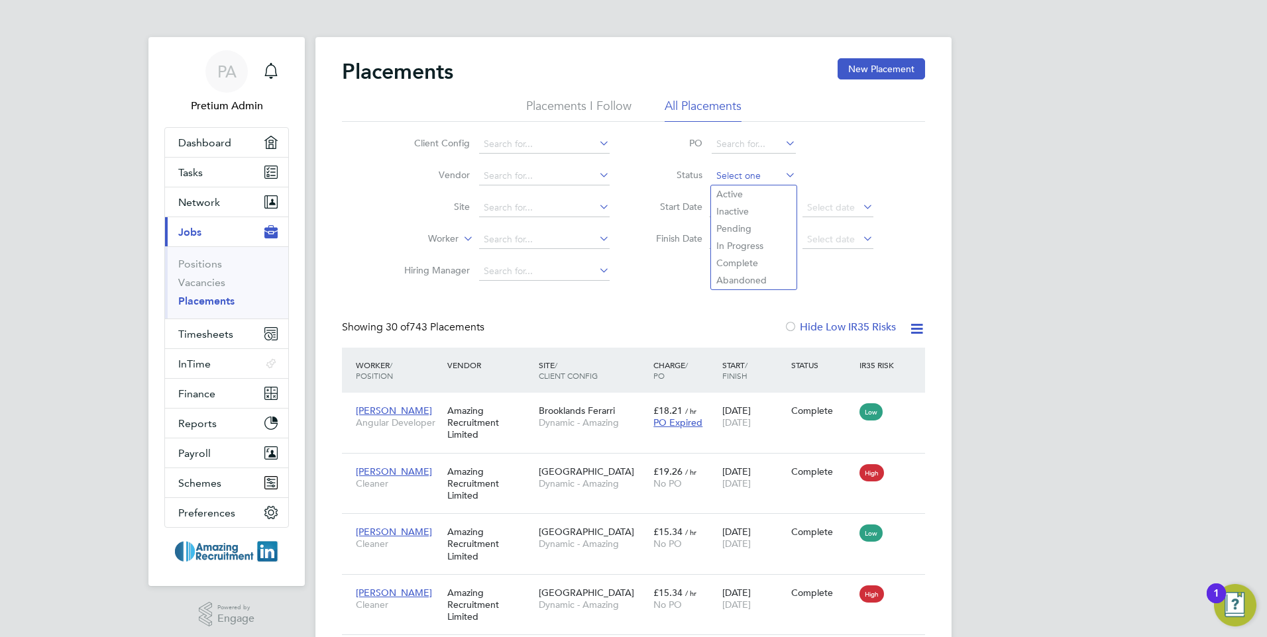
click at [751, 177] on input at bounding box center [754, 176] width 84 height 19
click at [617, 277] on li "Hiring Manager" at bounding box center [501, 272] width 249 height 32
click at [524, 209] on input at bounding box center [544, 208] width 131 height 19
click at [538, 225] on li "14-16 Provision" at bounding box center [544, 226] width 132 height 18
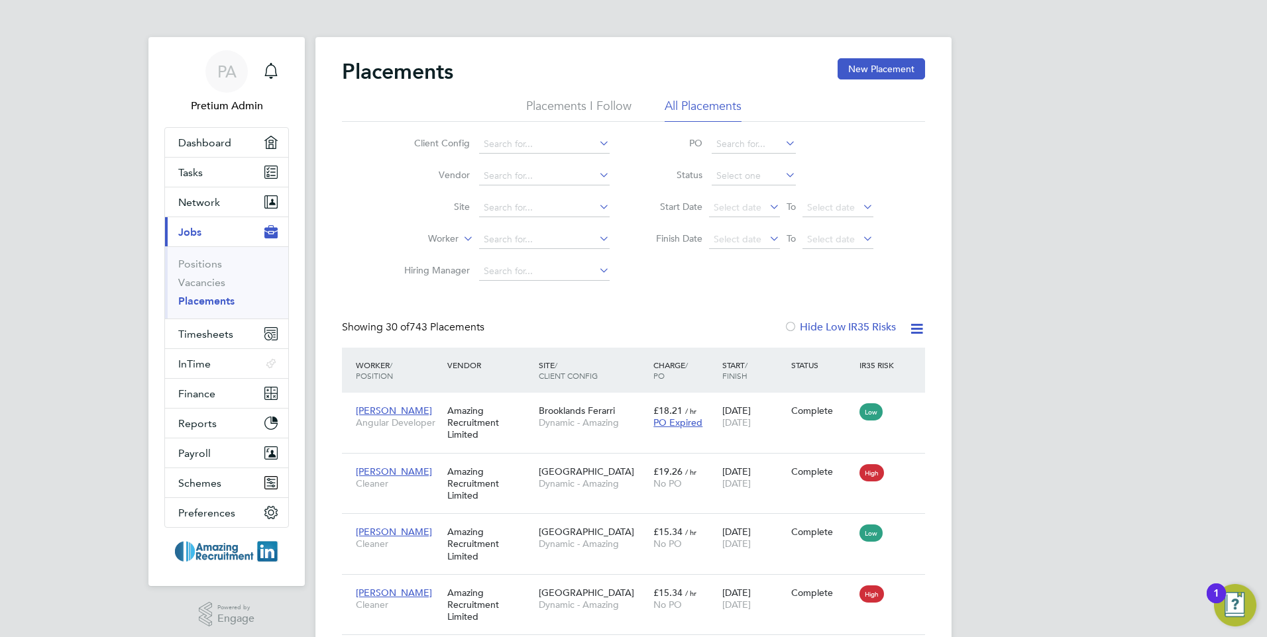
type input "14-16 Provision"
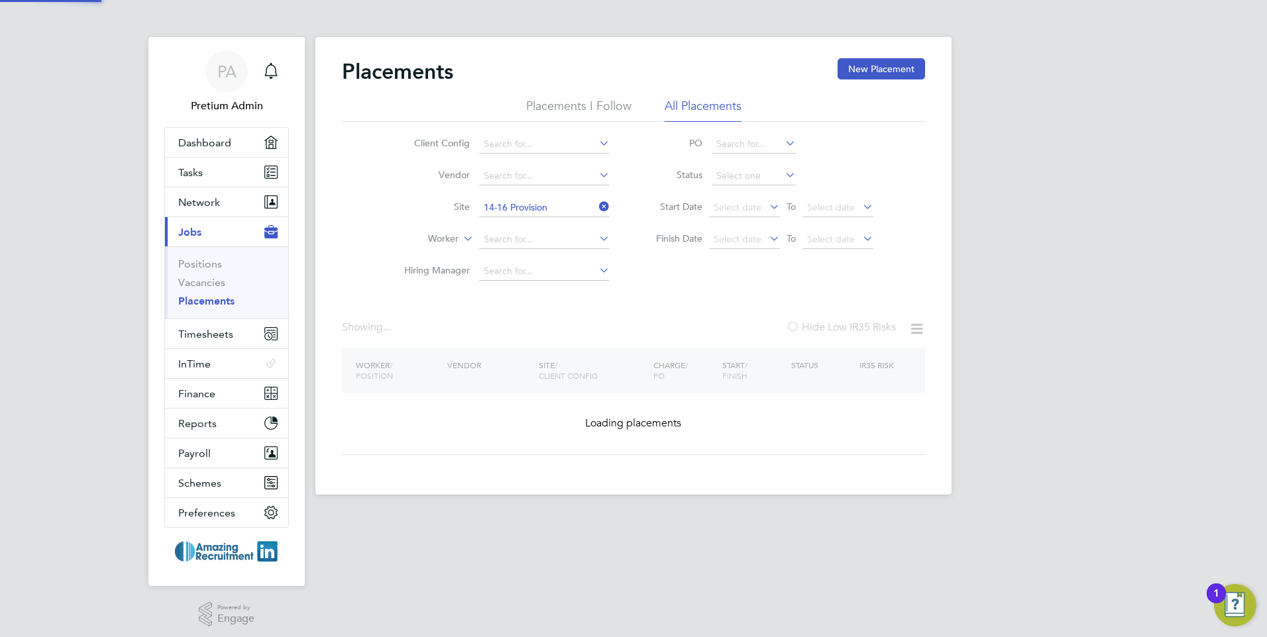
click at [580, 213] on input "14-16 Provision" at bounding box center [544, 208] width 131 height 19
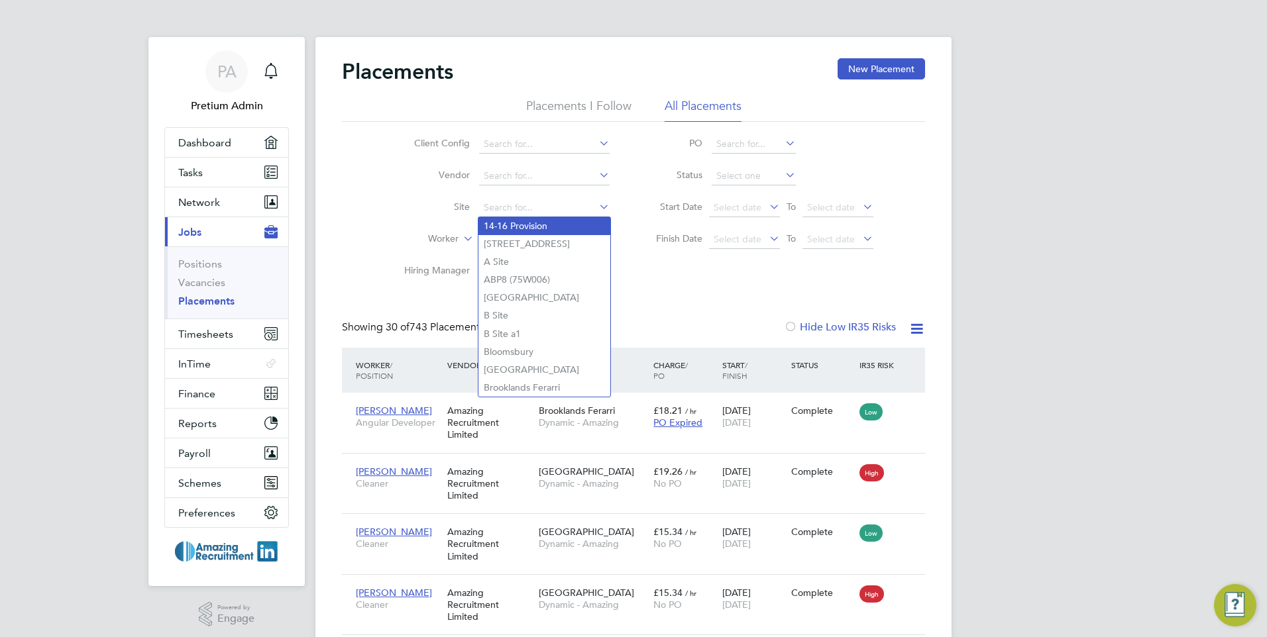
click at [565, 223] on li "14-16 Provision" at bounding box center [544, 226] width 132 height 18
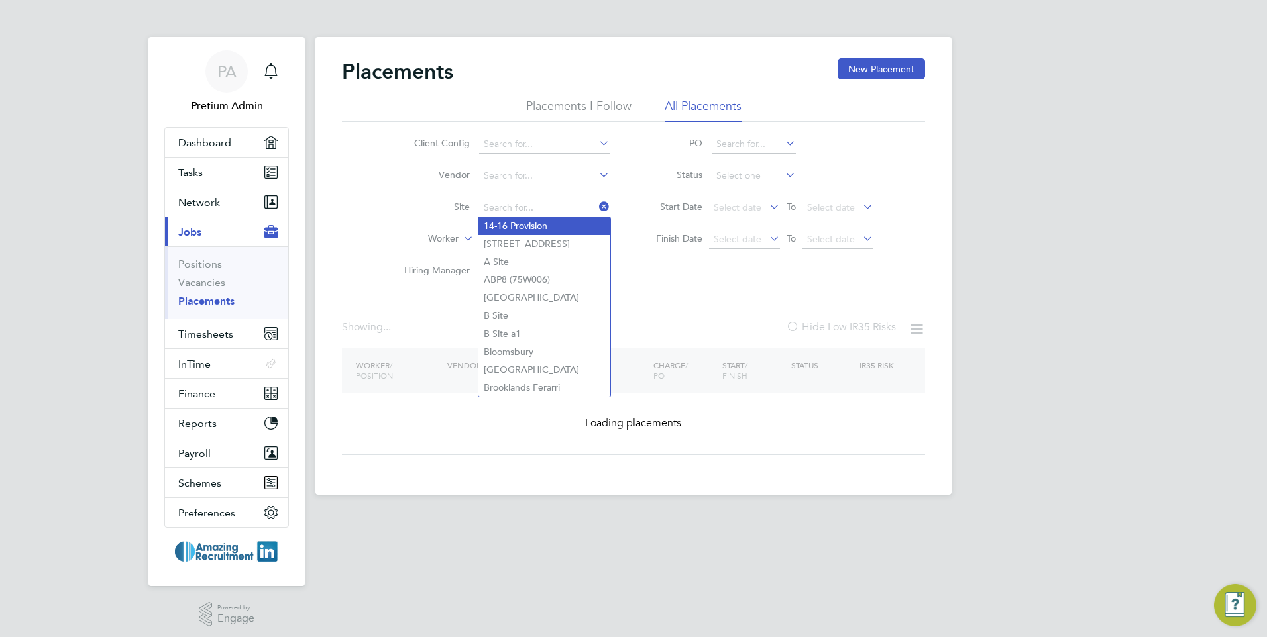
type input "14-16 Provision"
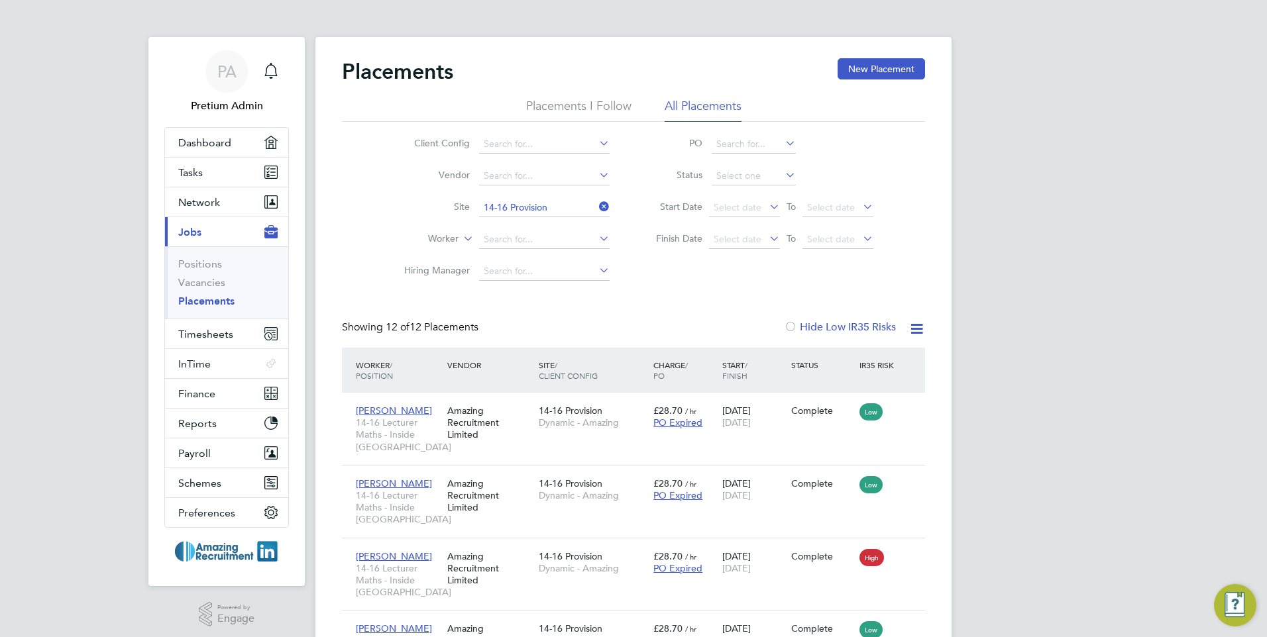
click at [596, 207] on icon at bounding box center [596, 206] width 0 height 19
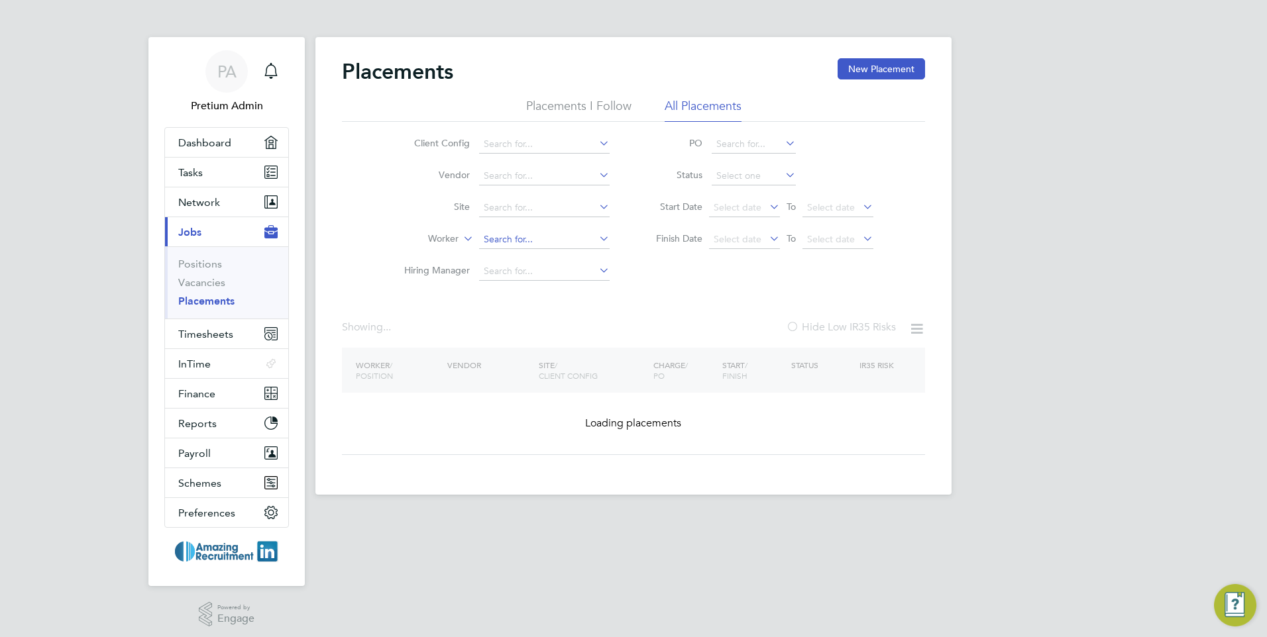
click at [545, 245] on input at bounding box center [544, 240] width 131 height 19
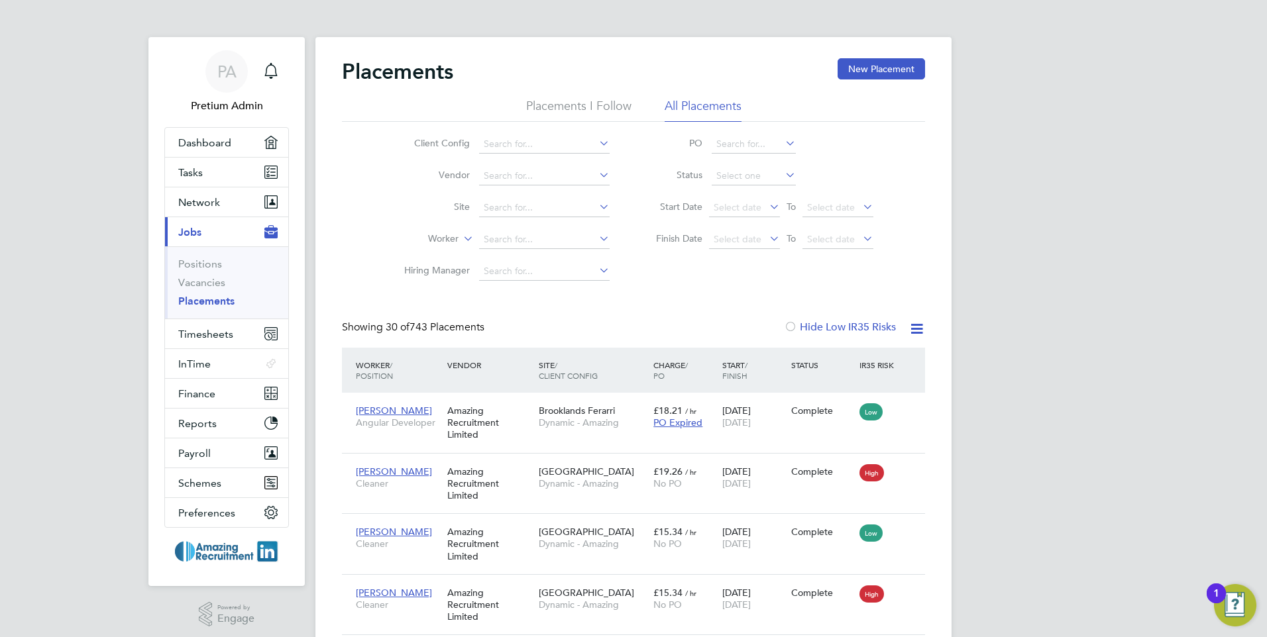
click at [758, 186] on li "Status" at bounding box center [758, 176] width 264 height 32
click at [758, 182] on input at bounding box center [754, 176] width 84 height 19
drag, startPoint x: 753, startPoint y: 229, endPoint x: 753, endPoint y: 222, distance: 7.3
click at [753, 229] on li "Pending" at bounding box center [753, 228] width 85 height 17
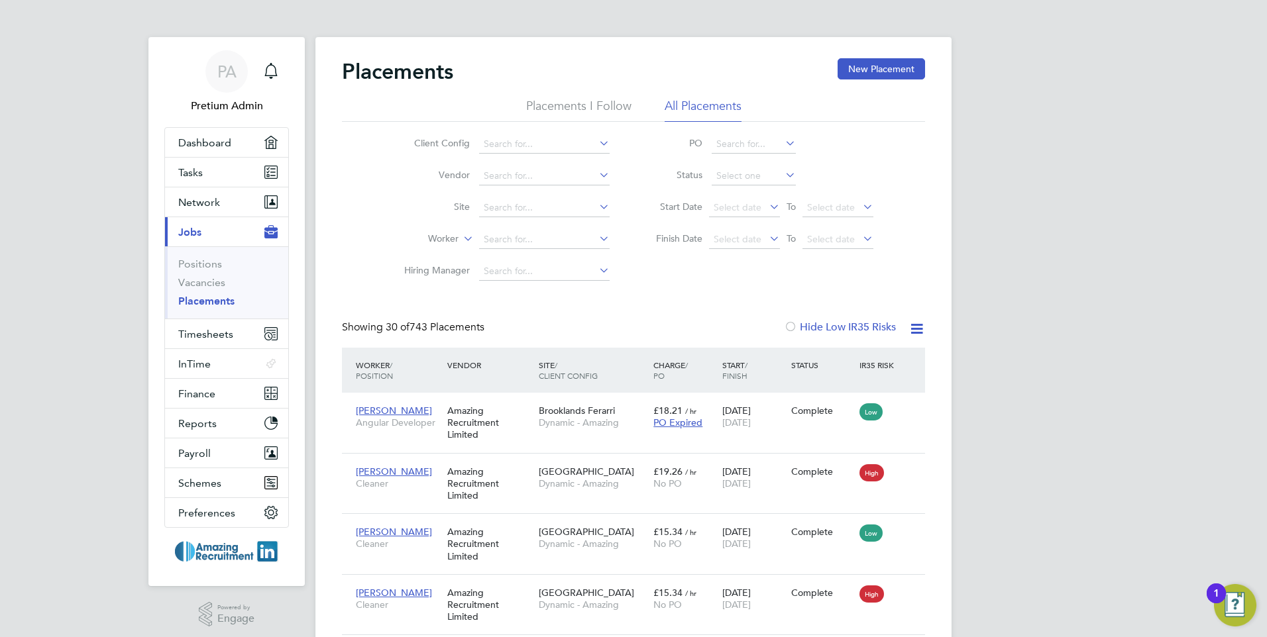
type input "Pending"
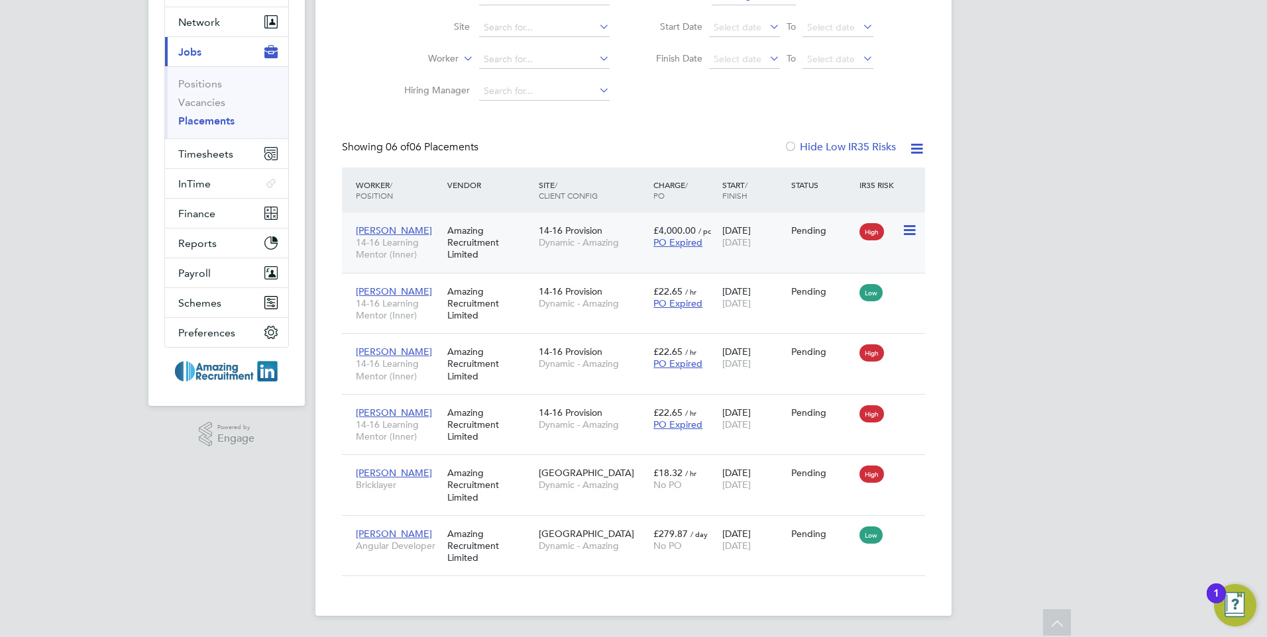
click at [911, 227] on icon at bounding box center [908, 231] width 13 height 16
click at [626, 254] on div "14-16 Provision Dynamic - Amazing" at bounding box center [592, 236] width 115 height 37
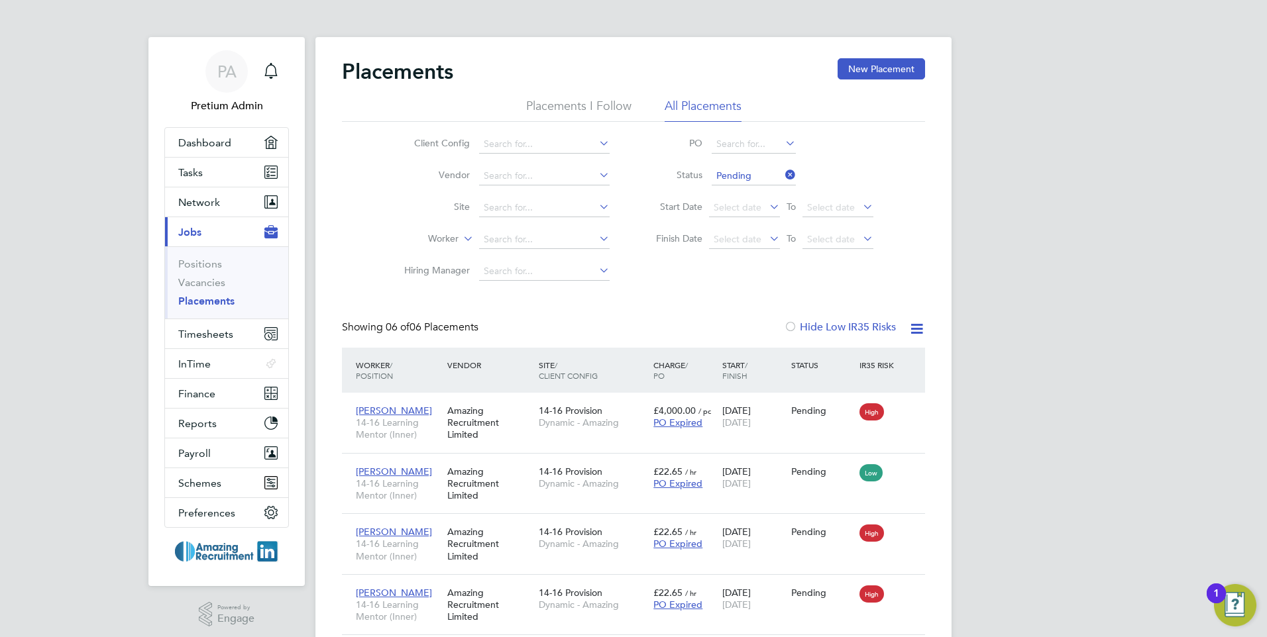
click at [783, 176] on icon at bounding box center [783, 175] width 0 height 19
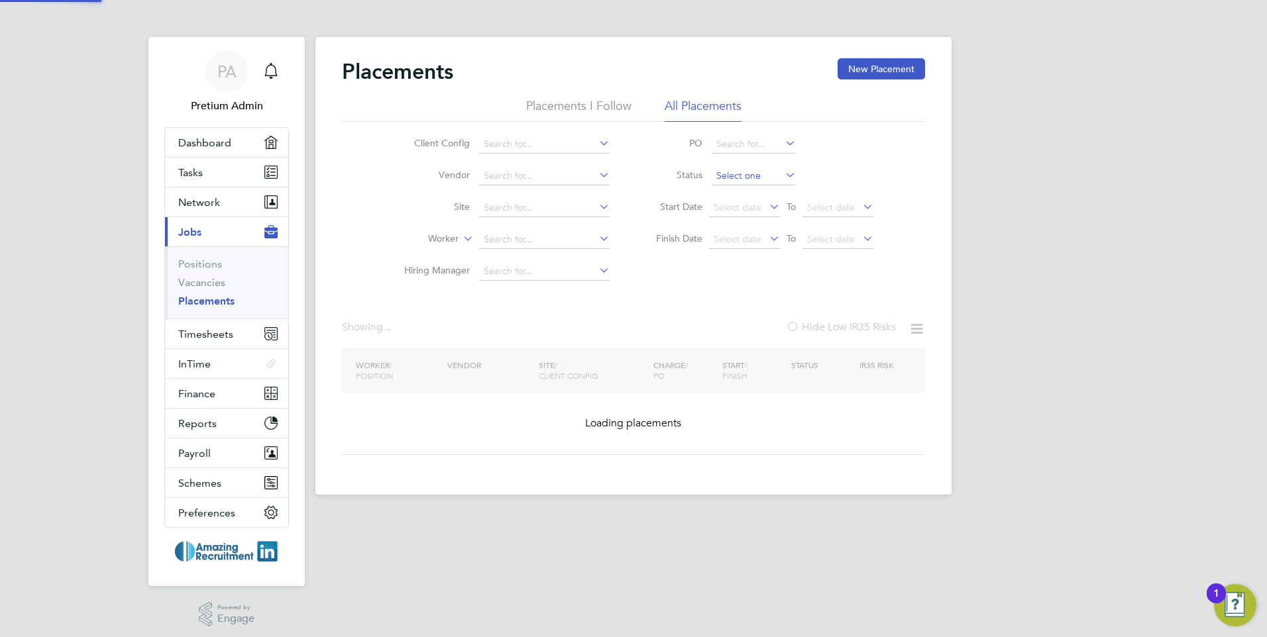
click at [763, 176] on input at bounding box center [754, 176] width 84 height 19
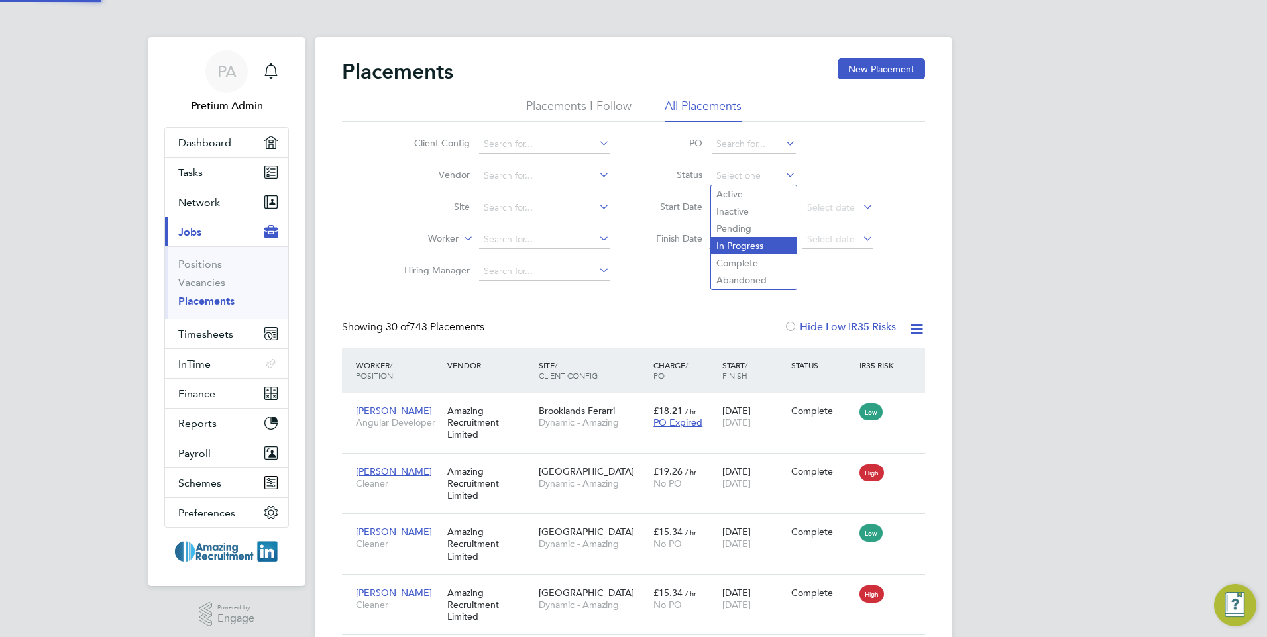
click at [749, 244] on li "In Progress" at bounding box center [753, 245] width 85 height 17
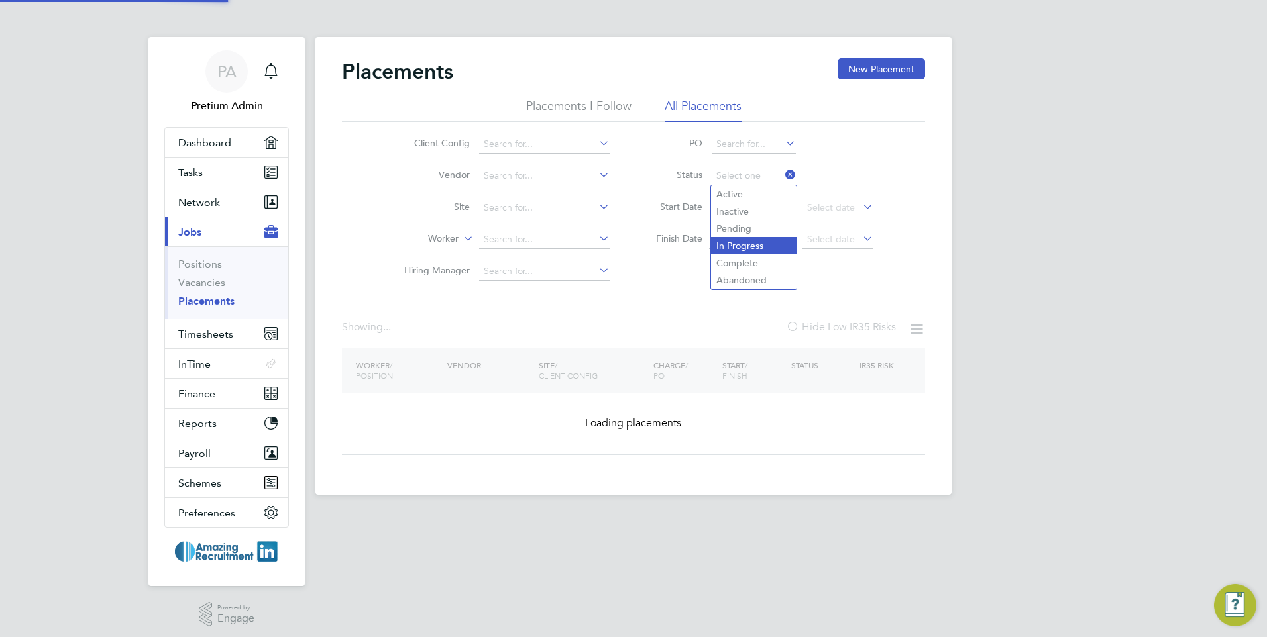
type input "In Progress"
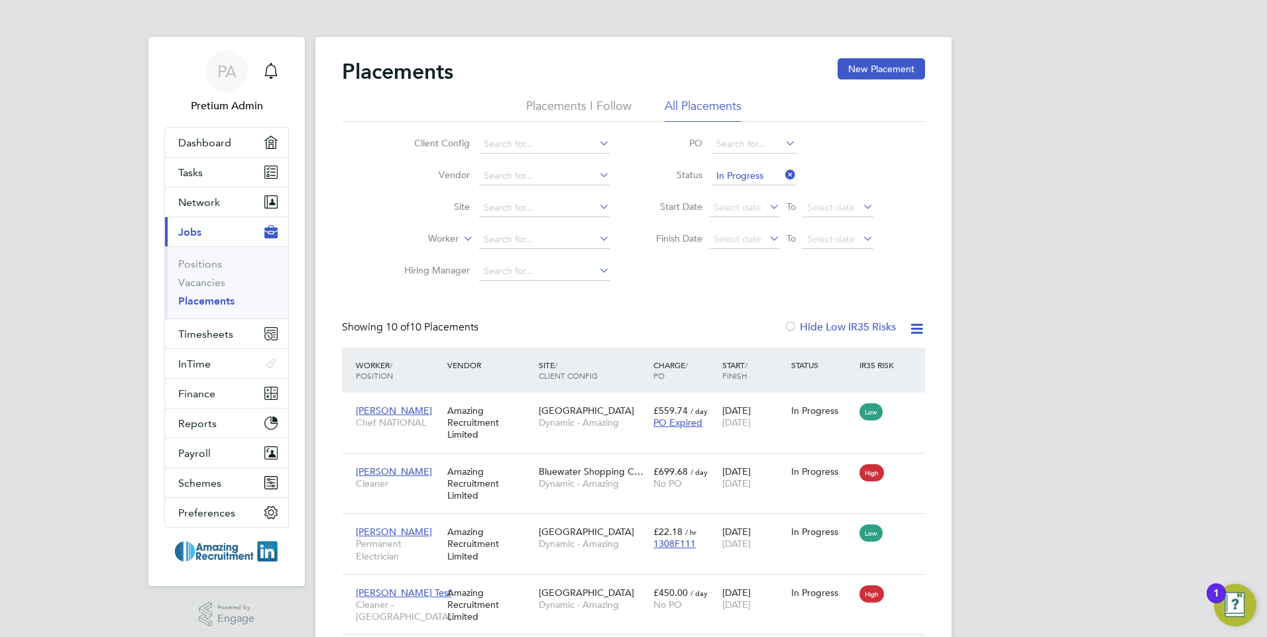
click at [783, 176] on icon at bounding box center [783, 175] width 0 height 19
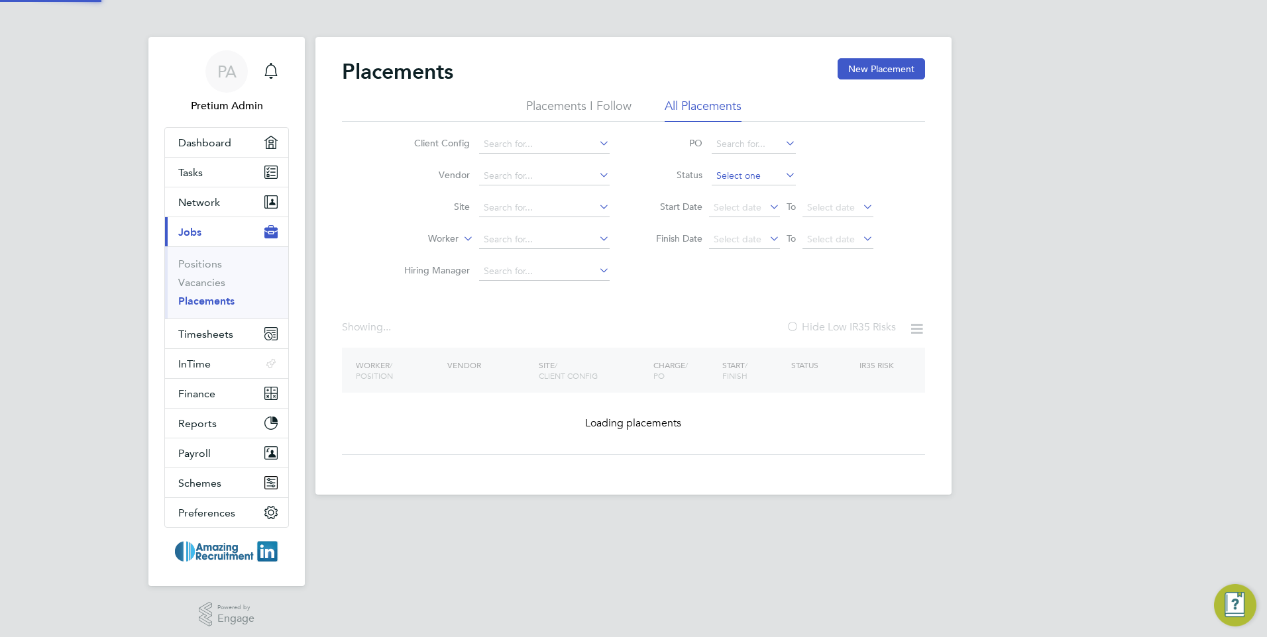
click at [760, 171] on input at bounding box center [754, 176] width 84 height 19
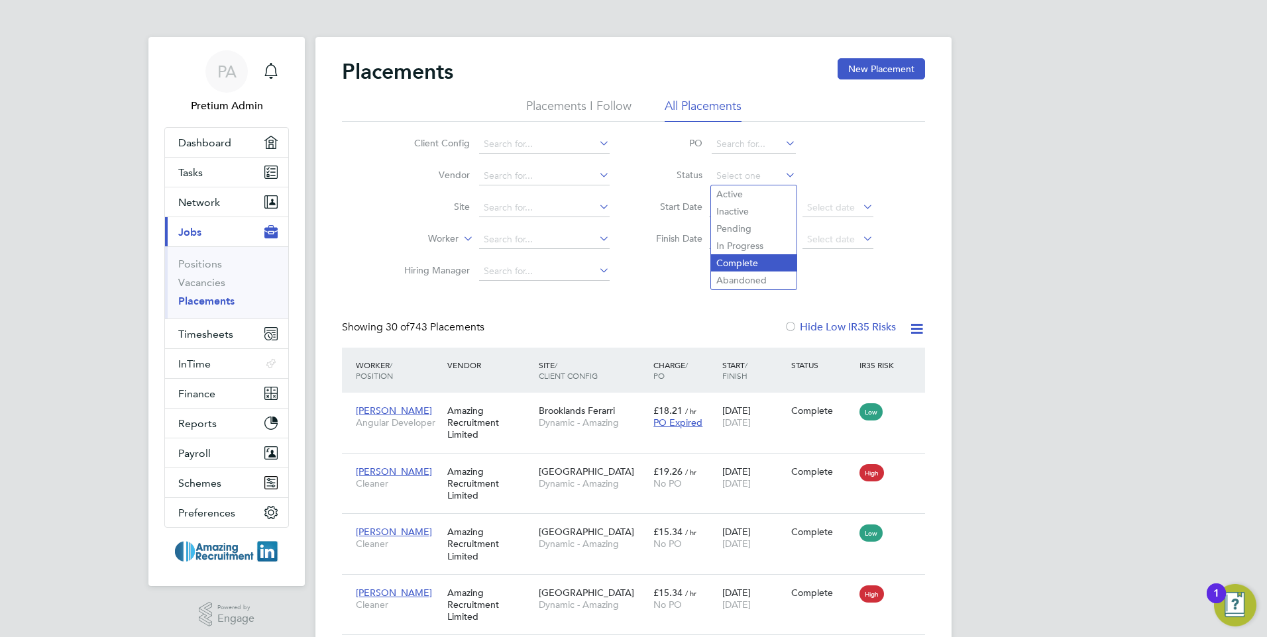
click at [760, 264] on li "Complete" at bounding box center [753, 262] width 85 height 17
type input "Complete"
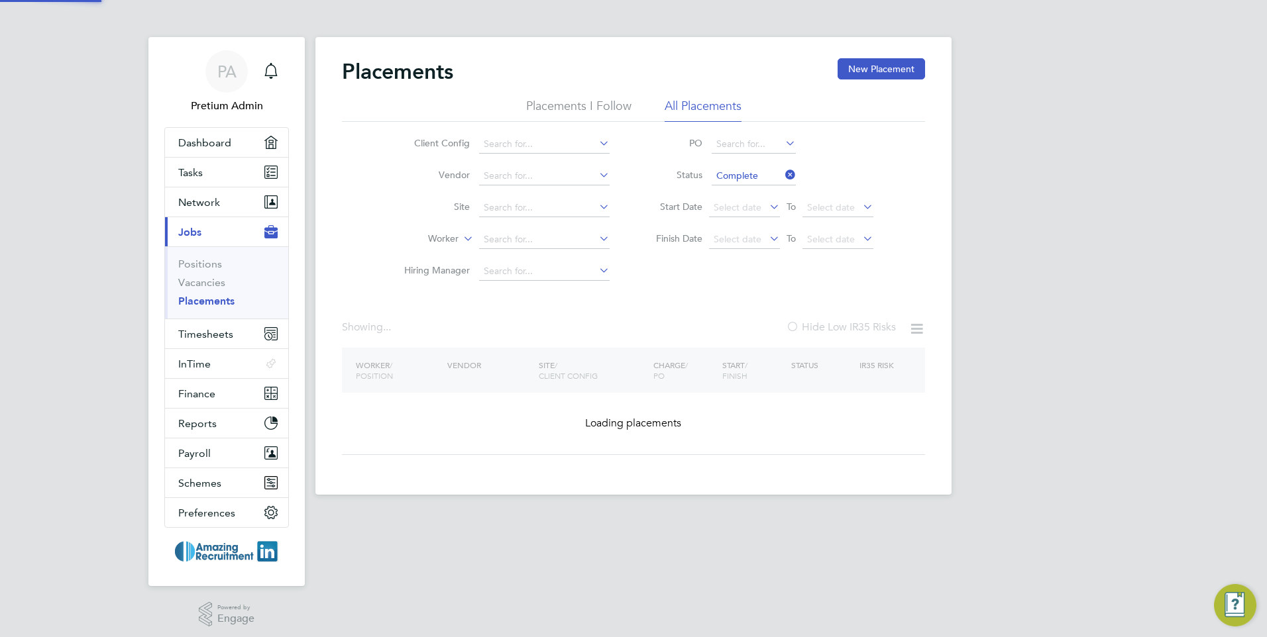
click at [675, 291] on div "Placements New Placement Placements I Follow All Placements Client Config Vendo…" at bounding box center [633, 256] width 583 height 397
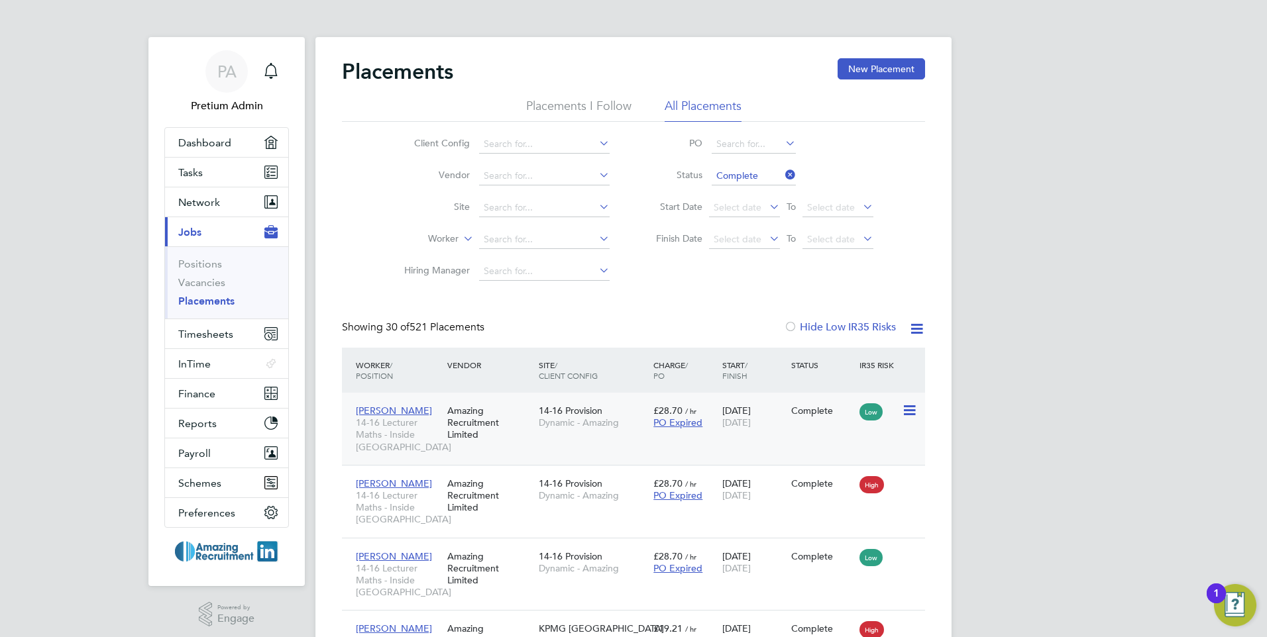
click at [764, 450] on div "Phil T 14-16 Lecturer Maths - Inside London Amazing Recruitment Limited 14-16 P…" at bounding box center [633, 429] width 583 height 72
click at [734, 427] on span "27 Jun 2024" at bounding box center [736, 423] width 28 height 12
drag, startPoint x: 789, startPoint y: 172, endPoint x: 771, endPoint y: 176, distance: 19.0
click at [783, 172] on icon at bounding box center [783, 175] width 0 height 19
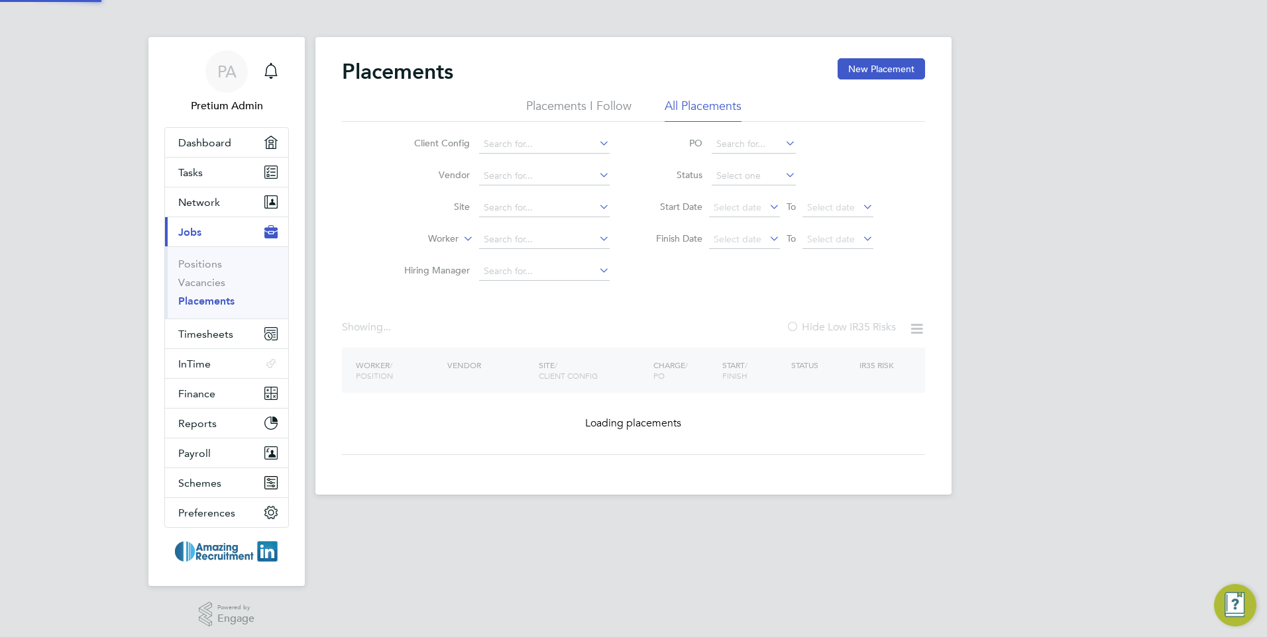
click at [759, 178] on input at bounding box center [754, 176] width 84 height 19
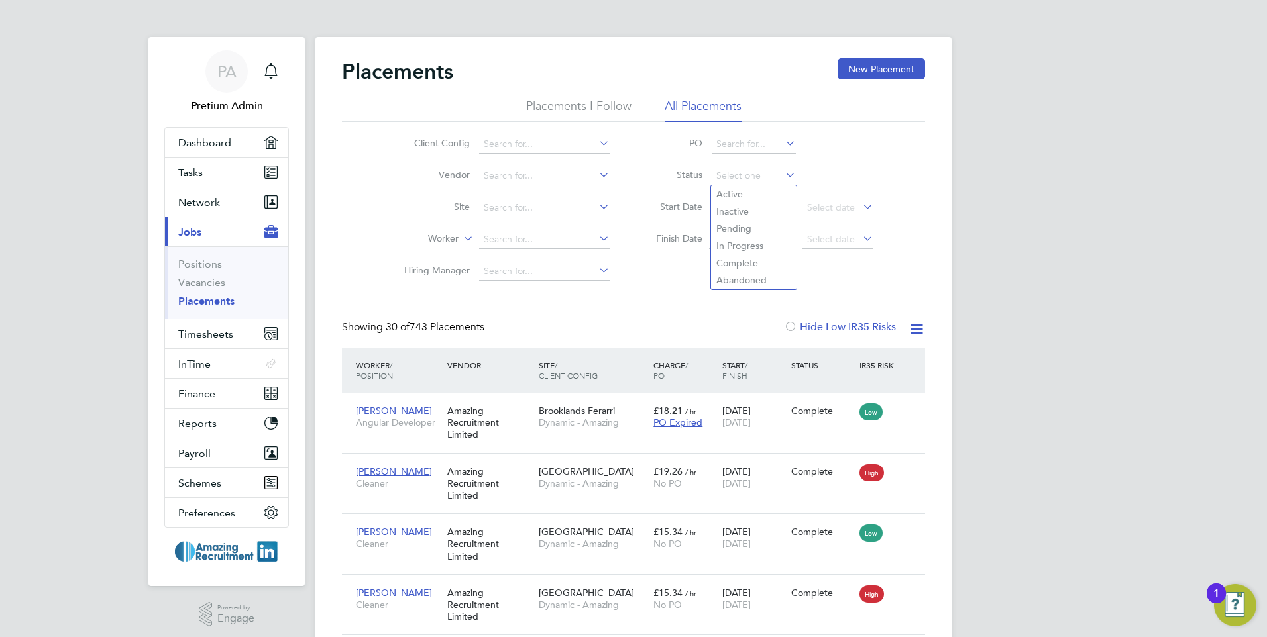
click at [758, 286] on li "Abandoned" at bounding box center [753, 280] width 85 height 17
type input "Abandoned"
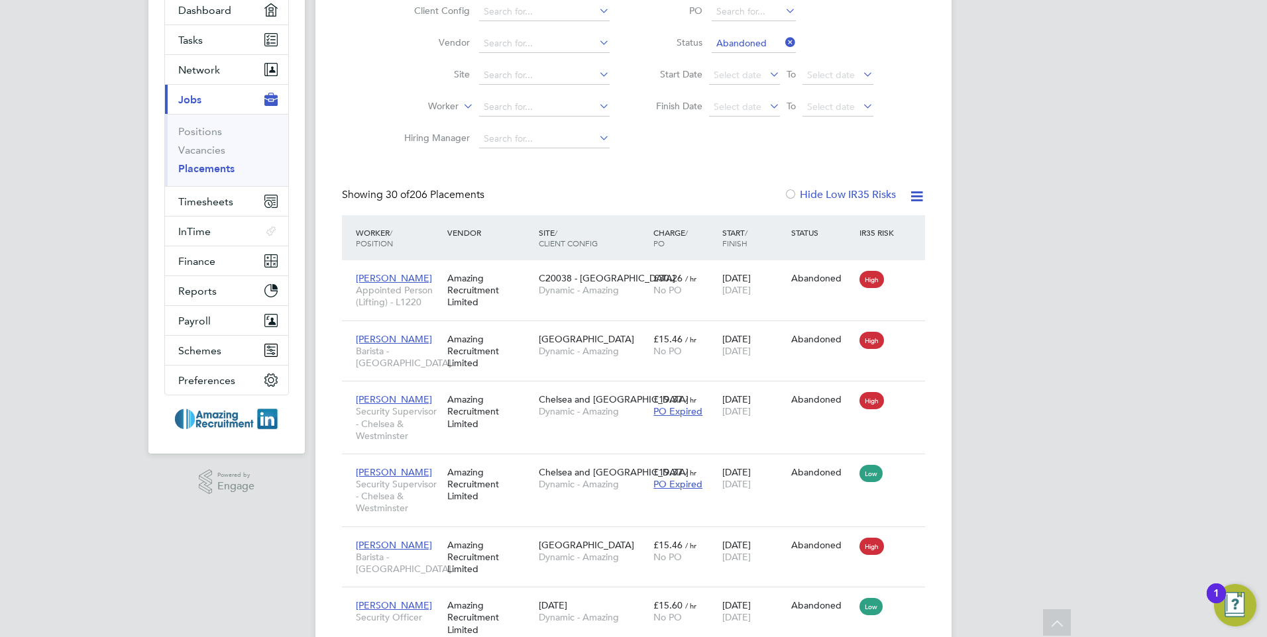
click at [783, 44] on icon at bounding box center [783, 42] width 0 height 19
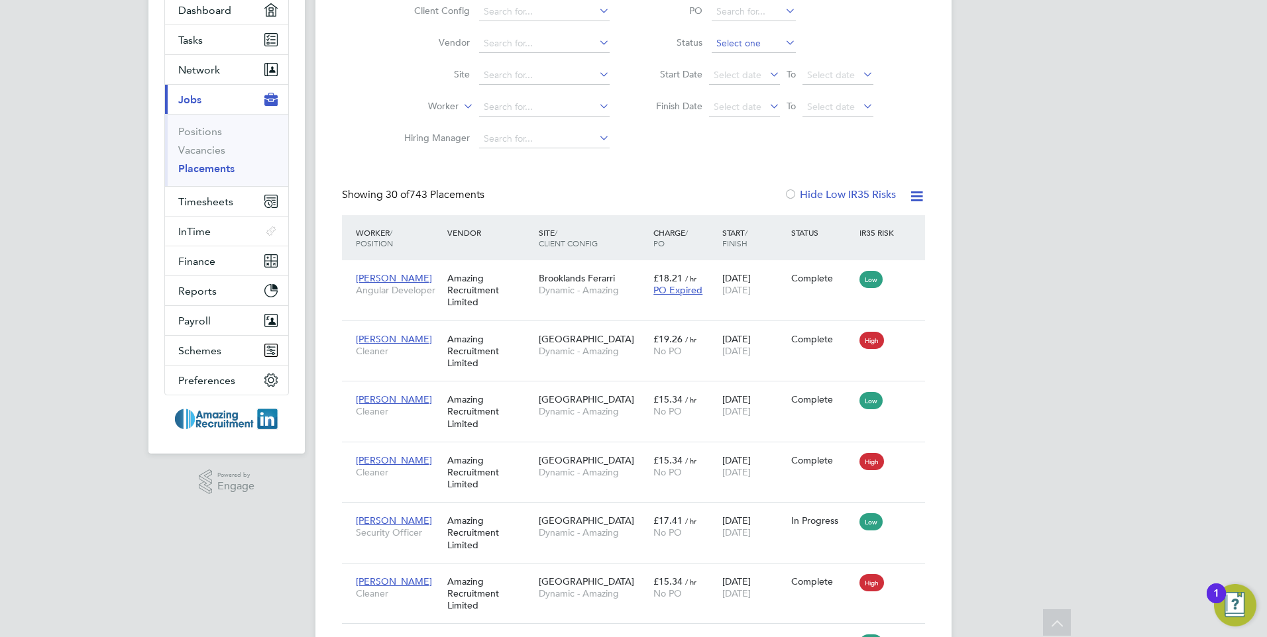
click at [733, 42] on input at bounding box center [754, 43] width 84 height 19
click at [768, 117] on li "In Progress" at bounding box center [753, 113] width 85 height 17
type input "In Progress"
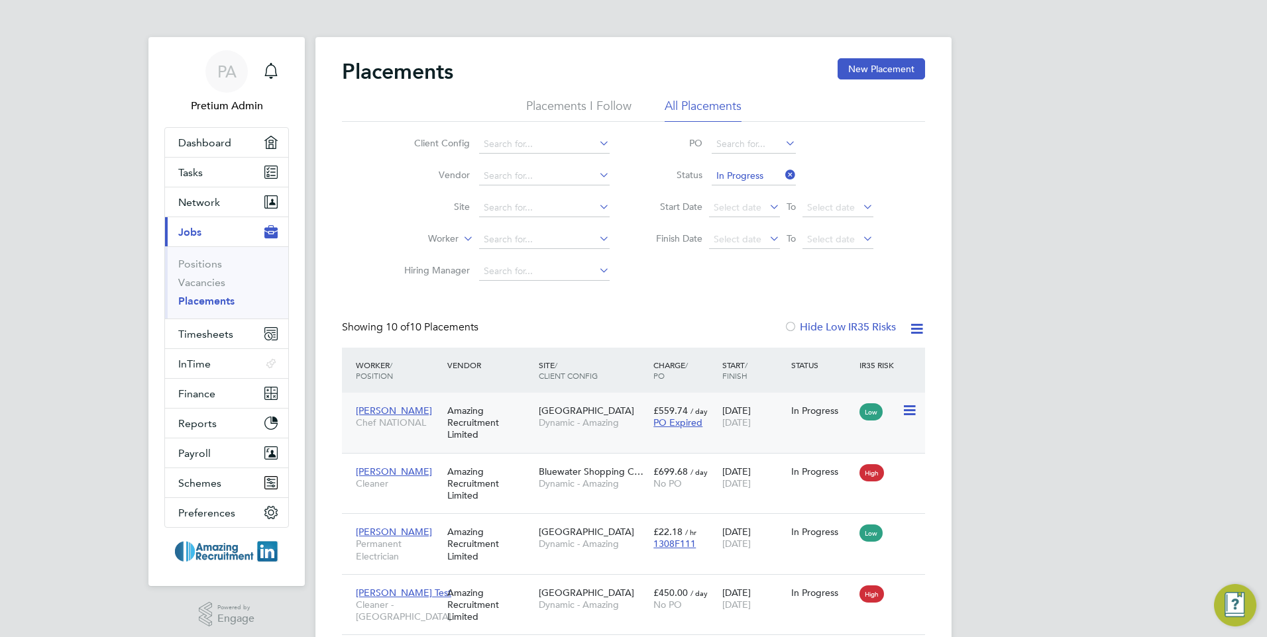
click at [751, 449] on div "Tillie Smith Chef NATIONAL Amazing Recruitment Limited Aldgate East Dynamic - A…" at bounding box center [633, 423] width 583 height 60
click at [765, 430] on div "31 Jan 2022 28 Feb 2026" at bounding box center [753, 416] width 69 height 37
click at [783, 173] on icon at bounding box center [783, 175] width 0 height 19
click at [243, 233] on button "Current page: Jobs" at bounding box center [226, 231] width 123 height 29
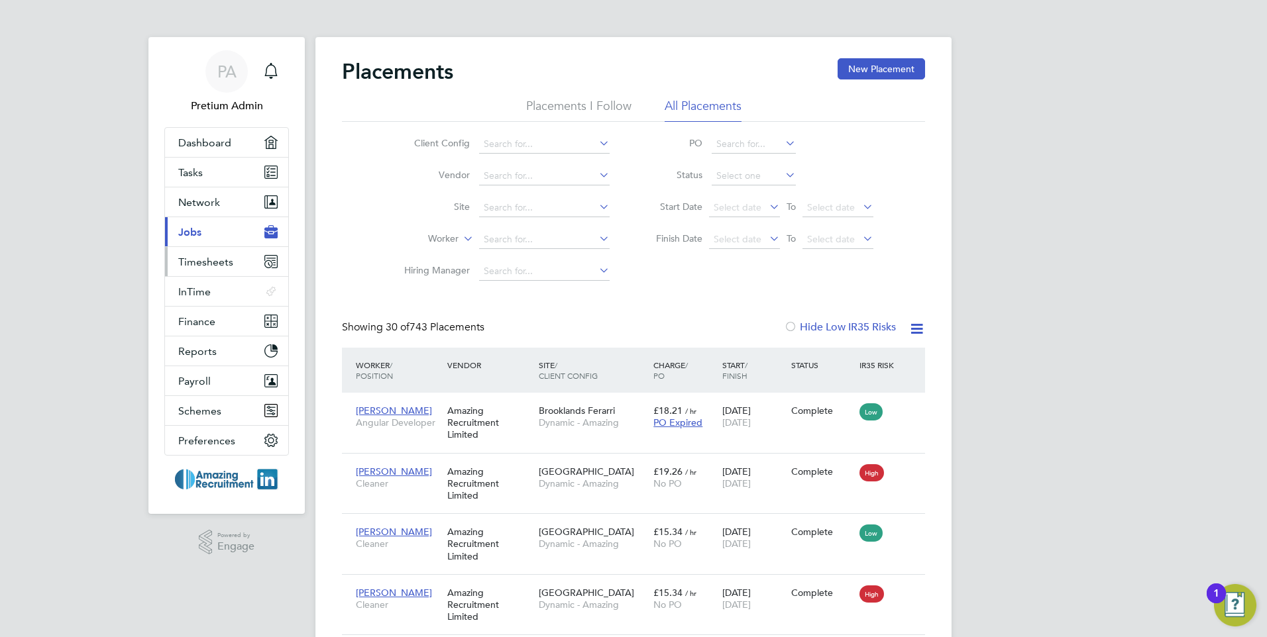
click at [215, 266] on span "Timesheets" at bounding box center [205, 262] width 55 height 13
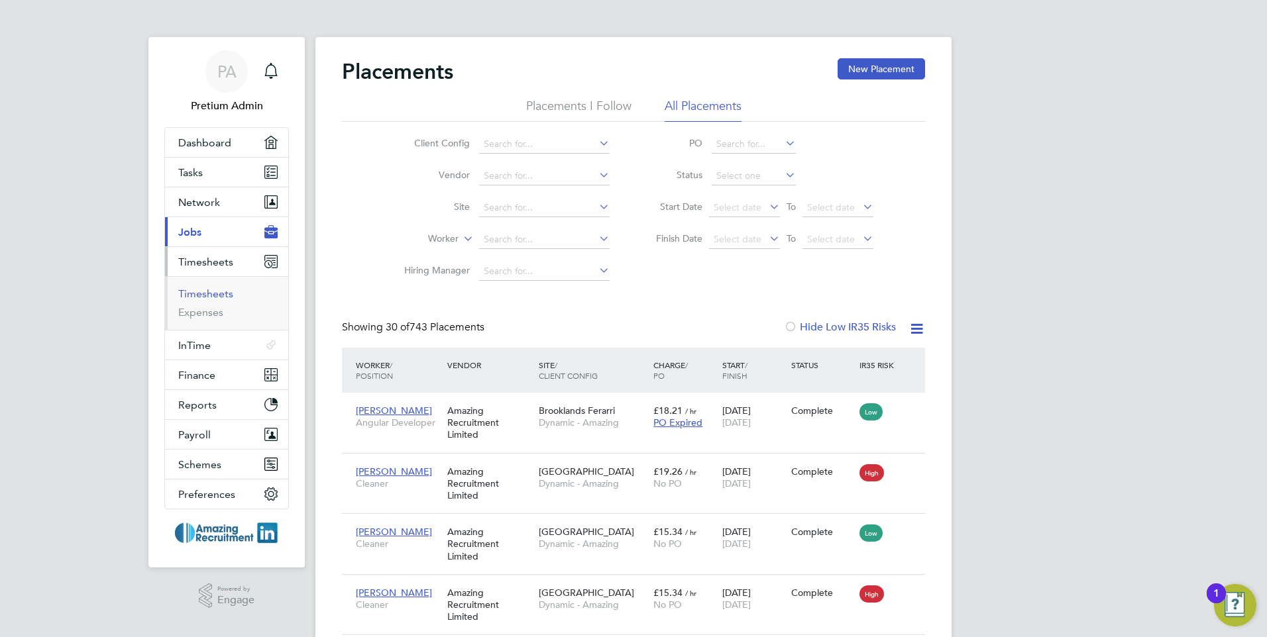
click at [192, 290] on link "Timesheets" at bounding box center [205, 294] width 55 height 13
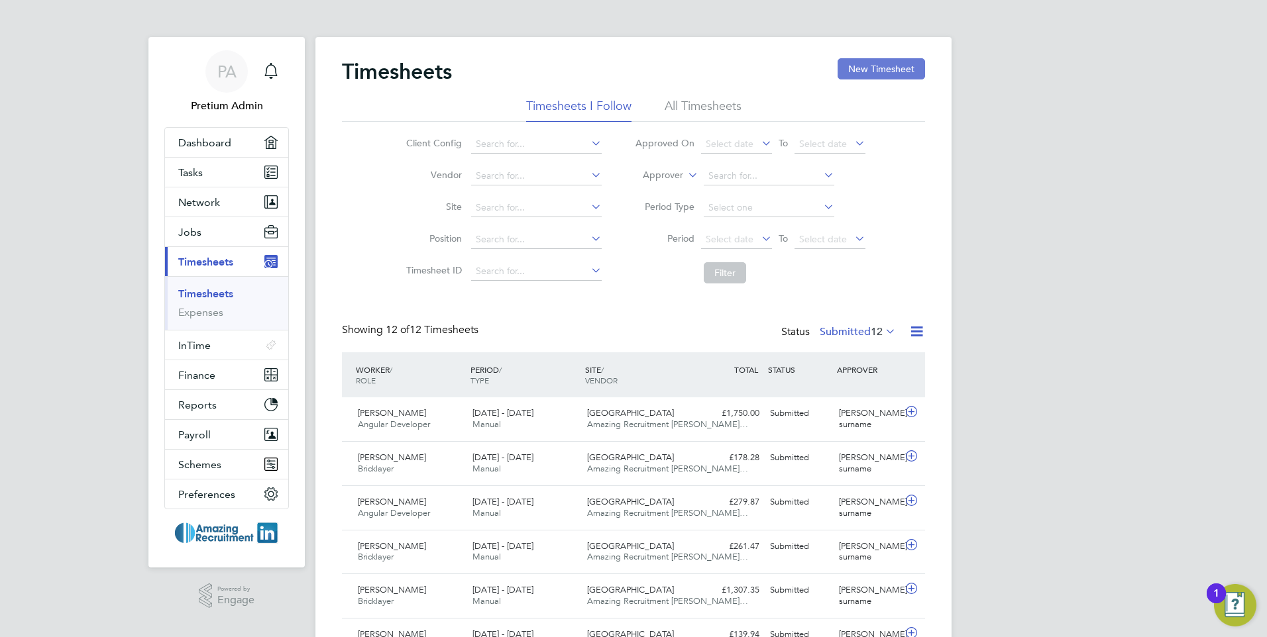
click at [880, 66] on button "New Timesheet" at bounding box center [881, 68] width 87 height 21
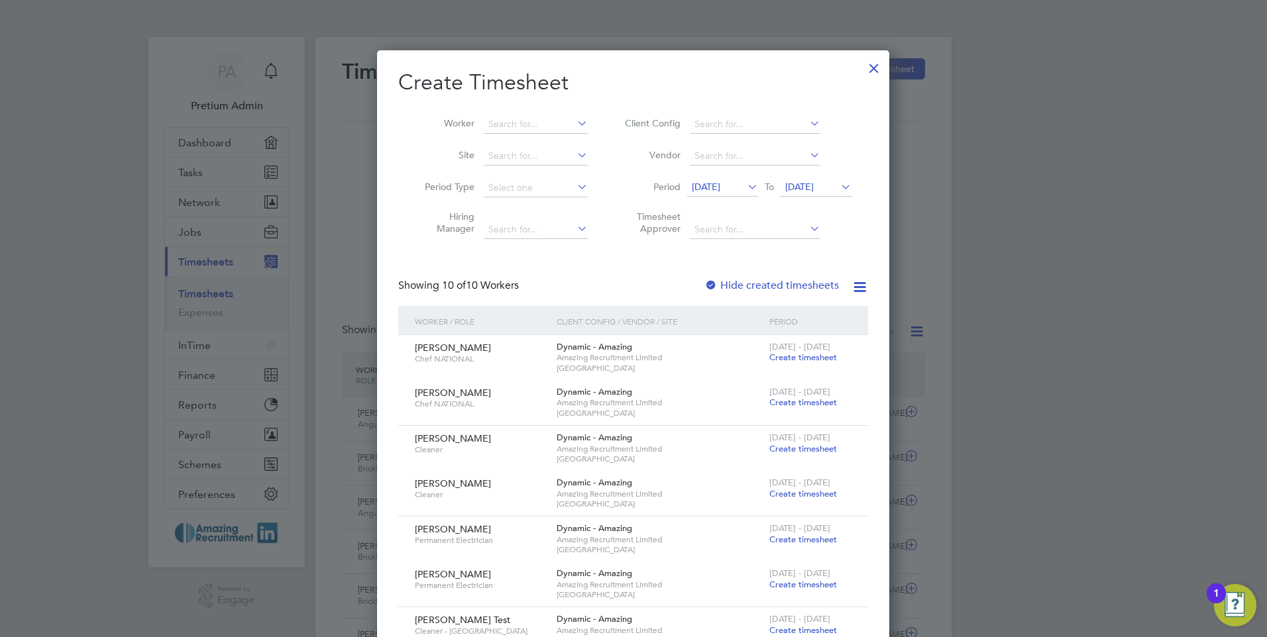
click at [745, 184] on icon at bounding box center [745, 187] width 0 height 19
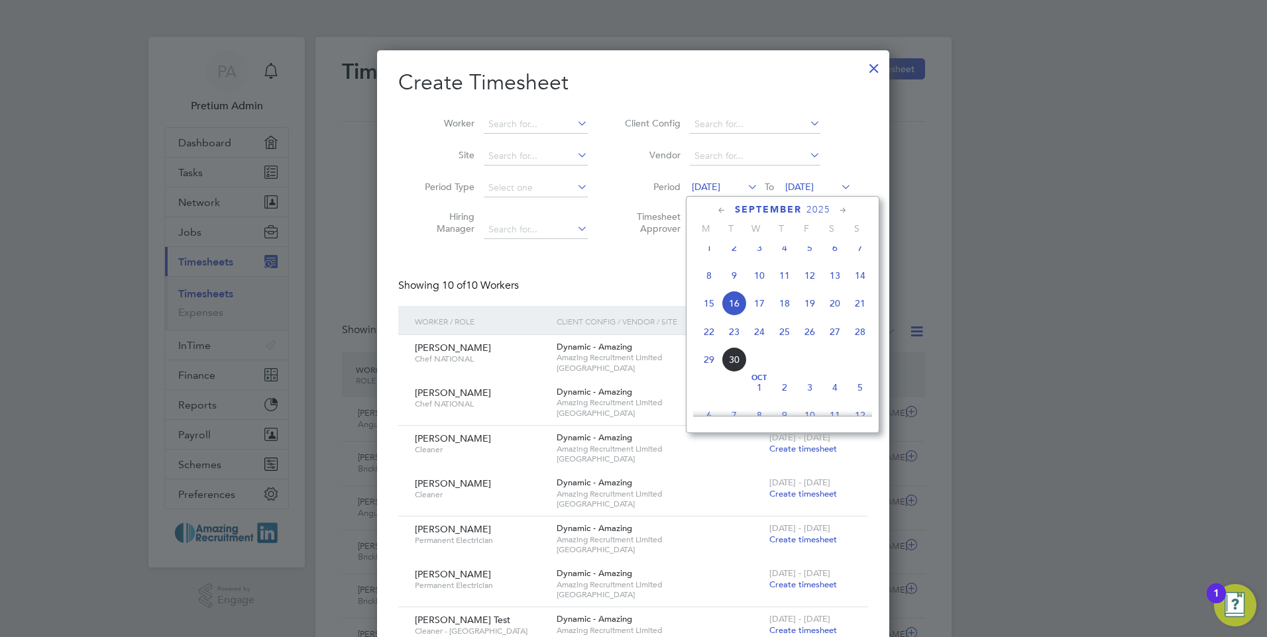
click at [706, 341] on span "22" at bounding box center [708, 331] width 25 height 25
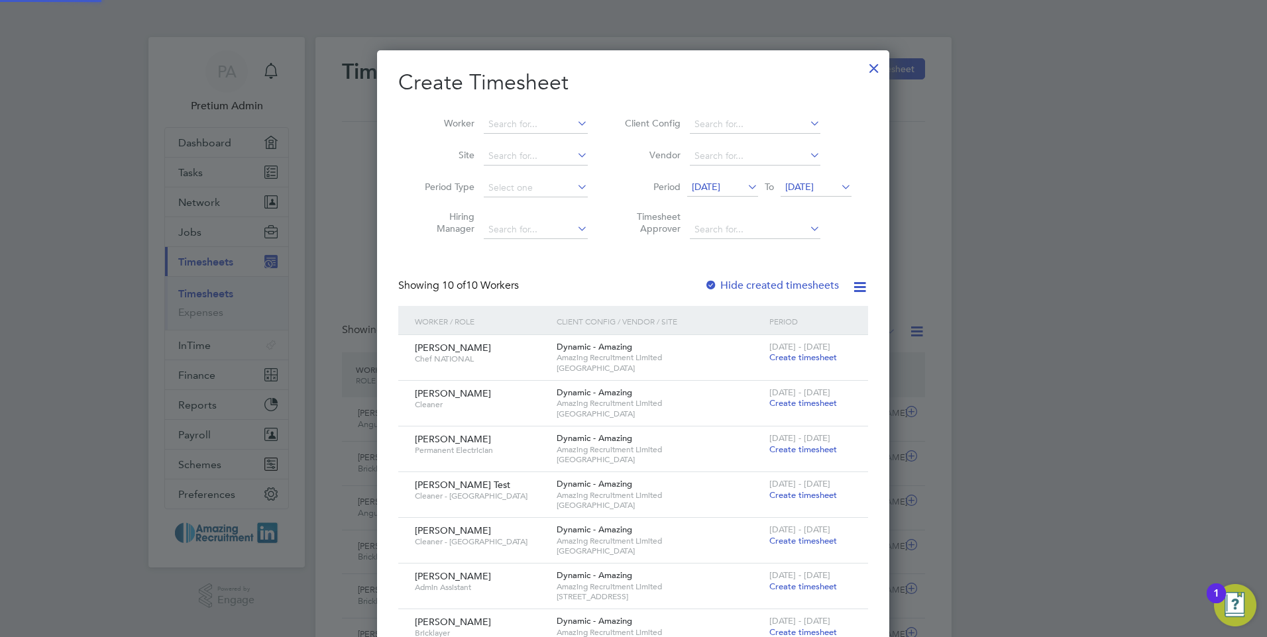
click at [814, 181] on span "23 Sep 2025" at bounding box center [799, 187] width 28 height 12
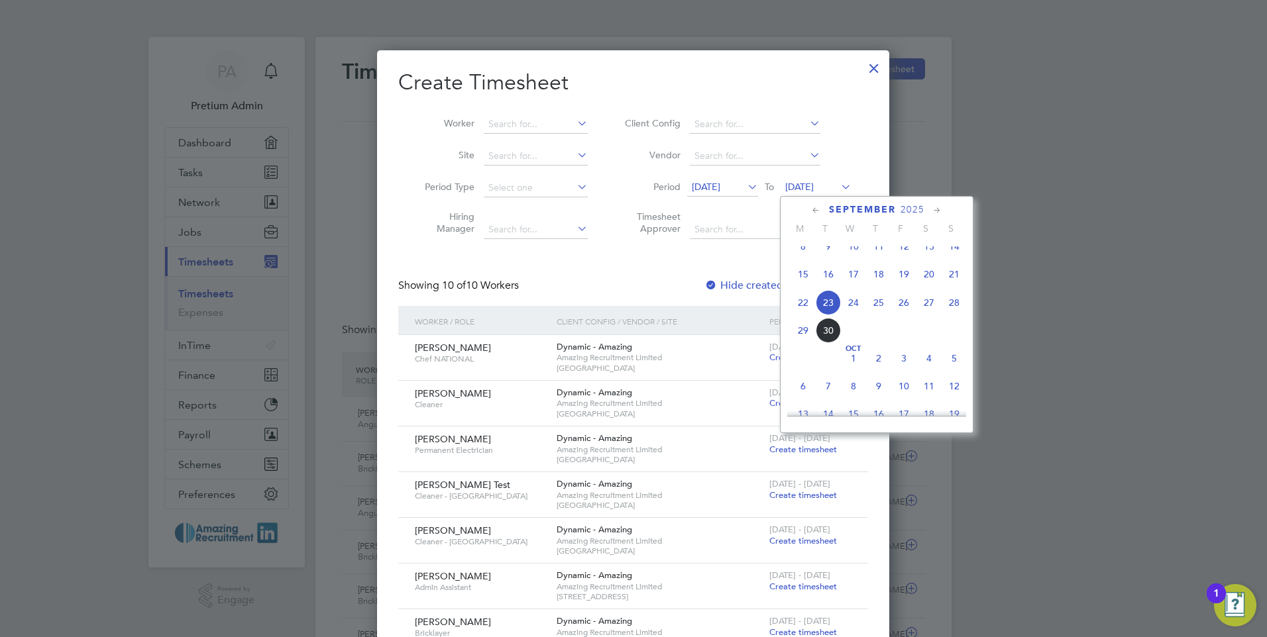
click at [951, 312] on span "28" at bounding box center [954, 302] width 25 height 25
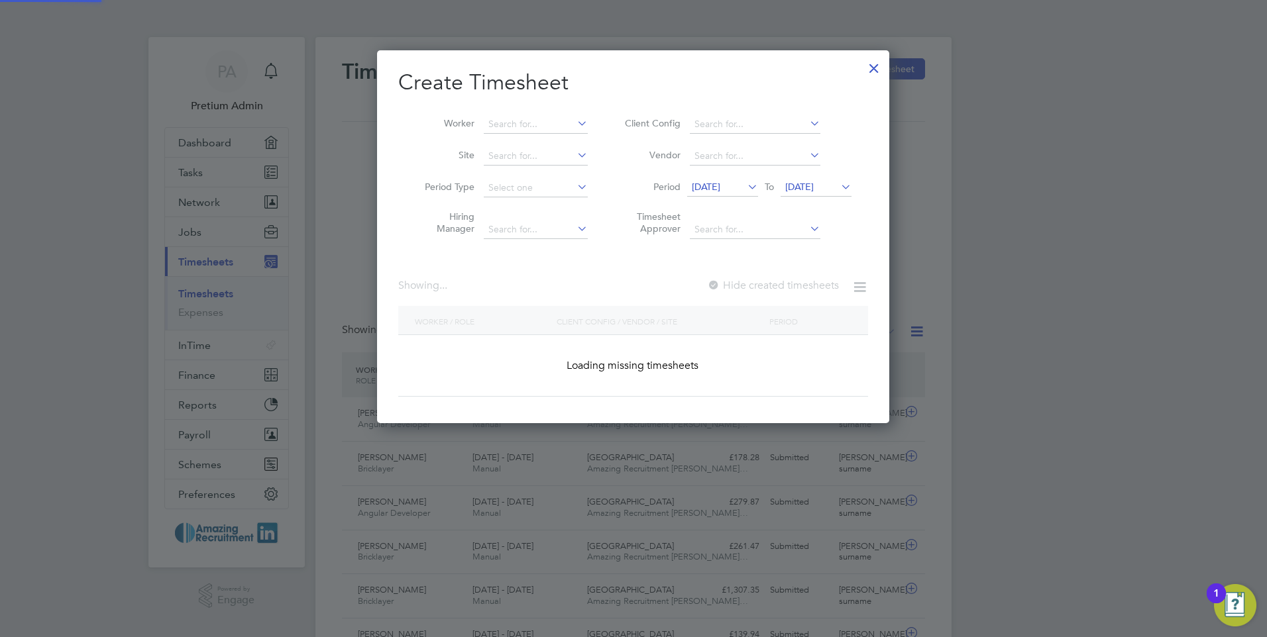
click at [640, 260] on div "Create Timesheet Worker Site Period Type Hiring Manager Client Config Vendor Pe…" at bounding box center [633, 233] width 470 height 328
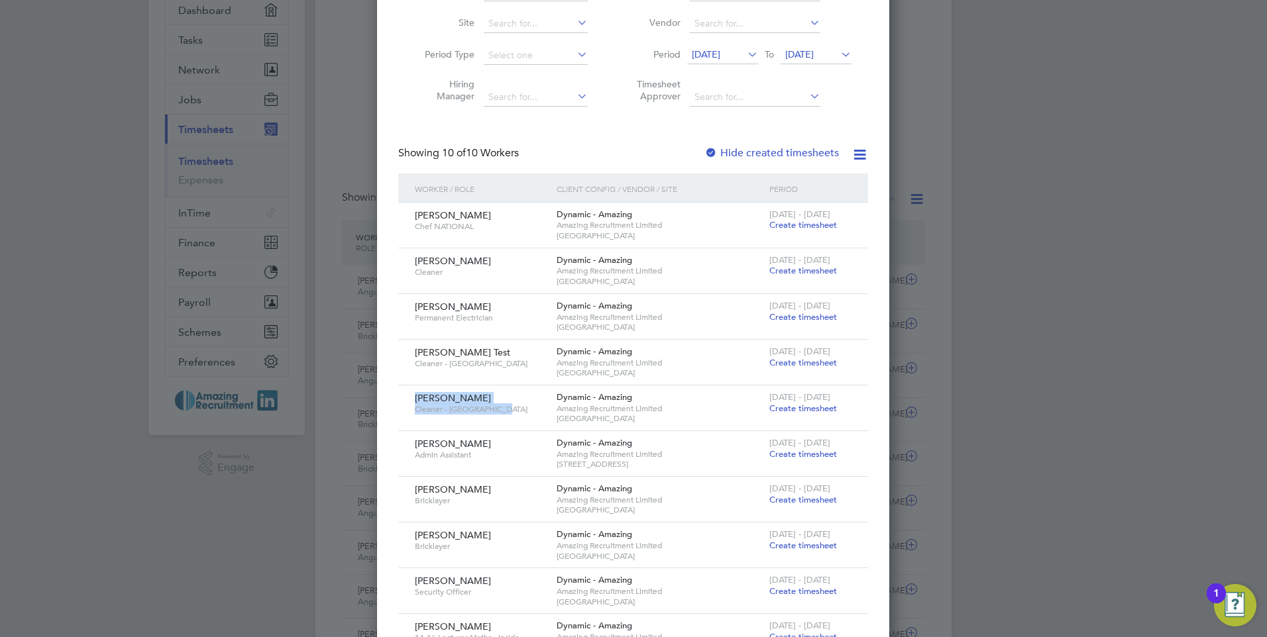
drag, startPoint x: 413, startPoint y: 398, endPoint x: 522, endPoint y: 405, distance: 109.6
click at [522, 405] on div "Abi Worker Cleaner - Tower Hamlets" at bounding box center [483, 404] width 142 height 36
drag, startPoint x: 522, startPoint y: 405, endPoint x: 472, endPoint y: 401, distance: 49.9
click at [472, 401] on div "Abi Worker Cleaner - Tower Hamlets" at bounding box center [483, 404] width 142 height 36
drag, startPoint x: 419, startPoint y: 399, endPoint x: 477, endPoint y: 402, distance: 58.4
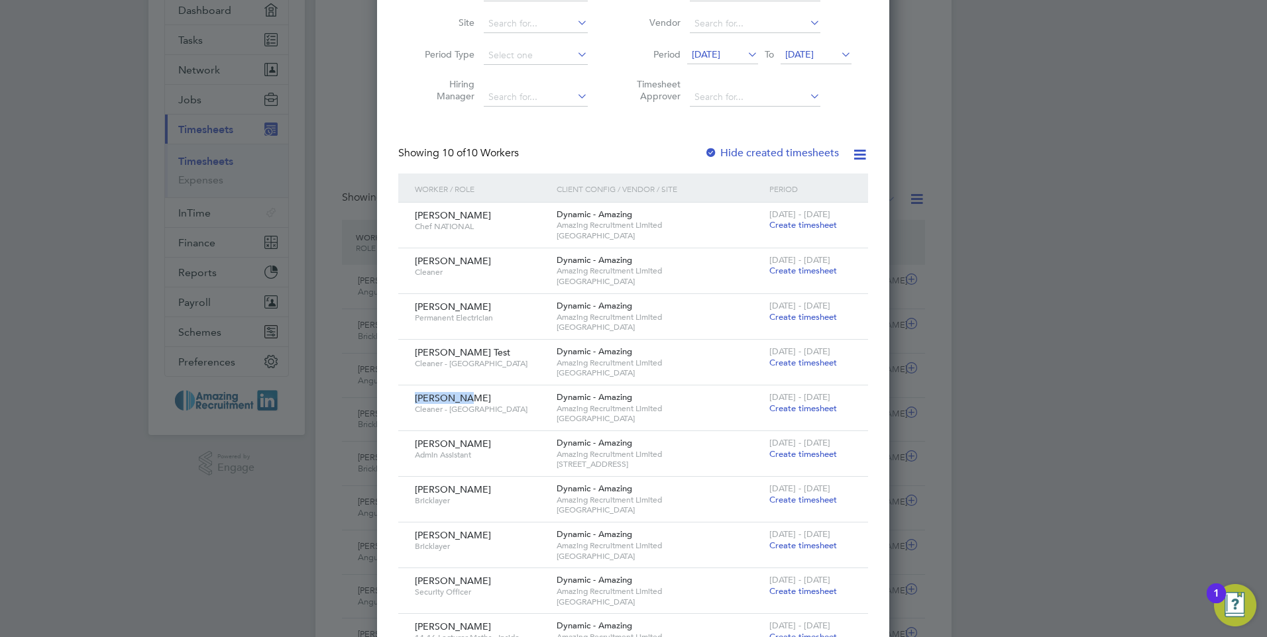
click at [477, 402] on div "Abi Worker Cleaner - Tower Hamlets" at bounding box center [483, 404] width 142 height 36
click at [818, 410] on span "Create timesheet" at bounding box center [803, 408] width 68 height 11
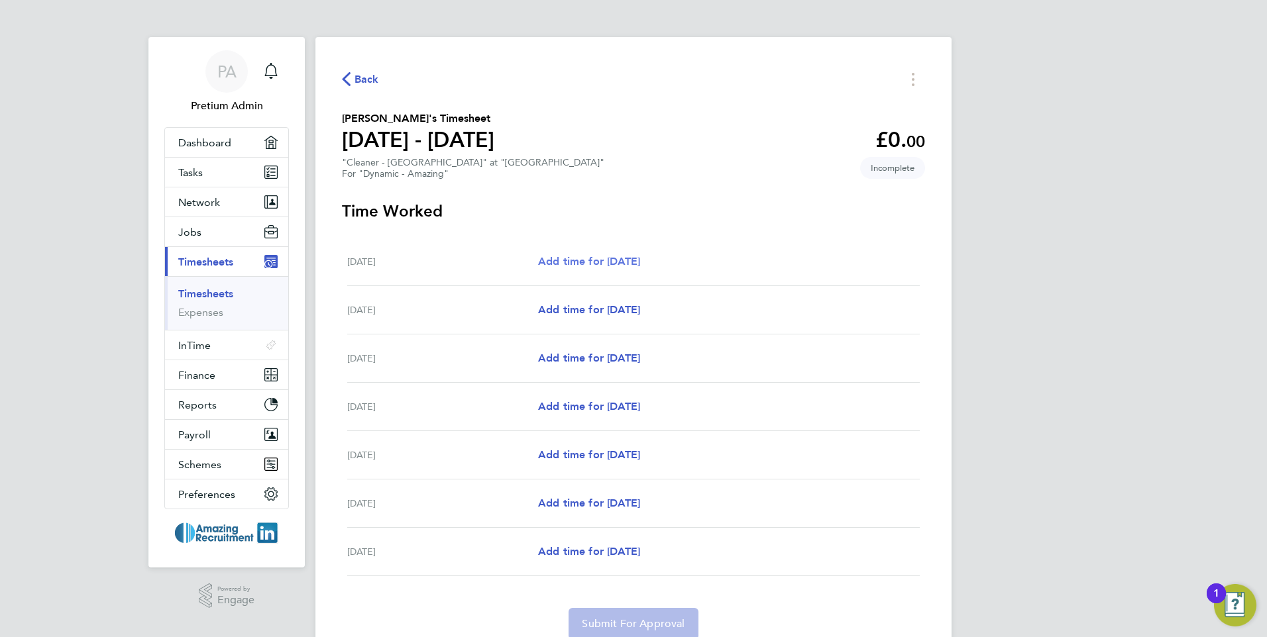
click at [587, 261] on span "Add time for Mon 22 Sep" at bounding box center [589, 261] width 102 height 13
select select "60"
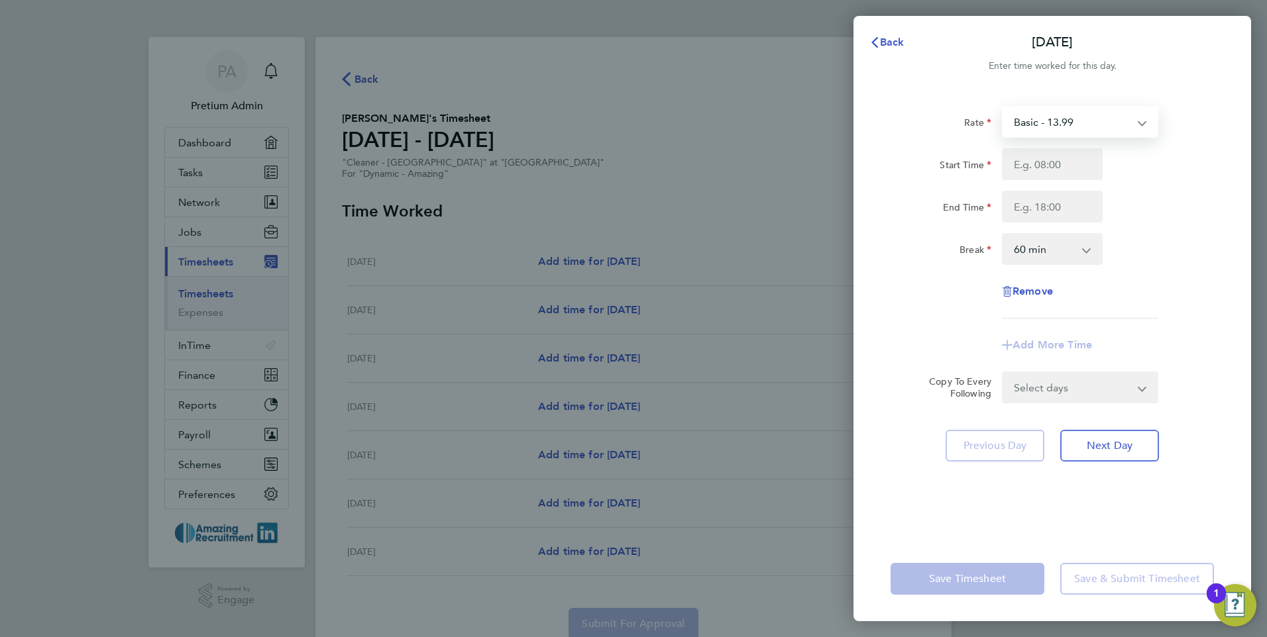
click at [1105, 125] on select "Basic - 13.99 xxx - 506.26 1.5 - 20.99 2 - 27.99" at bounding box center [1072, 121] width 138 height 29
drag, startPoint x: 1077, startPoint y: 125, endPoint x: 1090, endPoint y: 123, distance: 12.7
click at [1073, 120] on select "Basic - 13.99 xxx - 506.26 1.5 - 20.99 2 - 27.99" at bounding box center [1072, 121] width 138 height 29
drag, startPoint x: 1121, startPoint y: 168, endPoint x: 1112, endPoint y: 165, distance: 9.9
click at [1122, 169] on div "Start Time" at bounding box center [1052, 164] width 334 height 32
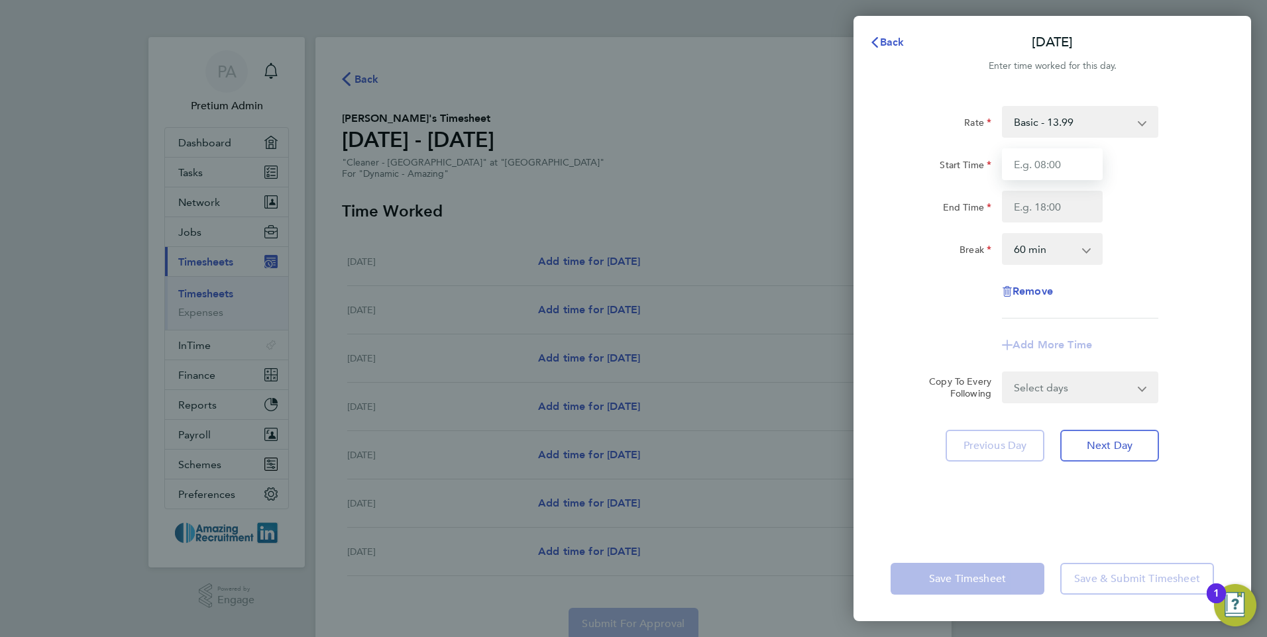
click at [1066, 168] on input "Start Time" at bounding box center [1052, 164] width 101 height 32
type input "08:00"
click at [1052, 208] on input "End Time" at bounding box center [1052, 207] width 101 height 32
type input "18:00"
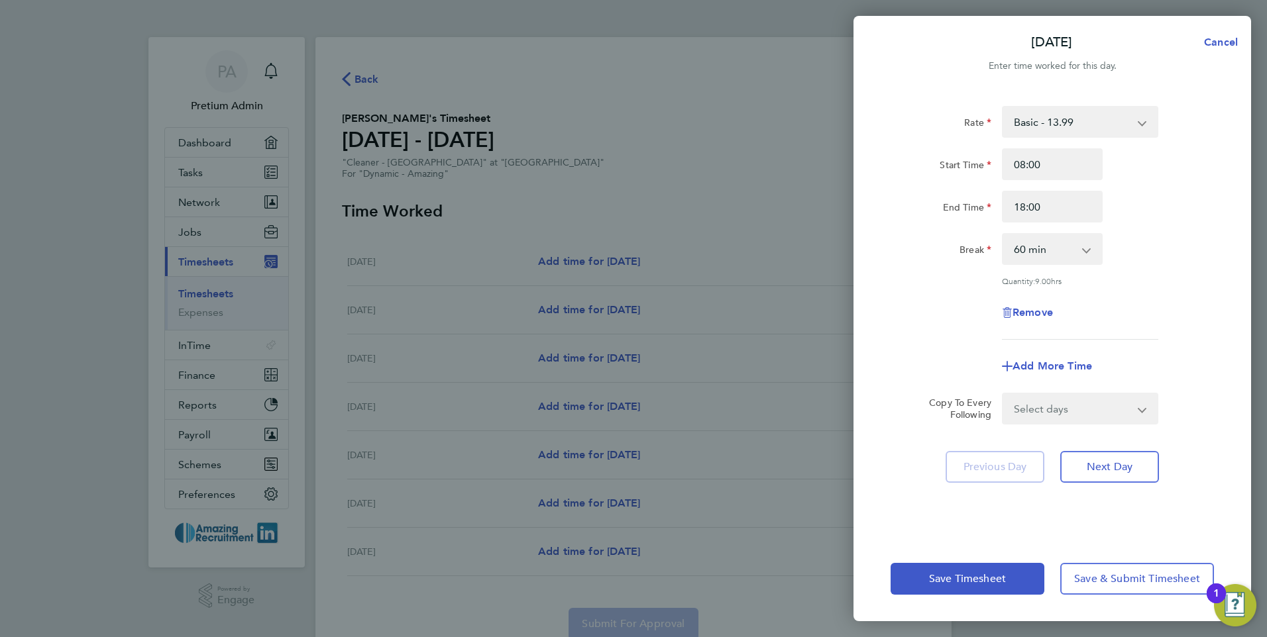
click at [1175, 211] on div "End Time 18:00" at bounding box center [1052, 207] width 334 height 32
click at [1072, 253] on select "0 min 15 min 30 min 45 min 60 min 75 min 90 min" at bounding box center [1044, 249] width 82 height 29
click at [1003, 235] on select "0 min 15 min 30 min 45 min 60 min 75 min 90 min" at bounding box center [1044, 249] width 82 height 29
click at [1186, 258] on div "Break 0 min 15 min 30 min 45 min 60 min 75 min 90 min" at bounding box center [1052, 249] width 334 height 32
click at [1079, 412] on select "Select days Day Weekday (Mon-Fri) Weekend (Sat-Sun) Tuesday Wednesday Thursday …" at bounding box center [1072, 408] width 139 height 29
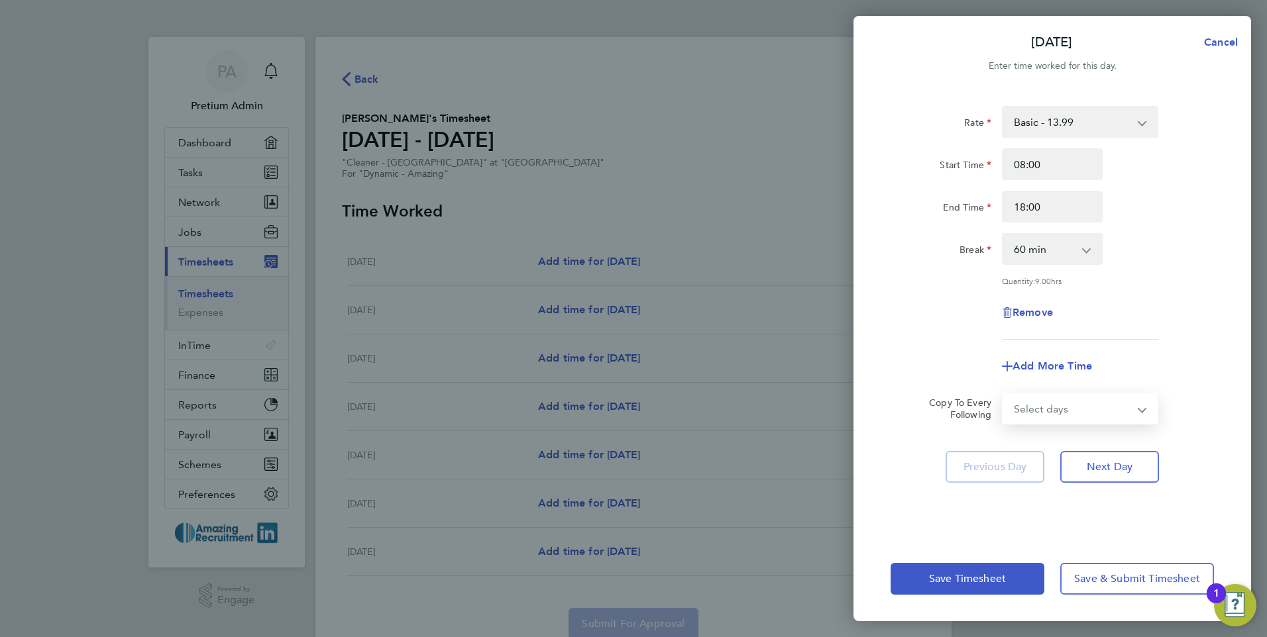
select select "WEEKDAY"
click at [1003, 394] on select "Select days Day Weekday (Mon-Fri) Weekend (Sat-Sun) Tuesday Wednesday Thursday …" at bounding box center [1072, 408] width 139 height 29
select select "2025-09-28"
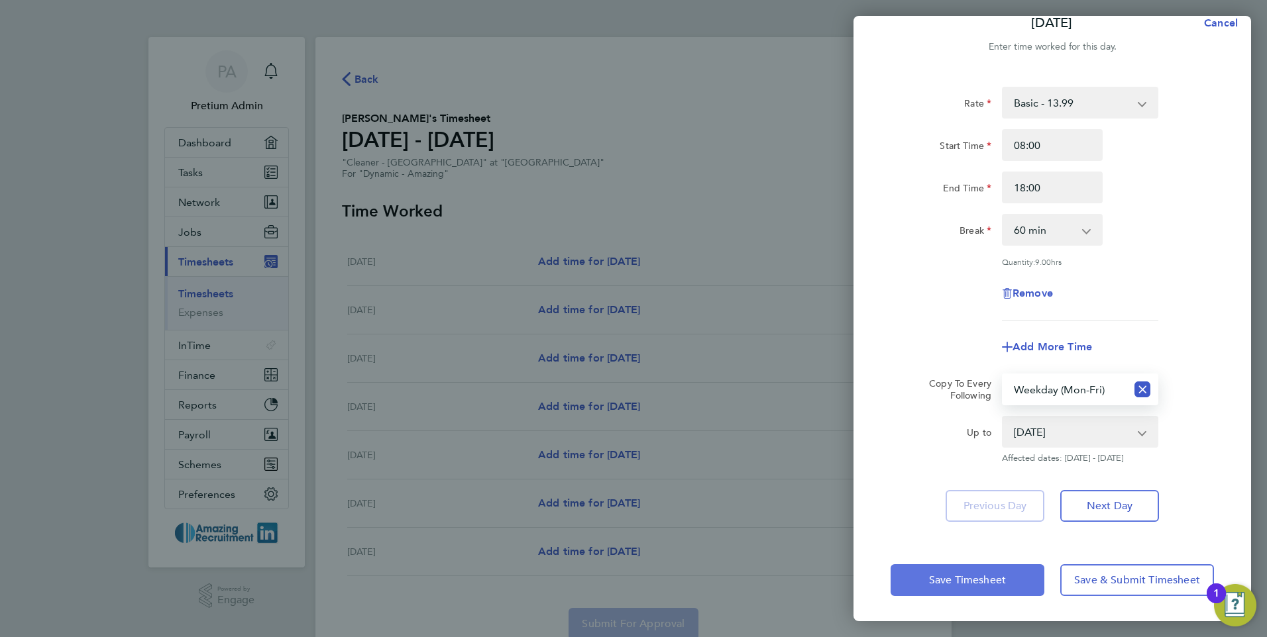
click at [1019, 584] on button "Save Timesheet" at bounding box center [968, 581] width 154 height 32
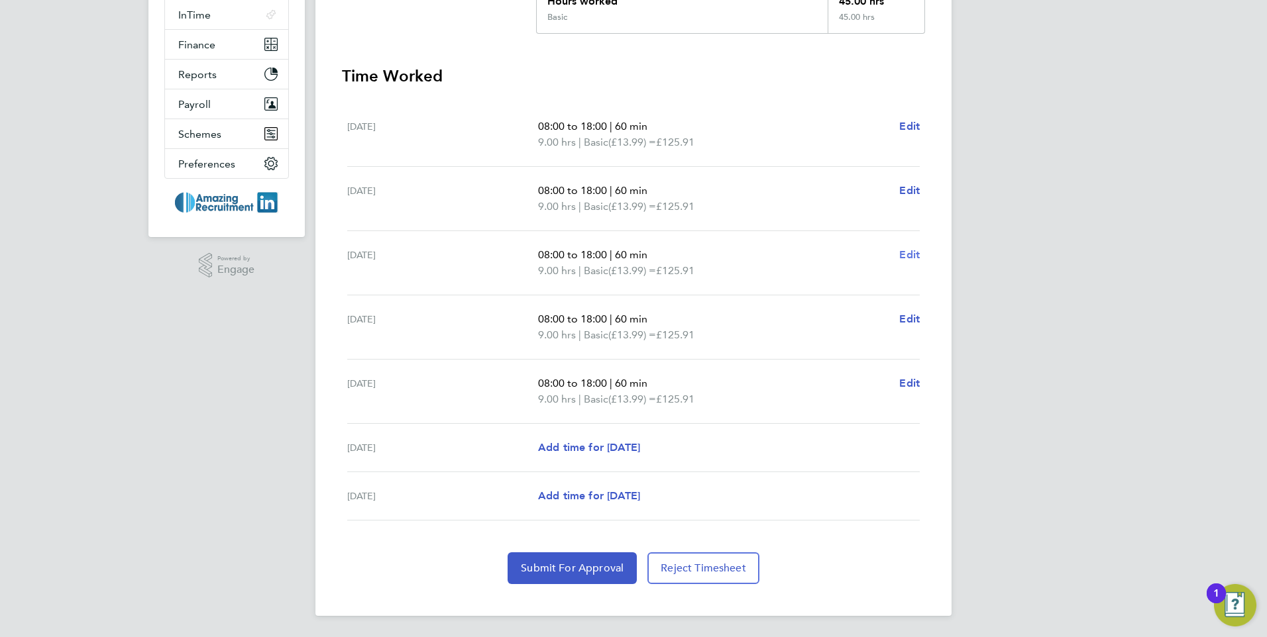
click at [906, 255] on span "Edit" at bounding box center [909, 255] width 21 height 13
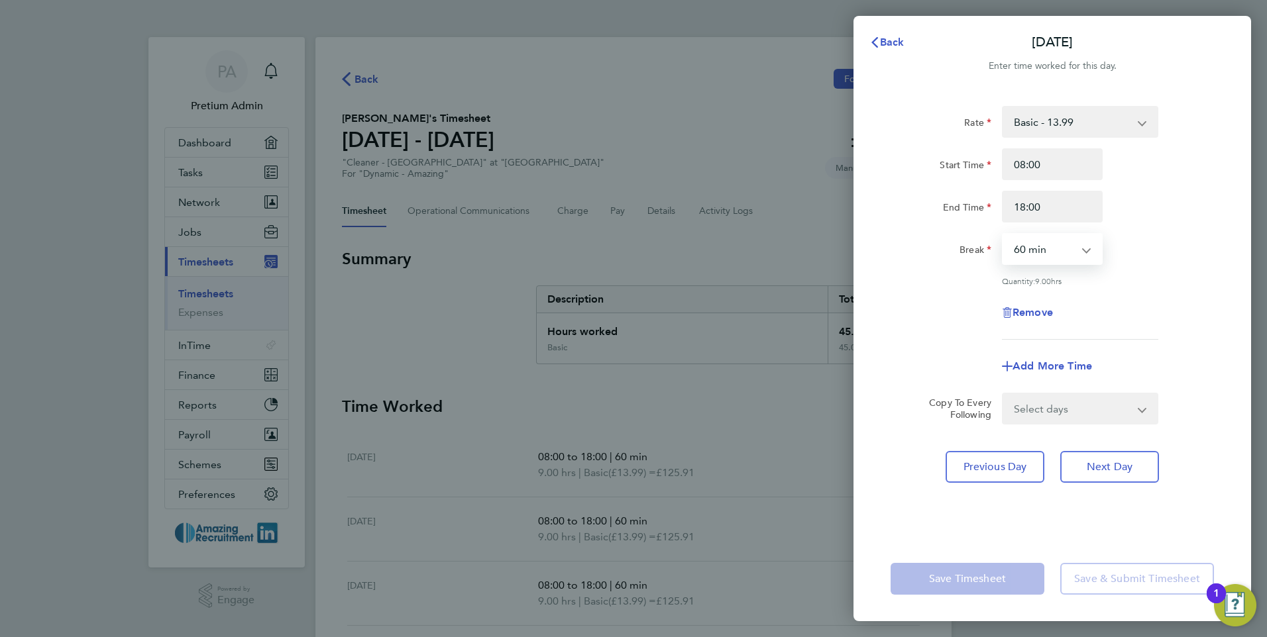
drag, startPoint x: 1072, startPoint y: 246, endPoint x: 1071, endPoint y: 264, distance: 17.9
click at [1072, 246] on select "0 min 15 min 30 min 45 min 60 min 75 min 90 min" at bounding box center [1044, 249] width 82 height 29
select select "30"
click at [1003, 235] on select "0 min 15 min 30 min 45 min 60 min 75 min 90 min" at bounding box center [1044, 249] width 82 height 29
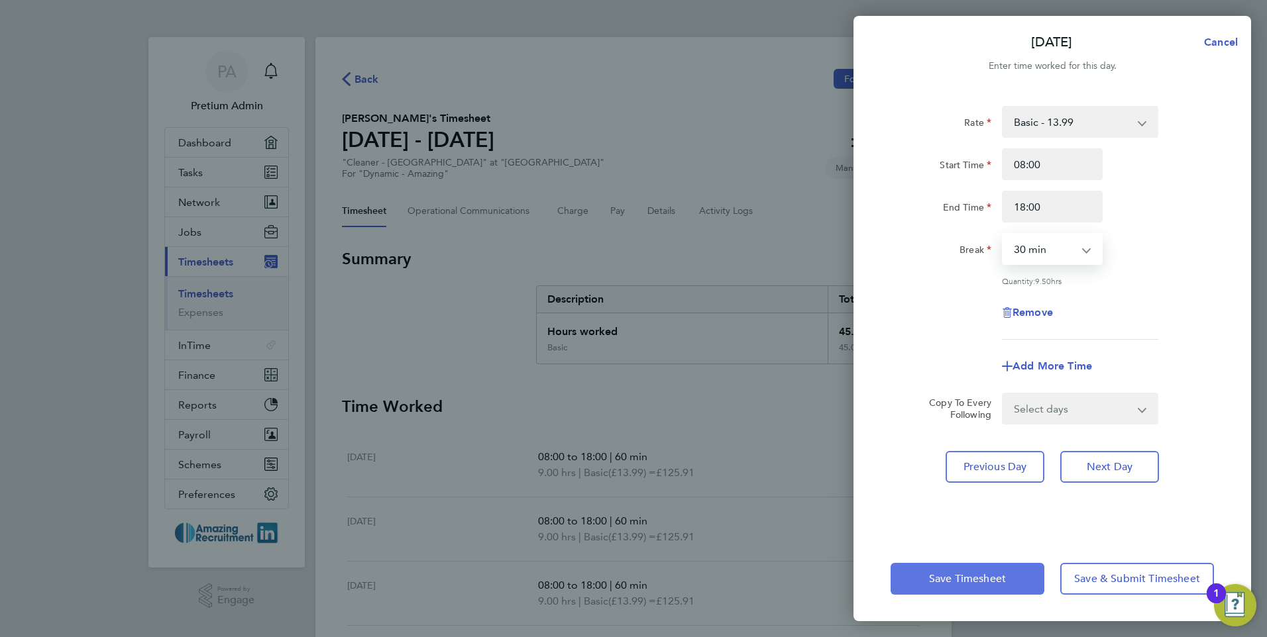
click at [977, 587] on button "Save Timesheet" at bounding box center [968, 579] width 154 height 32
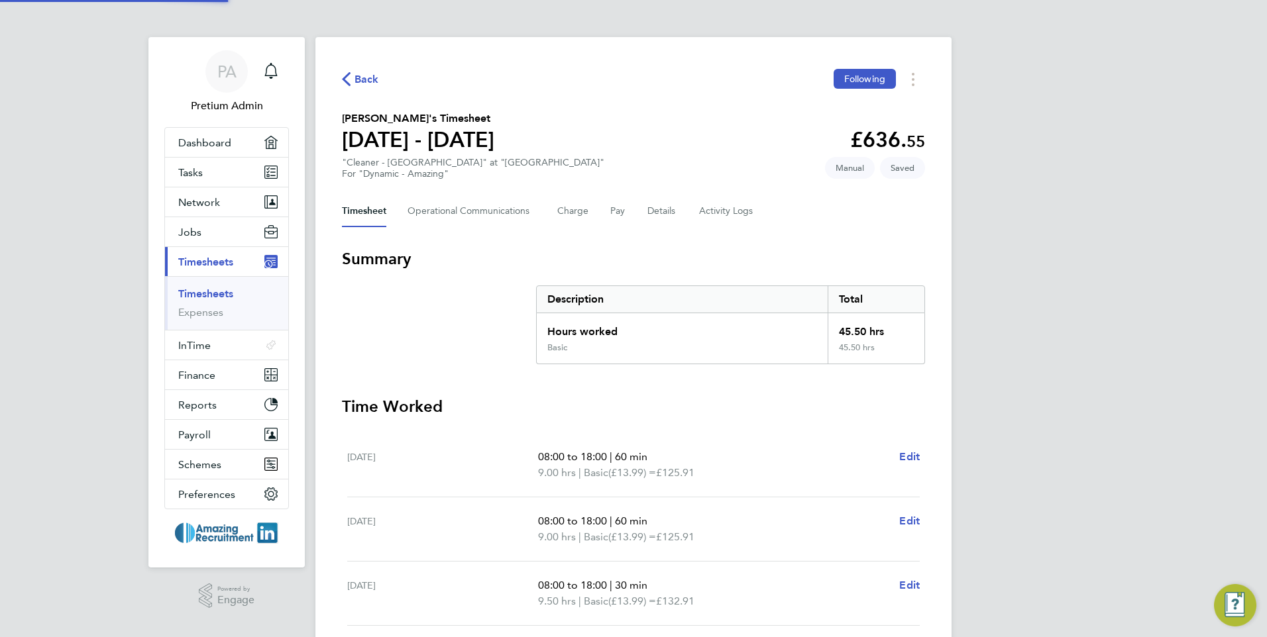
drag, startPoint x: 812, startPoint y: 192, endPoint x: 815, endPoint y: 199, distance: 8.4
click at [814, 190] on div "Back Following Abi Worker's Timesheet 22 - 28 Sept 2025 £636. 55 "Cleaner - Tow…" at bounding box center [633, 492] width 636 height 910
drag, startPoint x: 924, startPoint y: 167, endPoint x: 825, endPoint y: 173, distance: 99.6
click at [827, 172] on app-timesheet-badges "Saved Manual" at bounding box center [875, 167] width 100 height 11
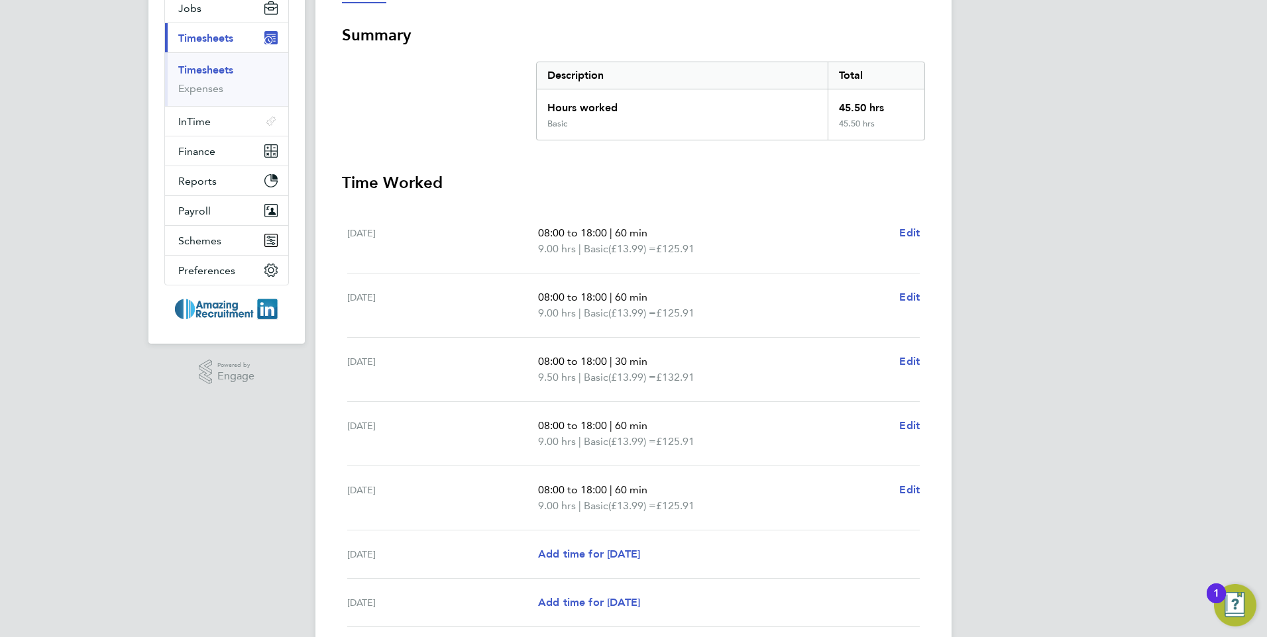
scroll to position [331, 0]
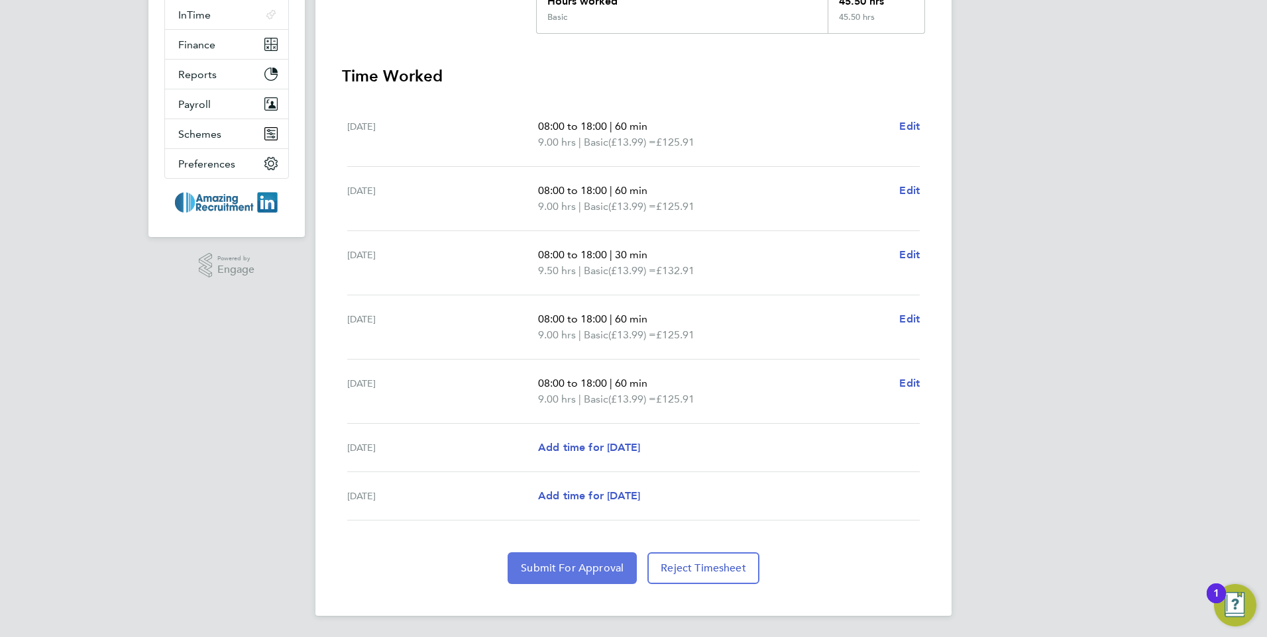
click at [565, 571] on span "Submit For Approval" at bounding box center [572, 568] width 103 height 13
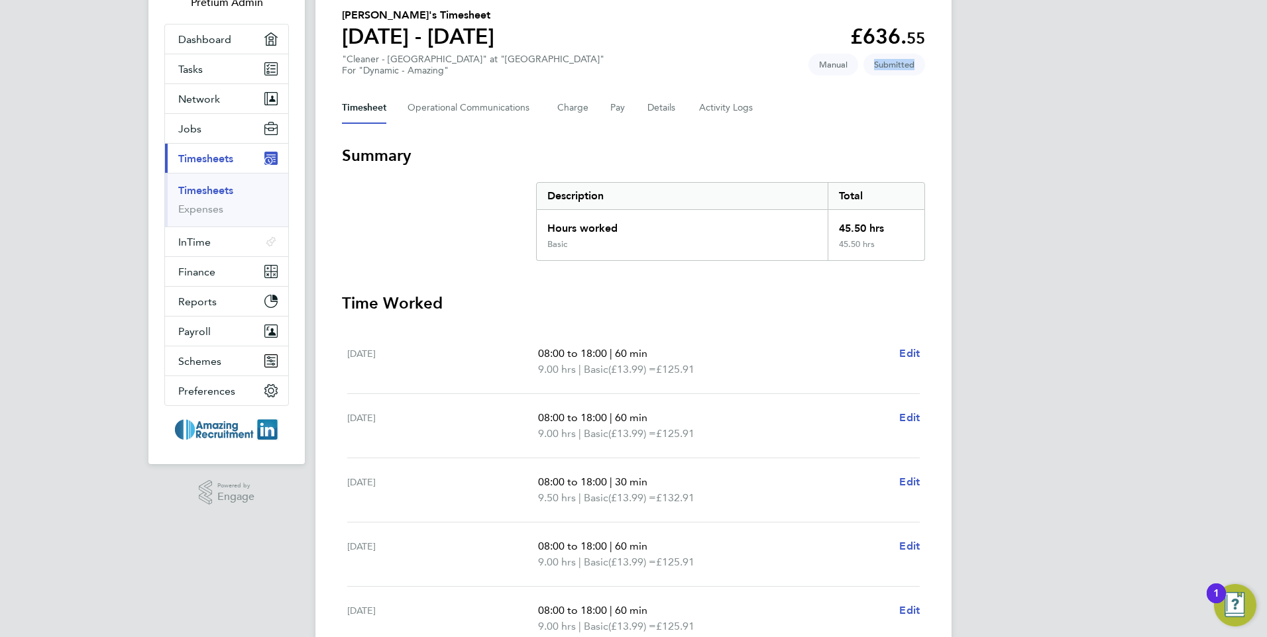
scroll to position [0, 0]
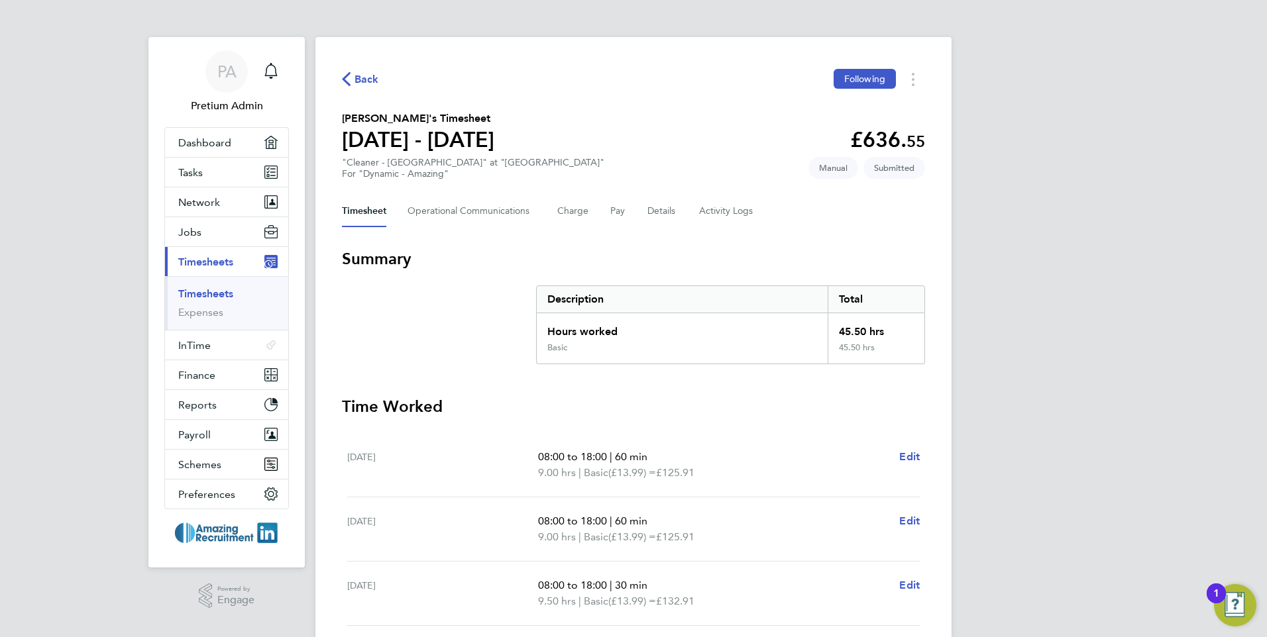
click at [890, 207] on div "Timesheet Operational Communications Charge Pay Details Activity Logs" at bounding box center [633, 211] width 583 height 32
drag, startPoint x: 929, startPoint y: 173, endPoint x: 866, endPoint y: 172, distance: 63.0
click at [866, 172] on div "Back Following Abi Worker's Timesheet 22 - 28 Sept 2025 £636. 55 "Cleaner - Tow…" at bounding box center [633, 492] width 636 height 910
drag, startPoint x: 866, startPoint y: 172, endPoint x: 821, endPoint y: 206, distance: 56.7
click at [821, 206] on div "Timesheet Operational Communications Charge Pay Details Activity Logs" at bounding box center [633, 211] width 583 height 32
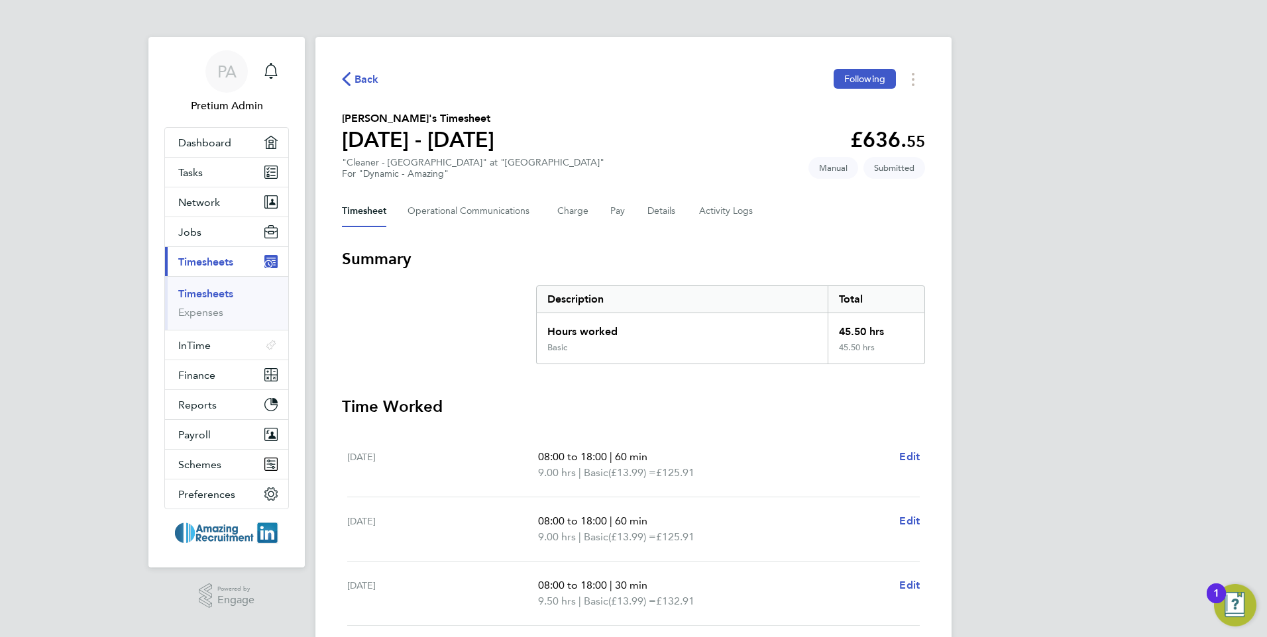
click at [660, 182] on div "Back Following Abi Worker's Timesheet 22 - 28 Sept 2025 £636. 55 "Cleaner - Tow…" at bounding box center [633, 492] width 636 height 910
click at [482, 217] on Communications-tab "Operational Communications" at bounding box center [472, 211] width 129 height 32
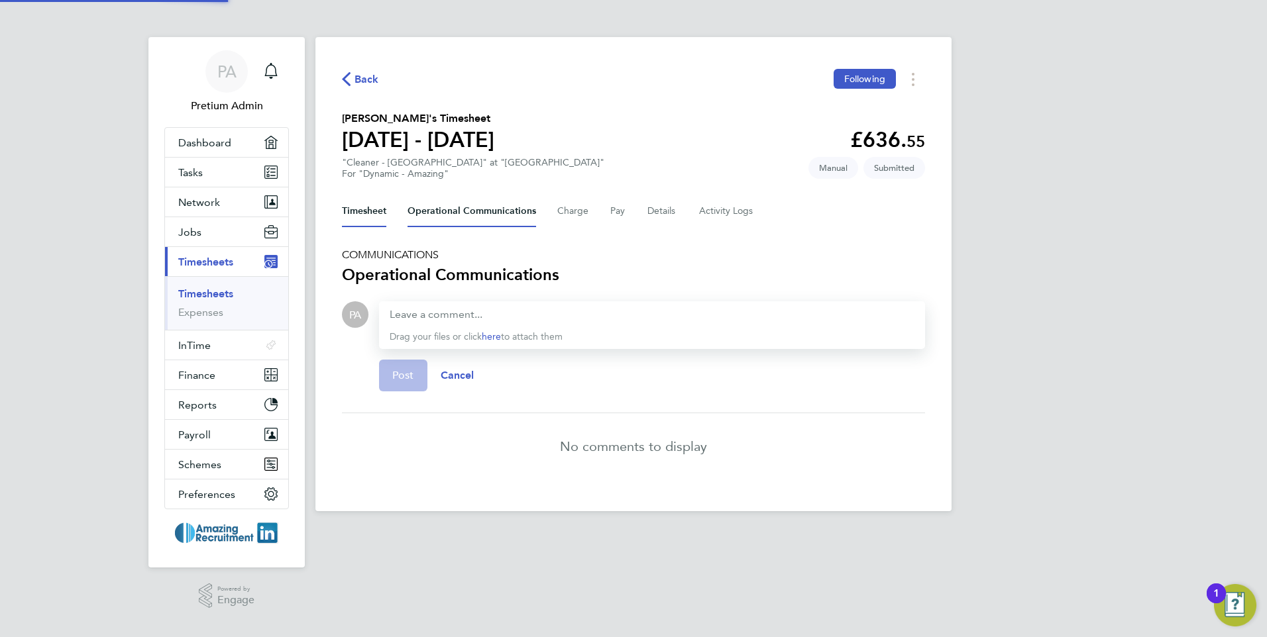
click at [357, 221] on button "Timesheet" at bounding box center [364, 211] width 44 height 32
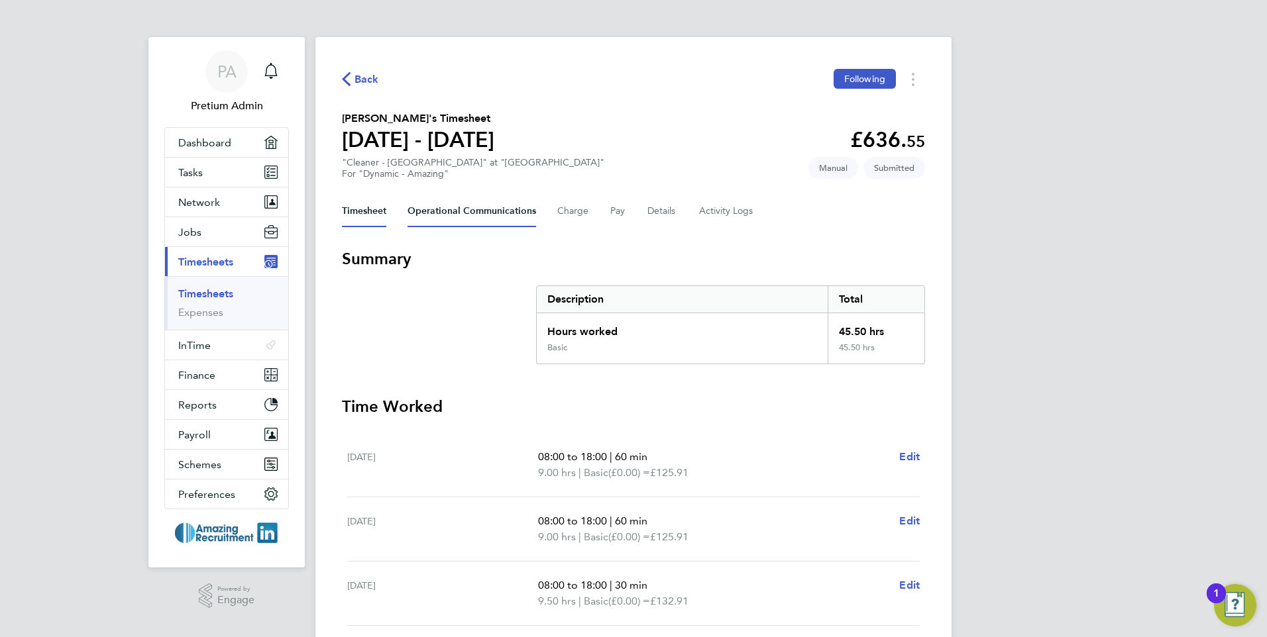
click at [460, 214] on Communications-tab "Operational Communications" at bounding box center [472, 211] width 129 height 32
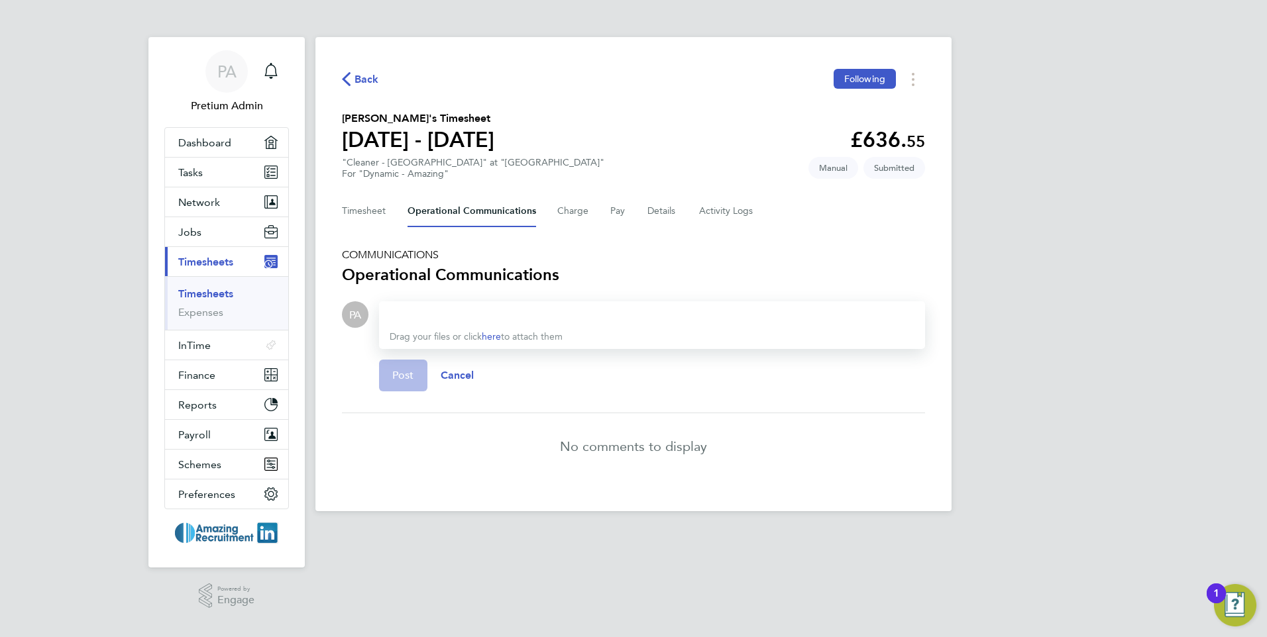
click at [463, 322] on div at bounding box center [652, 315] width 525 height 16
click at [645, 276] on h3 "Operational Communications" at bounding box center [633, 274] width 583 height 21
click at [484, 325] on div "Drag your files or click here to attach them" at bounding box center [652, 326] width 546 height 48
drag, startPoint x: 484, startPoint y: 325, endPoint x: 468, endPoint y: 317, distance: 17.8
click at [468, 317] on div at bounding box center [652, 315] width 525 height 16
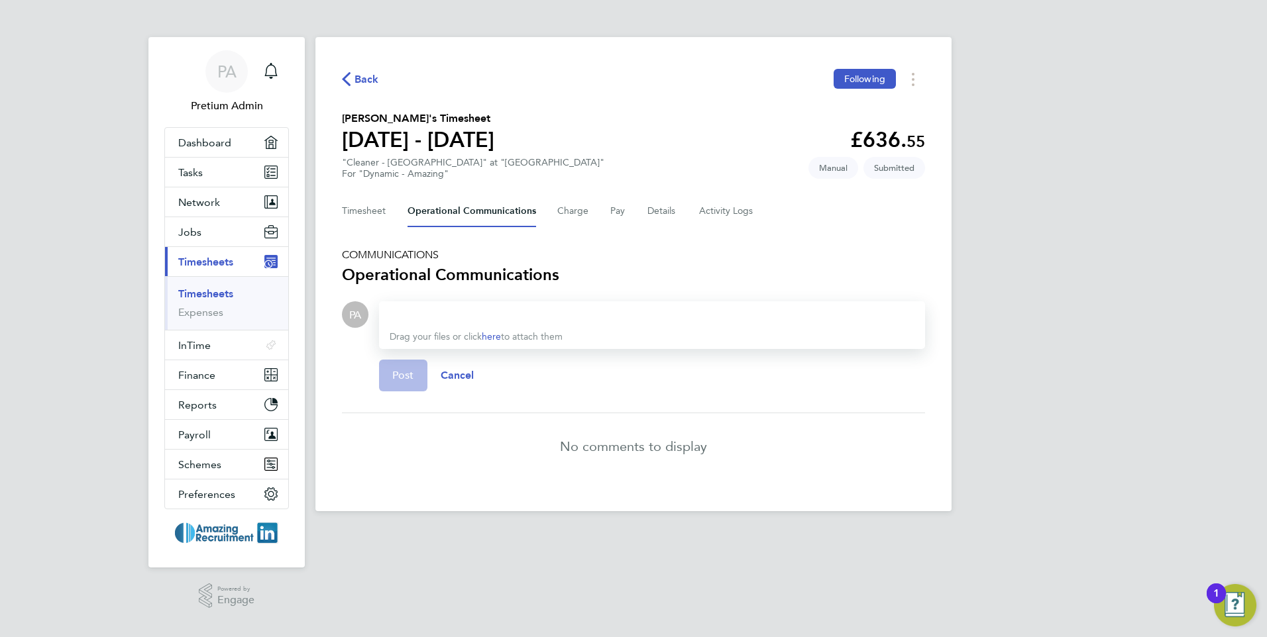
click at [465, 317] on div at bounding box center [652, 315] width 525 height 16
click at [569, 211] on button "Charge" at bounding box center [573, 211] width 32 height 32
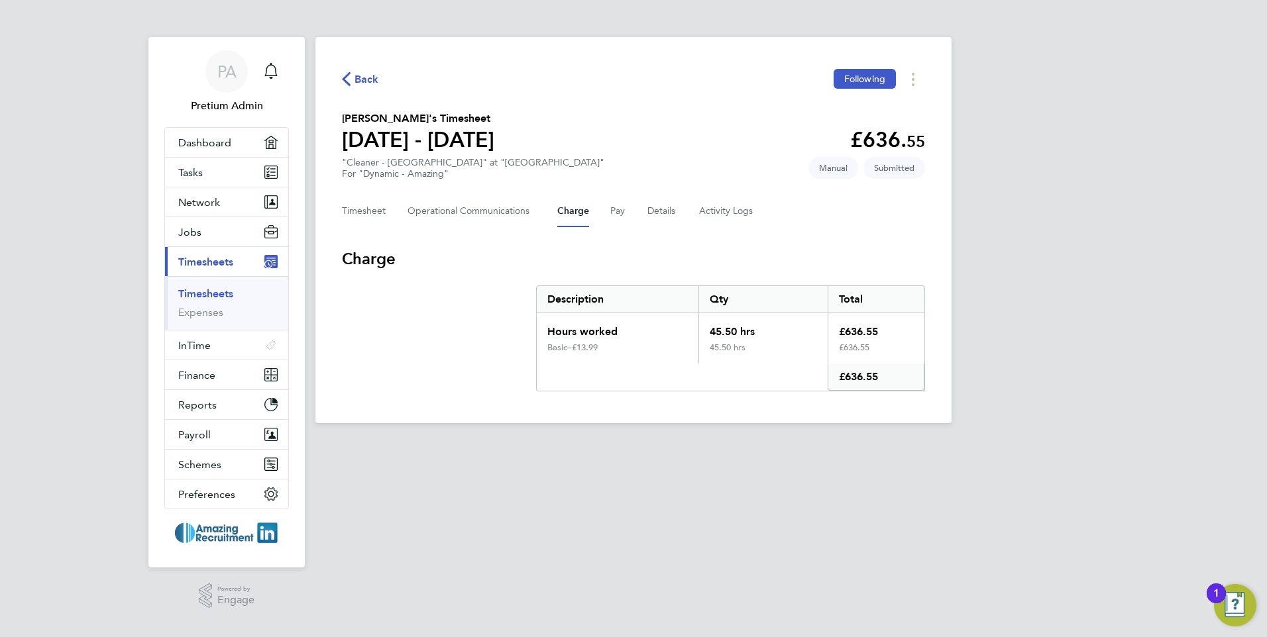
drag, startPoint x: 901, startPoint y: 380, endPoint x: 692, endPoint y: 330, distance: 215.2
click at [692, 330] on div "Hours worked 45.50 hrs £636.55 Basic – £13.99 45.50 hrs £636.55 £636.55" at bounding box center [730, 352] width 389 height 78
drag, startPoint x: 692, startPoint y: 330, endPoint x: 738, endPoint y: 388, distance: 73.6
click at [714, 401] on div "Back Following Abi Worker's Timesheet 22 - 28 Sept 2025 £636. 55 "Cleaner - Tow…" at bounding box center [633, 230] width 636 height 386
click at [776, 380] on div "Charge" at bounding box center [682, 377] width 291 height 27
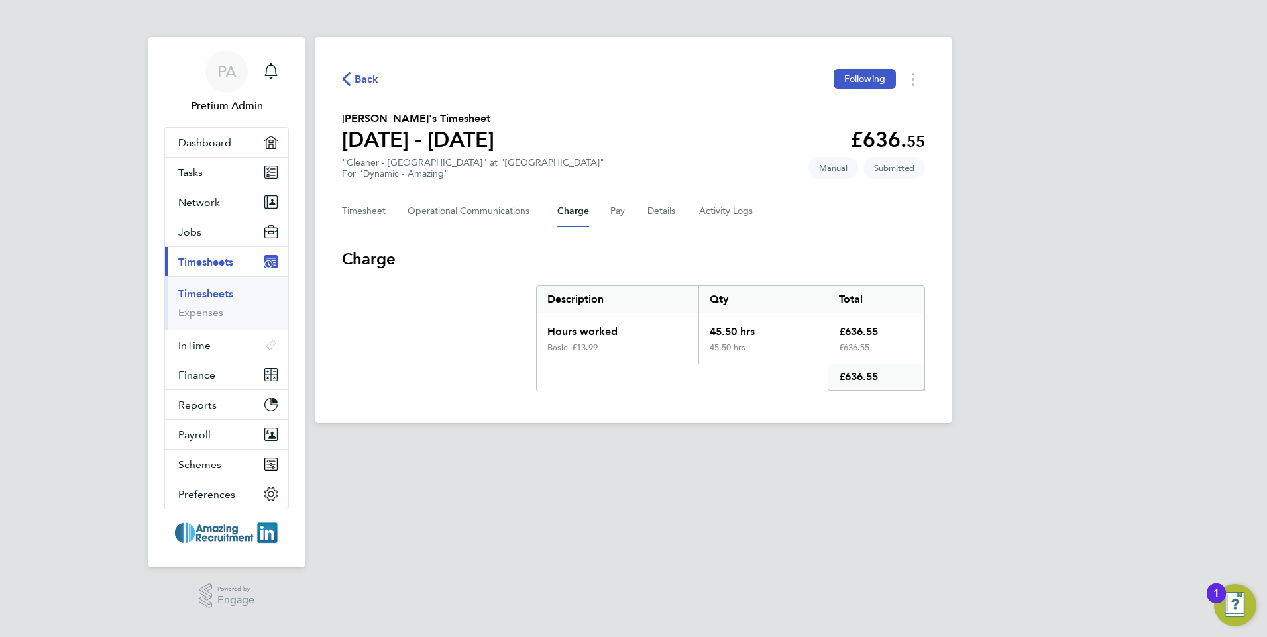
click at [604, 217] on div "Timesheet Operational Communications Charge Pay Details Activity Logs" at bounding box center [633, 211] width 583 height 32
click at [612, 212] on button "Pay" at bounding box center [618, 211] width 16 height 32
drag, startPoint x: 861, startPoint y: 366, endPoint x: 707, endPoint y: 292, distance: 170.4
click at [707, 292] on div "Back Following Abi Worker's Timesheet 22 - 28 Sept 2025 £636. 55 "Cleaner - Tow…" at bounding box center [633, 230] width 636 height 386
drag, startPoint x: 707, startPoint y: 292, endPoint x: 648, endPoint y: 238, distance: 80.2
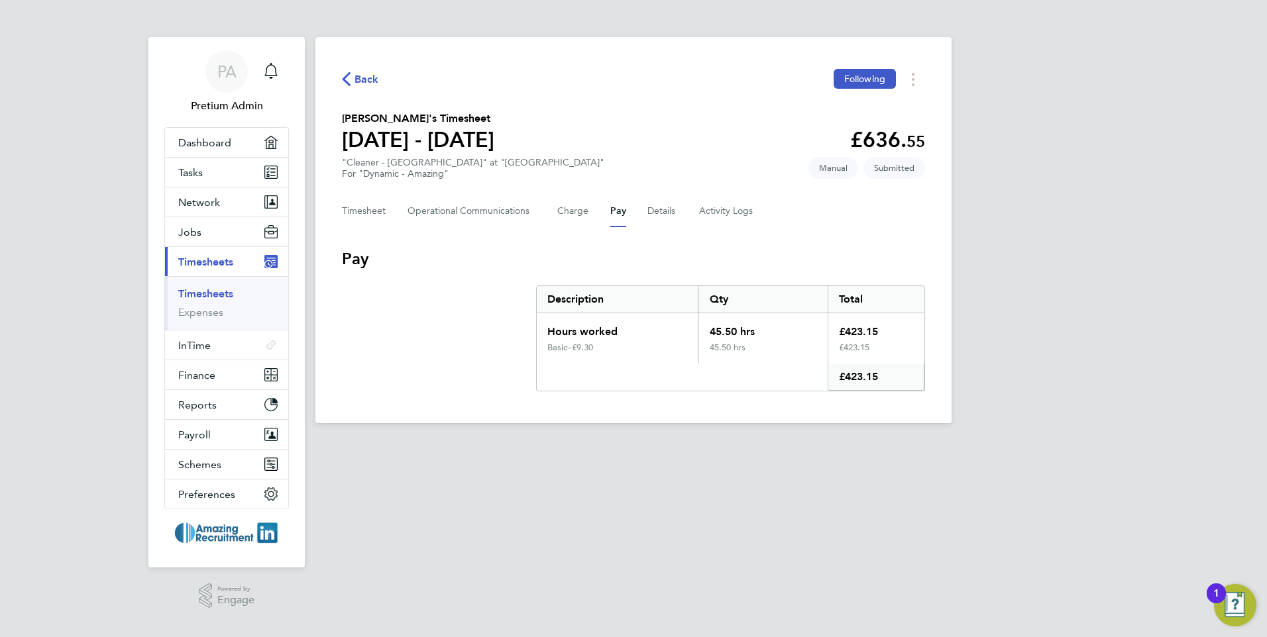
click at [641, 262] on h3 "Pay" at bounding box center [633, 259] width 583 height 21
click at [659, 219] on button "Details" at bounding box center [662, 211] width 30 height 32
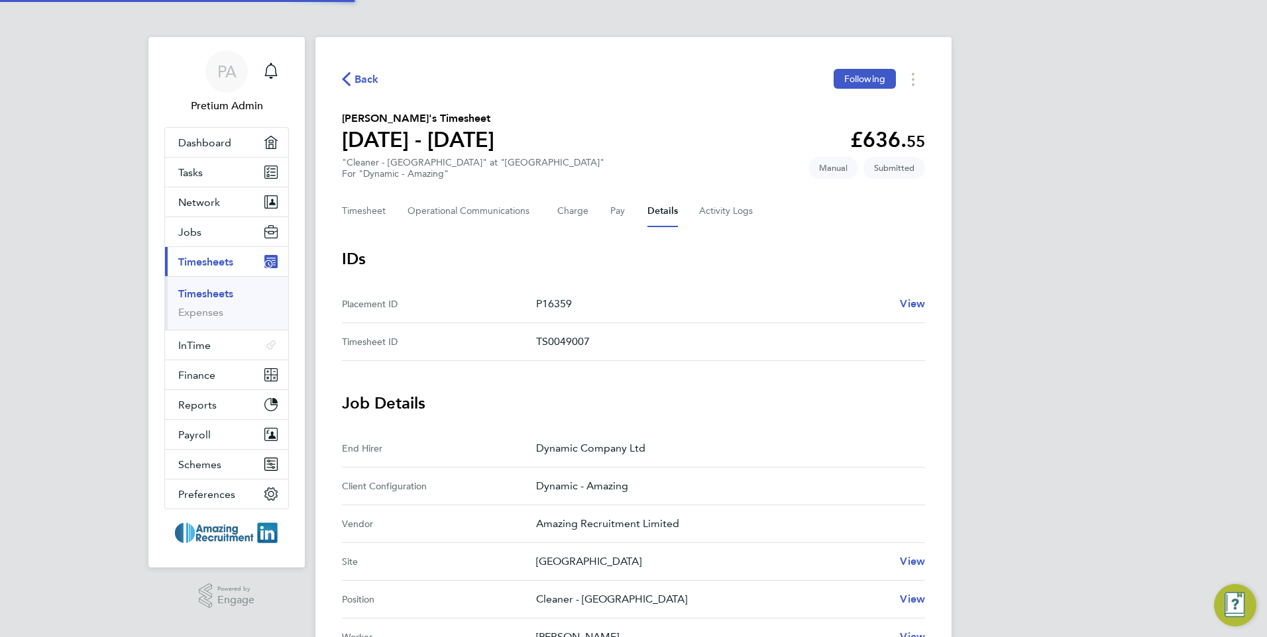
drag, startPoint x: 659, startPoint y: 217, endPoint x: 605, endPoint y: 249, distance: 63.0
click at [605, 250] on h3 "IDs" at bounding box center [633, 259] width 583 height 21
click at [706, 215] on Logs-tab "Activity Logs" at bounding box center [727, 211] width 56 height 32
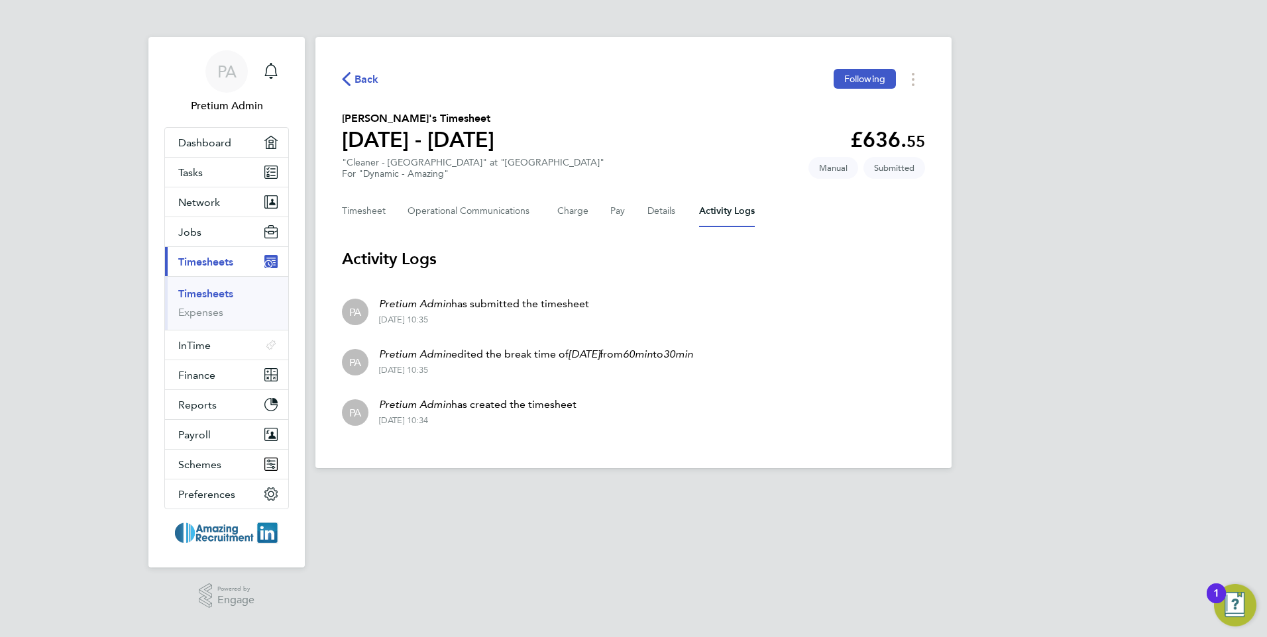
drag, startPoint x: 641, startPoint y: 428, endPoint x: 339, endPoint y: 298, distance: 329.2
click at [339, 298] on div "Back Following Abi Worker's Timesheet 22 - 28 Sept 2025 £636. 55 "Cleaner - Tow…" at bounding box center [633, 252] width 636 height 431
click at [483, 455] on div "Back Following Abi Worker's Timesheet 22 - 28 Sept 2025 £636. 55 "Cleaner - Tow…" at bounding box center [633, 252] width 636 height 431
click at [614, 433] on li "PA Pretium Admin has created the timesheet 30 Sep 2025 - 10:34" at bounding box center [633, 411] width 583 height 50
drag, startPoint x: 612, startPoint y: 415, endPoint x: 340, endPoint y: 302, distance: 294.6
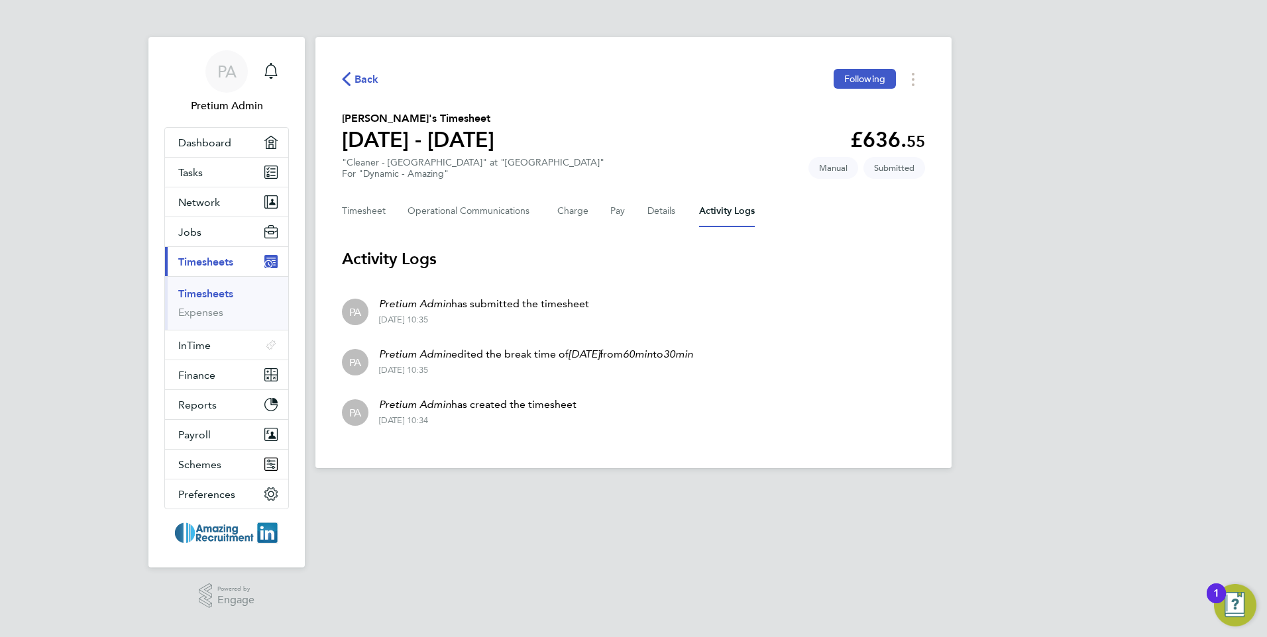
click at [340, 302] on div "Back Following Abi Worker's Timesheet 22 - 28 Sept 2025 £636. 55 "Cleaner - Tow…" at bounding box center [633, 252] width 636 height 431
click at [565, 451] on div "Back Following Abi Worker's Timesheet 22 - 28 Sept 2025 £636. 55 "Cleaner - Tow…" at bounding box center [633, 252] width 636 height 431
click at [374, 203] on button "Timesheet" at bounding box center [364, 211] width 44 height 32
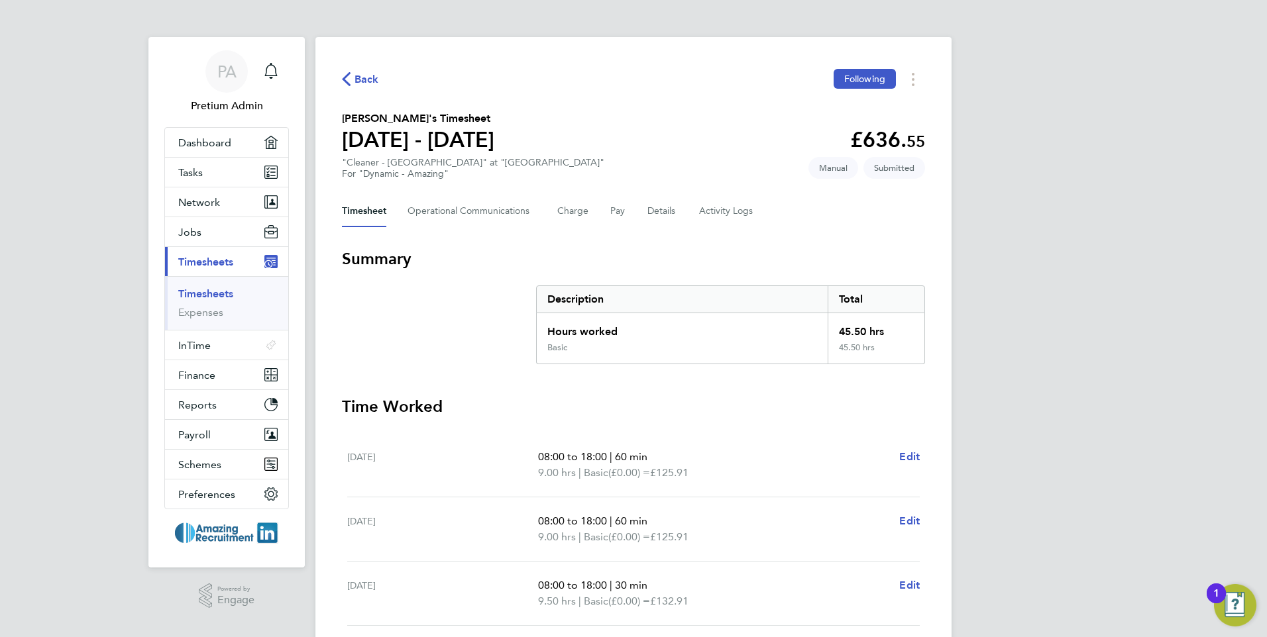
click at [356, 77] on span "Back" at bounding box center [367, 80] width 25 height 16
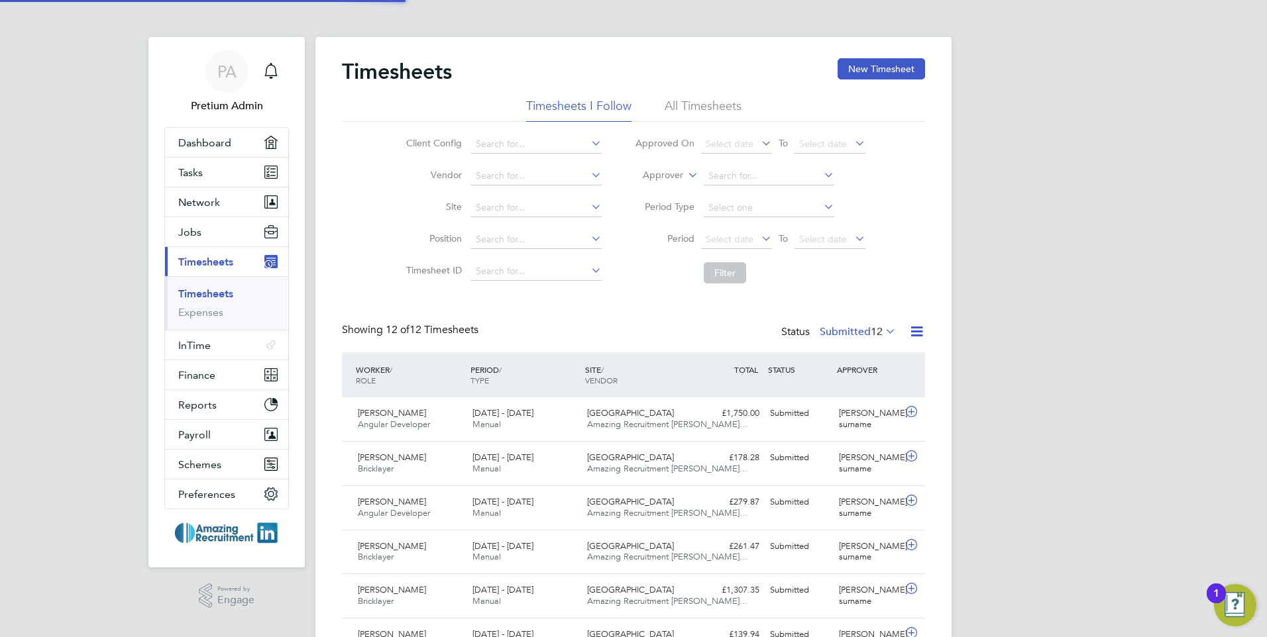
scroll to position [34, 115]
click at [647, 300] on div "Timesheets New Timesheet Timesheets I Follow All Timesheets Client Config Vendo…" at bounding box center [633, 498] width 583 height 881
drag, startPoint x: 229, startPoint y: 375, endPoint x: 248, endPoint y: 354, distance: 28.2
click at [229, 374] on button "Finance" at bounding box center [226, 374] width 123 height 29
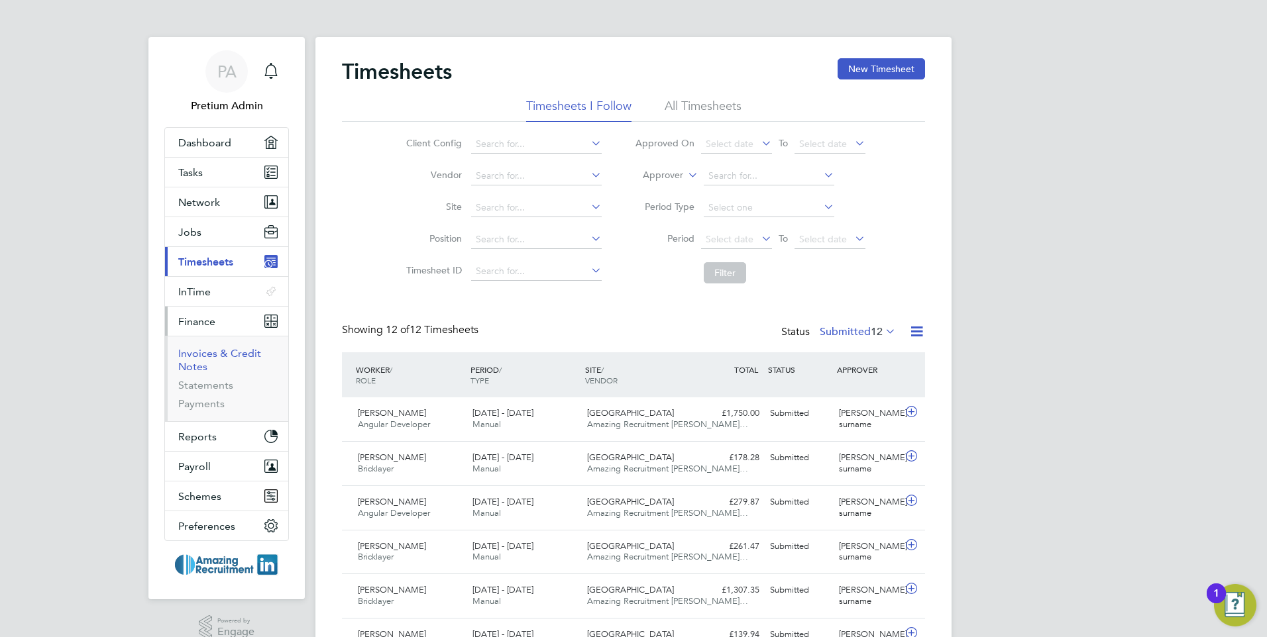
click at [199, 356] on link "Invoices & Credit Notes" at bounding box center [219, 360] width 83 height 26
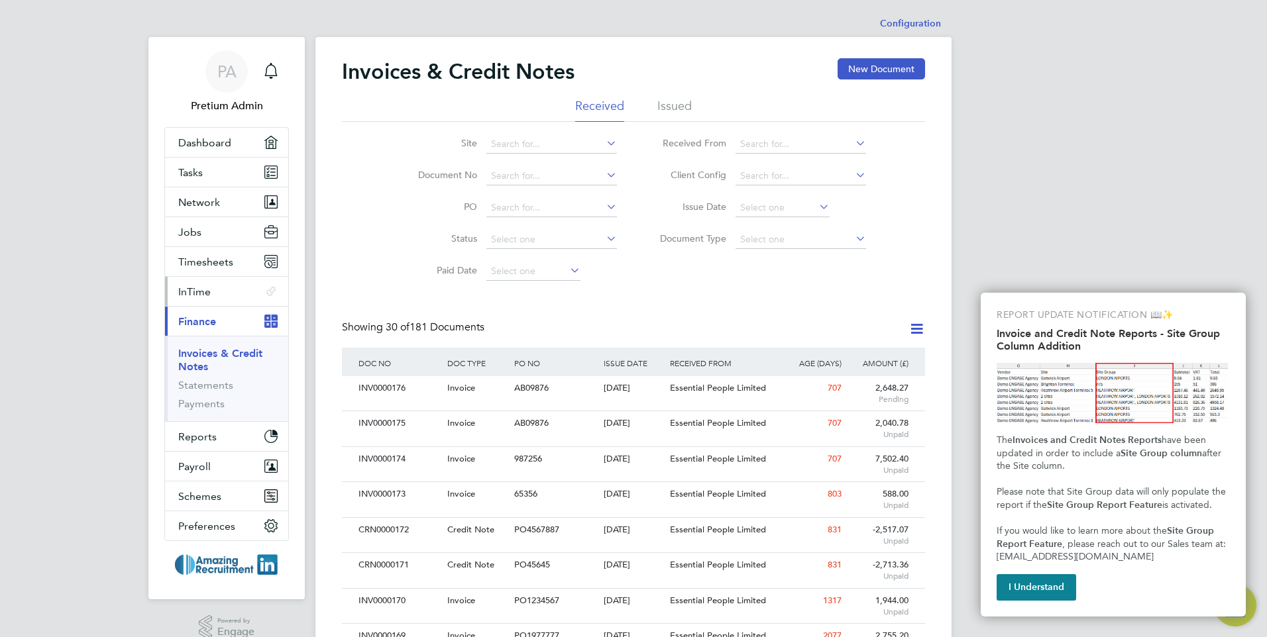
click at [224, 289] on button "InTime .st0{fill-rule:evenodd;clip-rule:evenodd;}" at bounding box center [226, 291] width 123 height 29
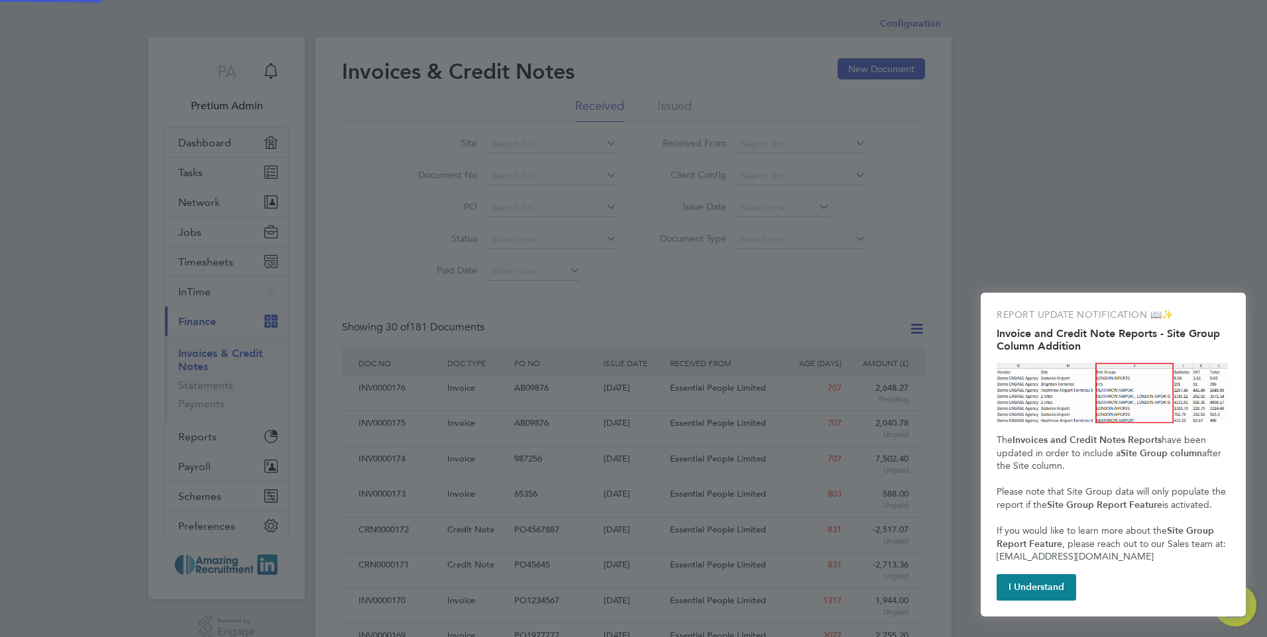
click at [222, 263] on div at bounding box center [633, 318] width 1267 height 637
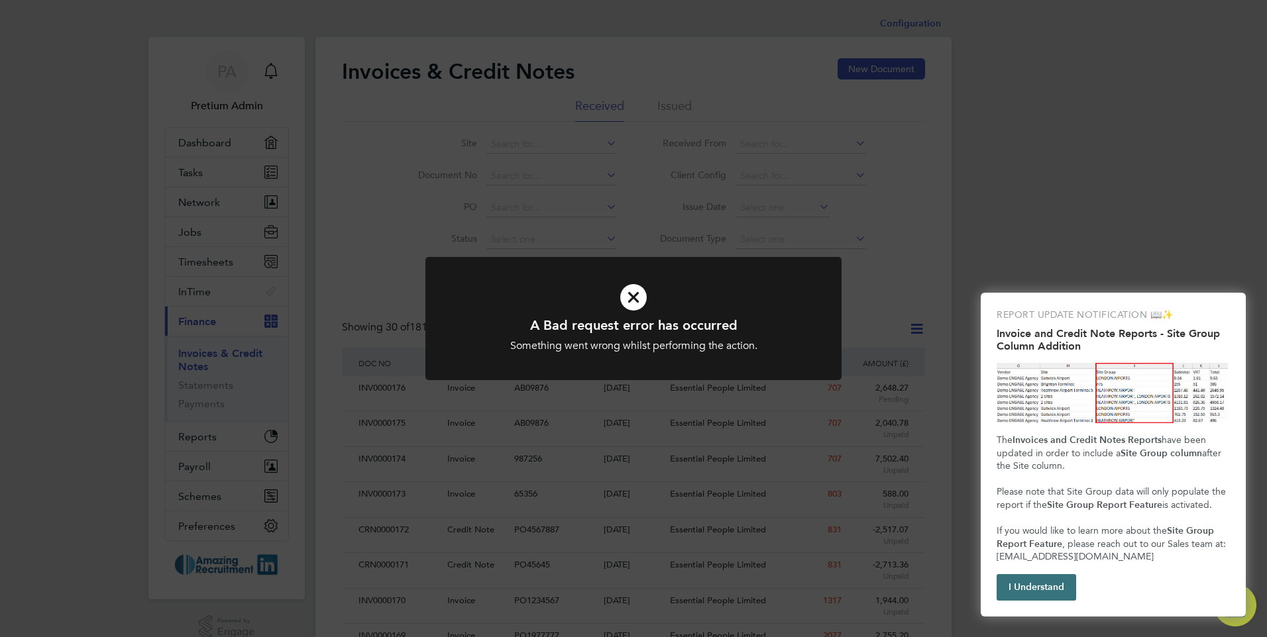
click at [1038, 584] on button "I Understand" at bounding box center [1037, 588] width 80 height 27
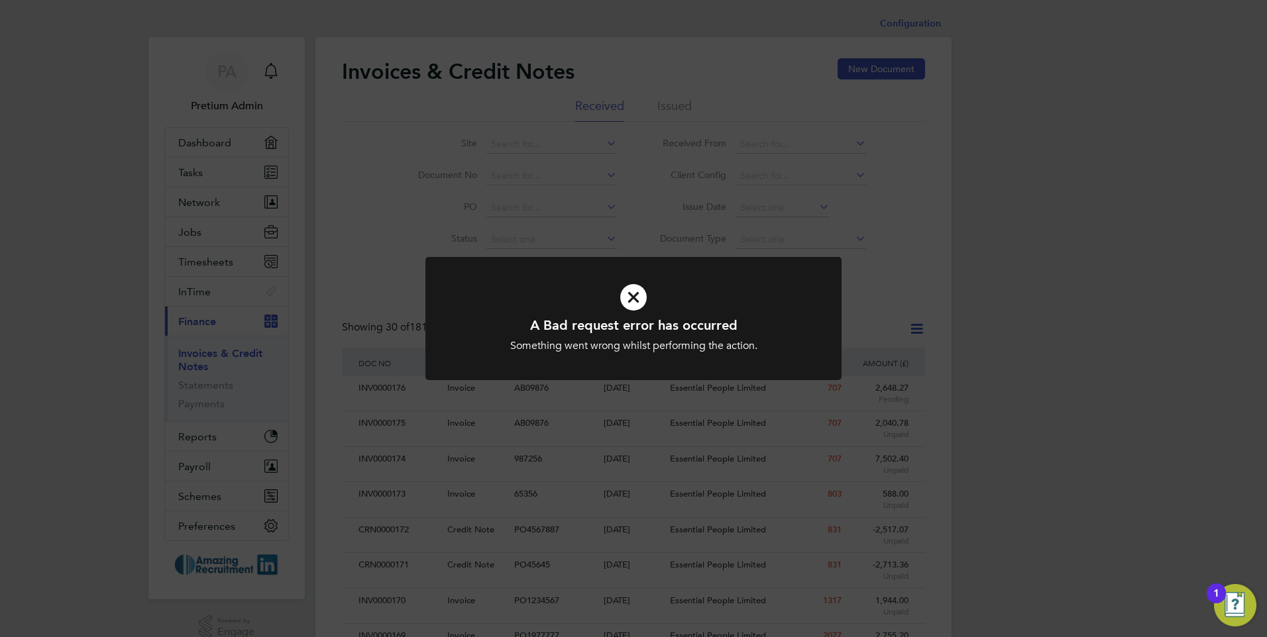
click at [606, 524] on div "A Bad request error has occurred Something went wrong whilst performing the act…" at bounding box center [633, 318] width 1267 height 637
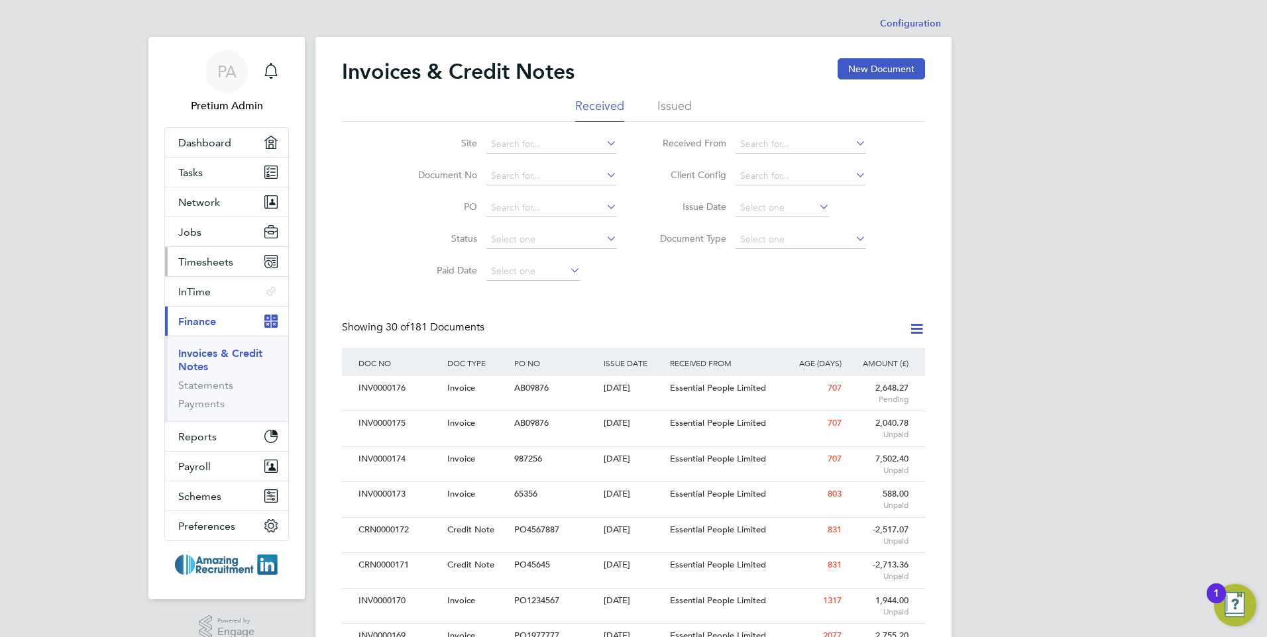
click at [220, 264] on span "Timesheets" at bounding box center [205, 262] width 55 height 13
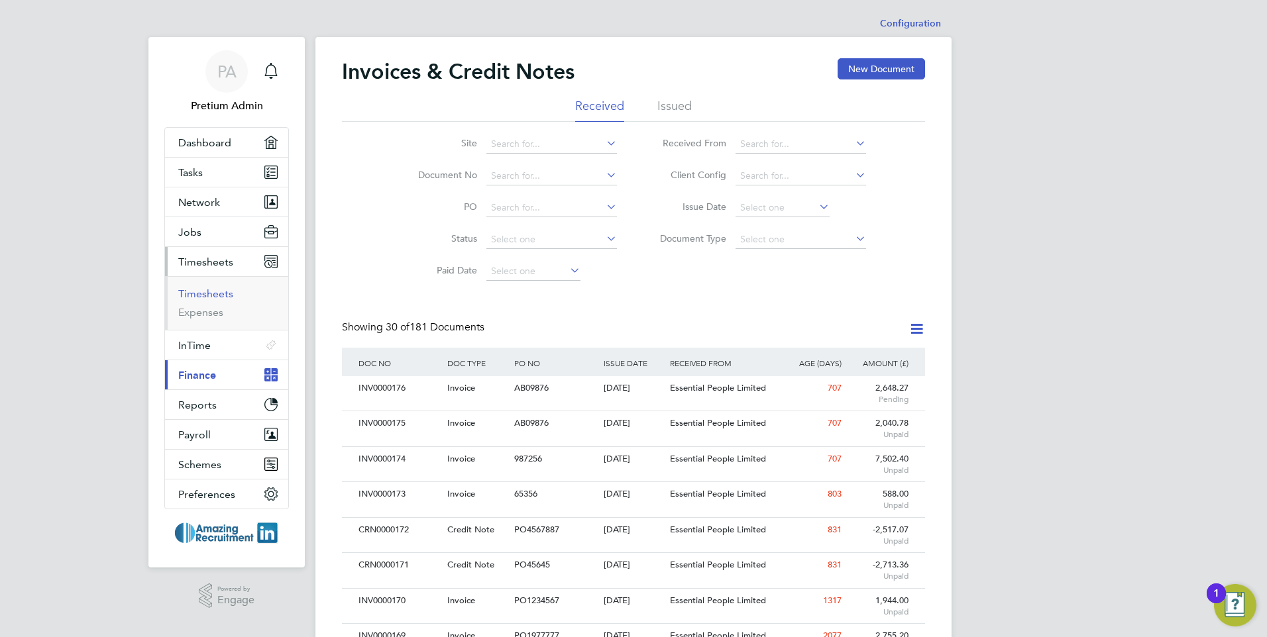
click at [199, 295] on link "Timesheets" at bounding box center [205, 294] width 55 height 13
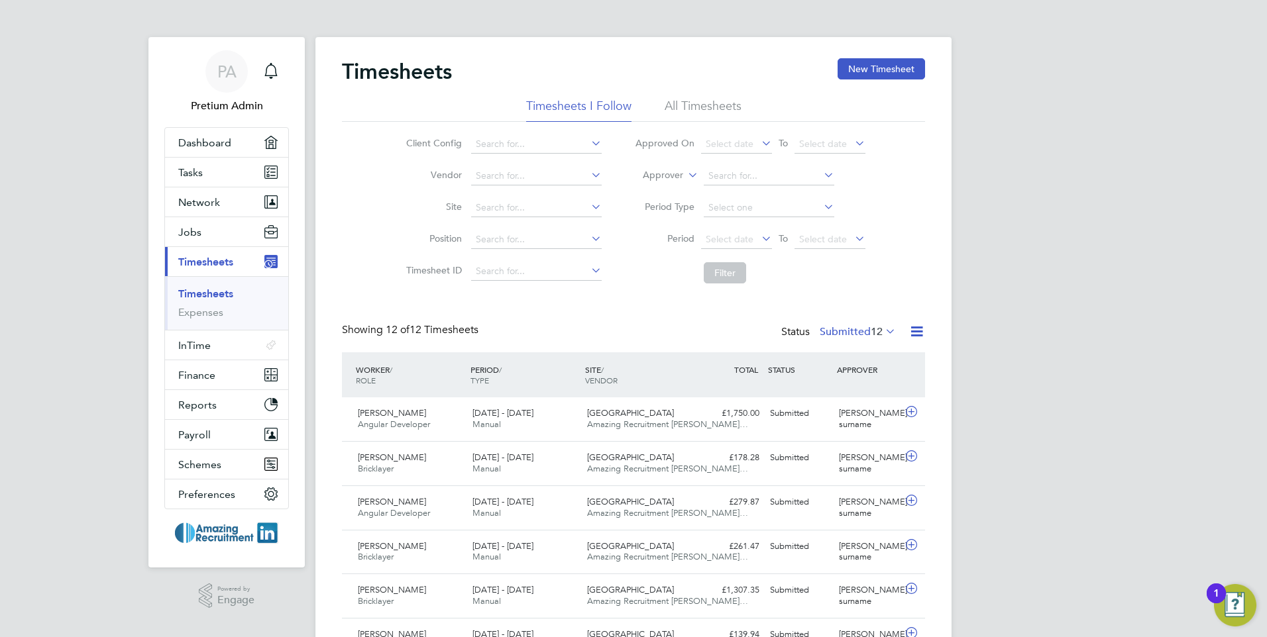
drag, startPoint x: 695, startPoint y: 105, endPoint x: 622, endPoint y: 104, distance: 73.6
click at [694, 104] on li "All Timesheets" at bounding box center [703, 110] width 77 height 24
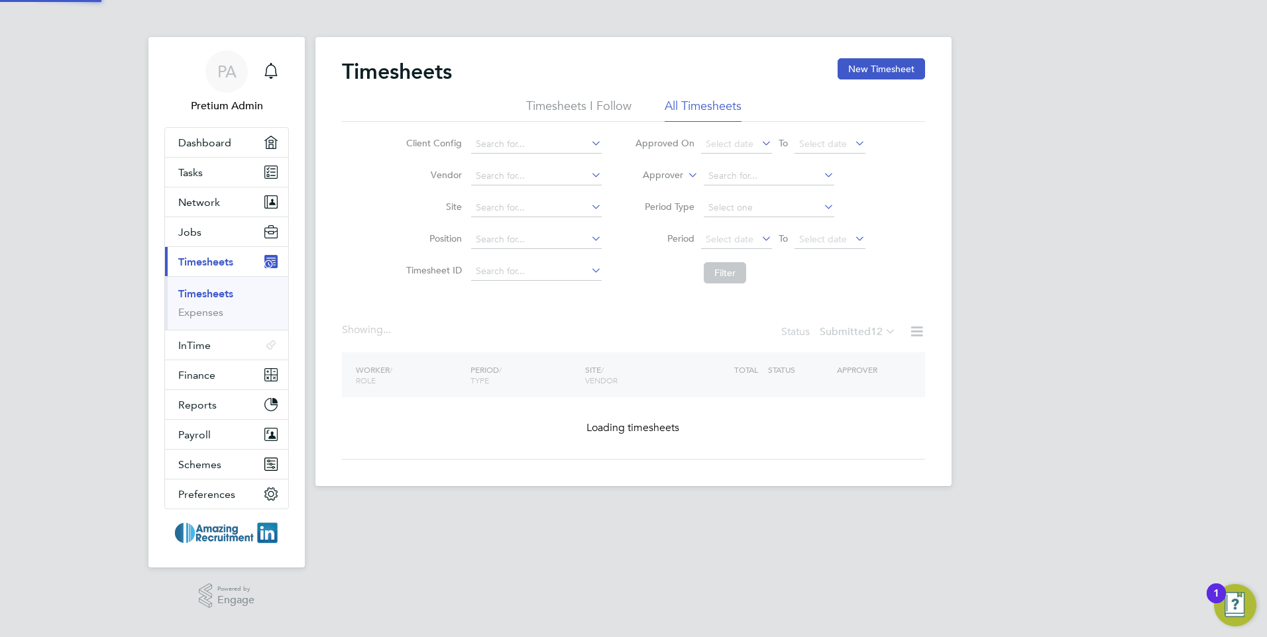
drag, startPoint x: 611, startPoint y: 105, endPoint x: 708, endPoint y: 335, distance: 250.1
click at [611, 104] on li "Timesheets I Follow" at bounding box center [578, 110] width 105 height 24
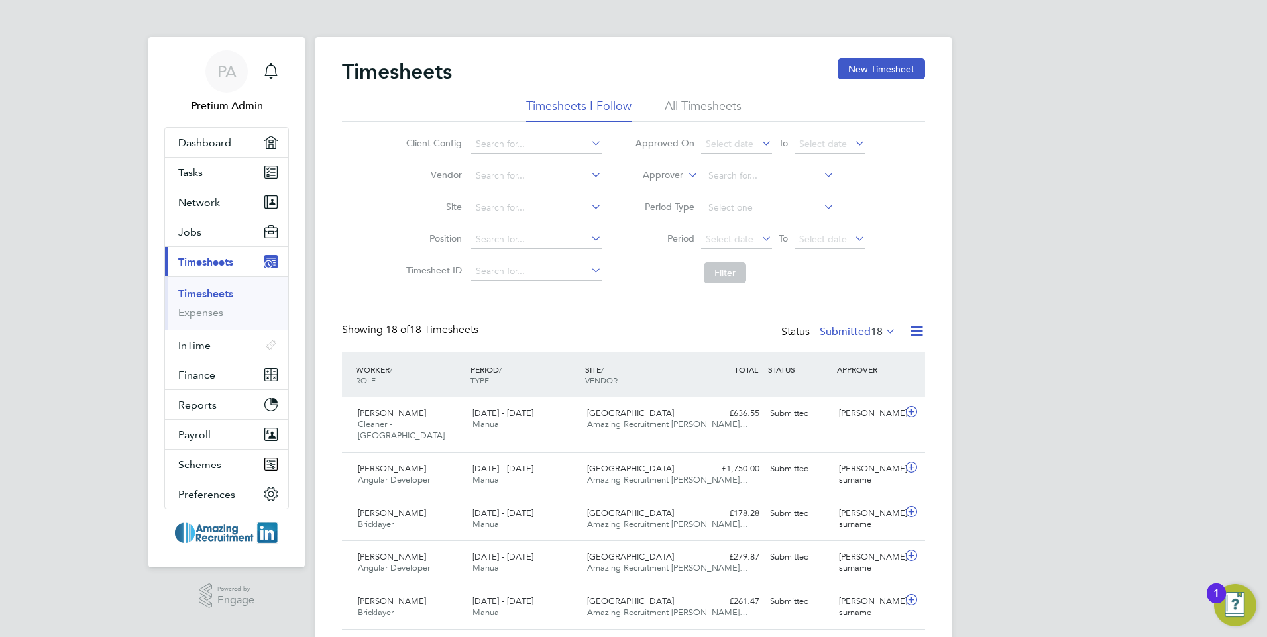
click at [510, 303] on div "Timesheets New Timesheet Timesheets I Follow All Timesheets Client Config Vendo…" at bounding box center [633, 643] width 583 height 1170
click at [579, 312] on div "Timesheets New Timesheet Timesheets I Follow All Timesheets Client Config Vendo…" at bounding box center [633, 643] width 583 height 1170
click at [590, 313] on div "Timesheets New Timesheet Timesheets I Follow All Timesheets Client Config Vendo…" at bounding box center [633, 643] width 583 height 1170
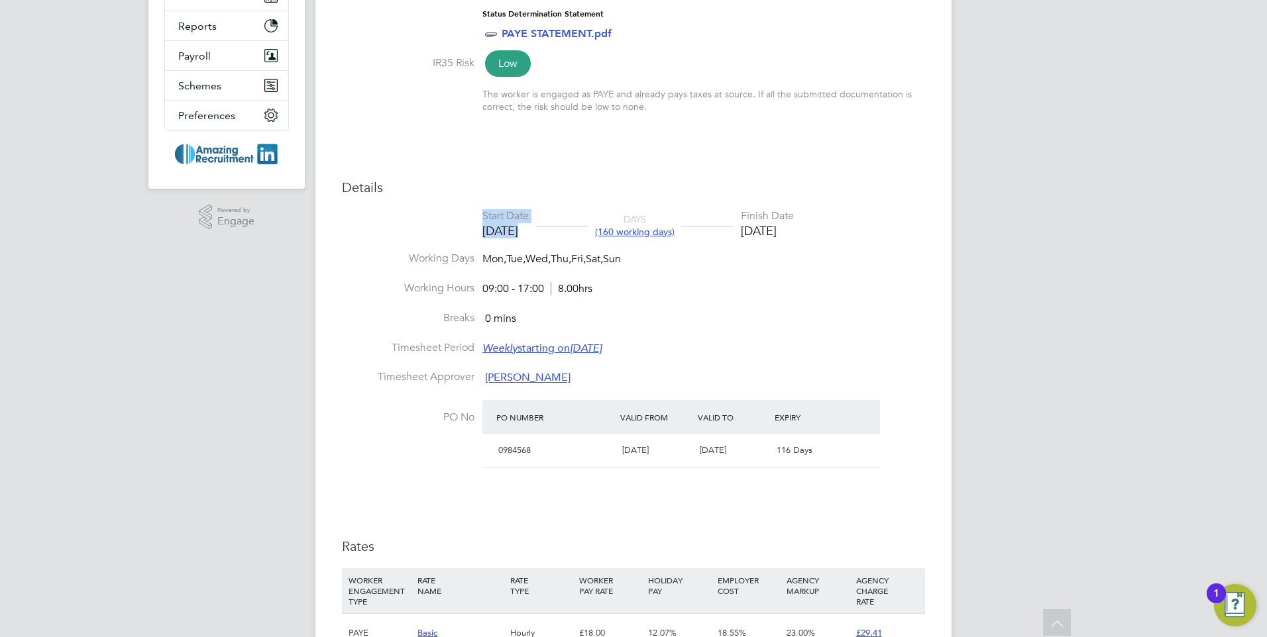
drag, startPoint x: 540, startPoint y: 235, endPoint x: 476, endPoint y: 224, distance: 64.5
click at [476, 224] on li "Start Date [DATE] DAYS (160 working days) Finish Date [DATE]" at bounding box center [633, 230] width 583 height 43
drag, startPoint x: 476, startPoint y: 224, endPoint x: 802, endPoint y: 263, distance: 327.7
click at [763, 283] on li "Working Hours 09:00 - 17:00 8.00hrs" at bounding box center [633, 297] width 583 height 30
drag, startPoint x: 853, startPoint y: 240, endPoint x: 771, endPoint y: 231, distance: 82.6
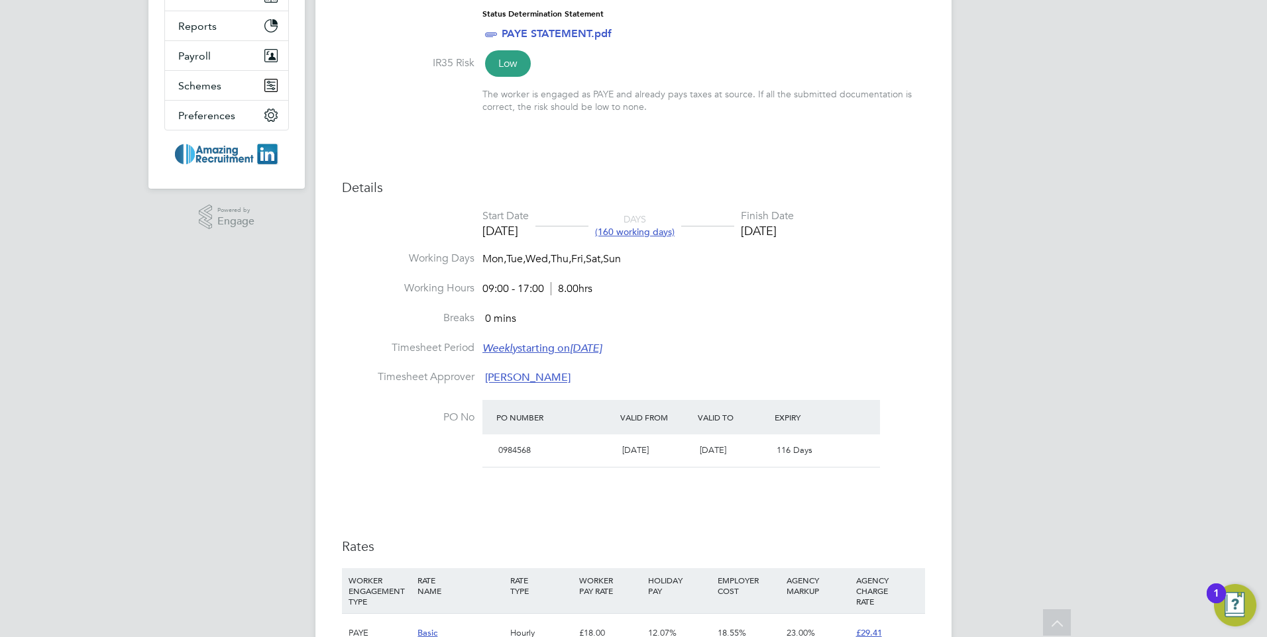
click at [771, 231] on li "Start Date [DATE] DAYS (160 working days) Finish Date [DATE]" at bounding box center [633, 230] width 583 height 43
drag, startPoint x: 771, startPoint y: 231, endPoint x: 801, endPoint y: 313, distance: 87.0
click at [799, 311] on ul "Start Date [DATE] DAYS (160 working days) Finish Date [DATE] Working Days Mon, …" at bounding box center [633, 347] width 583 height 276
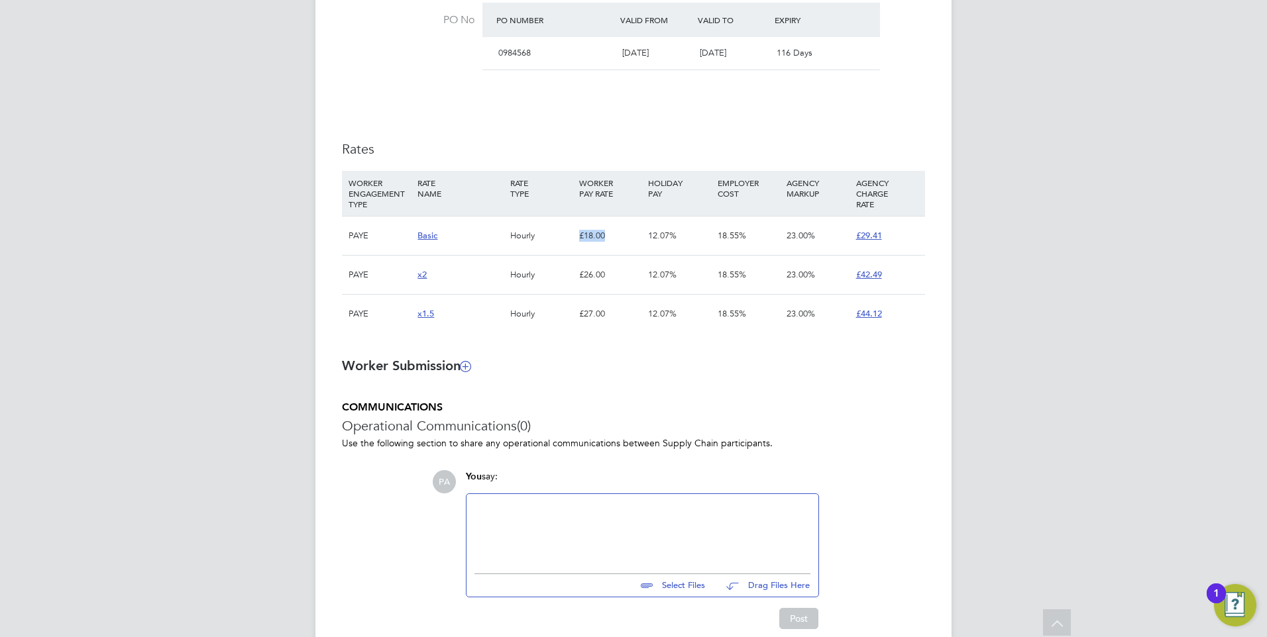
drag, startPoint x: 586, startPoint y: 239, endPoint x: 613, endPoint y: 246, distance: 27.3
click at [613, 246] on div "£18.00" at bounding box center [610, 236] width 69 height 38
drag, startPoint x: 613, startPoint y: 247, endPoint x: 661, endPoint y: 368, distance: 130.9
click at [661, 368] on h3 "Worker Submission" at bounding box center [633, 365] width 583 height 17
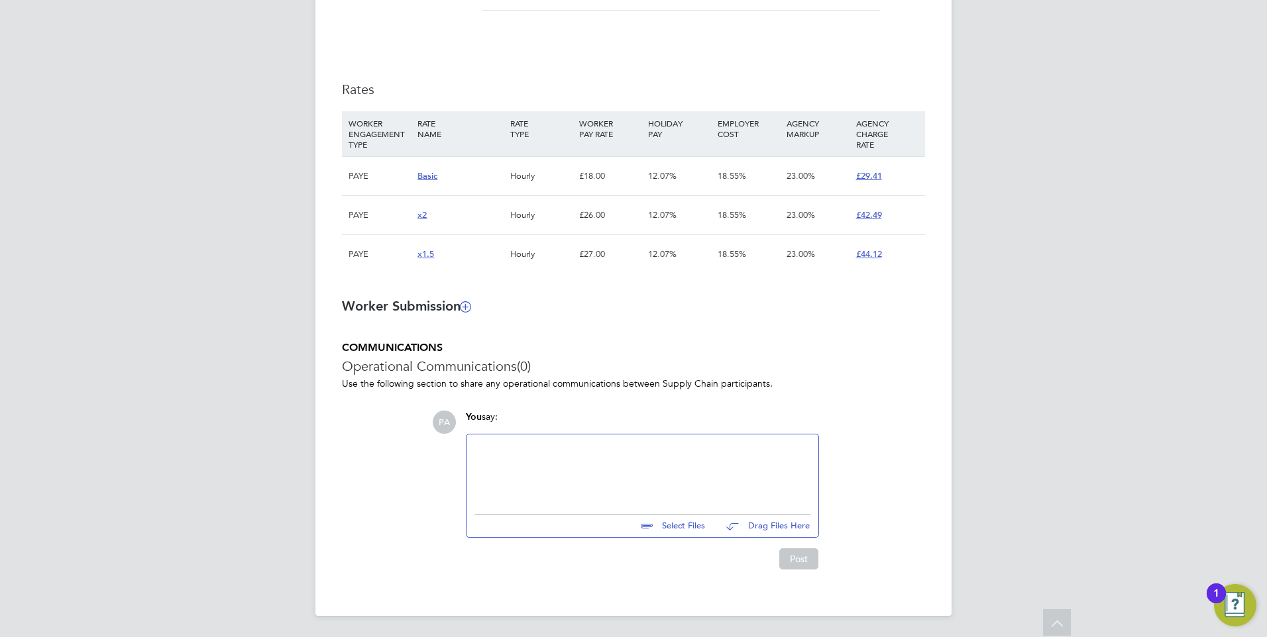
click at [560, 475] on div at bounding box center [642, 471] width 336 height 57
click at [534, 467] on div at bounding box center [642, 471] width 336 height 57
drag, startPoint x: 777, startPoint y: 408, endPoint x: 854, endPoint y: 460, distance: 93.0
click at [777, 406] on div "COMMUNICATIONS Operational Communications (0) Use the following section to shar…" at bounding box center [633, 455] width 583 height 229
click at [714, 364] on h3 "Operational Communications (0)" at bounding box center [633, 366] width 583 height 17
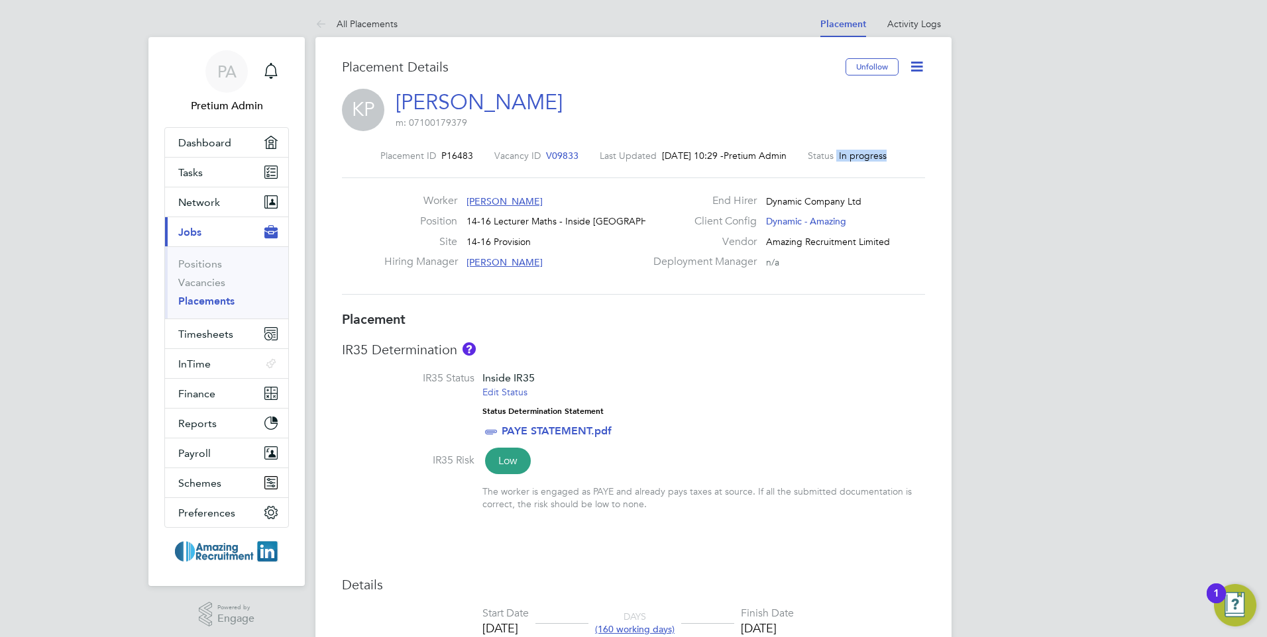
drag, startPoint x: 907, startPoint y: 148, endPoint x: 837, endPoint y: 142, distance: 69.8
click at [837, 142] on div "Placement ID P16483 Vacancy ID V09833 Last Updated [DATE] 10:29 - Pretium Admin…" at bounding box center [633, 223] width 583 height 178
click at [777, 380] on li "IR35 Status Inside IR35 Edit Status Status Determination Statement PAYE STATEME…" at bounding box center [633, 413] width 583 height 82
drag, startPoint x: 911, startPoint y: 154, endPoint x: 828, endPoint y: 135, distance: 85.0
click at [828, 135] on div "Placement ID P16483 Vacancy ID V09833 Last Updated [DATE] 10:29 - Pretium Admin…" at bounding box center [633, 223] width 583 height 178
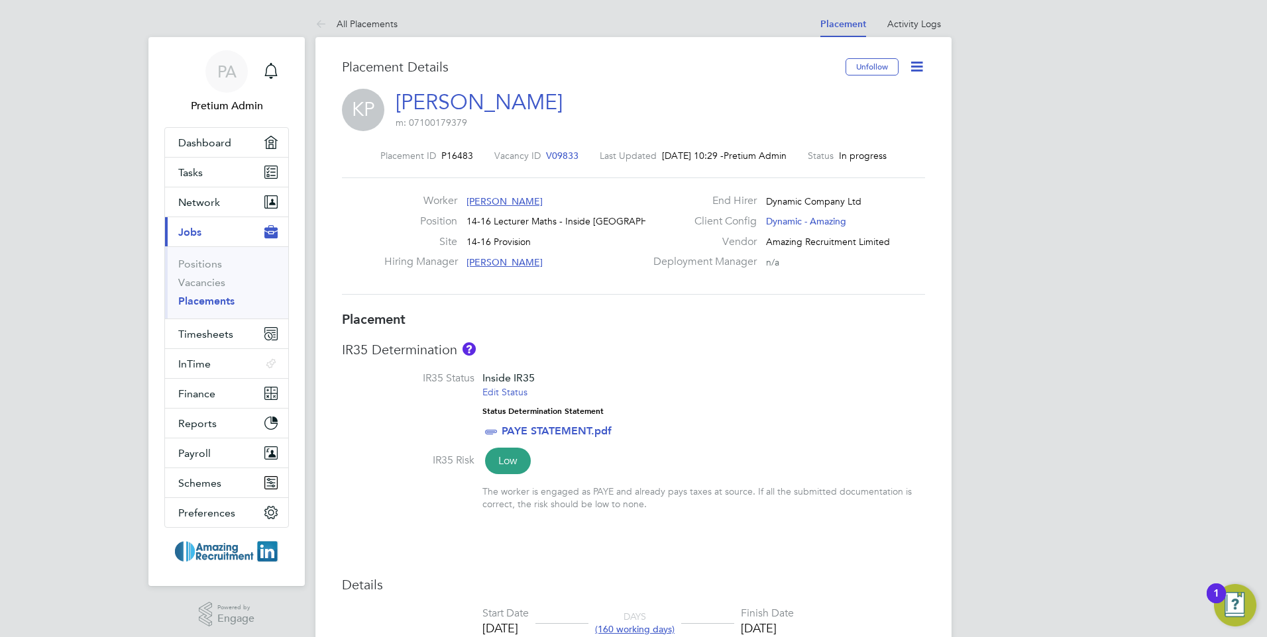
drag, startPoint x: 828, startPoint y: 135, endPoint x: 896, endPoint y: 295, distance: 173.7
drag, startPoint x: 899, startPoint y: 154, endPoint x: 844, endPoint y: 158, distance: 55.1
click at [842, 146] on div "Placement ID P16483 Vacancy ID V09833 Last Updated 30 Sep 2025, 10:29 - Pretium…" at bounding box center [633, 223] width 583 height 178
click at [855, 357] on h3 "IR35 Determination" at bounding box center [633, 349] width 583 height 17
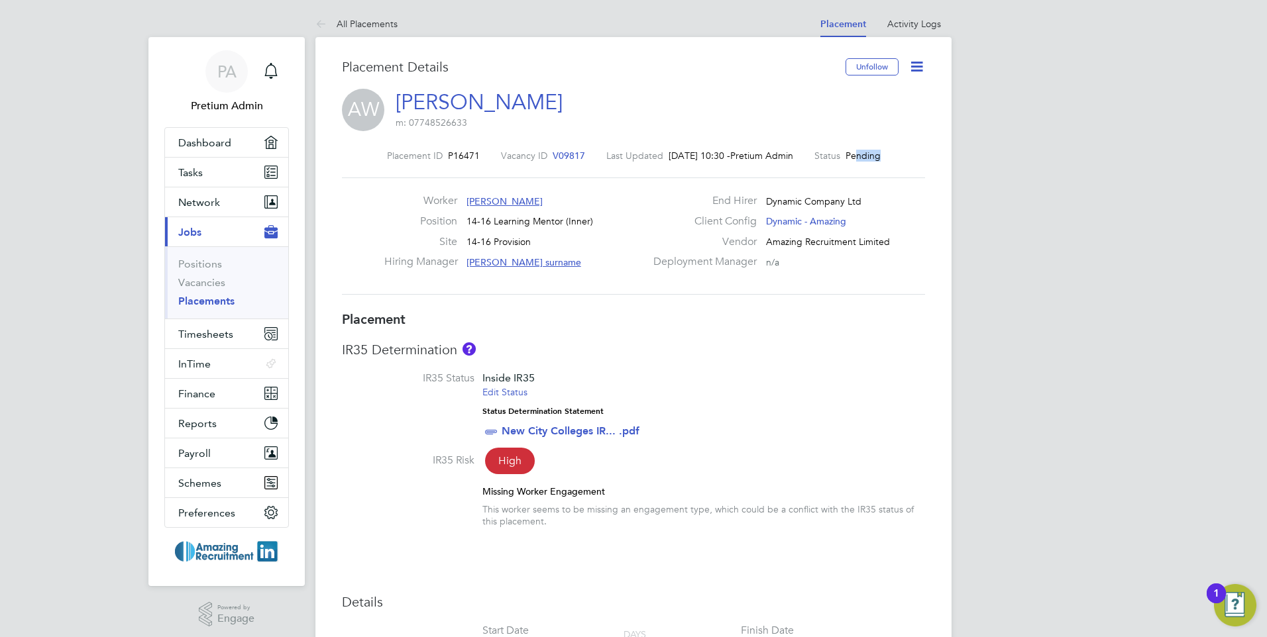
drag, startPoint x: 894, startPoint y: 154, endPoint x: 865, endPoint y: 154, distance: 29.2
click at [865, 154] on div "Placement ID P16471 Vacancy ID V09817 Last Updated [DATE] 10:30 - Pretium Admin…" at bounding box center [633, 156] width 583 height 12
drag, startPoint x: 865, startPoint y: 154, endPoint x: 863, endPoint y: 414, distance: 260.4
click at [863, 414] on li "IR35 Status Inside IR35 Edit Status Status Determination Statement New City Col…" at bounding box center [633, 413] width 583 height 82
click at [913, 64] on icon at bounding box center [917, 66] width 17 height 17
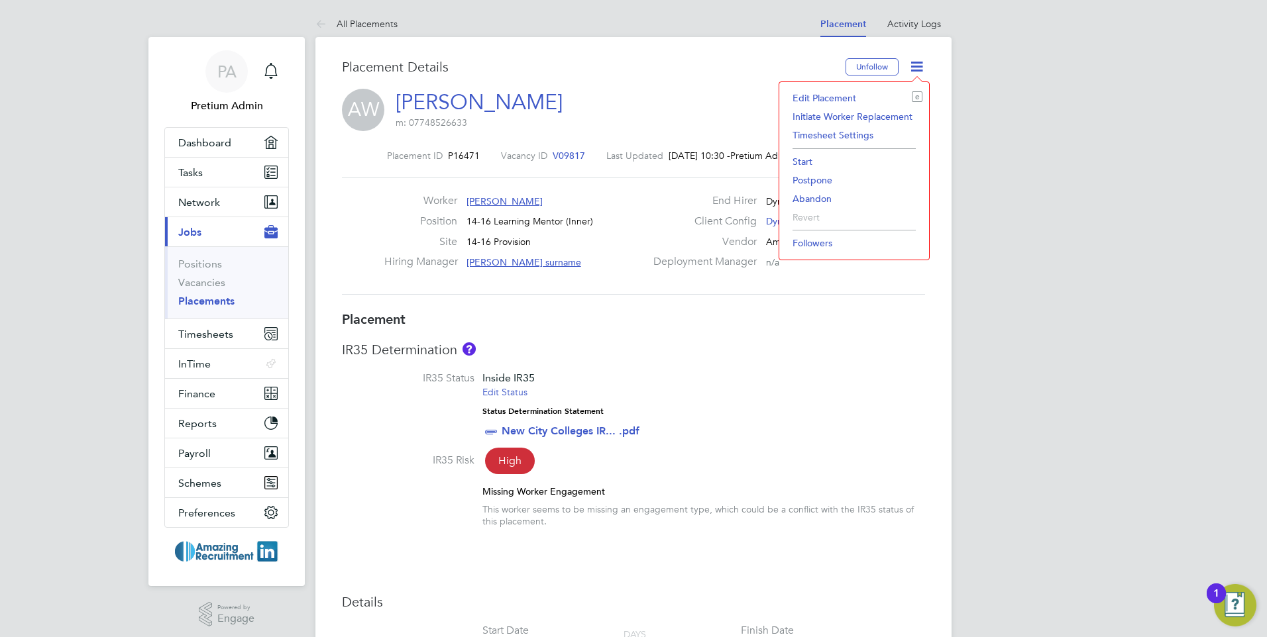
click at [804, 162] on li "Start" at bounding box center [854, 161] width 137 height 19
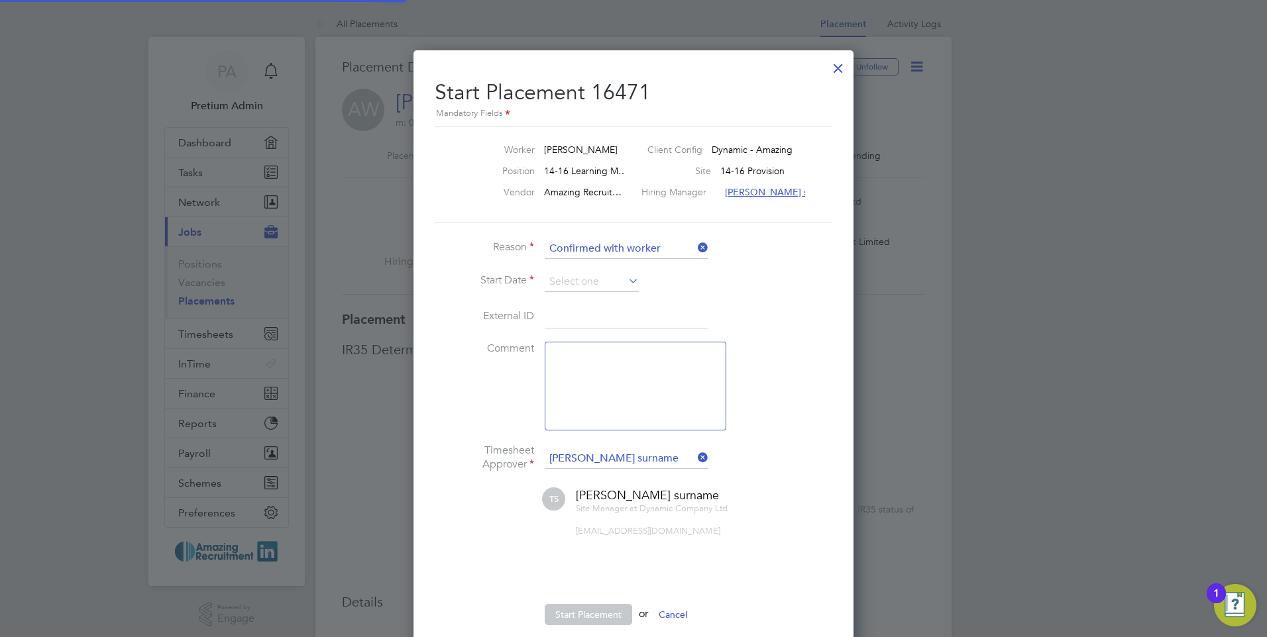
scroll to position [7, 7]
click at [588, 285] on input at bounding box center [592, 282] width 94 height 20
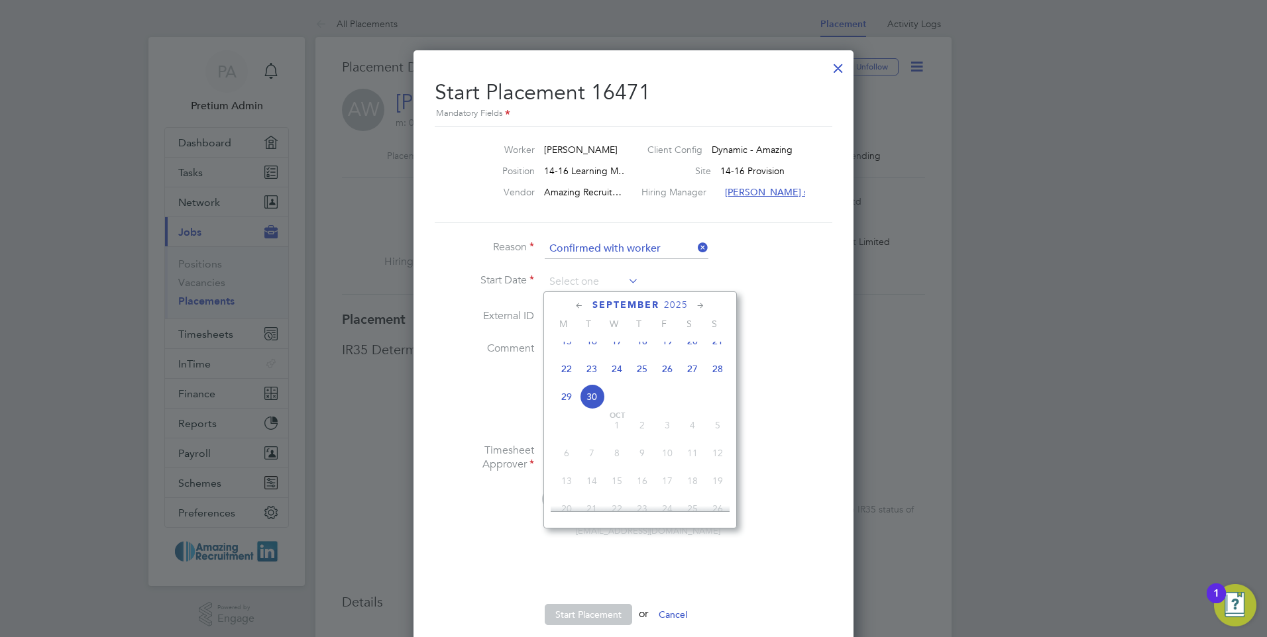
click at [567, 410] on span "29" at bounding box center [566, 396] width 25 height 25
type input "[DATE]"
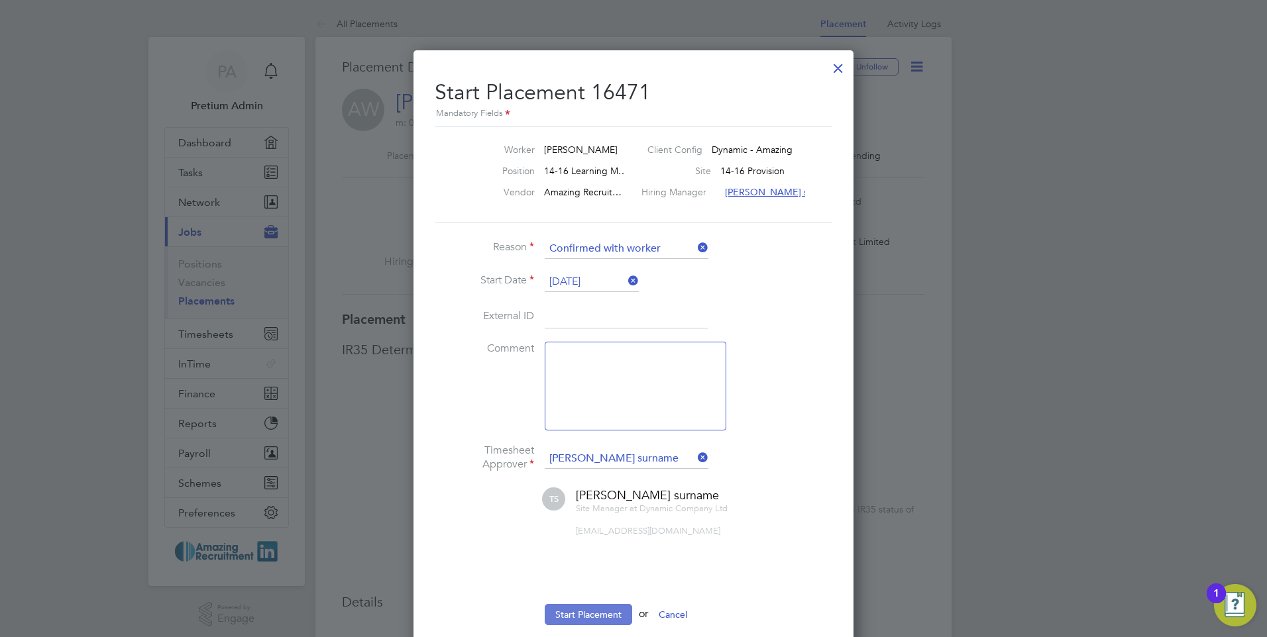
click at [604, 616] on button "Start Placement" at bounding box center [588, 614] width 87 height 21
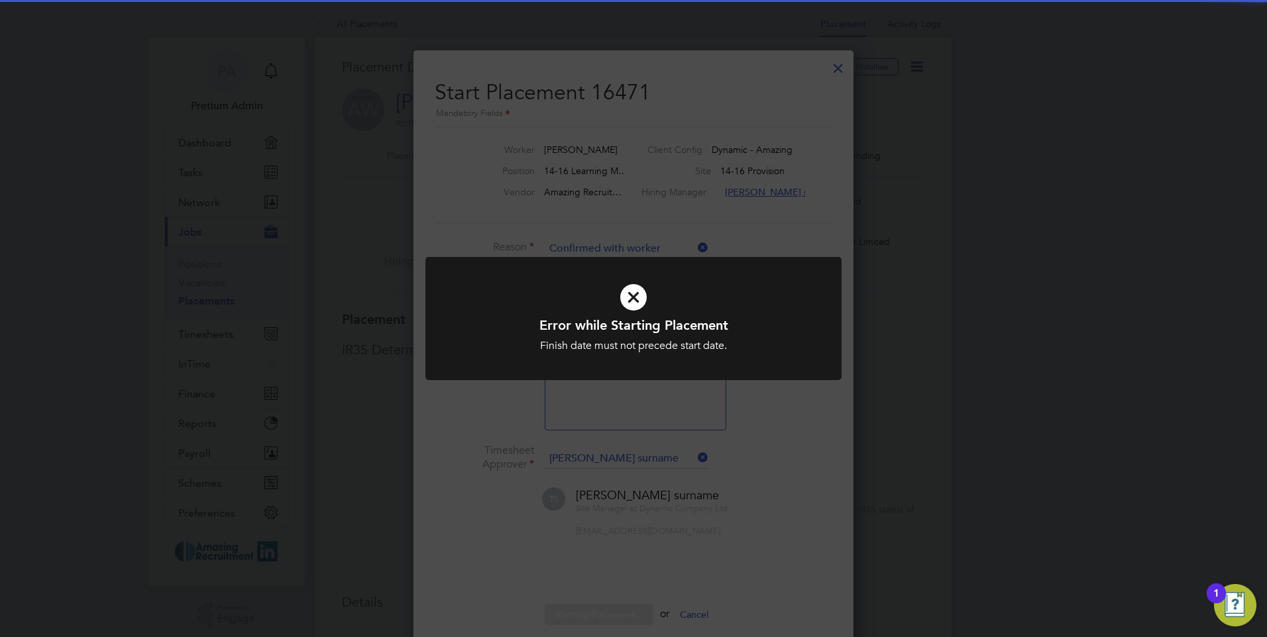
drag, startPoint x: 670, startPoint y: 178, endPoint x: 721, endPoint y: 153, distance: 56.9
click at [669, 175] on div "Error while Starting Placement Finish date must not precede start date. Cancel …" at bounding box center [633, 318] width 1267 height 637
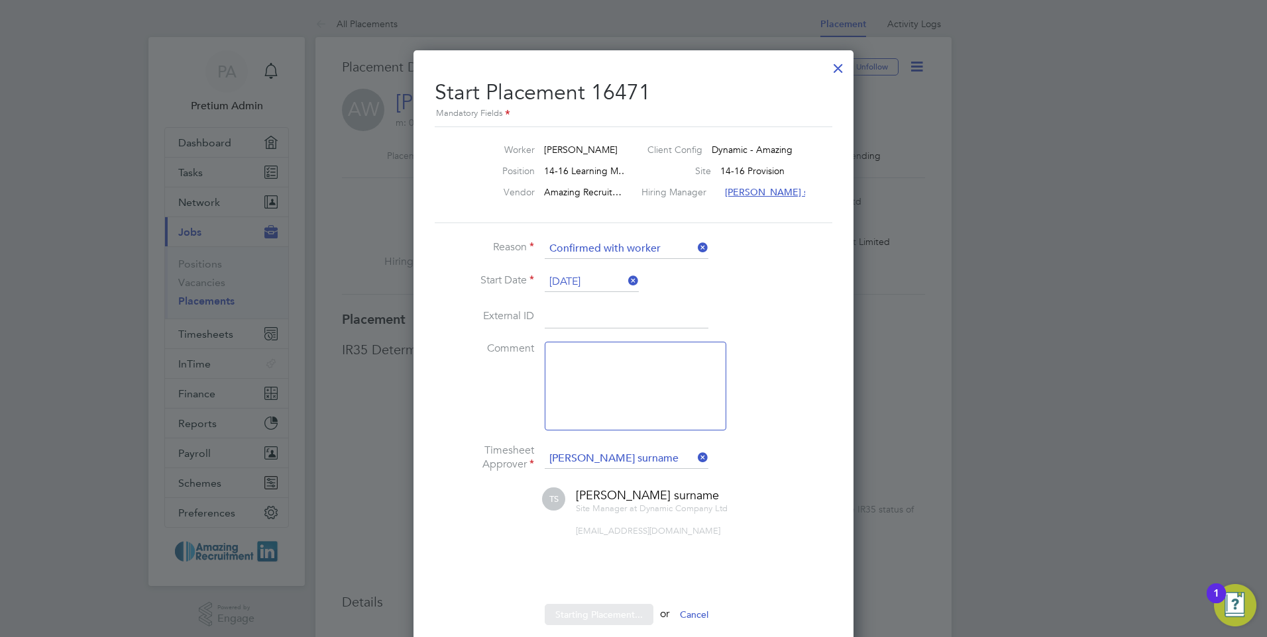
click at [842, 68] on div at bounding box center [838, 65] width 24 height 24
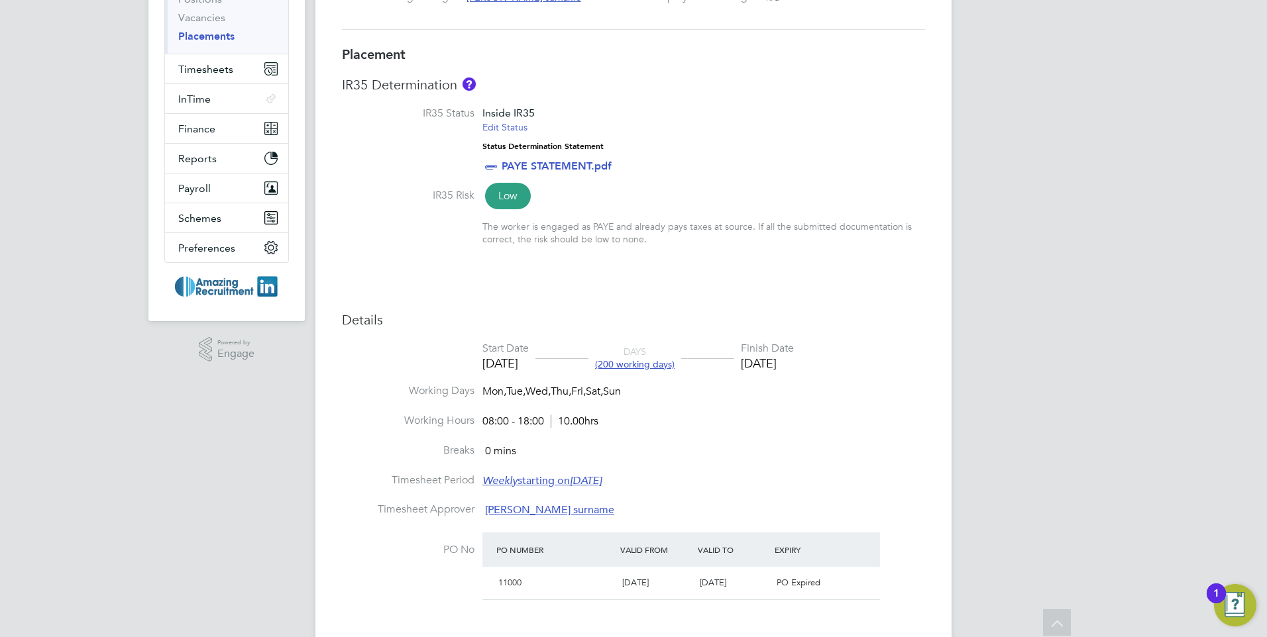
drag, startPoint x: 841, startPoint y: 360, endPoint x: 762, endPoint y: 369, distance: 79.3
click at [762, 369] on li "Start Date 11 Dec 2023 DAYS (200 working days) Finish Date 27 Jun 2024" at bounding box center [633, 363] width 583 height 43
drag, startPoint x: 762, startPoint y: 369, endPoint x: 772, endPoint y: 383, distance: 17.1
click at [770, 384] on li "Start Date 11 Dec 2023 DAYS (200 working days) Finish Date 27 Jun 2024" at bounding box center [633, 363] width 583 height 43
drag, startPoint x: 836, startPoint y: 366, endPoint x: 757, endPoint y: 370, distance: 79.6
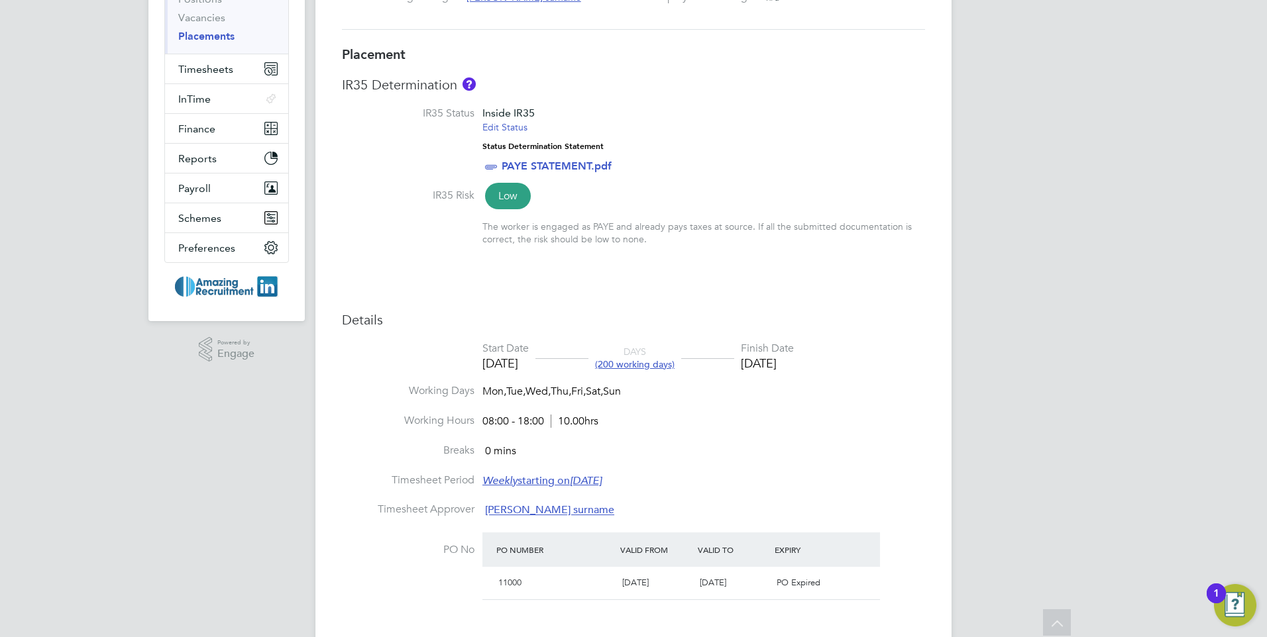
click at [757, 370] on li "Start Date 11 Dec 2023 DAYS (200 working days) Finish Date 27 Jun 2024" at bounding box center [633, 363] width 583 height 43
drag, startPoint x: 757, startPoint y: 370, endPoint x: 838, endPoint y: 386, distance: 83.0
click at [838, 386] on li "Working Days Mon, Tue, Wed, Thu, Fri, Sat, Sun" at bounding box center [633, 399] width 583 height 30
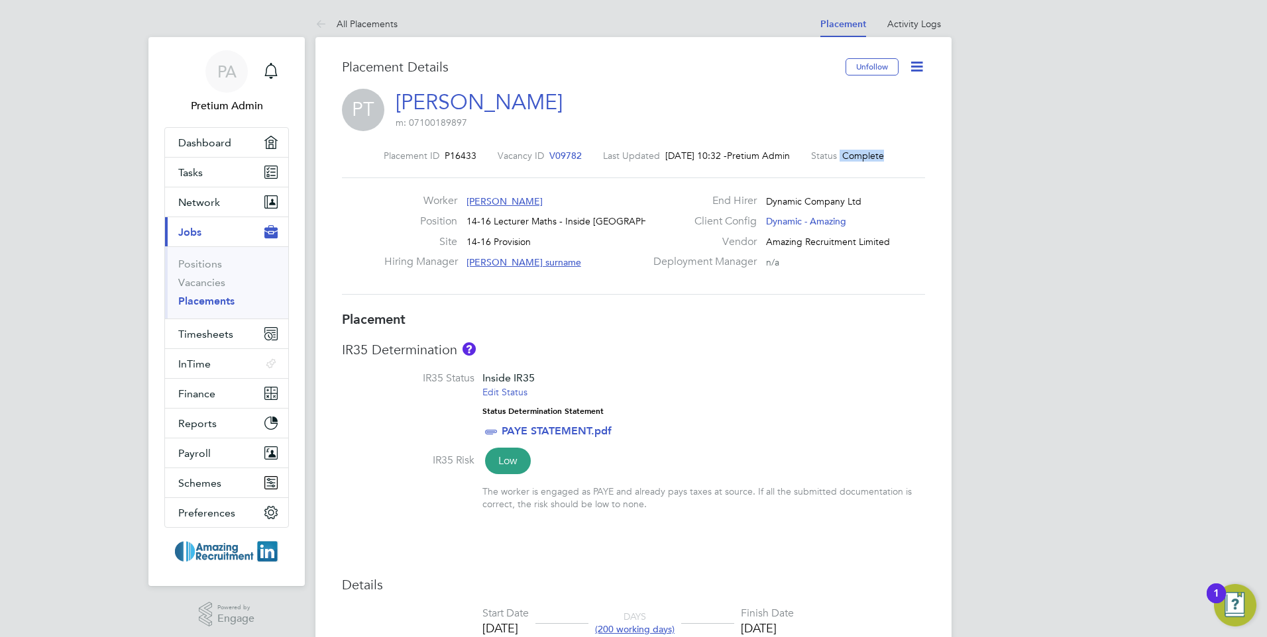
drag, startPoint x: 905, startPoint y: 158, endPoint x: 820, endPoint y: 148, distance: 85.5
click at [820, 148] on div "Placement ID P16433 Vacancy ID V09782 Last Updated 30 Sep 2025, 10:32 - Pretium…" at bounding box center [633, 223] width 583 height 178
click at [820, 297] on div "Placement ID P16433 Vacancy ID V09782 Last Updated 30 Sep 2025, 10:32 - Pretium…" at bounding box center [633, 223] width 583 height 178
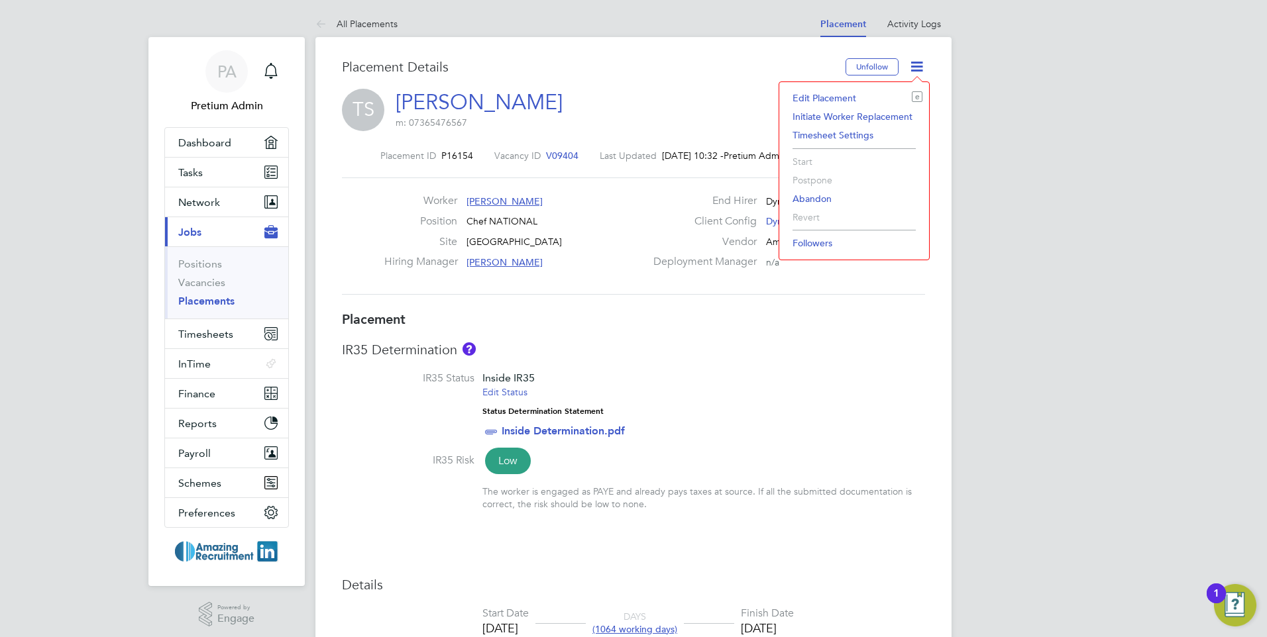
click at [661, 308] on div "Placement ID P16154 Vacancy ID V09404 Last Updated [DATE] 10:32 - Pretium Admin…" at bounding box center [633, 223] width 583 height 178
